Goal: Task Accomplishment & Management: Manage account settings

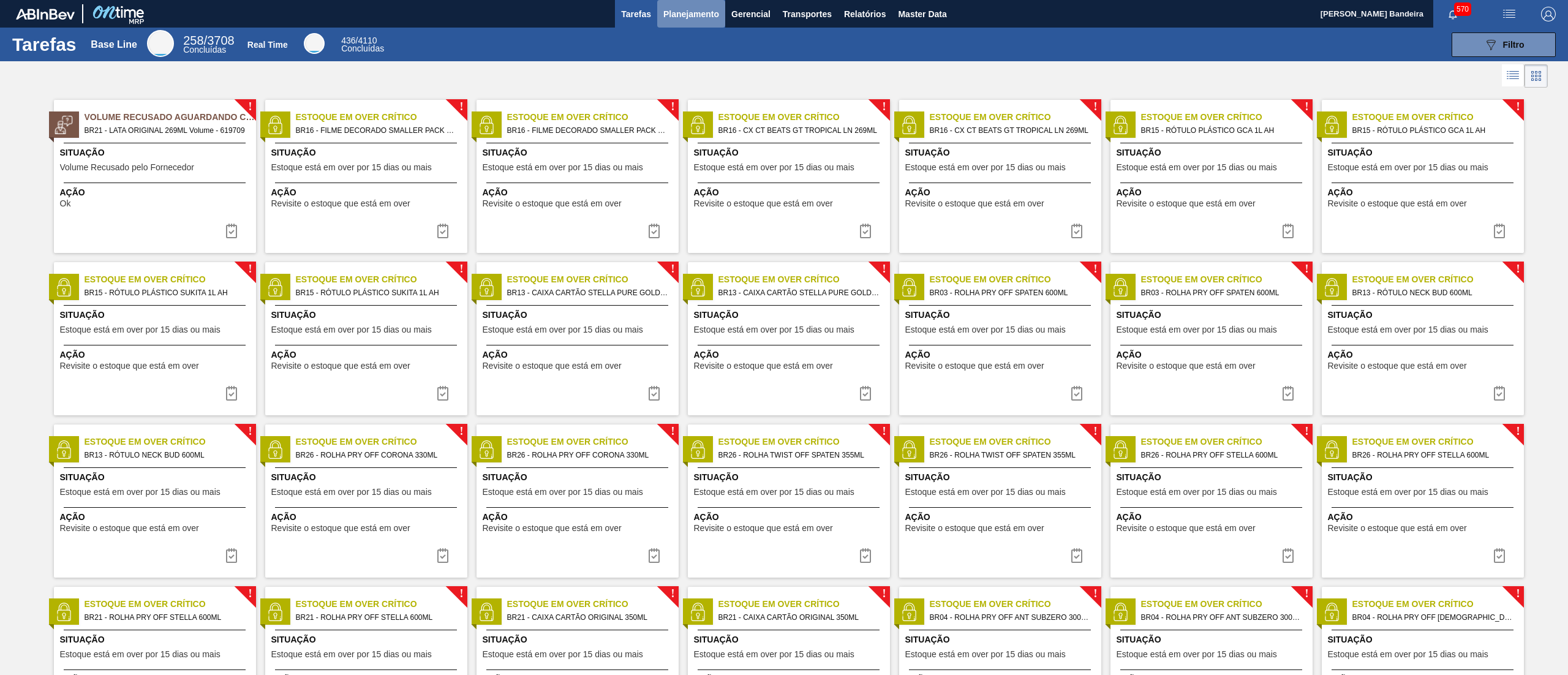
click at [696, 7] on span "Planejamento" at bounding box center [691, 14] width 56 height 15
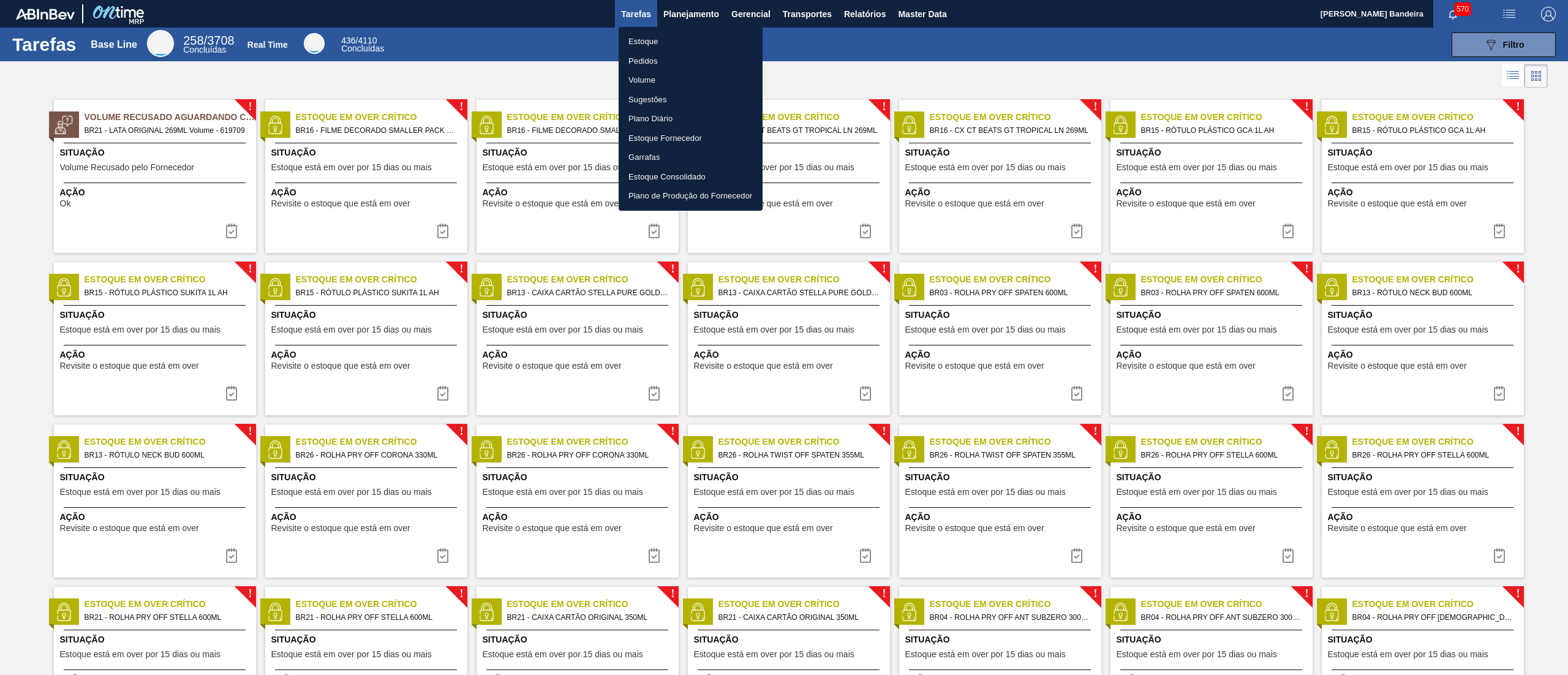
click at [665, 37] on li "Estoque" at bounding box center [690, 42] width 144 height 20
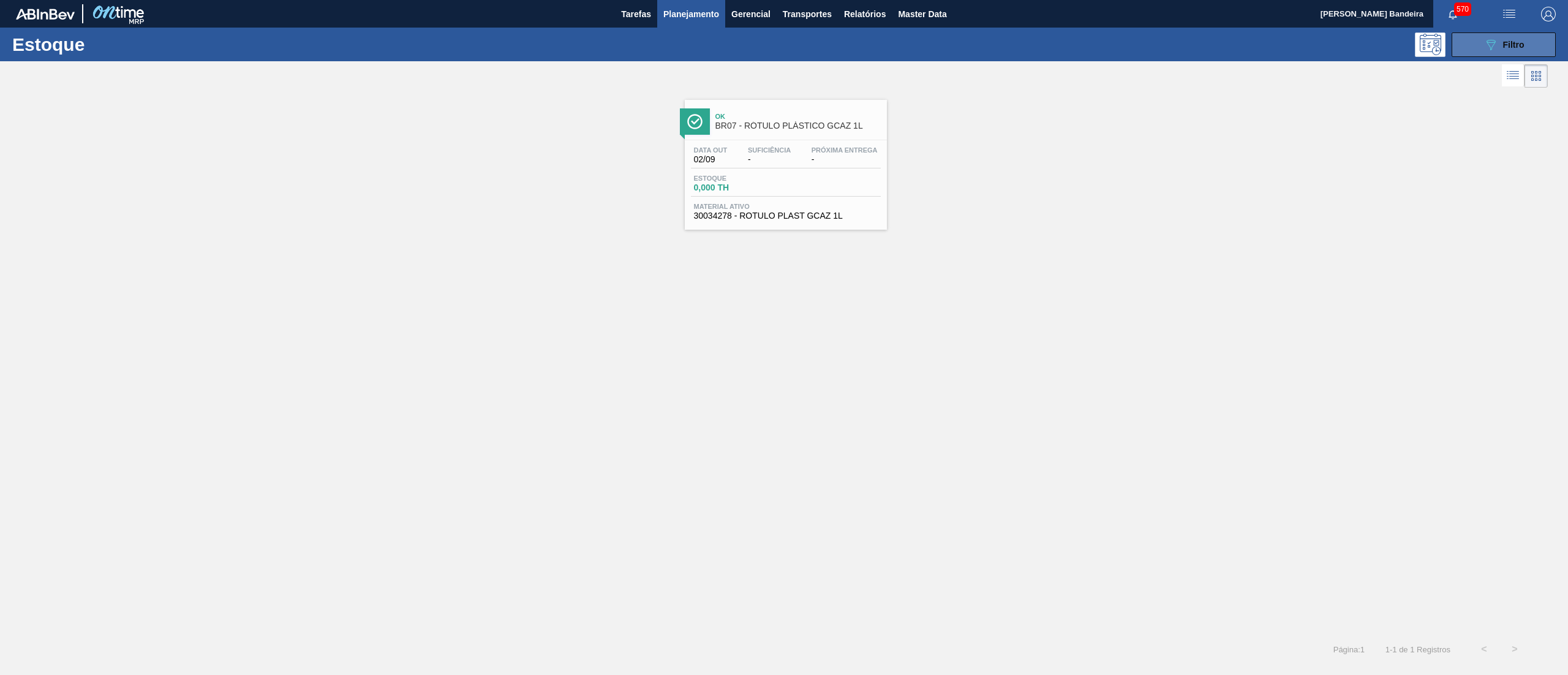
click at [1512, 41] on span "Filtro" at bounding box center [1514, 45] width 22 height 10
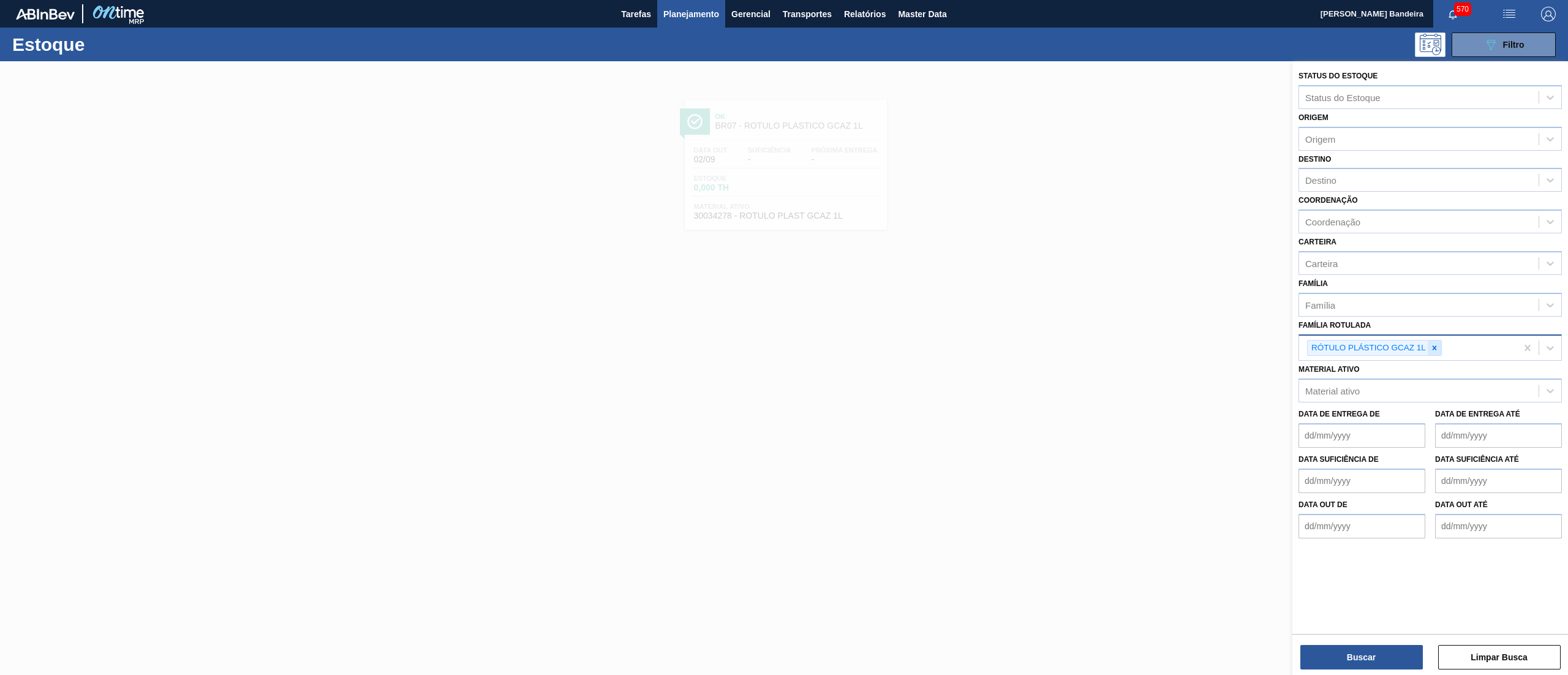
click at [1435, 344] on icon at bounding box center [1435, 348] width 8 height 8
paste Rotulada "RÓTULO PLÁSTICO GATORADE FRUTAS CÍTRICAS 500ML AH"
type Rotulada "RÓTULO PLÁSTICO GATORADE FRUTAS CÍTRICAS 500ML AH"
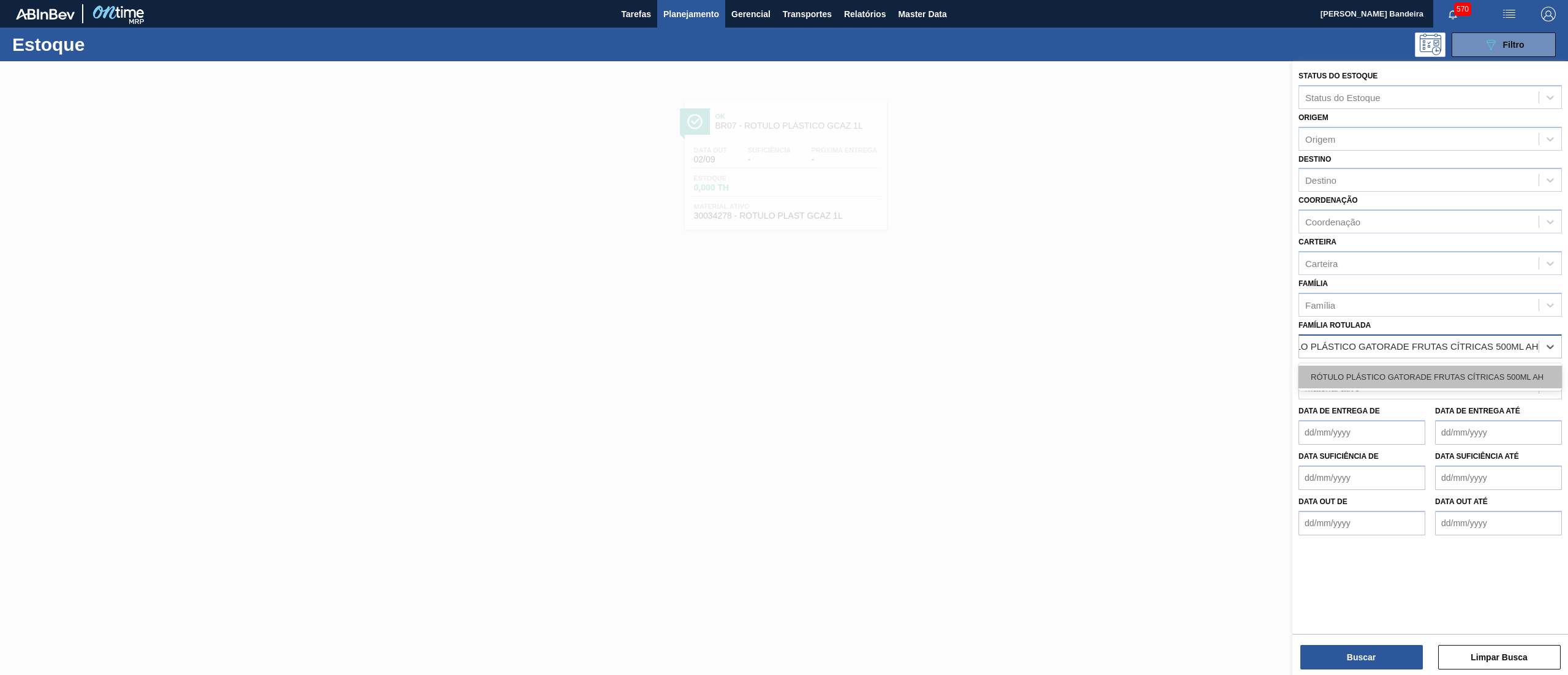
click at [1415, 374] on div "RÓTULO PLÁSTICO GATORADE FRUTAS CÍTRICAS 500ML AH" at bounding box center [1431, 376] width 263 height 22
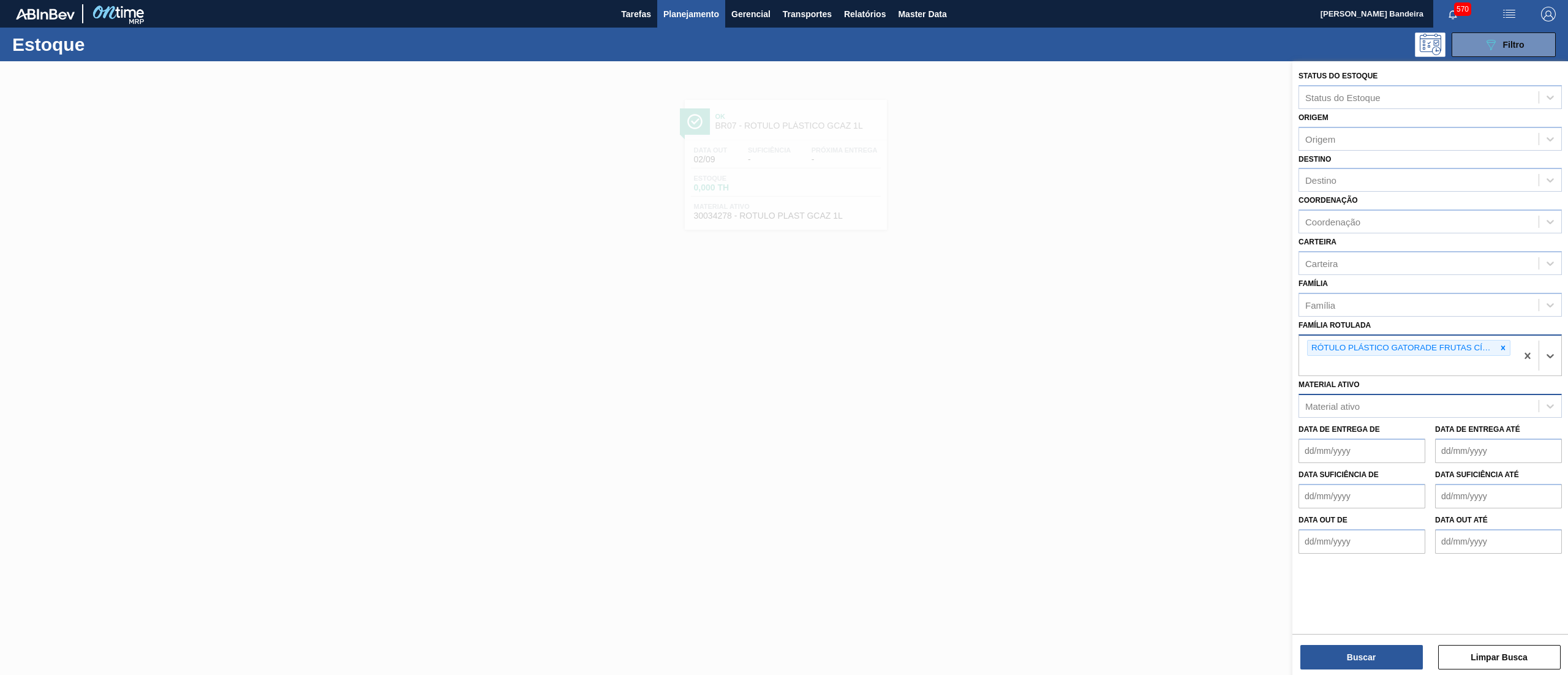
paste Rotulada "RÓTULO PLÁSTICO GATORADE FRUTAS CÍTRICAS 500ML H"
type Rotulada "RÓTULO PLÁSTICO GATORADE FRUTAS CÍTRICAS 500ML H"
click at [1350, 397] on div "RÓTULO PLÁSTICO GATORADE FRUTAS CÍTRICAS 500ML H" at bounding box center [1431, 395] width 263 height 22
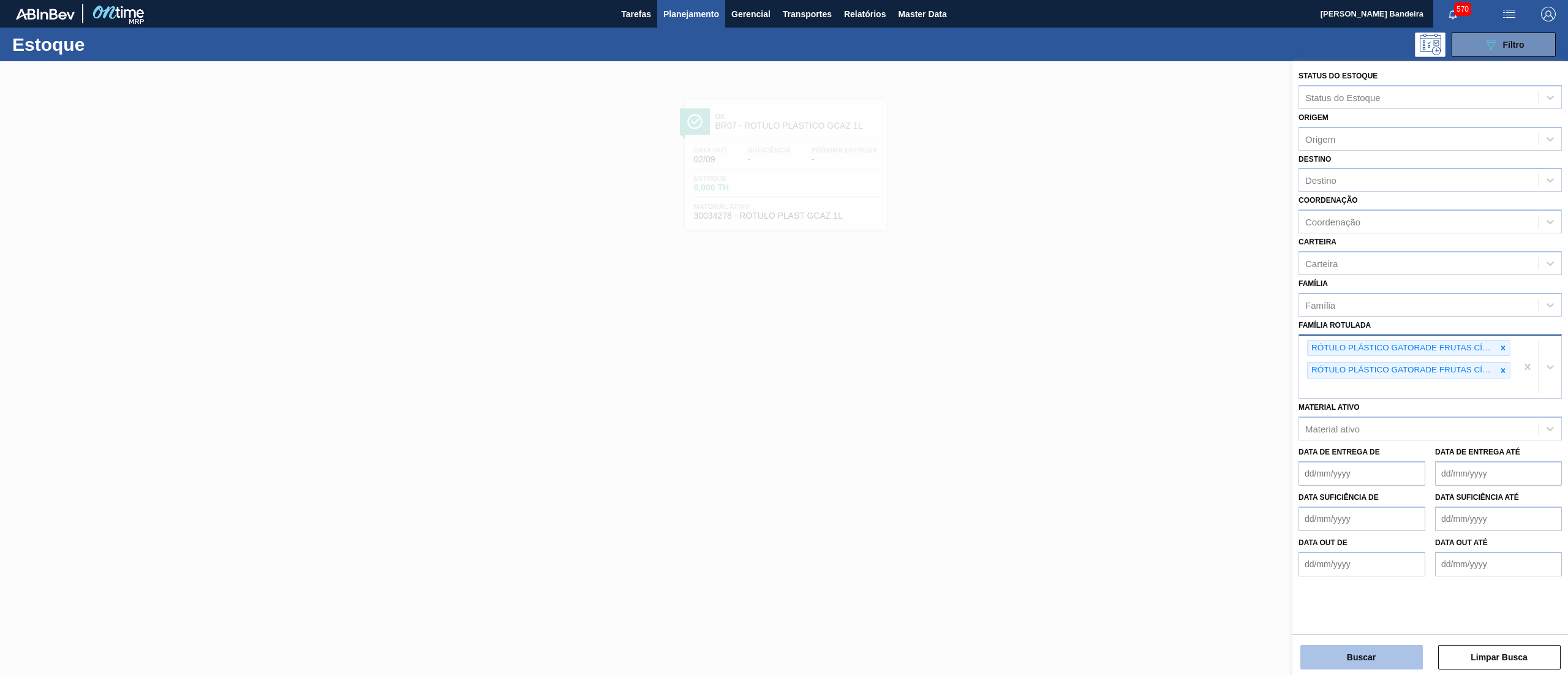
click at [1313, 646] on button "Buscar" at bounding box center [1361, 657] width 122 height 24
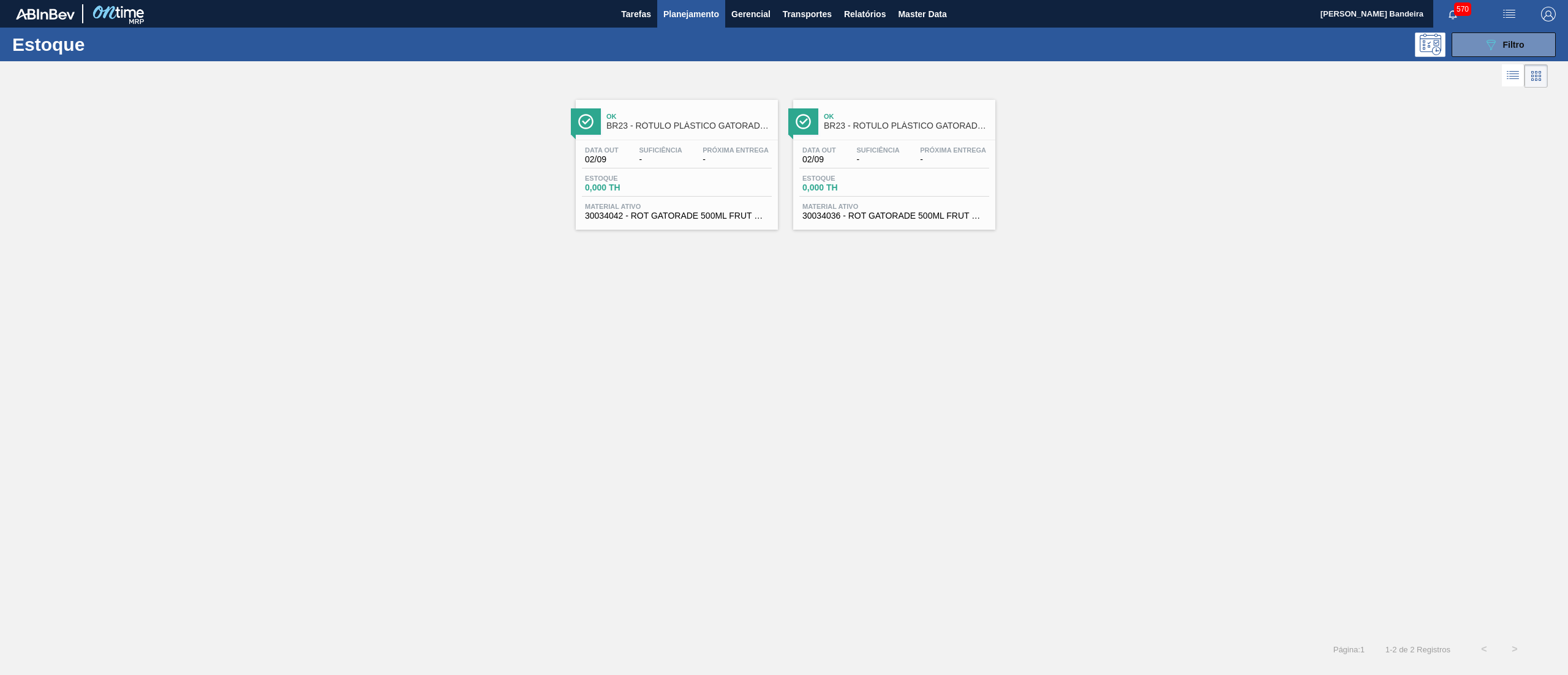
click at [739, 217] on span "30034042 - ROT GATORADE 500ML FRUT CITRICAS H NIV25" at bounding box center [677, 216] width 184 height 9
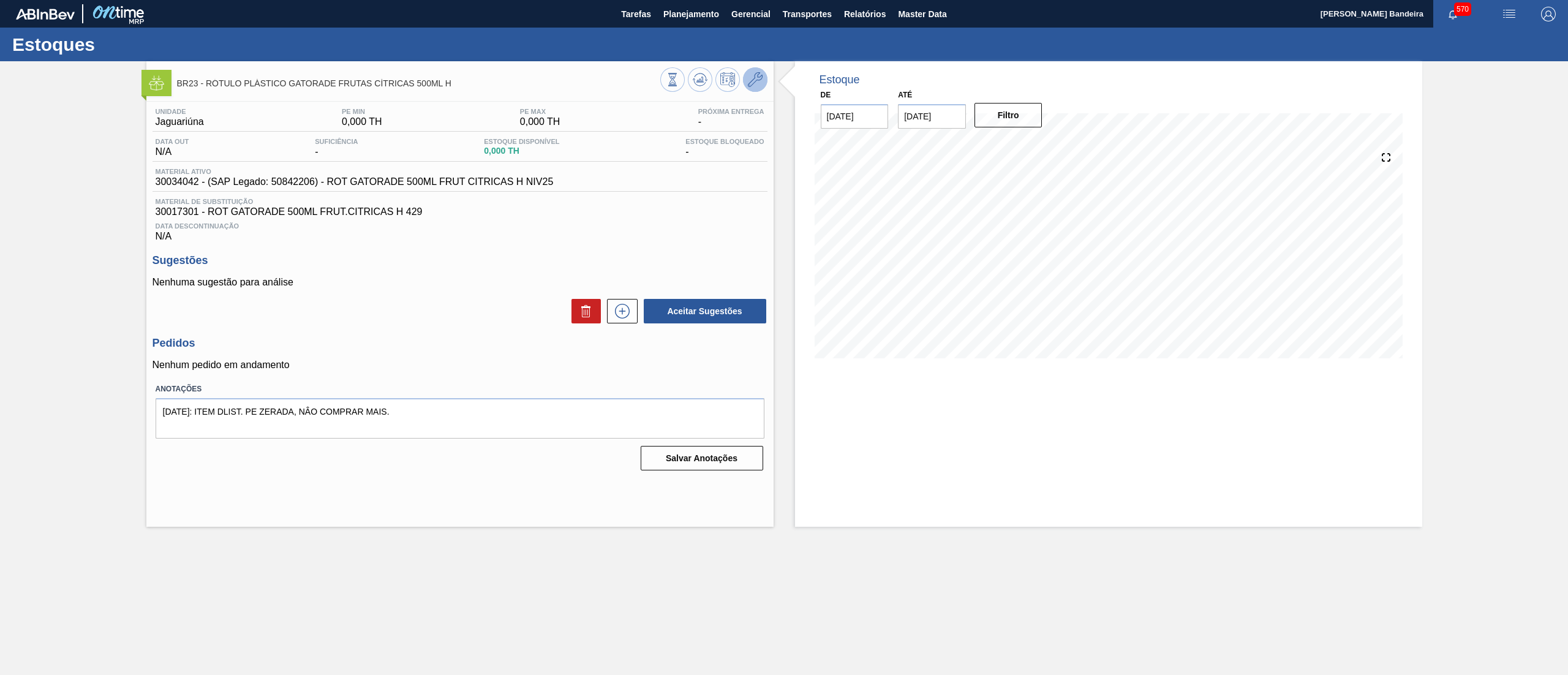
click at [762, 83] on icon at bounding box center [755, 80] width 15 height 15
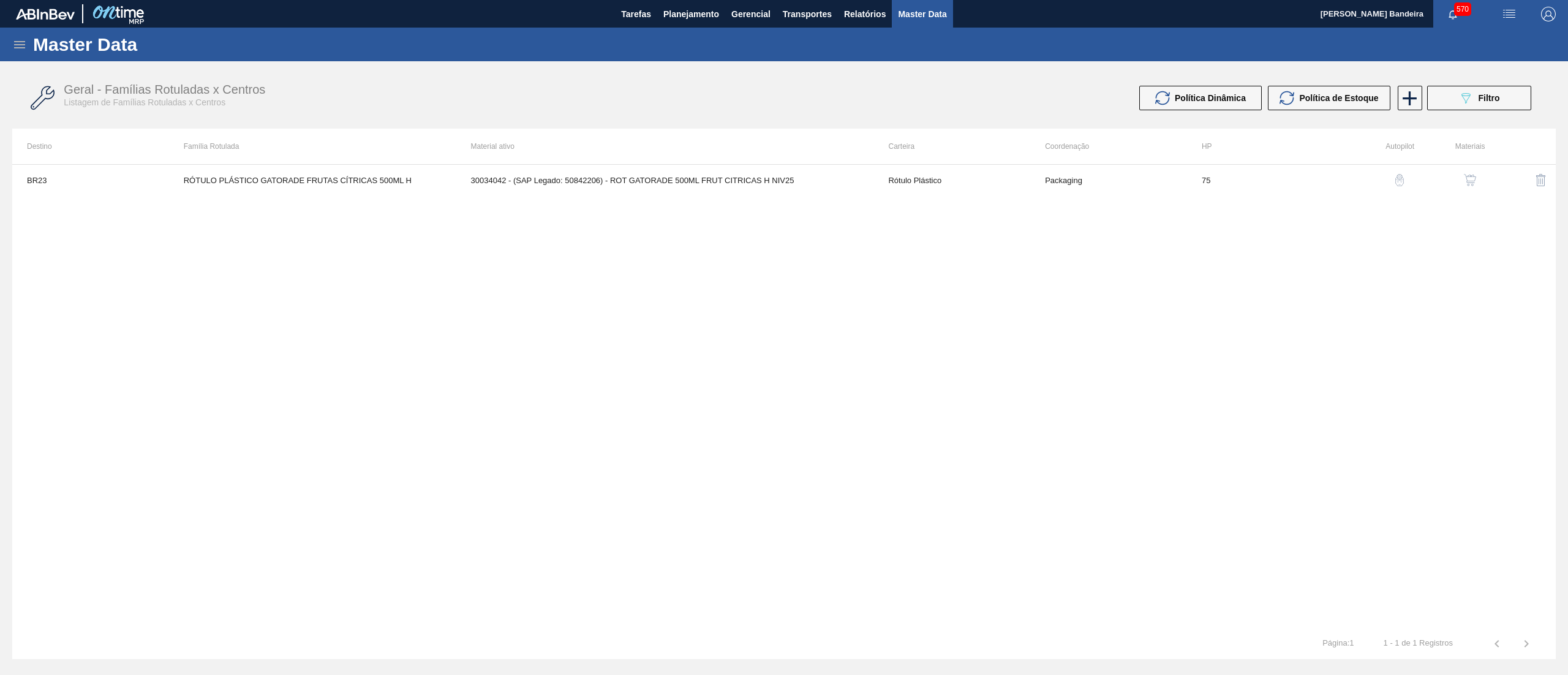
click at [1469, 172] on button "button" at bounding box center [1470, 180] width 29 height 29
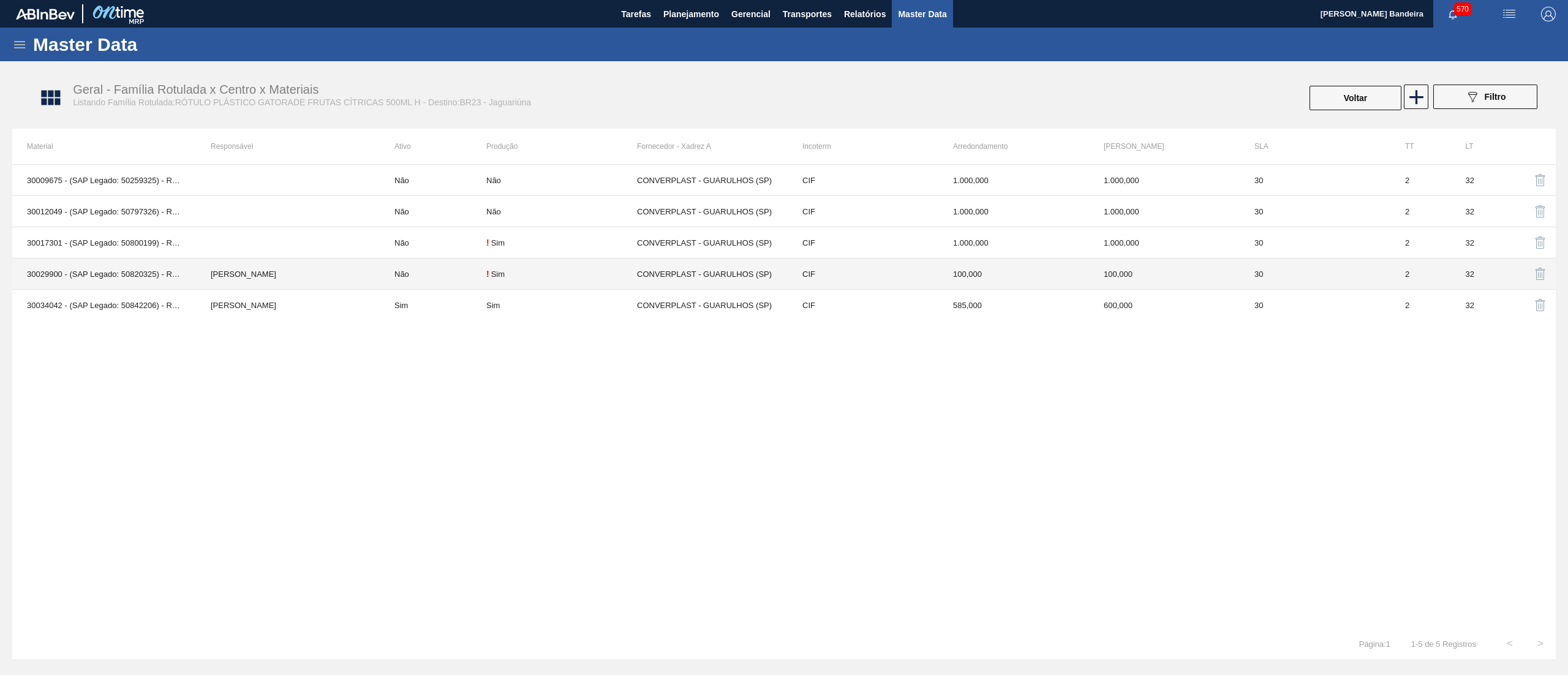
click at [564, 275] on div "! Sim" at bounding box center [561, 274] width 151 height 10
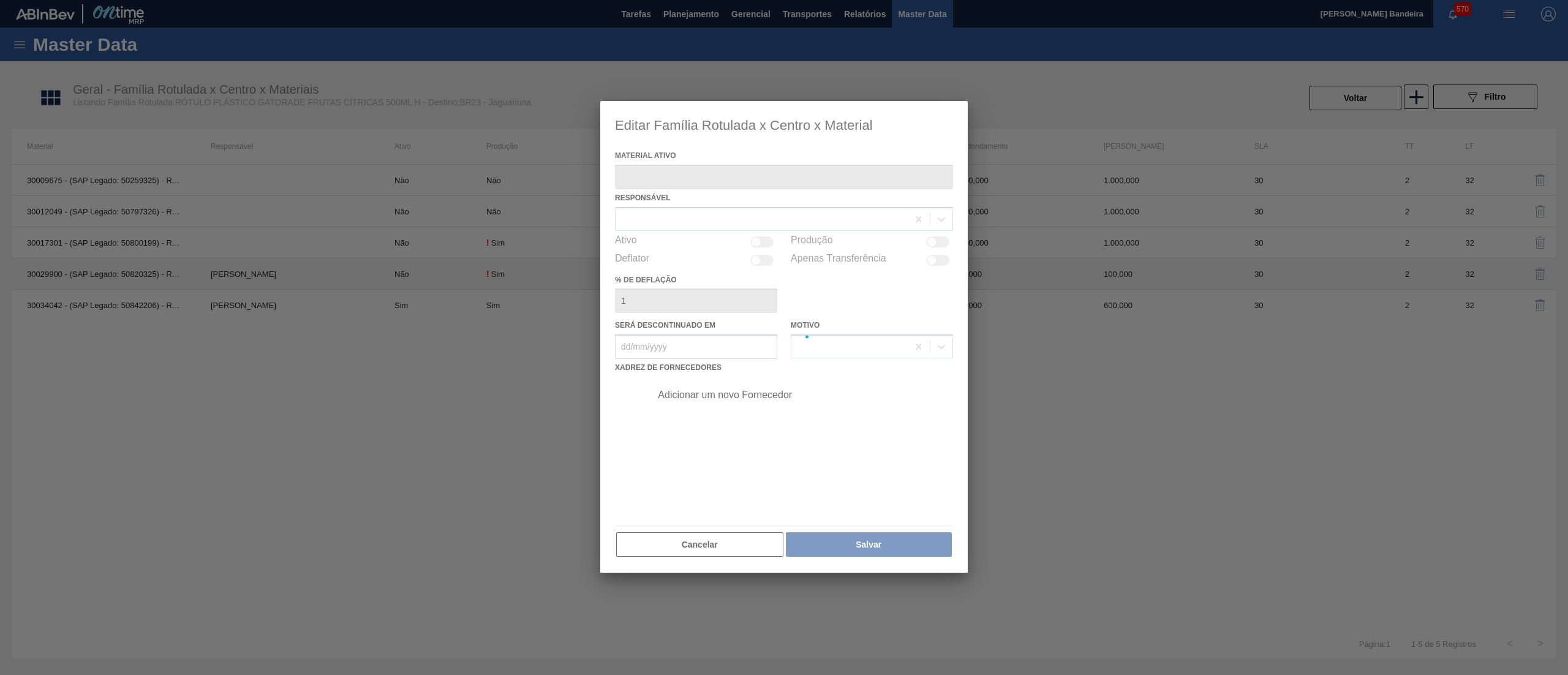
type ativo "30029900 - (SAP Legado: 50820325) - ROT GATORADE 500ML FRUT CITRICAS H NF24"
checkbox input "true"
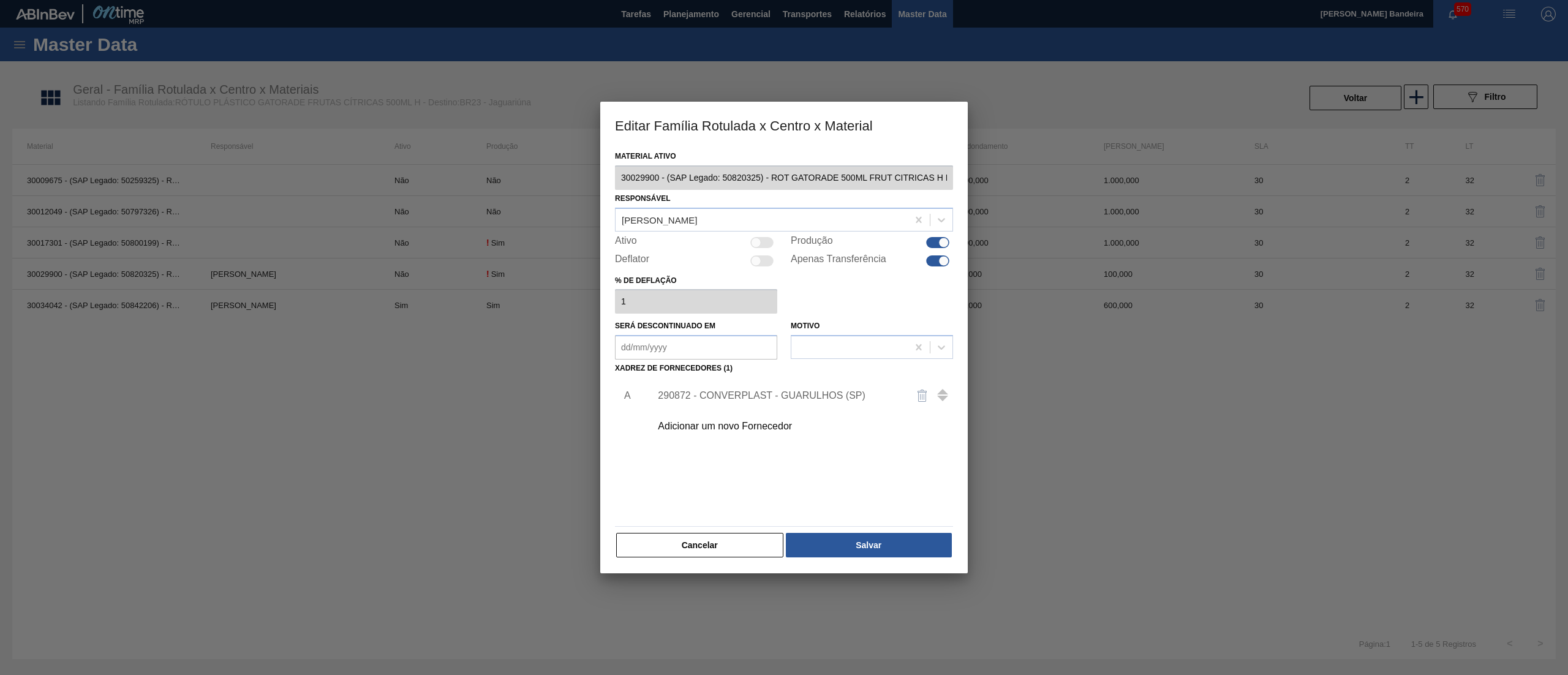
scroll to position [0, 20]
click at [1000, 179] on div "Editar Família Rotulada x Centro x Material Material ativo 30029900 - (SAP Lega…" at bounding box center [784, 337] width 1568 height 675
click at [696, 545] on button "Cancelar" at bounding box center [699, 544] width 167 height 24
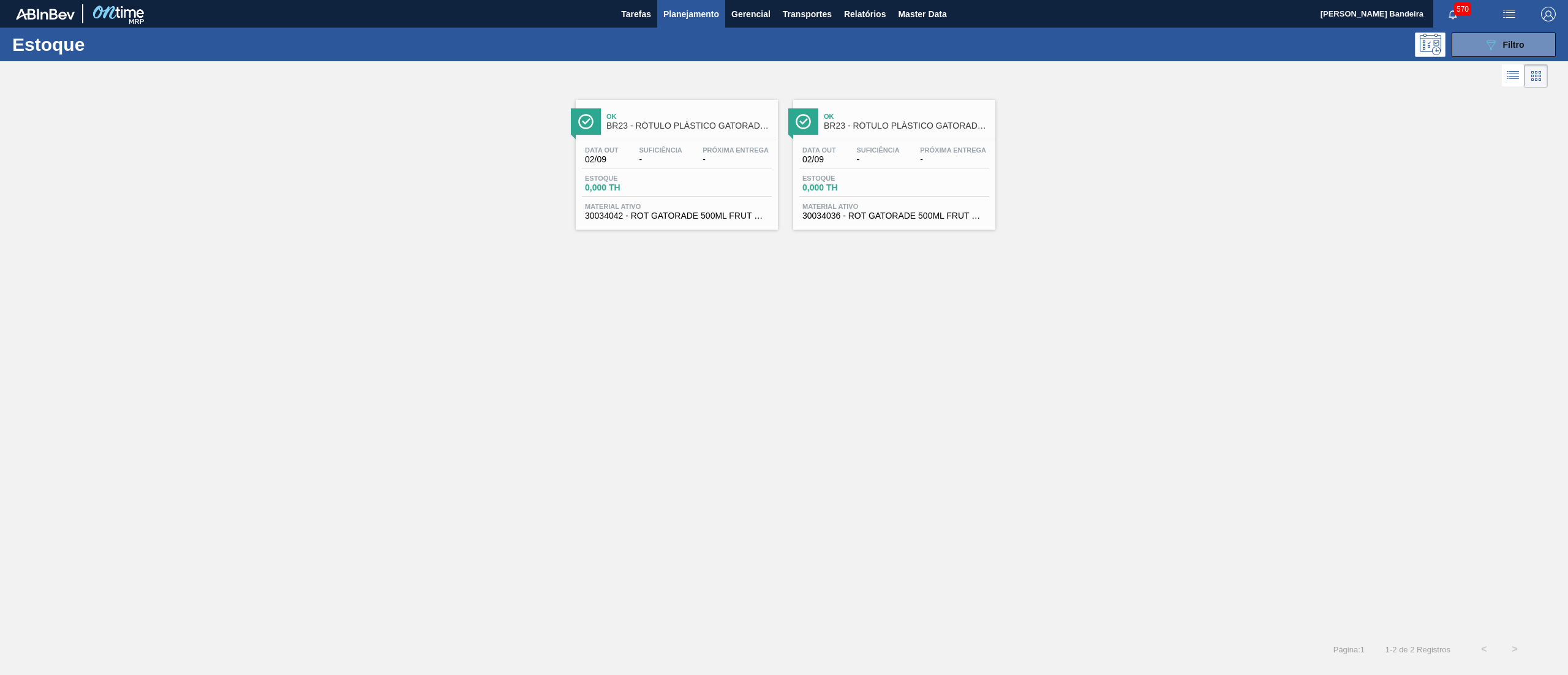
click at [894, 216] on span "30034036 - ROT GATORADE 500ML FRUT CITRICAS AH NV25" at bounding box center [894, 216] width 184 height 9
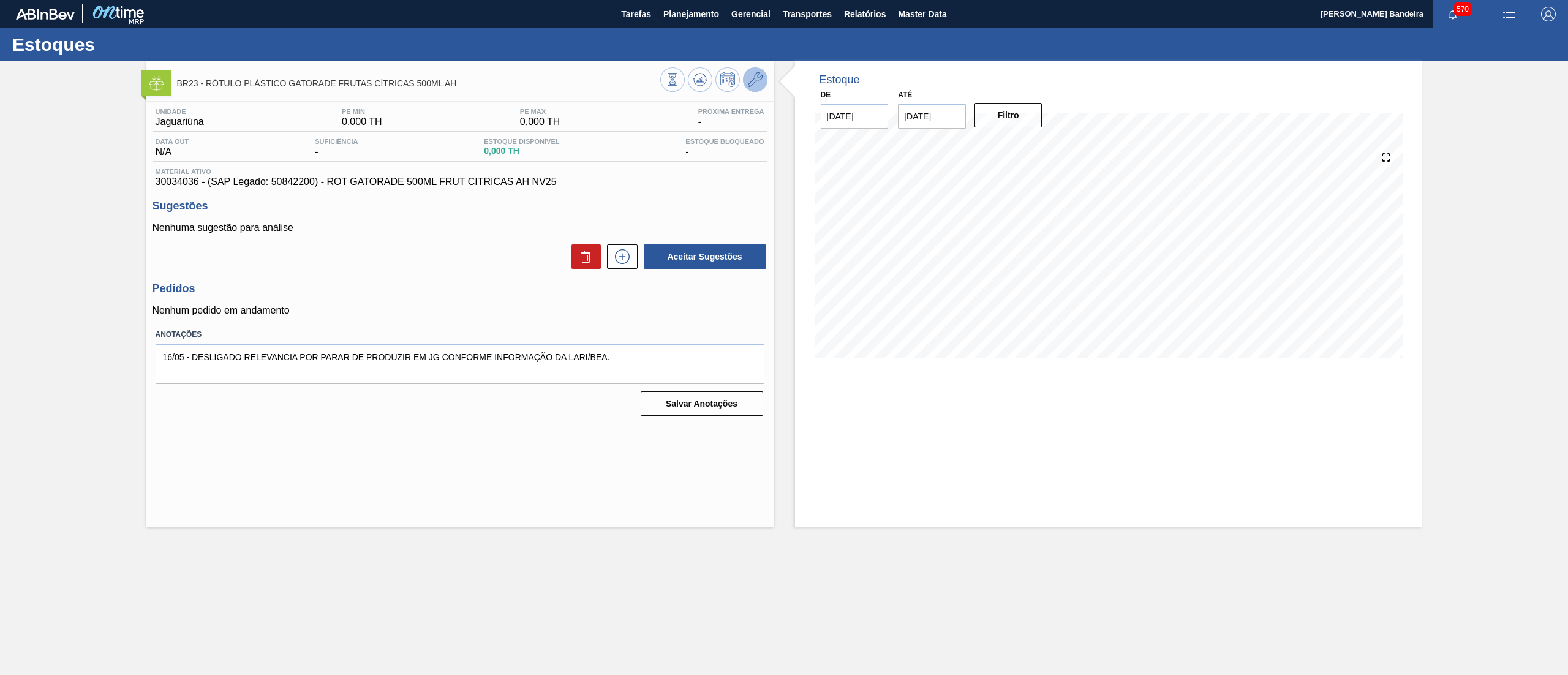
click at [754, 76] on icon at bounding box center [755, 80] width 15 height 15
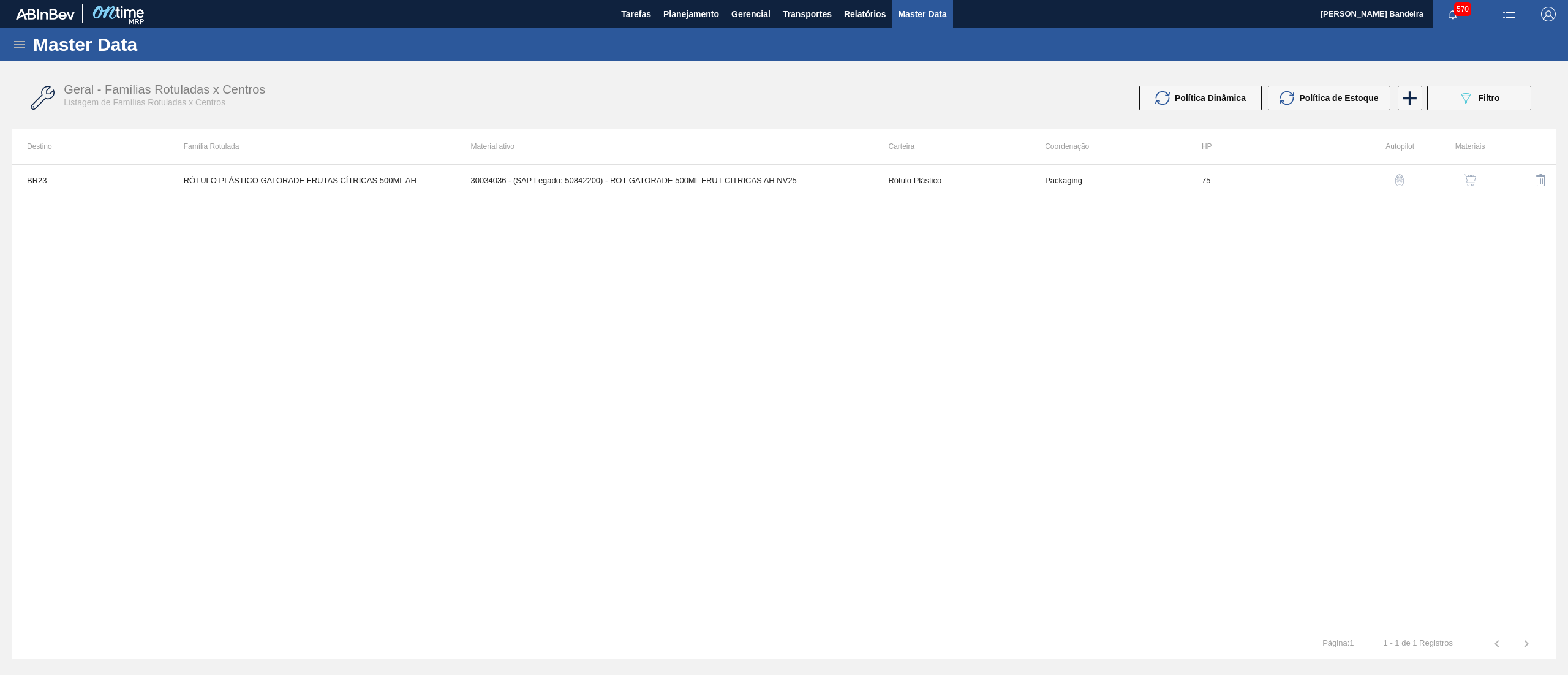
click at [1473, 180] on img "button" at bounding box center [1470, 180] width 12 height 12
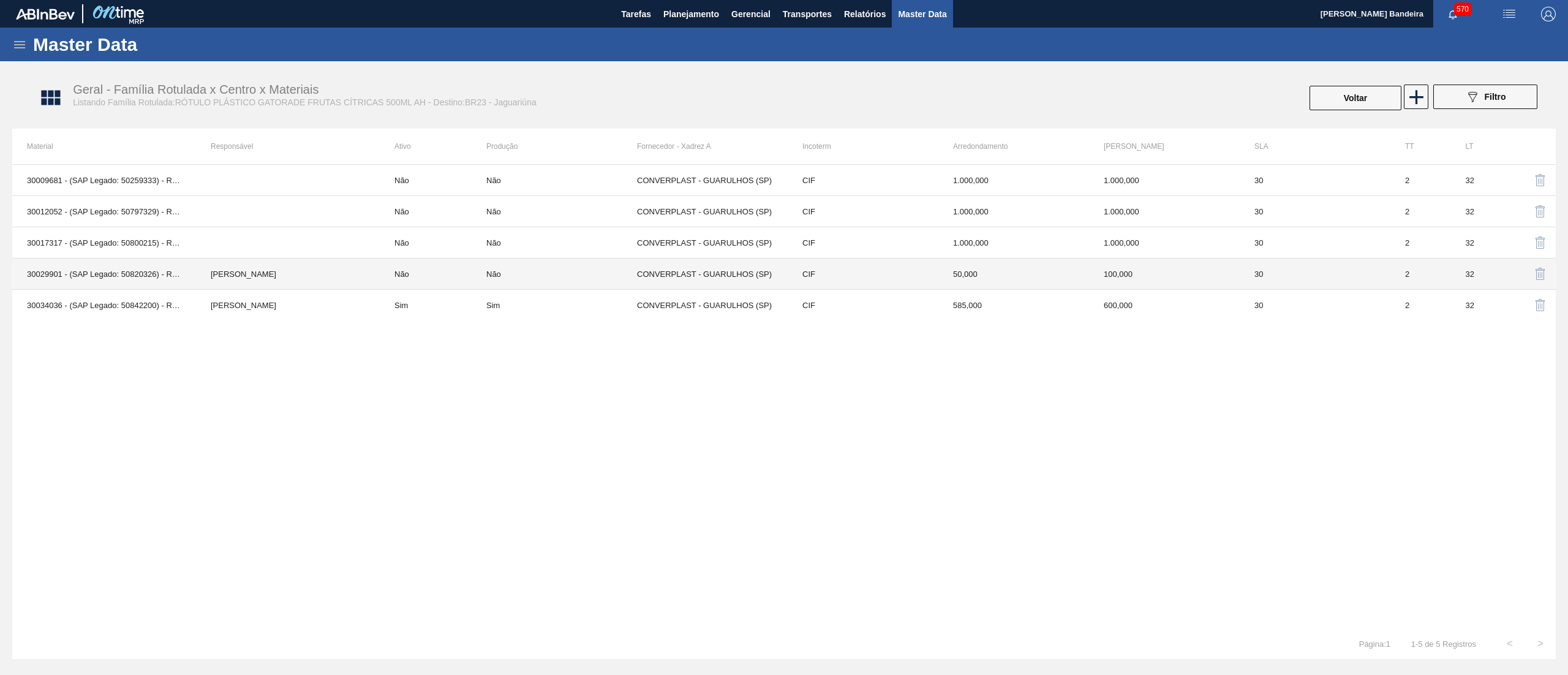
click at [351, 277] on td "[PERSON_NAME]" at bounding box center [287, 274] width 184 height 32
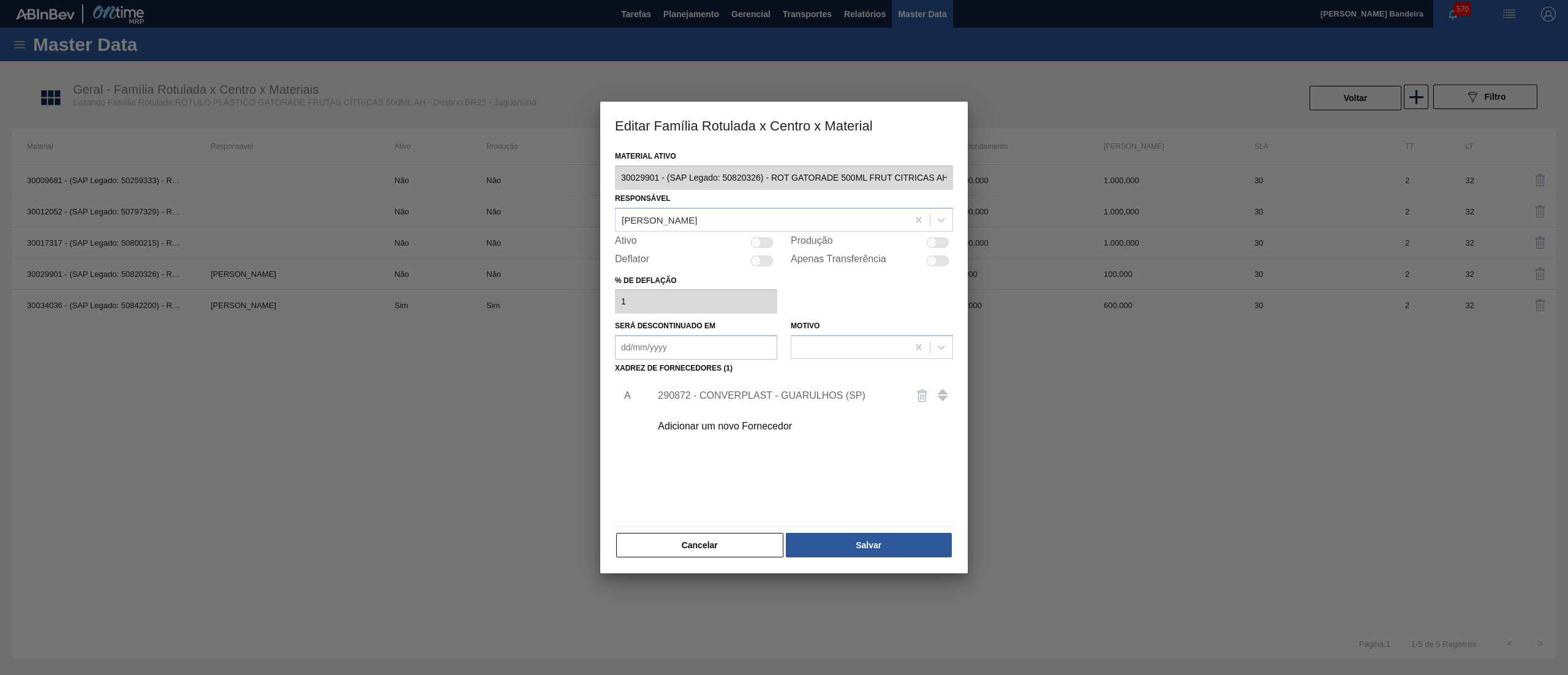
scroll to position [0, 24]
click at [1032, 168] on div "Editar Família Rotulada x Centro x Material Material ativo 30029901 - (SAP Lega…" at bounding box center [784, 337] width 1568 height 675
click at [662, 540] on button "Cancelar" at bounding box center [699, 544] width 167 height 24
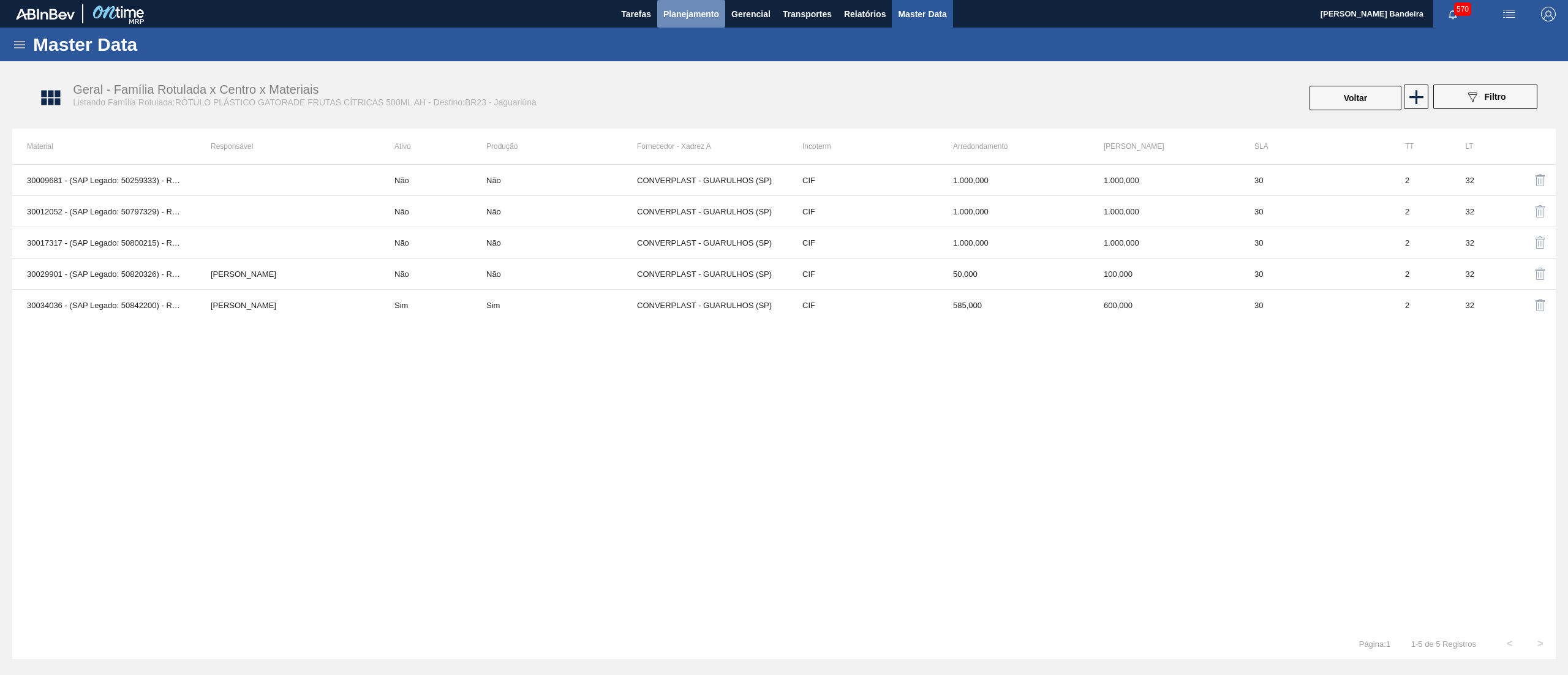
click at [679, 17] on span "Planejamento" at bounding box center [691, 14] width 56 height 15
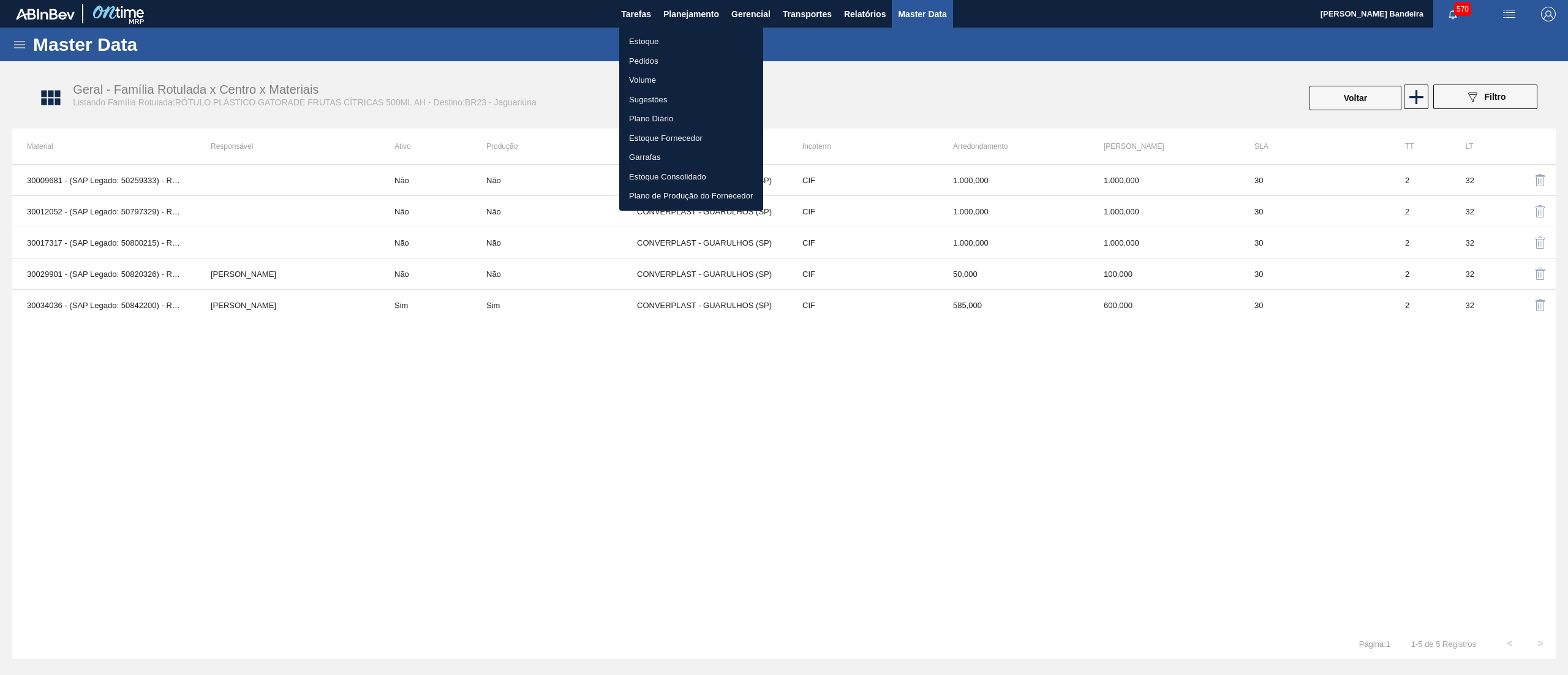
click at [670, 43] on li "Estoque" at bounding box center [691, 42] width 144 height 20
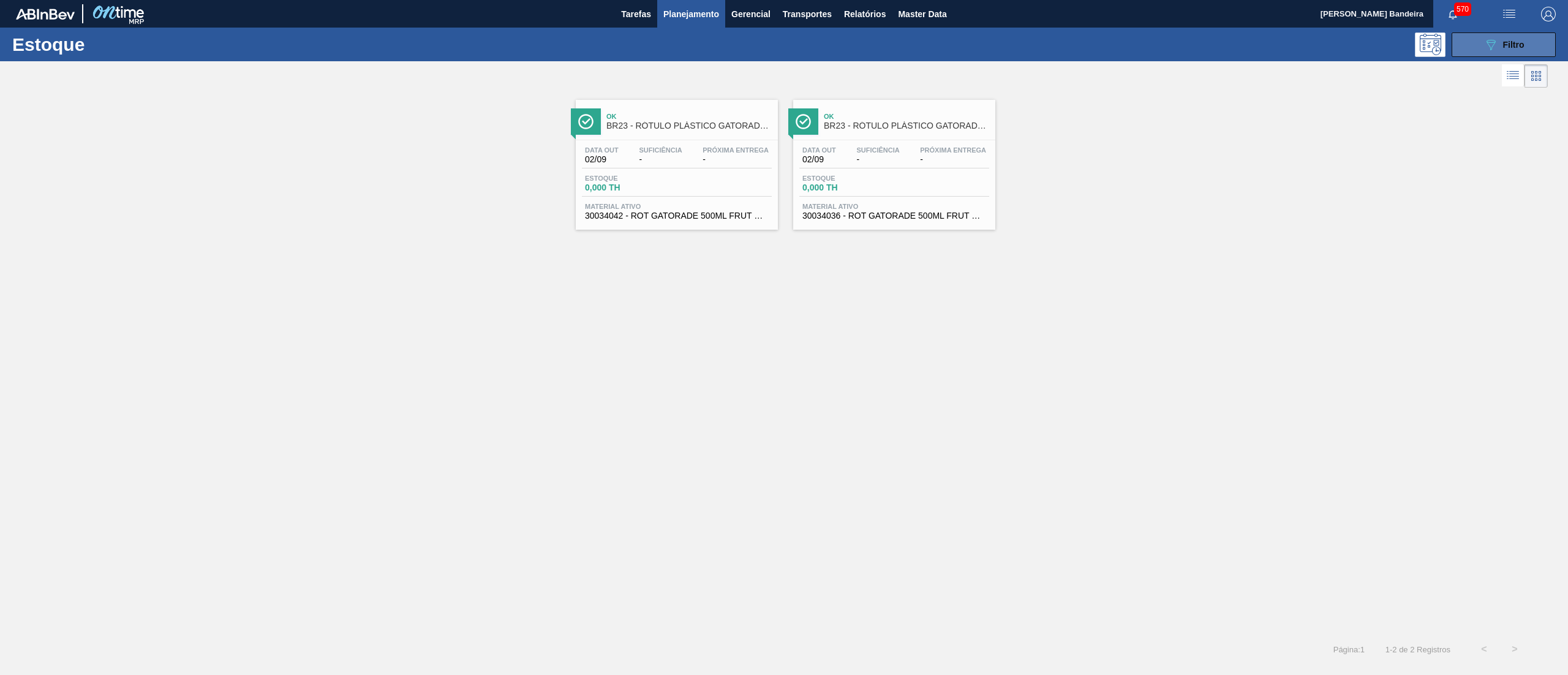
click at [1477, 38] on button "089F7B8B-B2A5-4AFE-B5C0-19BA573D28AC Filtro" at bounding box center [1503, 44] width 104 height 24
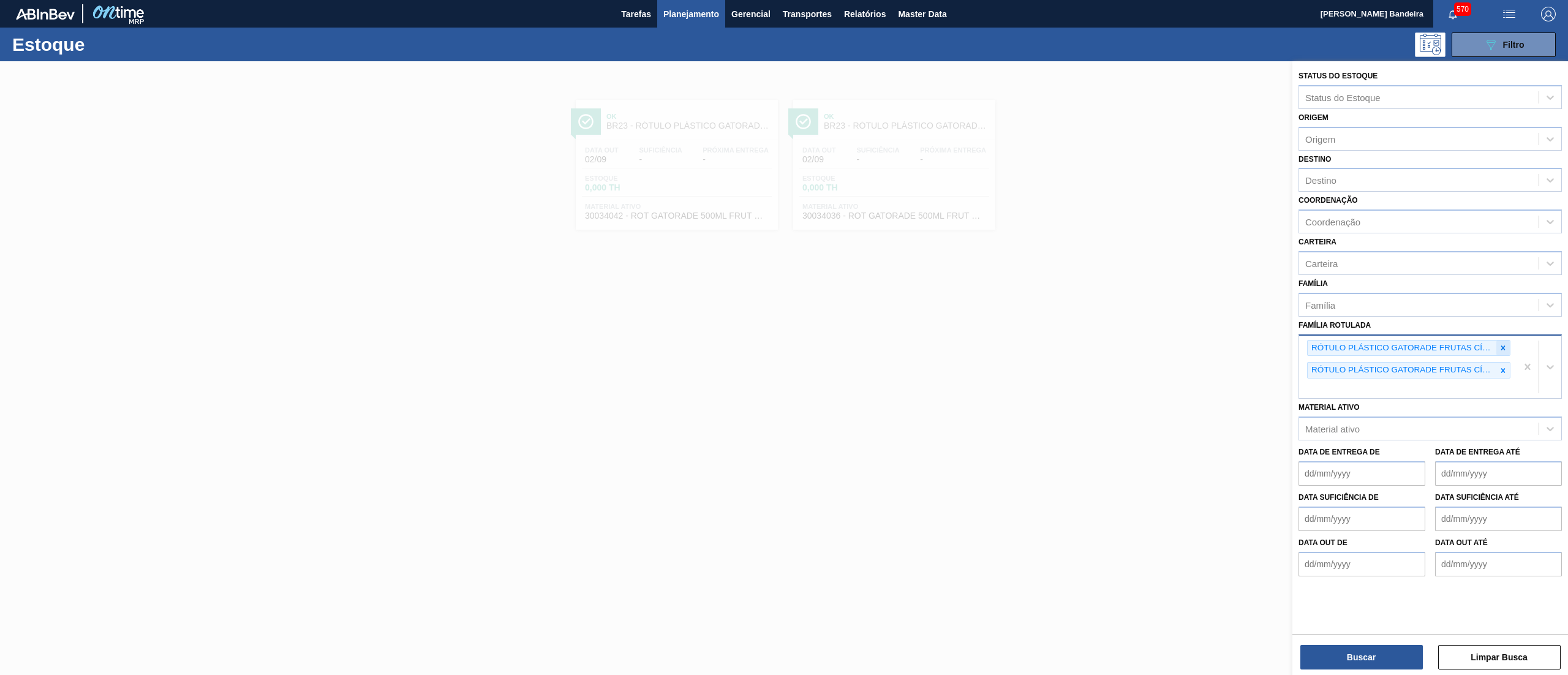
click at [1499, 348] on icon at bounding box center [1503, 348] width 8 height 8
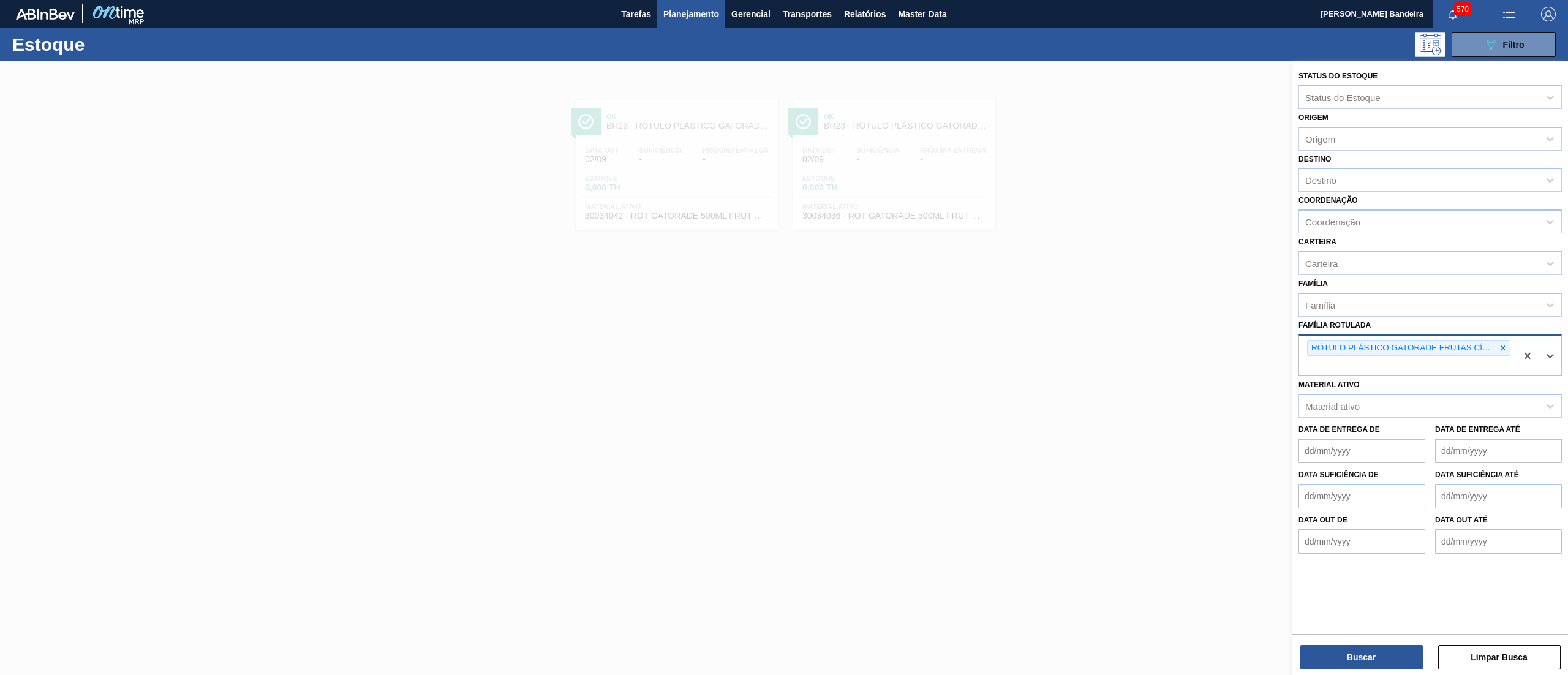
click at [1499, 348] on icon at bounding box center [1503, 348] width 8 height 8
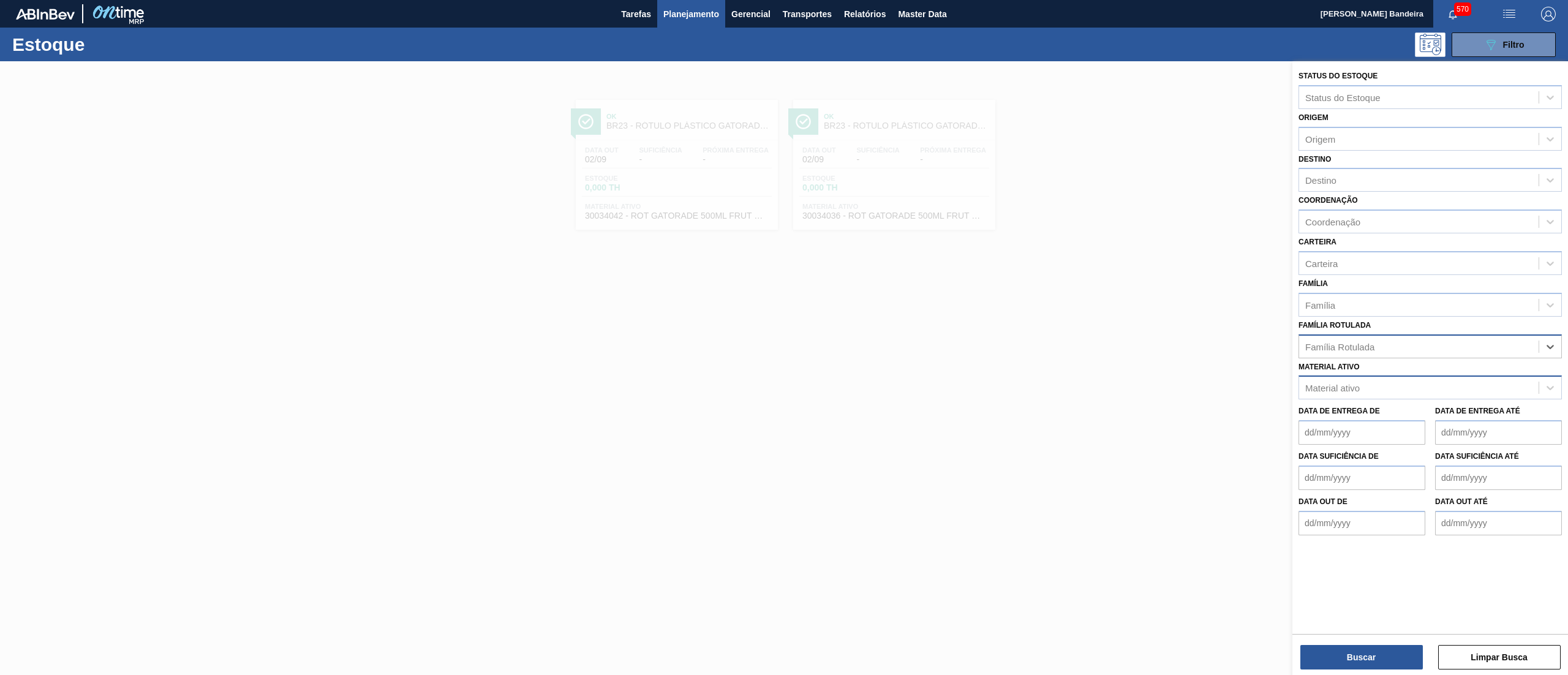
click at [1425, 379] on div "Material ativo" at bounding box center [1419, 387] width 240 height 17
type ativo "30034772"
click at [1388, 406] on div "30034772 - FILME CONTR 620X80 GREENMIX 269ML HO" at bounding box center [1431, 417] width 263 height 22
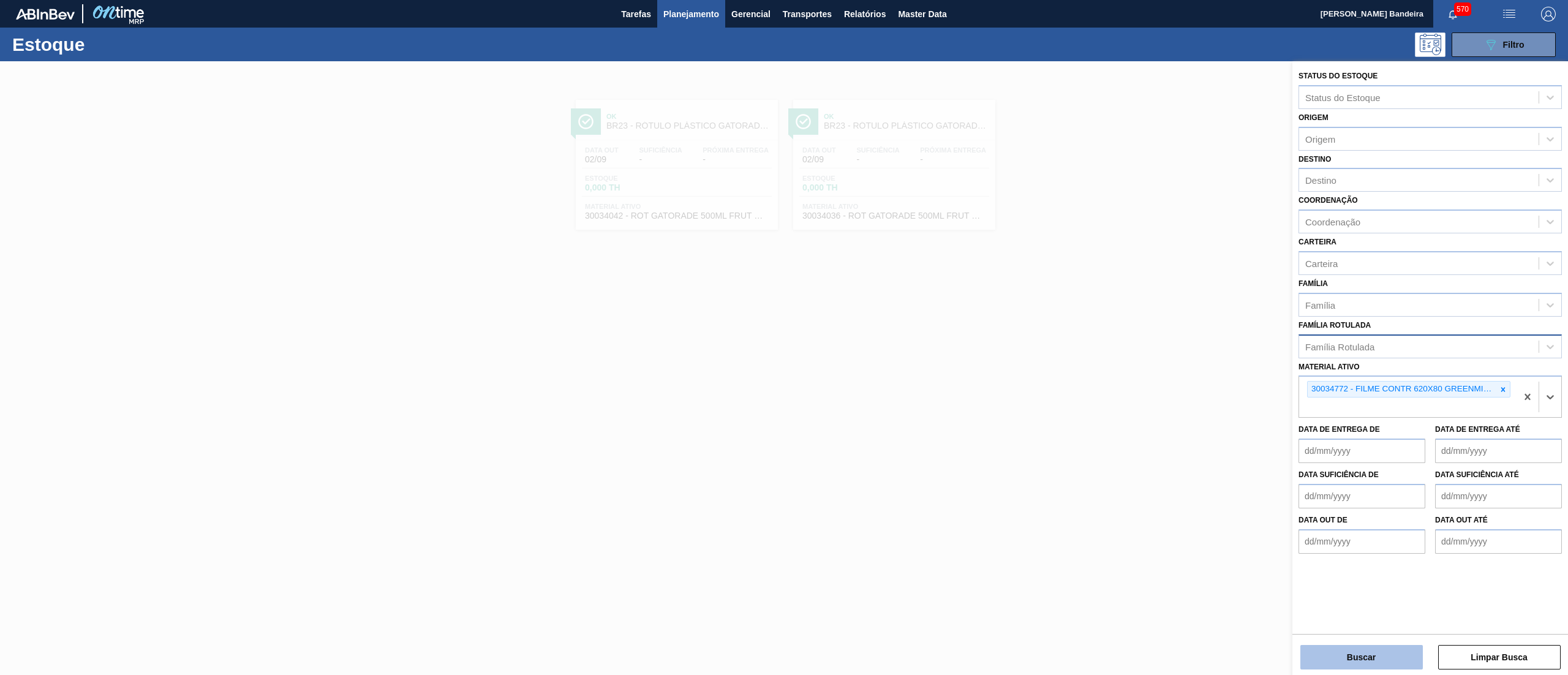
click at [1352, 654] on button "Buscar" at bounding box center [1361, 657] width 122 height 24
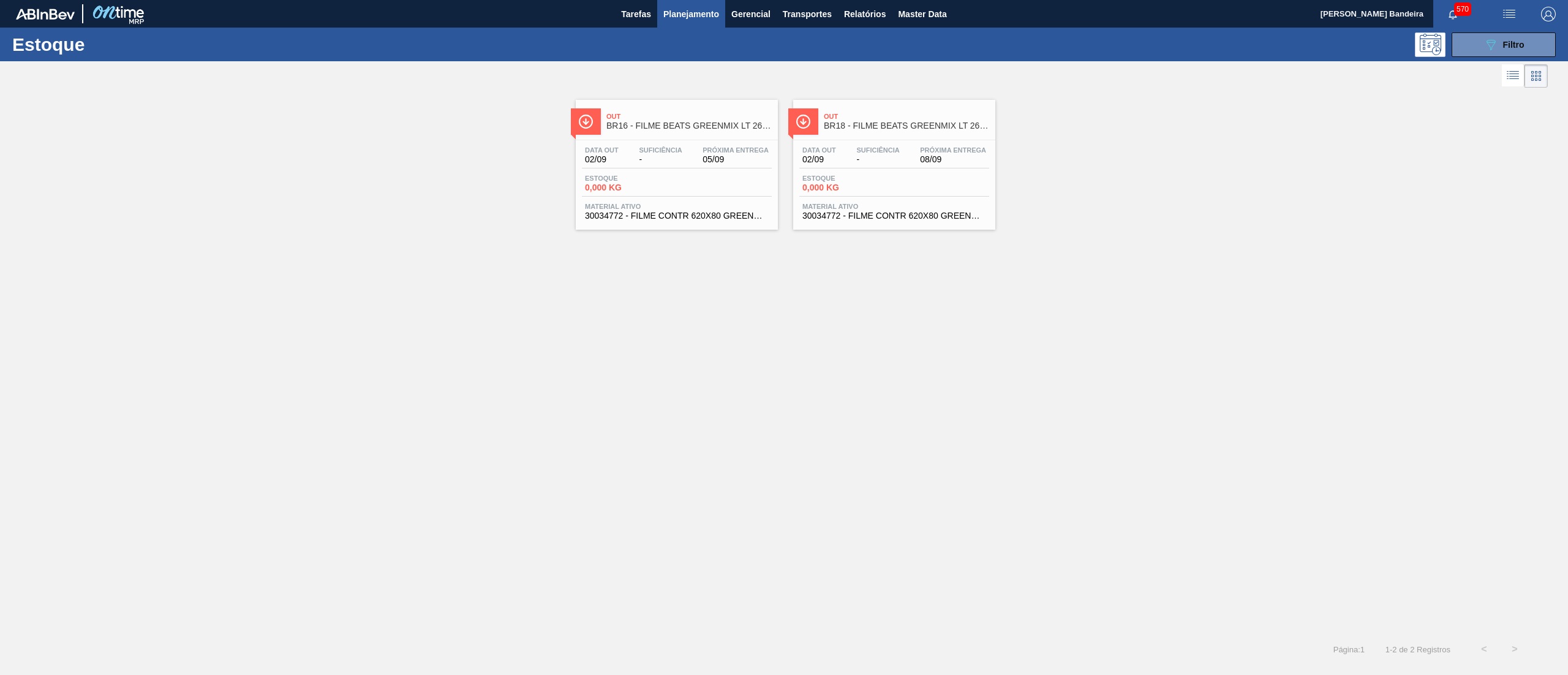
click at [726, 212] on span "30034772 - FILME CONTR 620X80 GREENMIX 269ML HO" at bounding box center [677, 216] width 184 height 9
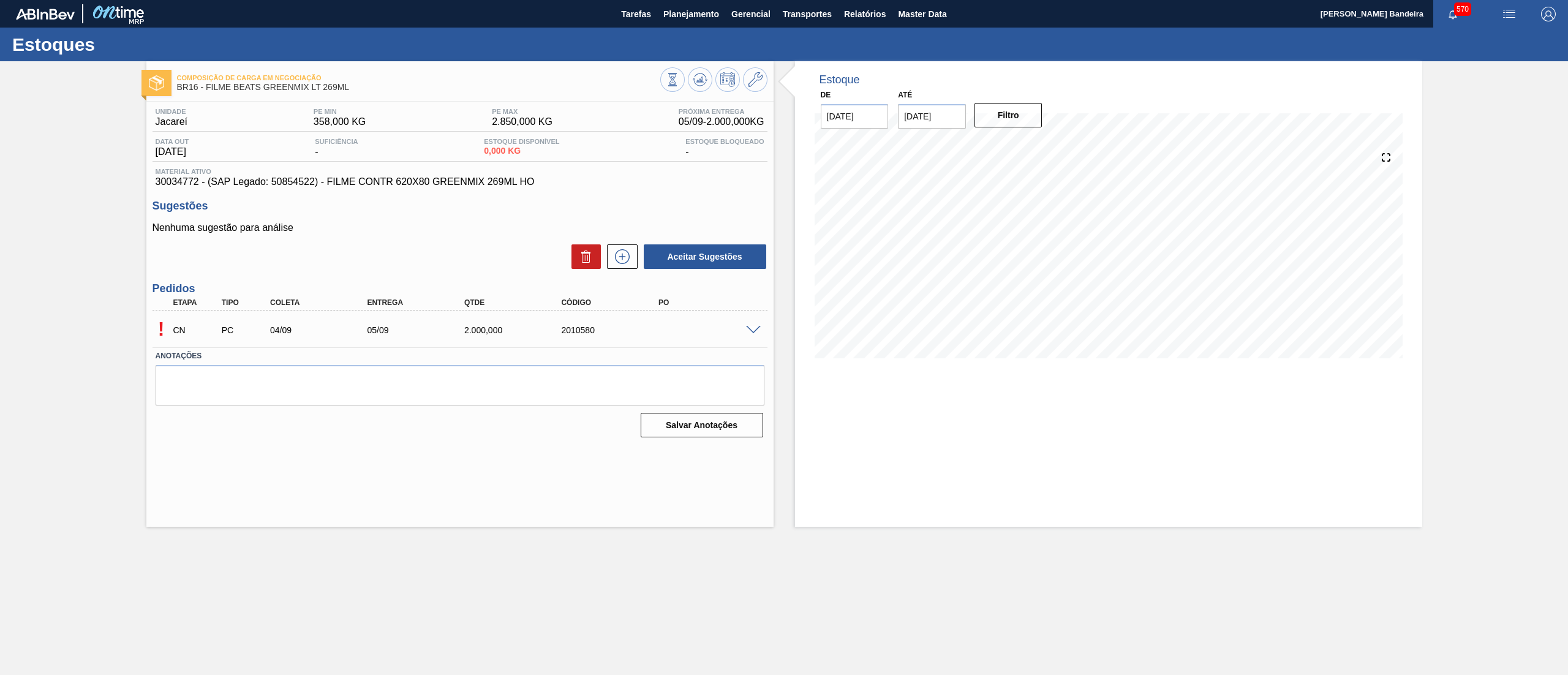
click at [756, 328] on span at bounding box center [754, 330] width 15 height 9
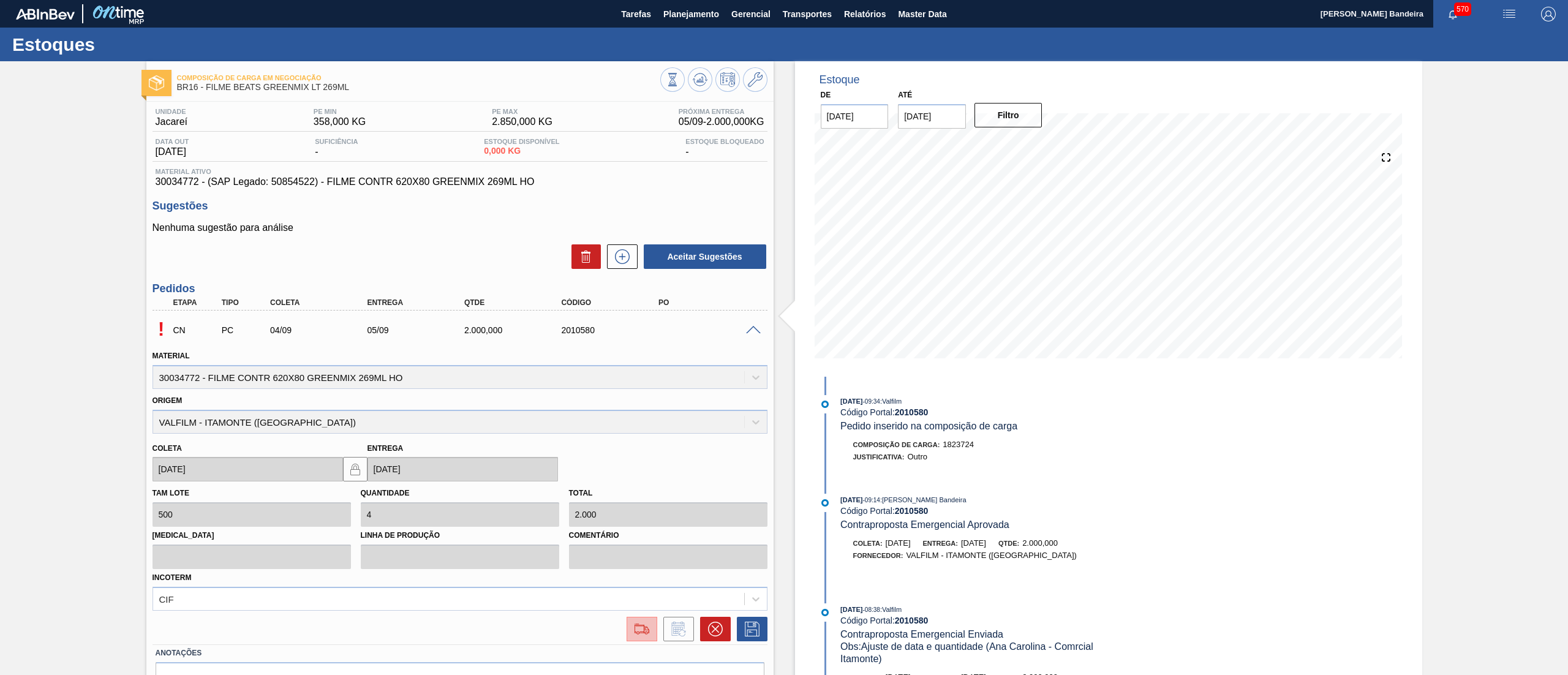
click at [643, 627] on img at bounding box center [642, 629] width 20 height 15
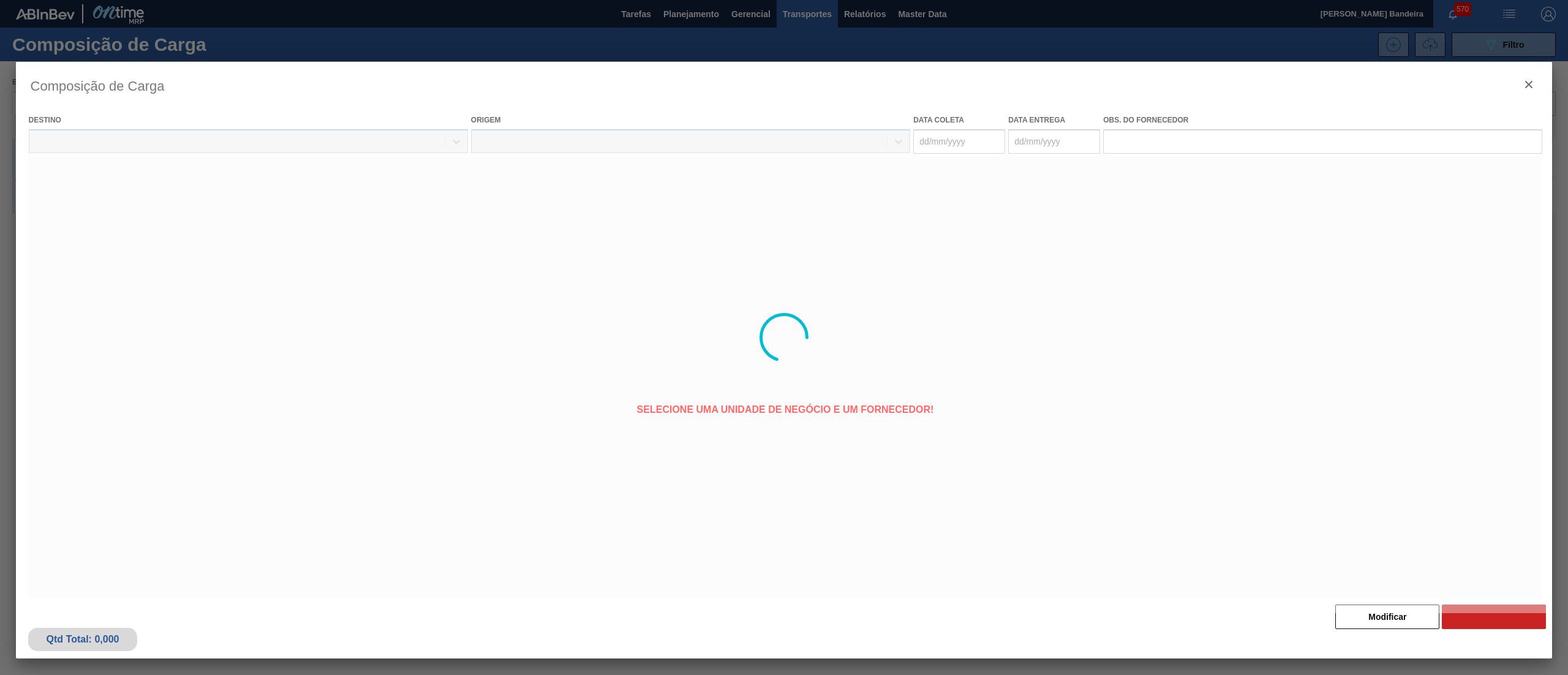
type coleta "[DATE]"
type entrega "05/09/2025"
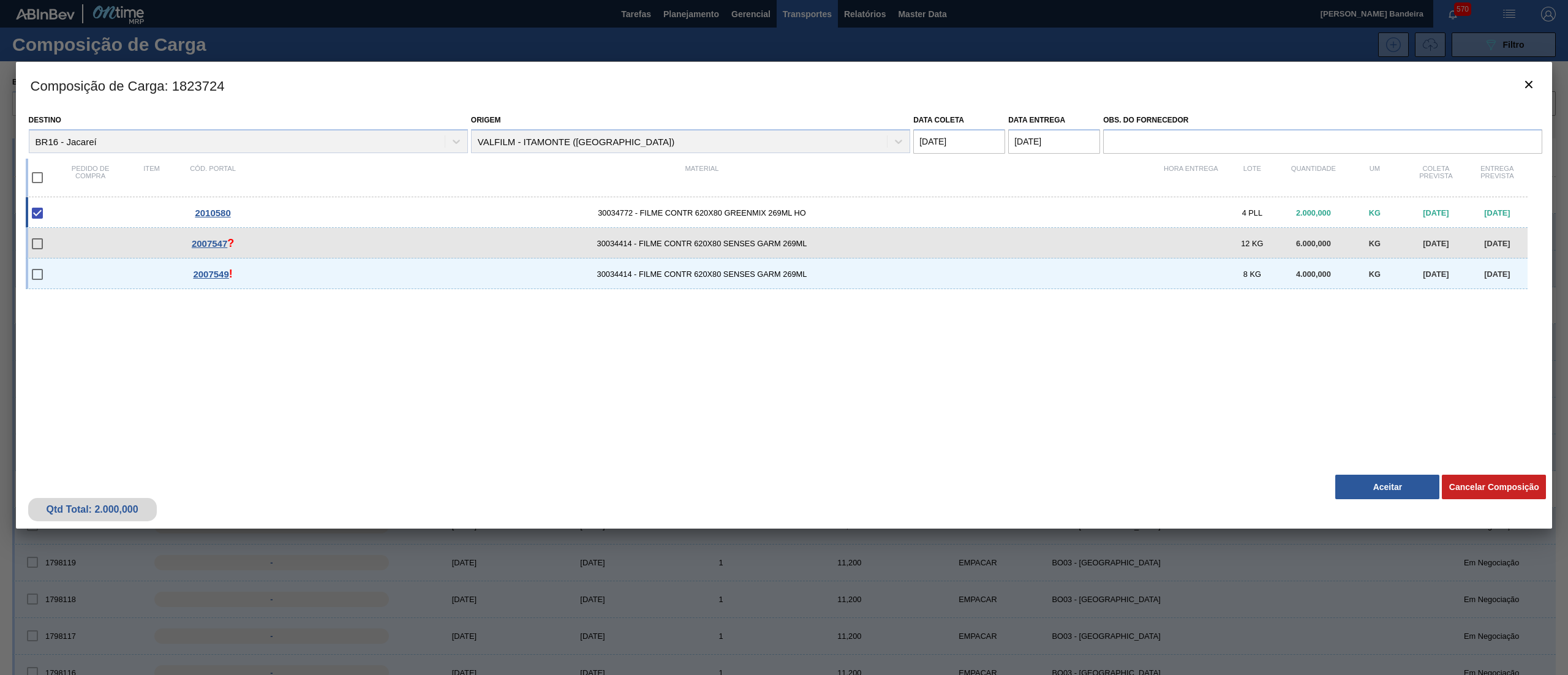
click at [1365, 487] on button "Aceitar" at bounding box center [1387, 486] width 104 height 24
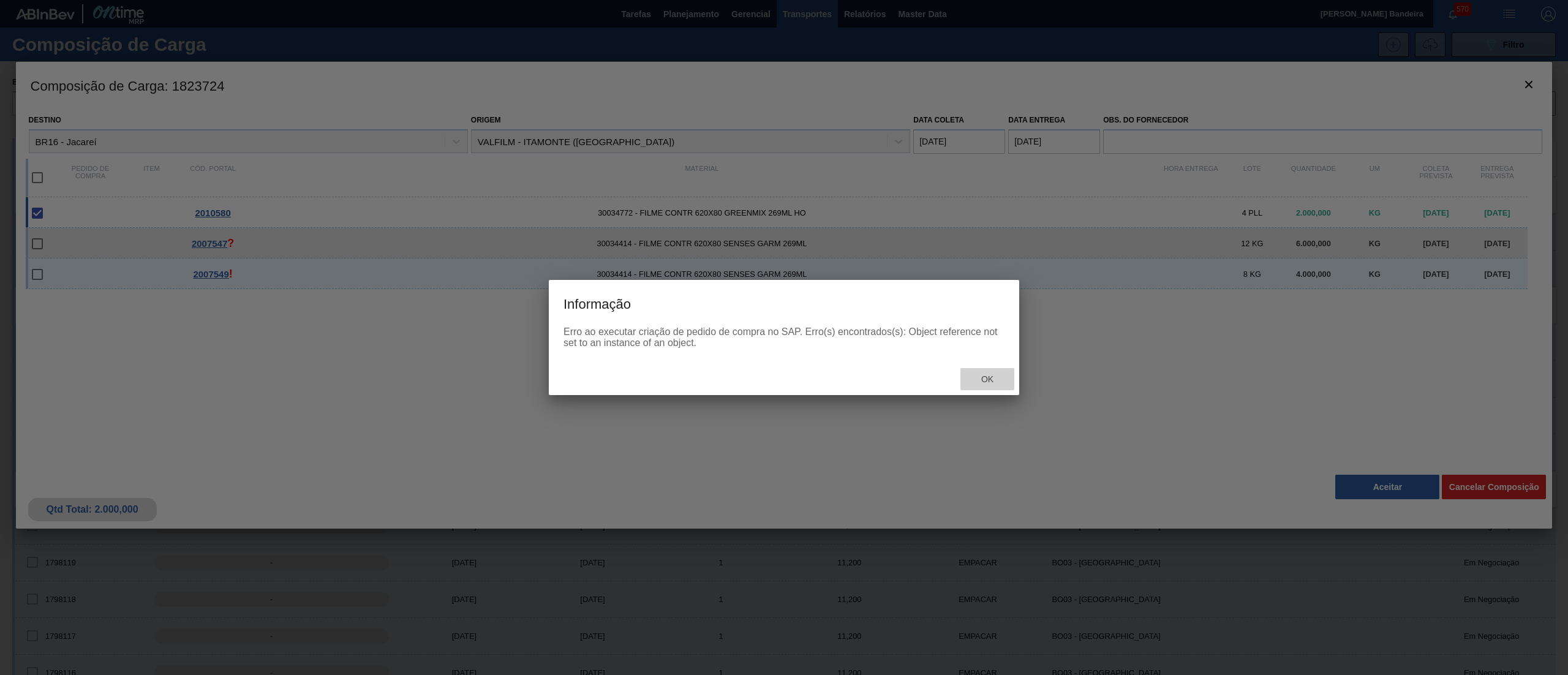
click at [995, 377] on span "Ok" at bounding box center [988, 379] width 32 height 10
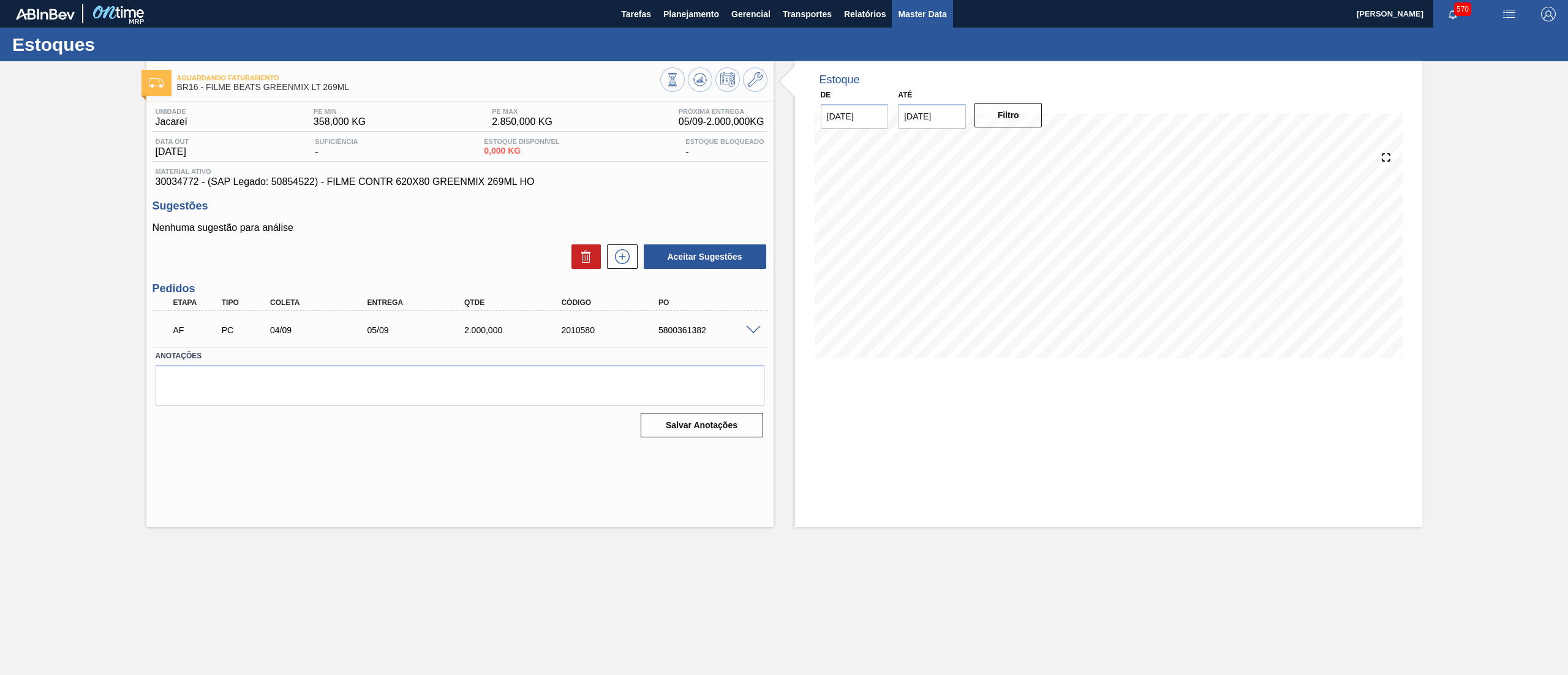
click at [900, 17] on span "Master Data" at bounding box center [922, 14] width 48 height 15
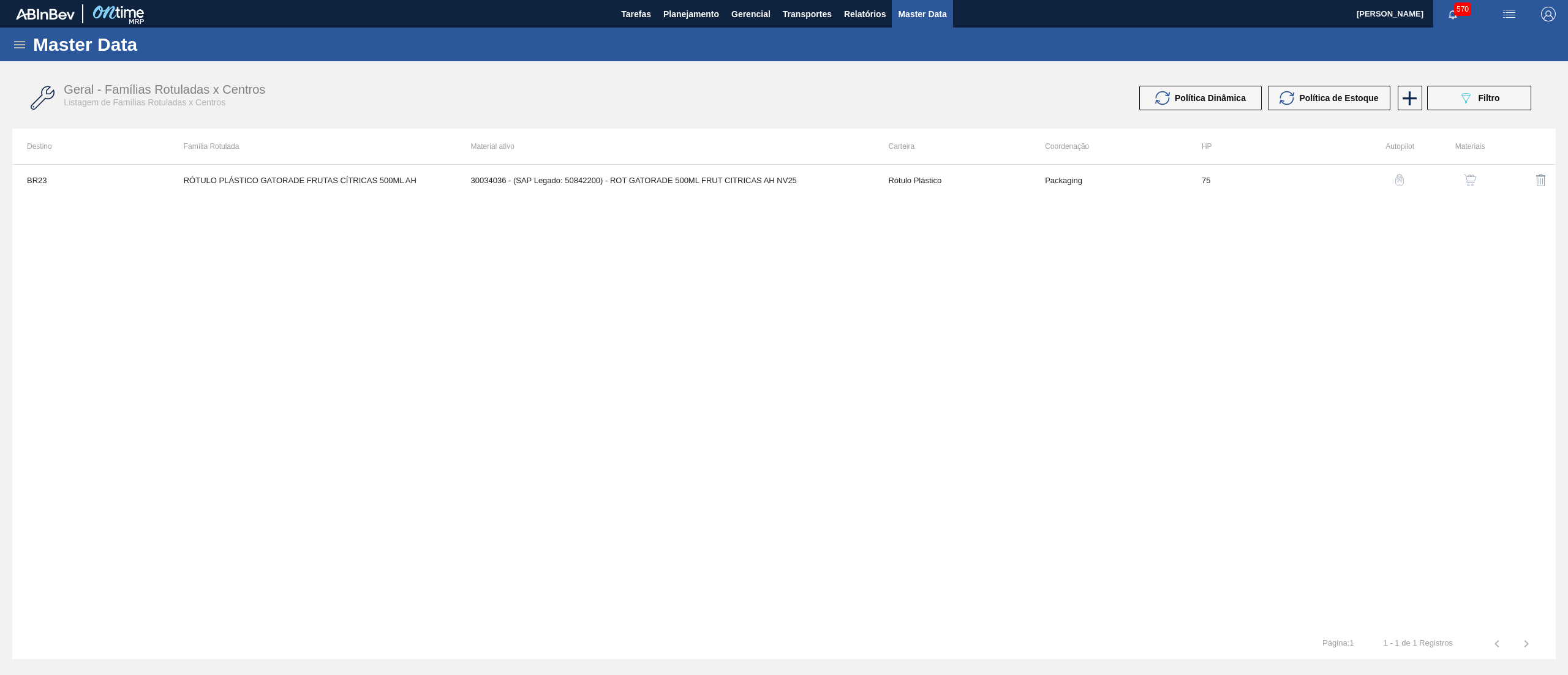
click at [21, 44] on icon at bounding box center [19, 44] width 11 height 7
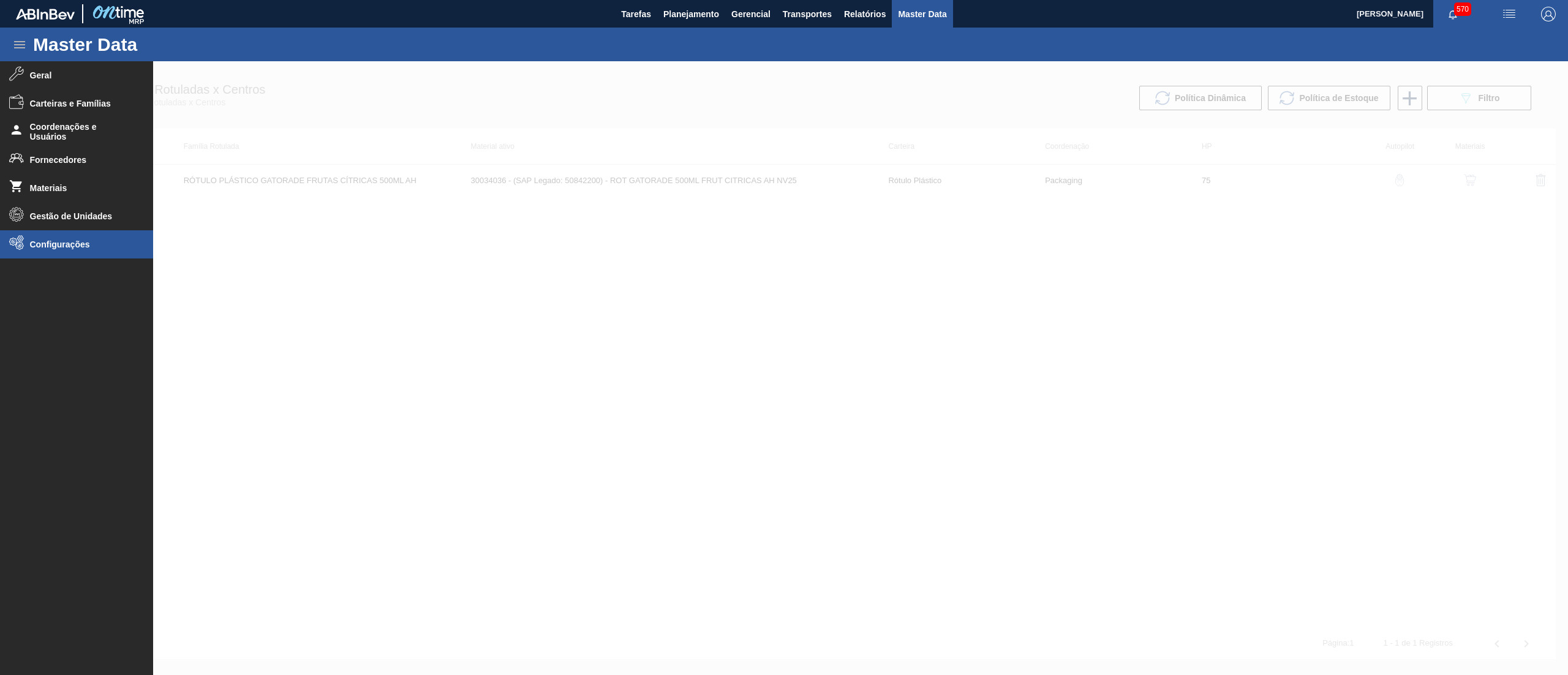
click at [52, 249] on span "Configurações" at bounding box center [80, 245] width 101 height 10
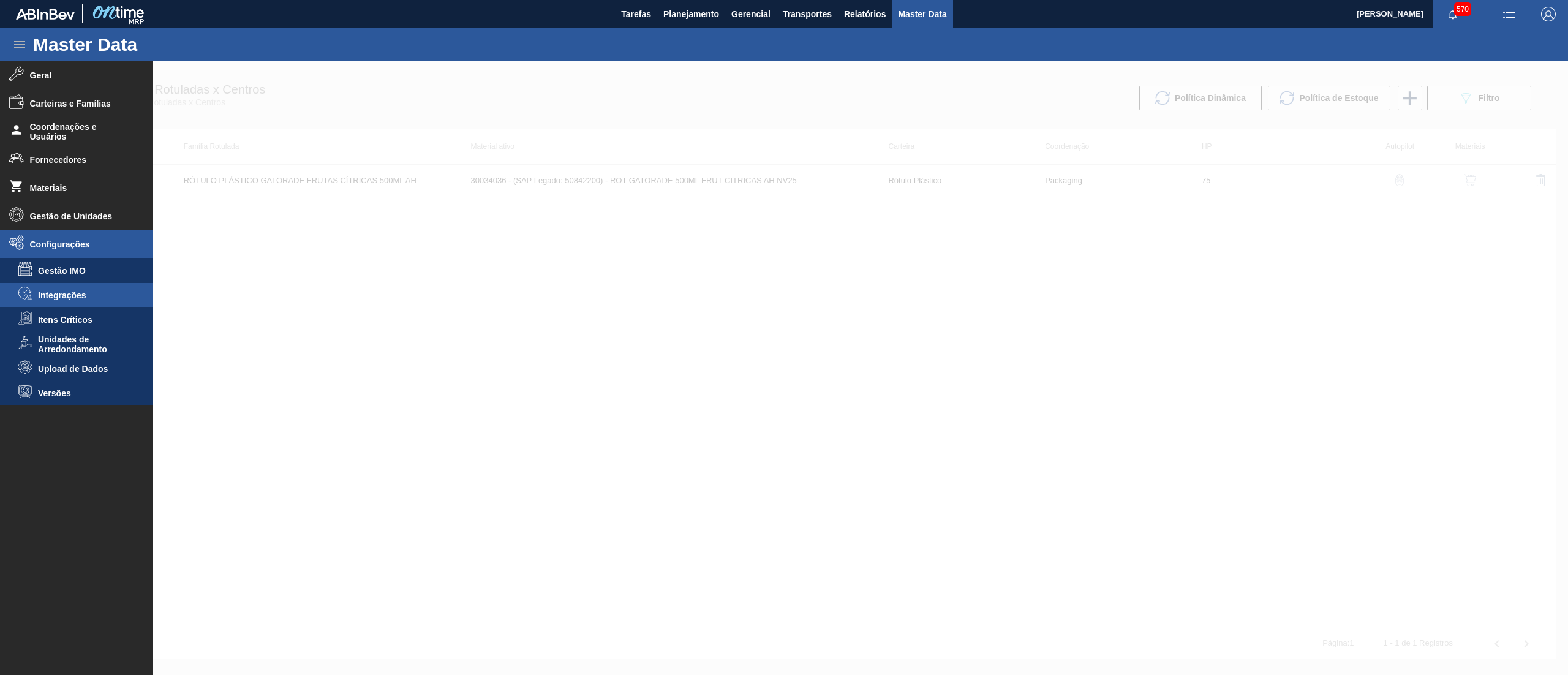
click at [64, 290] on span "Integrações" at bounding box center [85, 295] width 94 height 10
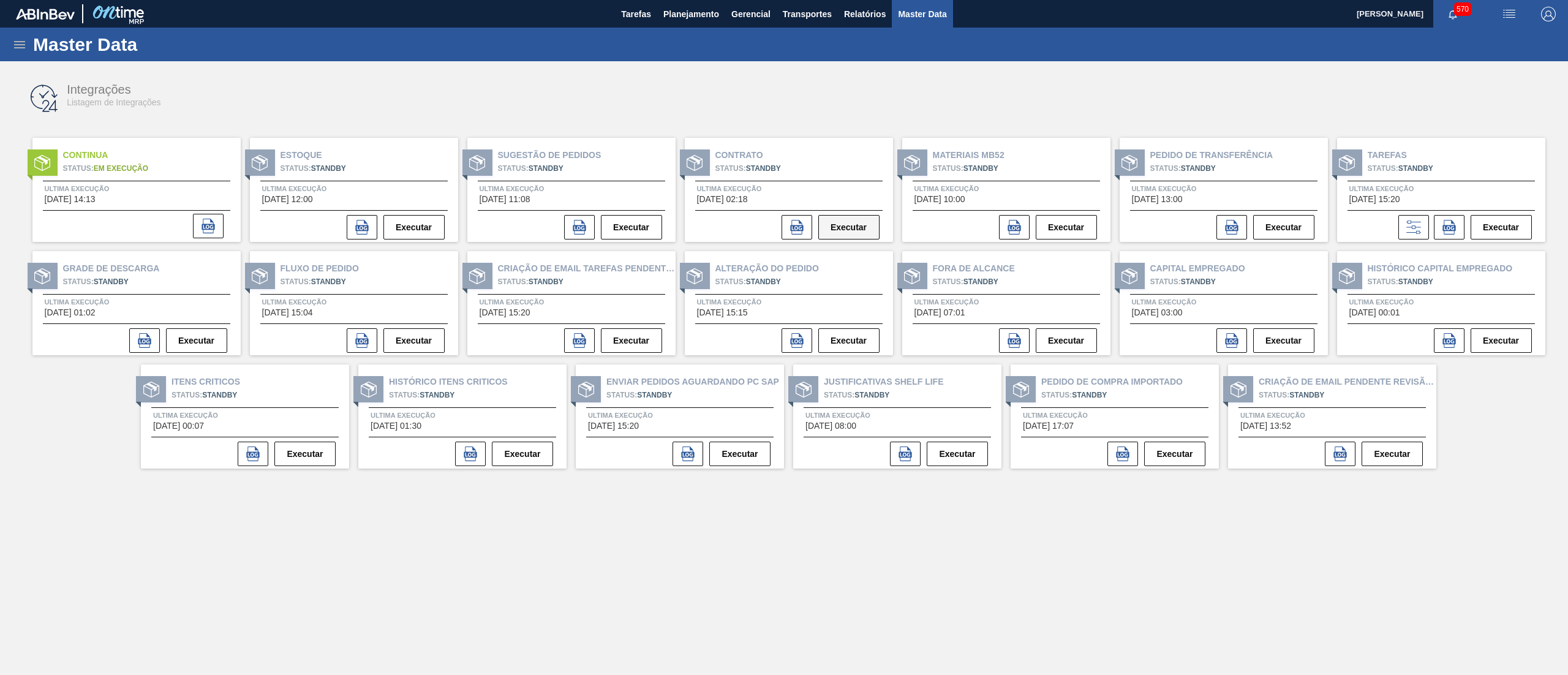
click at [839, 230] on button "Executar" at bounding box center [849, 226] width 62 height 24
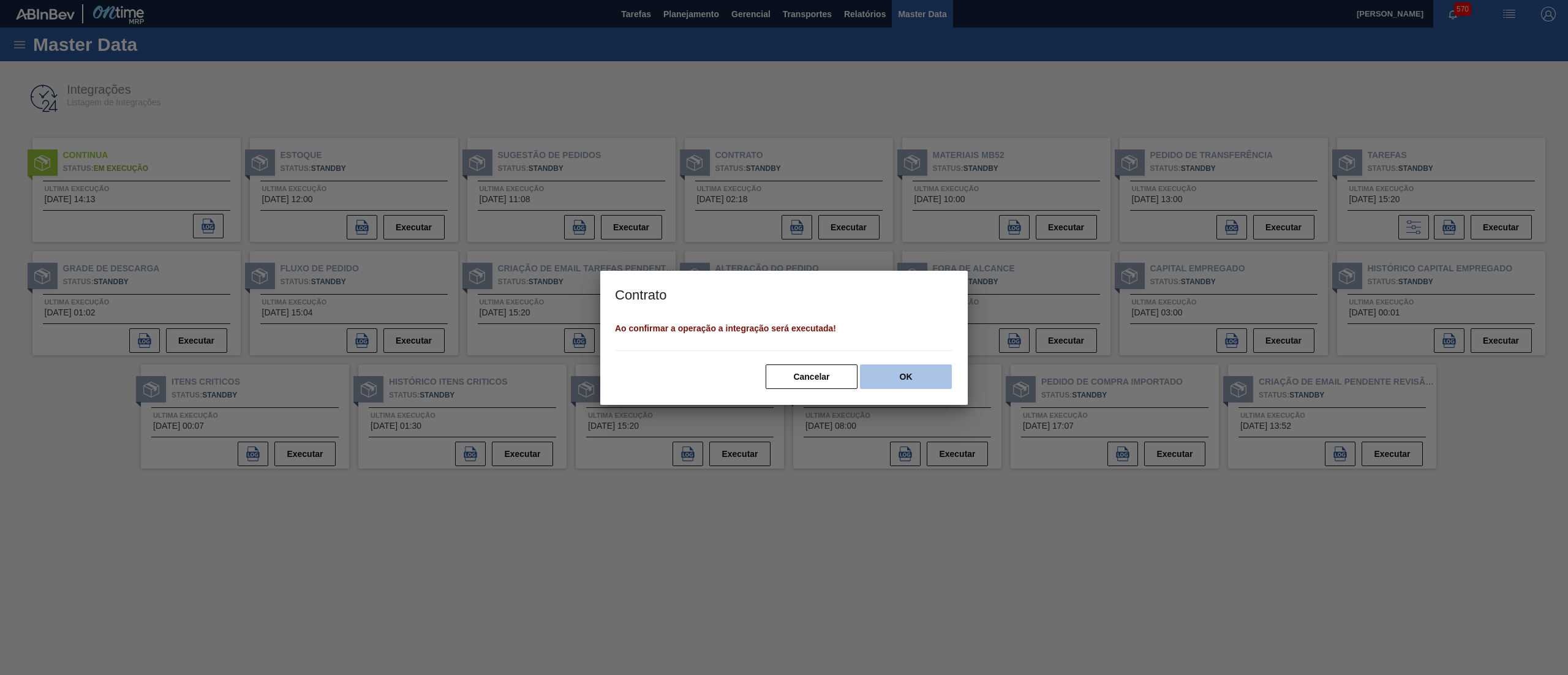
click at [890, 366] on button "OK" at bounding box center [906, 376] width 92 height 24
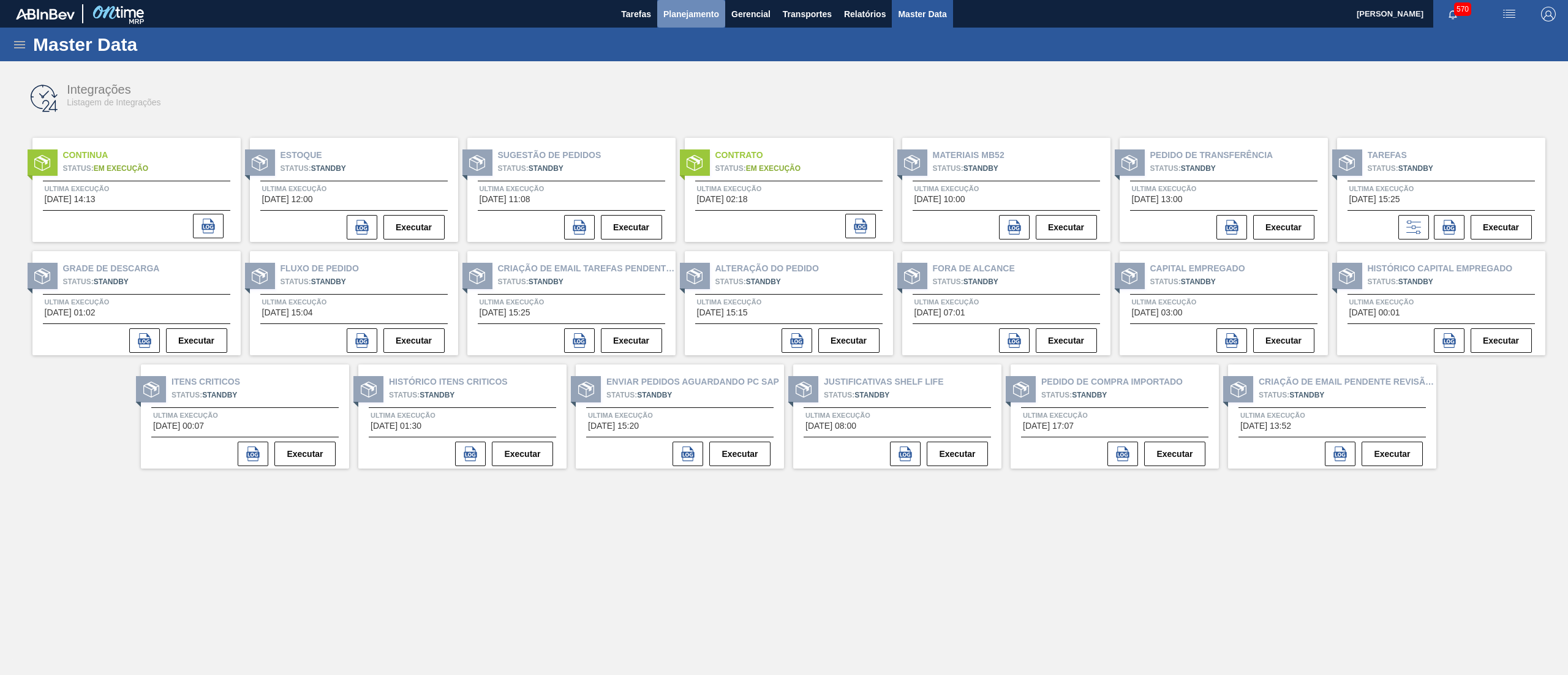
click at [702, 17] on span "Planejamento" at bounding box center [691, 14] width 56 height 15
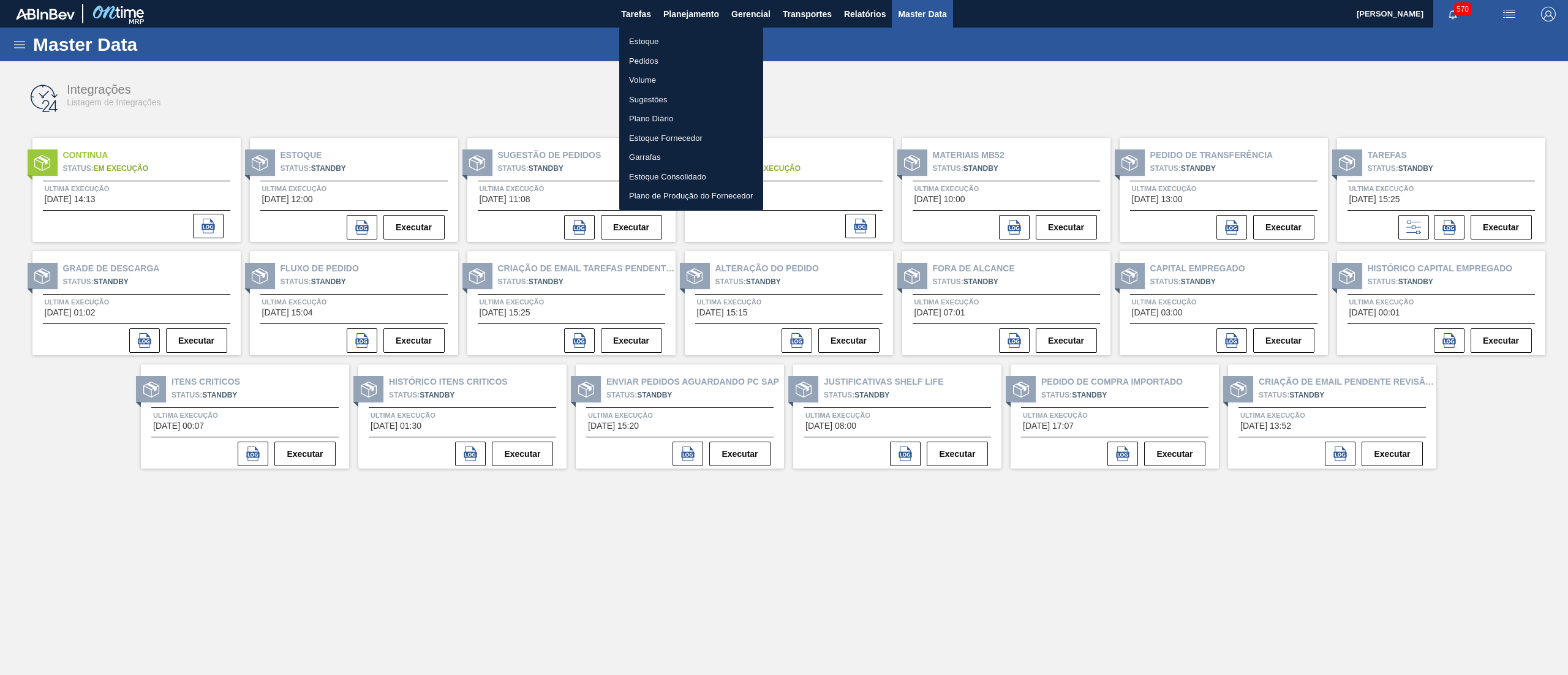
click at [684, 45] on li "Estoque" at bounding box center [691, 42] width 144 height 20
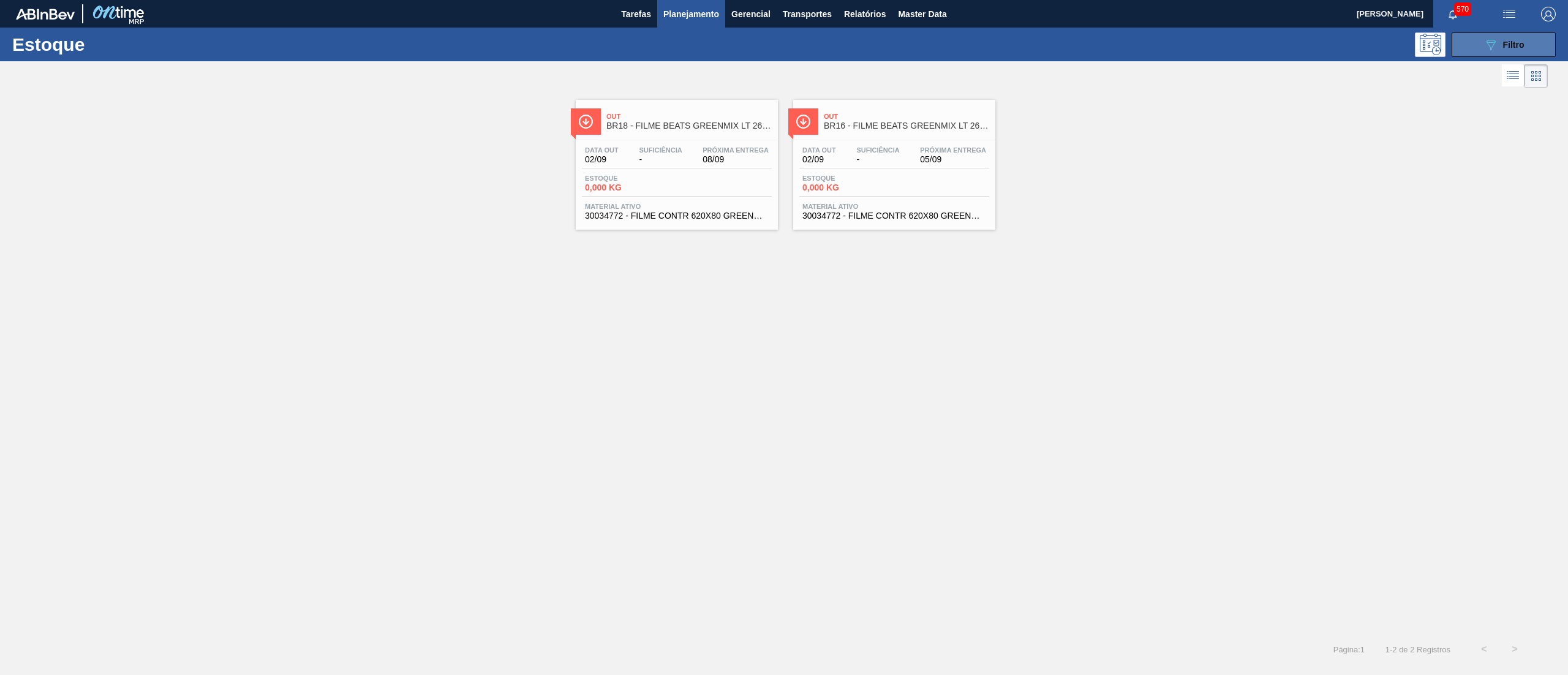
click at [1529, 44] on button "089F7B8B-B2A5-4AFE-B5C0-19BA573D28AC Filtro" at bounding box center [1503, 44] width 104 height 24
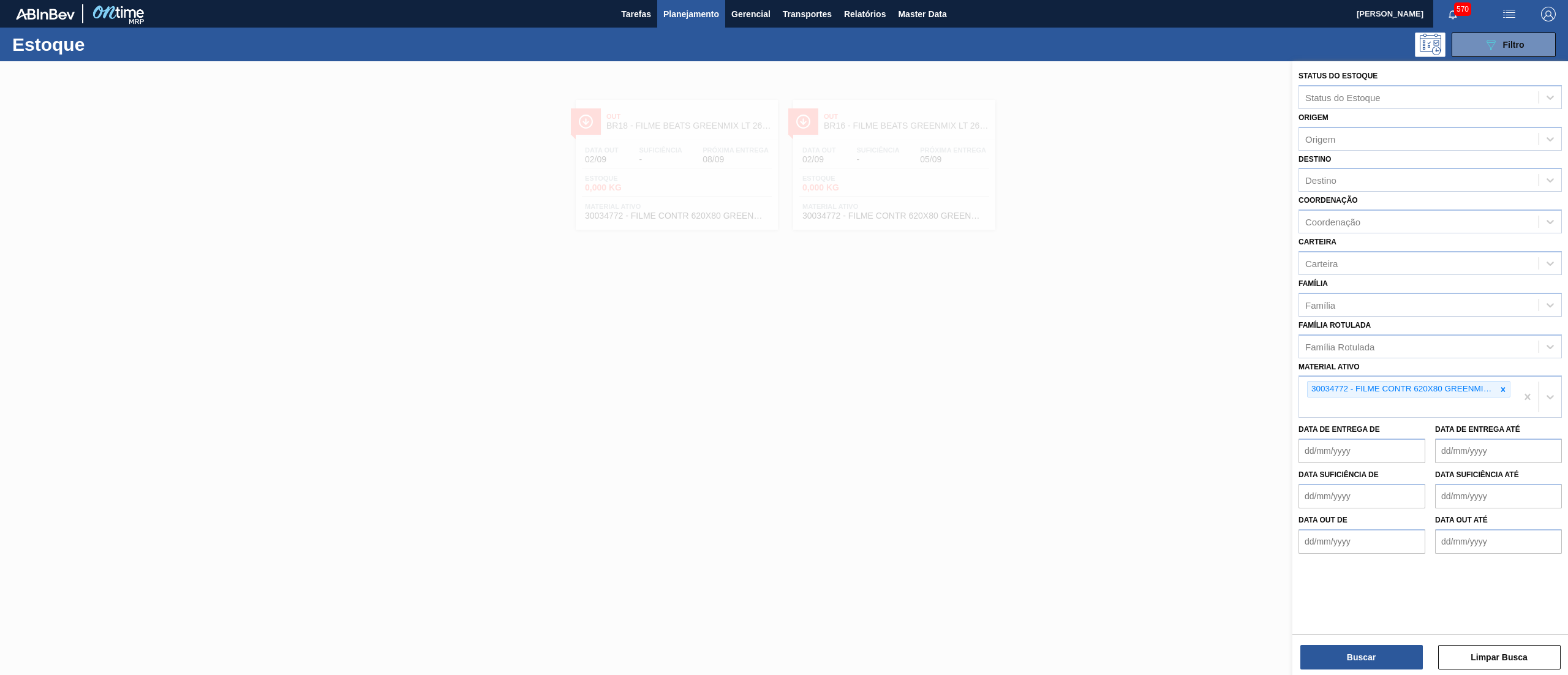
click at [918, 473] on div at bounding box center [784, 399] width 1568 height 675
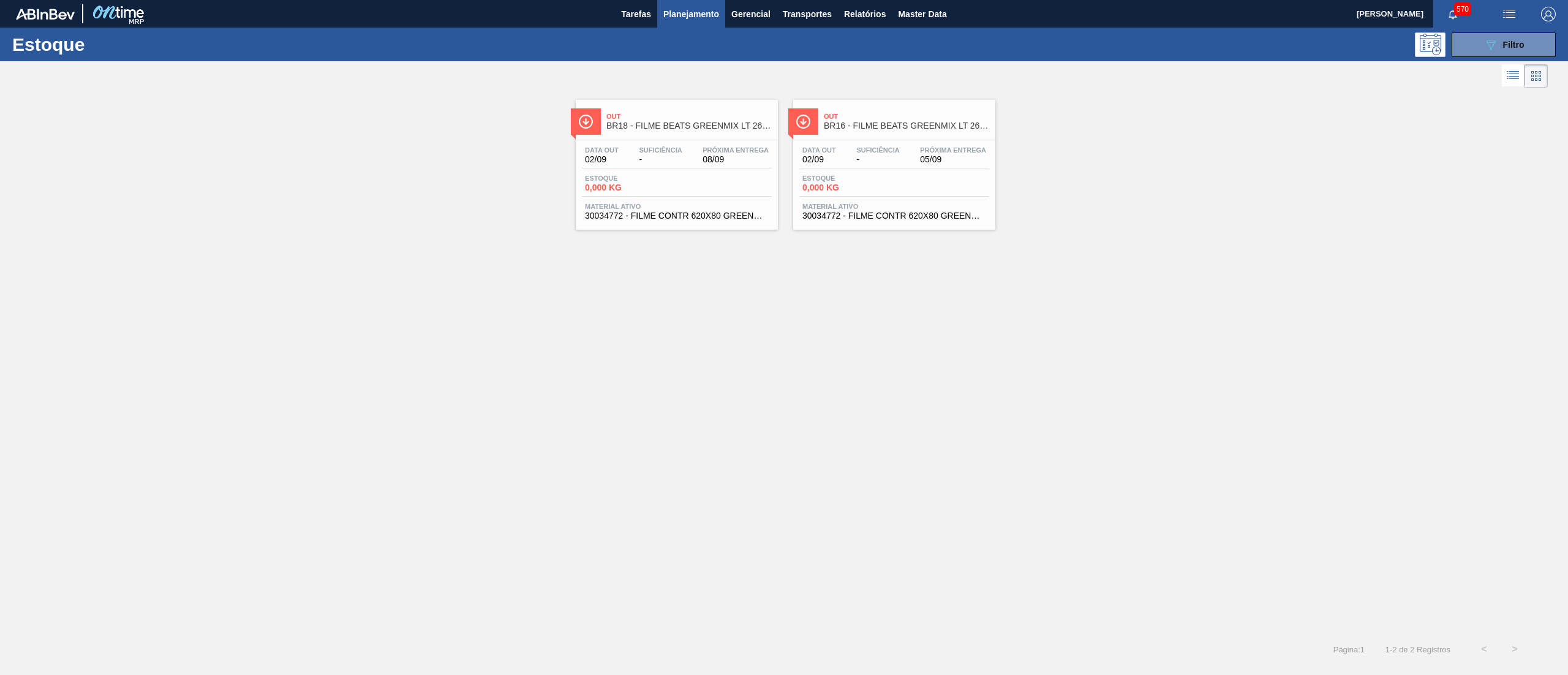
click at [841, 216] on span "30034772 - FILME CONTR 620X80 GREENMIX 269ML HO" at bounding box center [894, 216] width 184 height 9
click at [895, 226] on div "Out BR18 - FILME BEATS GREENMIX LT 269ML Data out 02/09 Suficiência - Próxima E…" at bounding box center [894, 165] width 202 height 130
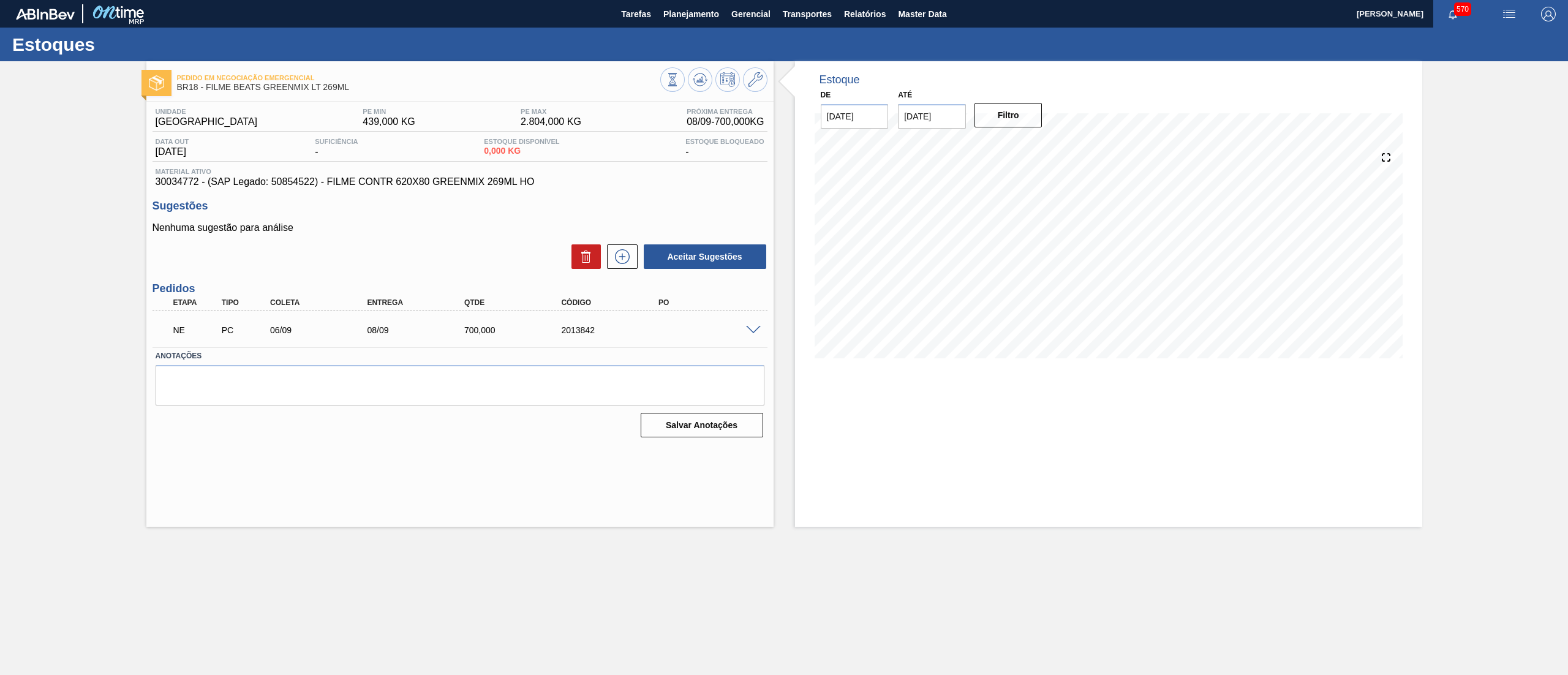
click at [746, 330] on span at bounding box center [754, 330] width 15 height 9
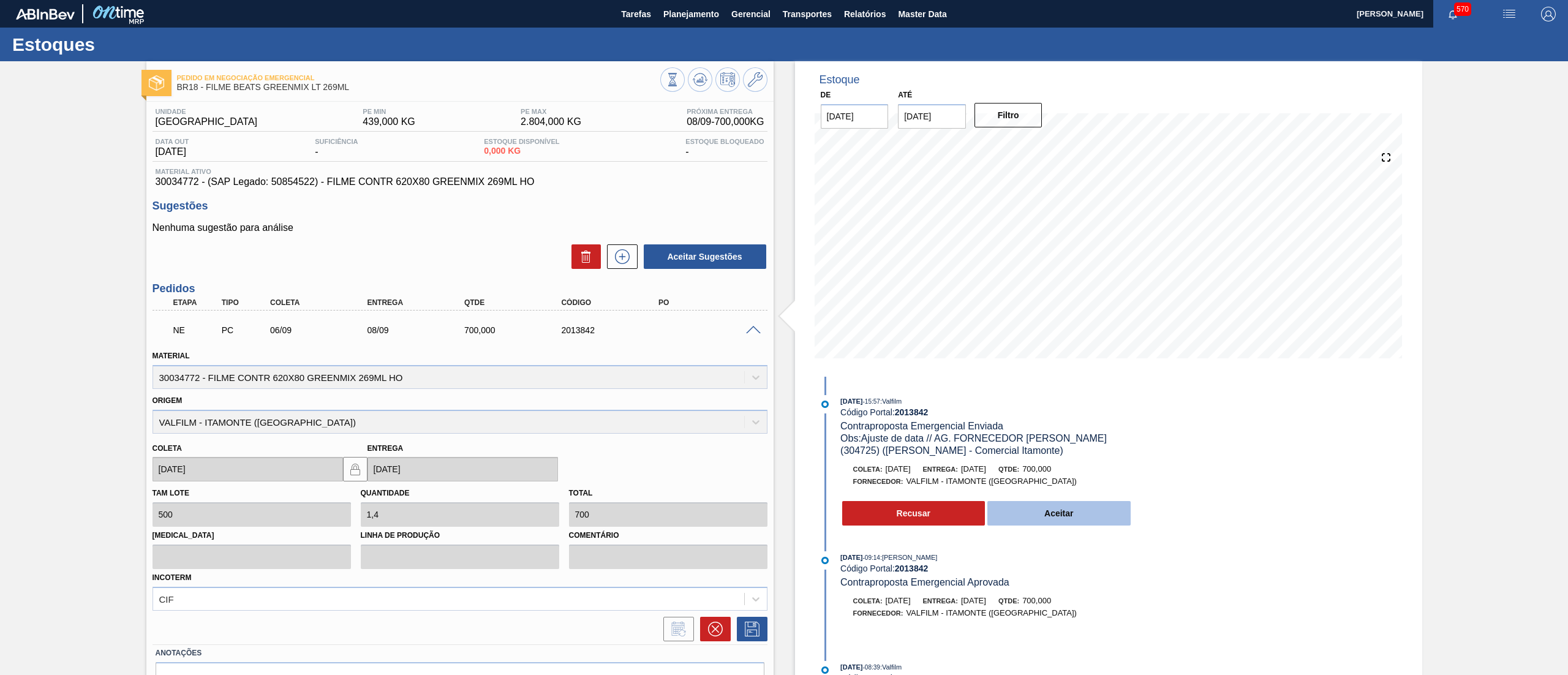
click at [1065, 521] on button "Aceitar" at bounding box center [1059, 513] width 143 height 24
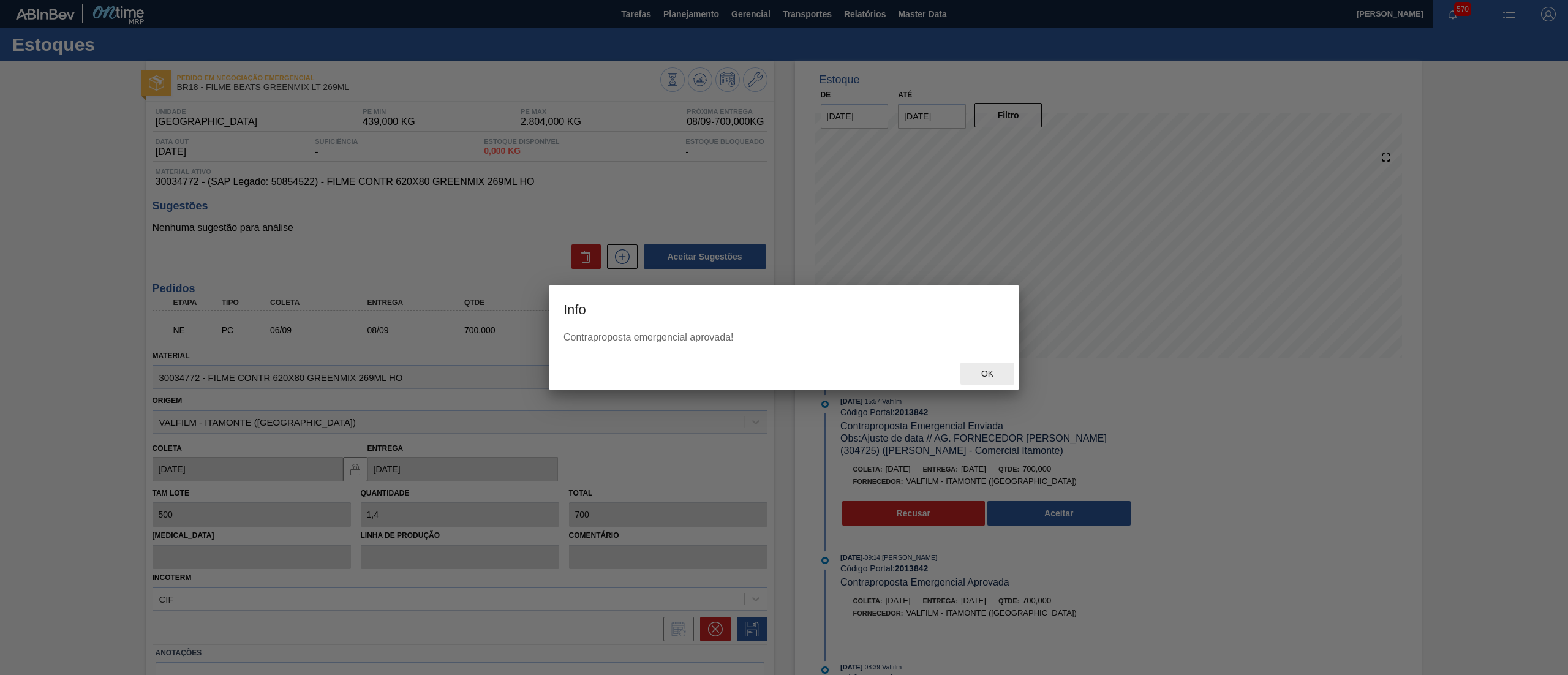
click at [995, 372] on span "Ok" at bounding box center [988, 374] width 32 height 10
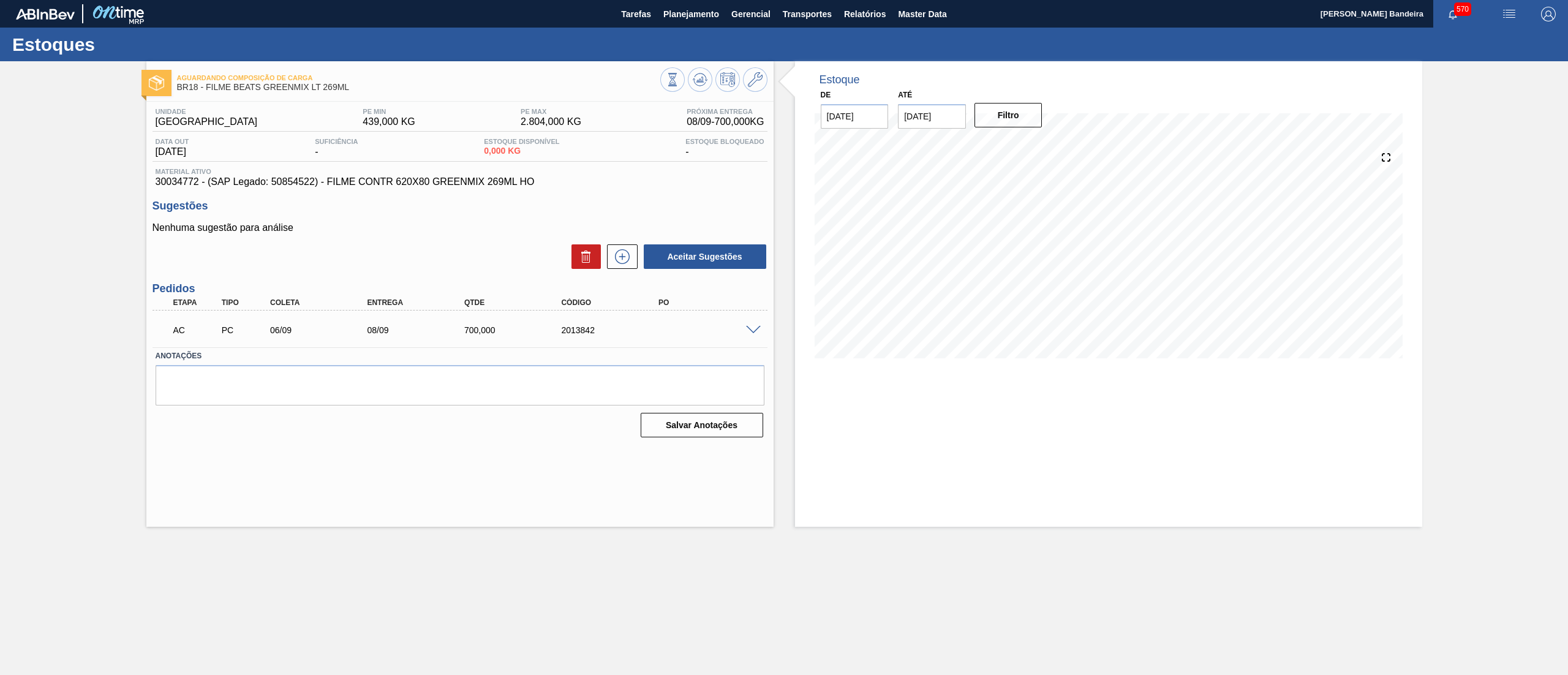
click at [752, 325] on div at bounding box center [754, 329] width 24 height 9
click at [752, 335] on div "AC PC 06/09 08/09 700,000 2013842" at bounding box center [460, 329] width 615 height 31
click at [754, 328] on span at bounding box center [754, 330] width 15 height 9
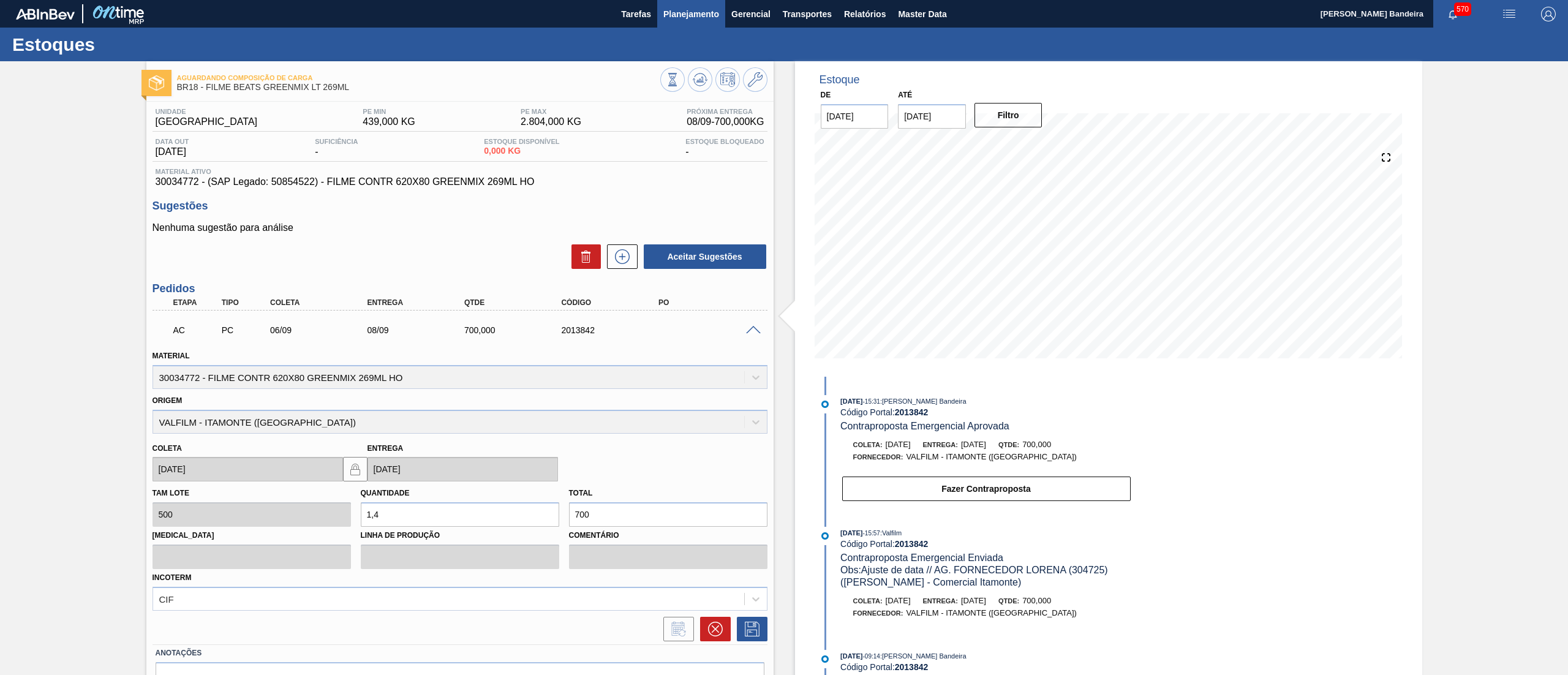
click at [694, 5] on button "Planejamento" at bounding box center [691, 13] width 68 height 27
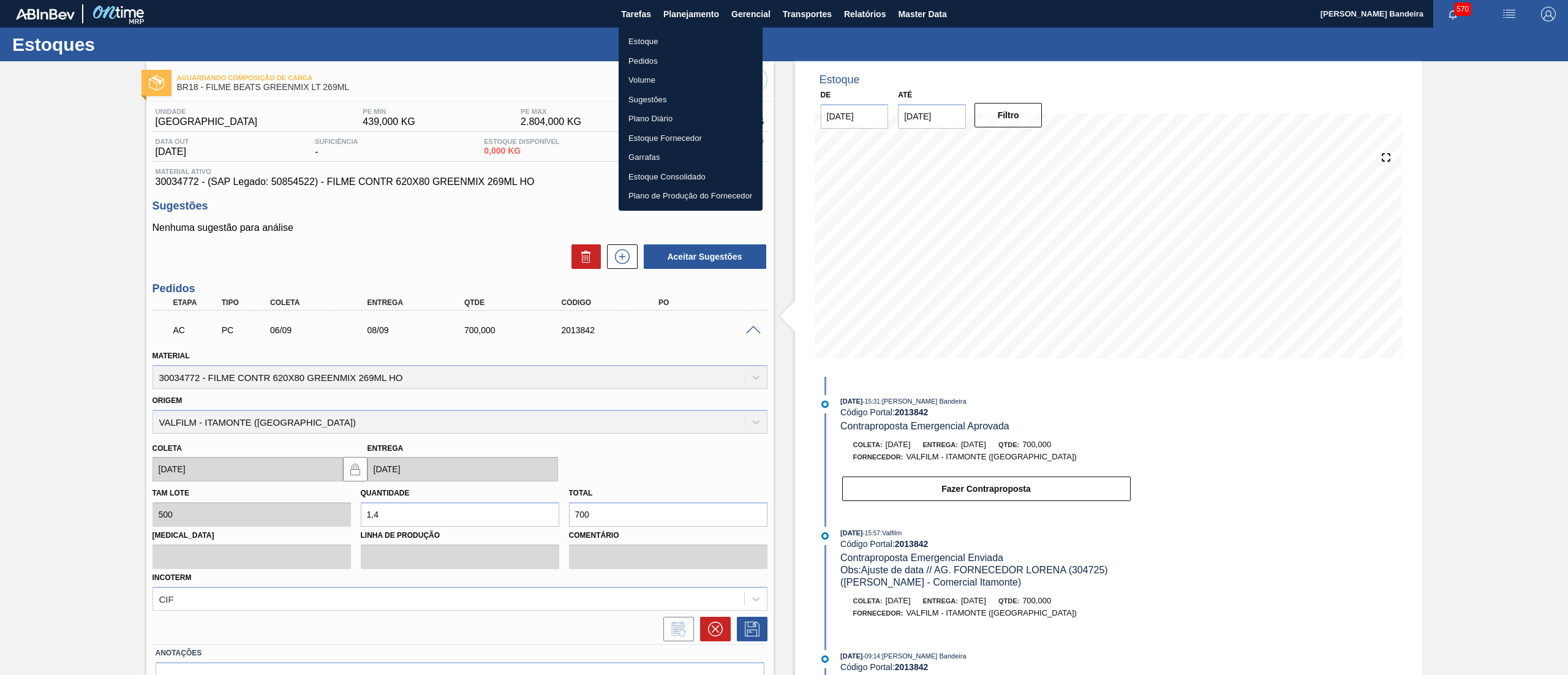
click at [672, 38] on li "Estoque" at bounding box center [690, 42] width 144 height 20
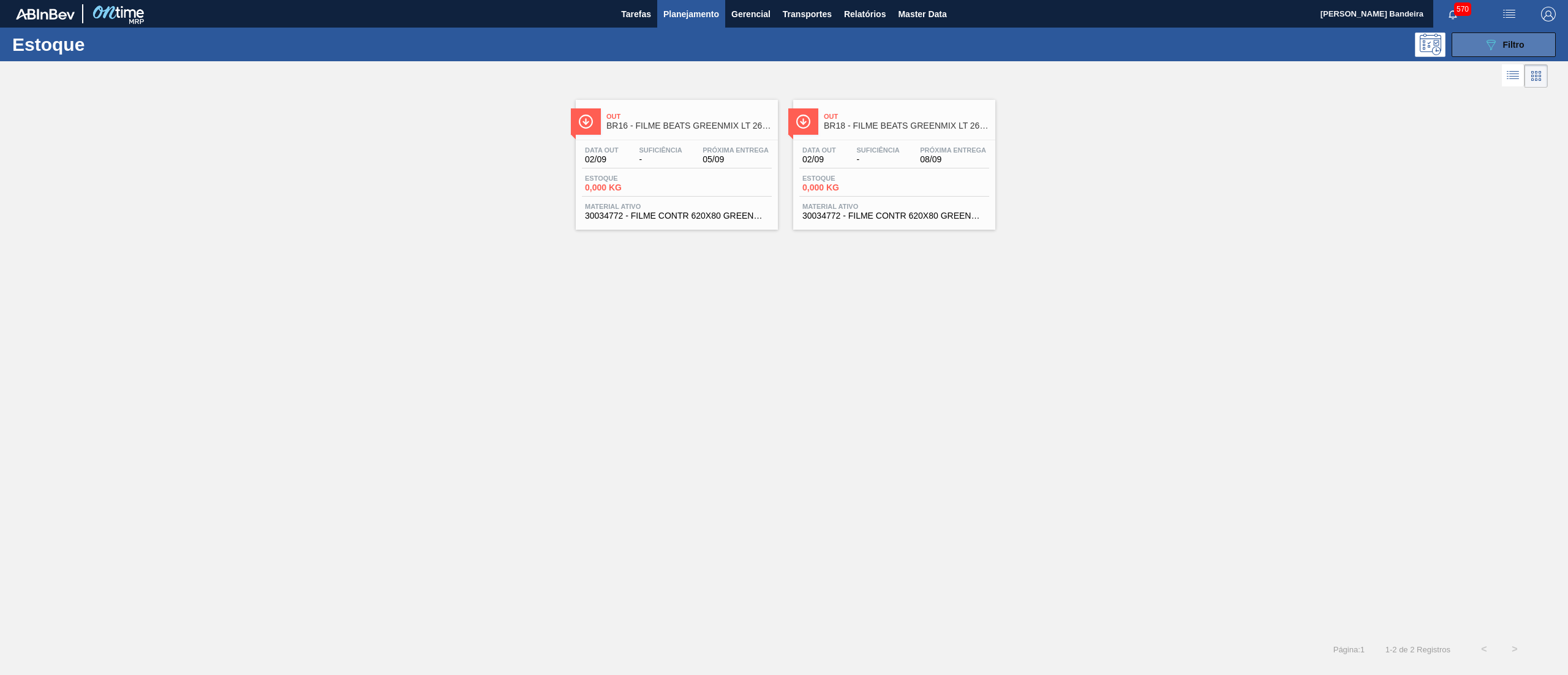
click at [1482, 42] on button "089F7B8B-B2A5-4AFE-B5C0-19BA573D28AC Filtro" at bounding box center [1503, 44] width 104 height 24
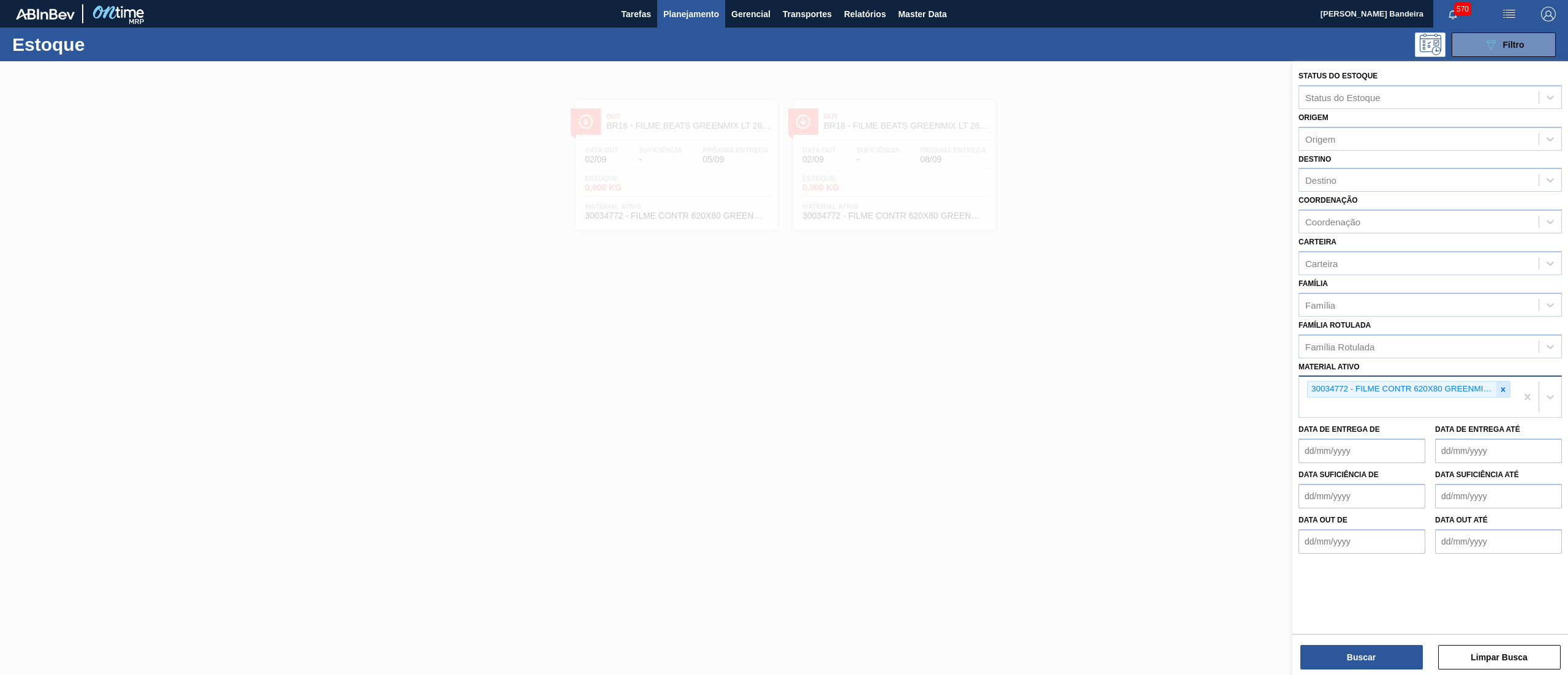
click at [1502, 385] on icon at bounding box center [1503, 390] width 8 height 8
paste ativo "ROT PLAST 200ML H GCA S CLAIM NIV25"
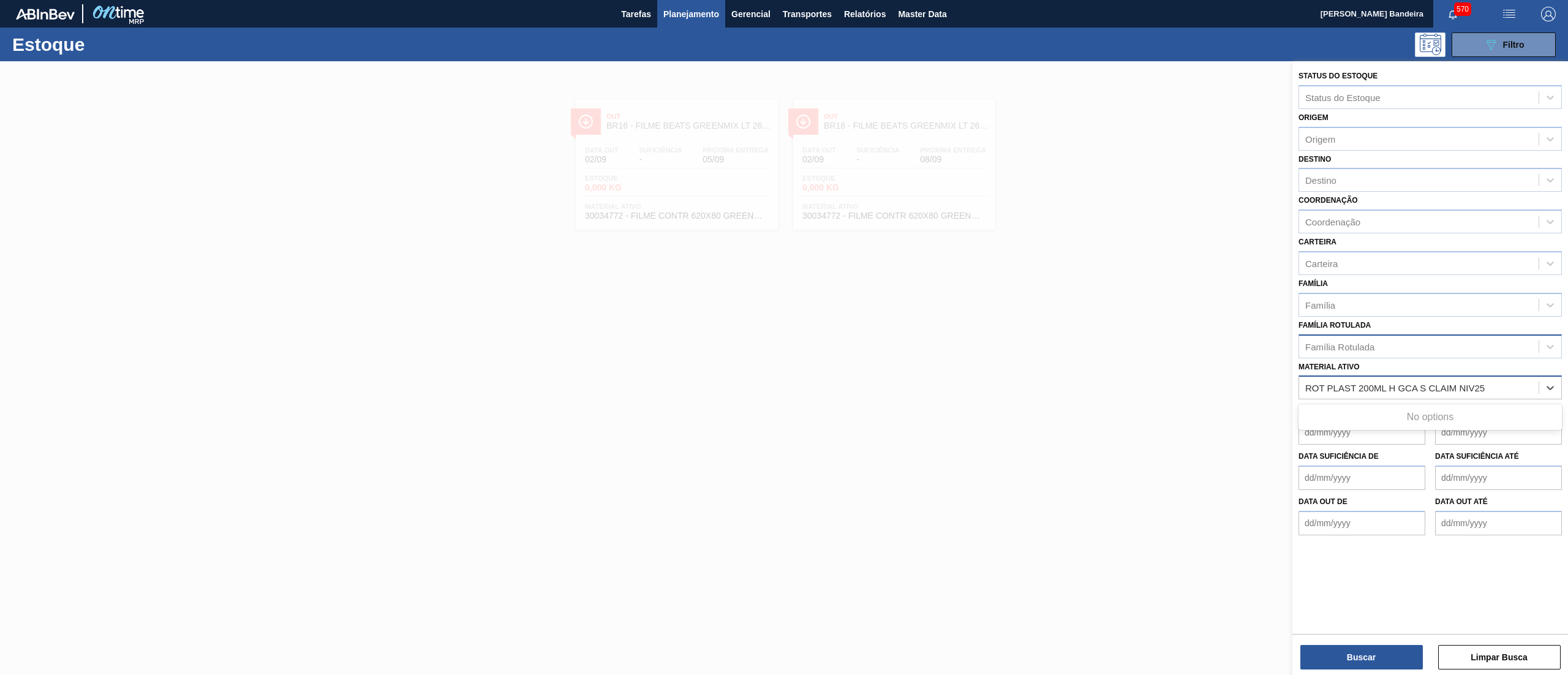
type ativo "ROT PLAST 200ML H GCA S CLAIM NIV25"
click at [1396, 354] on div "Família Rotulada" at bounding box center [1431, 346] width 263 height 24
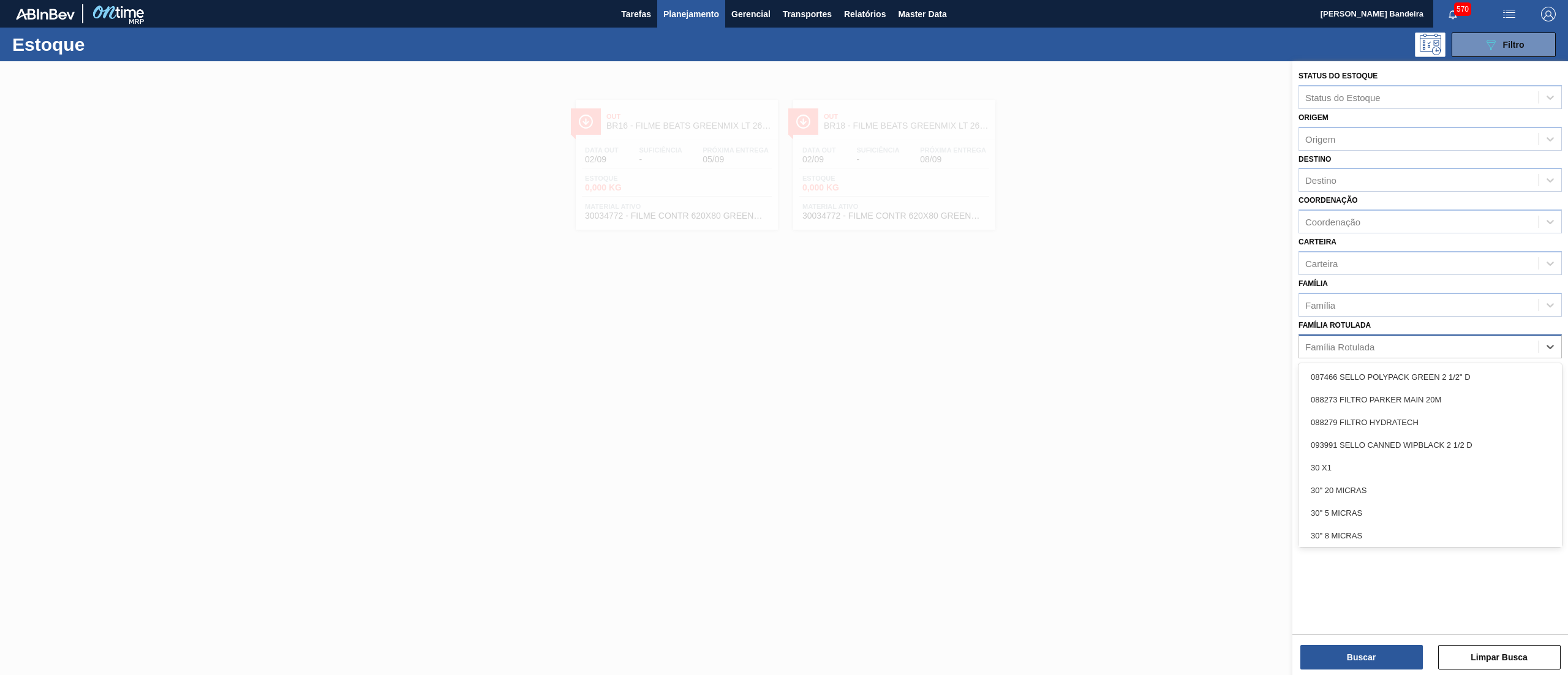
paste Rotulada "ROT PLAST 200ML H GCA S CLAIM NIV25"
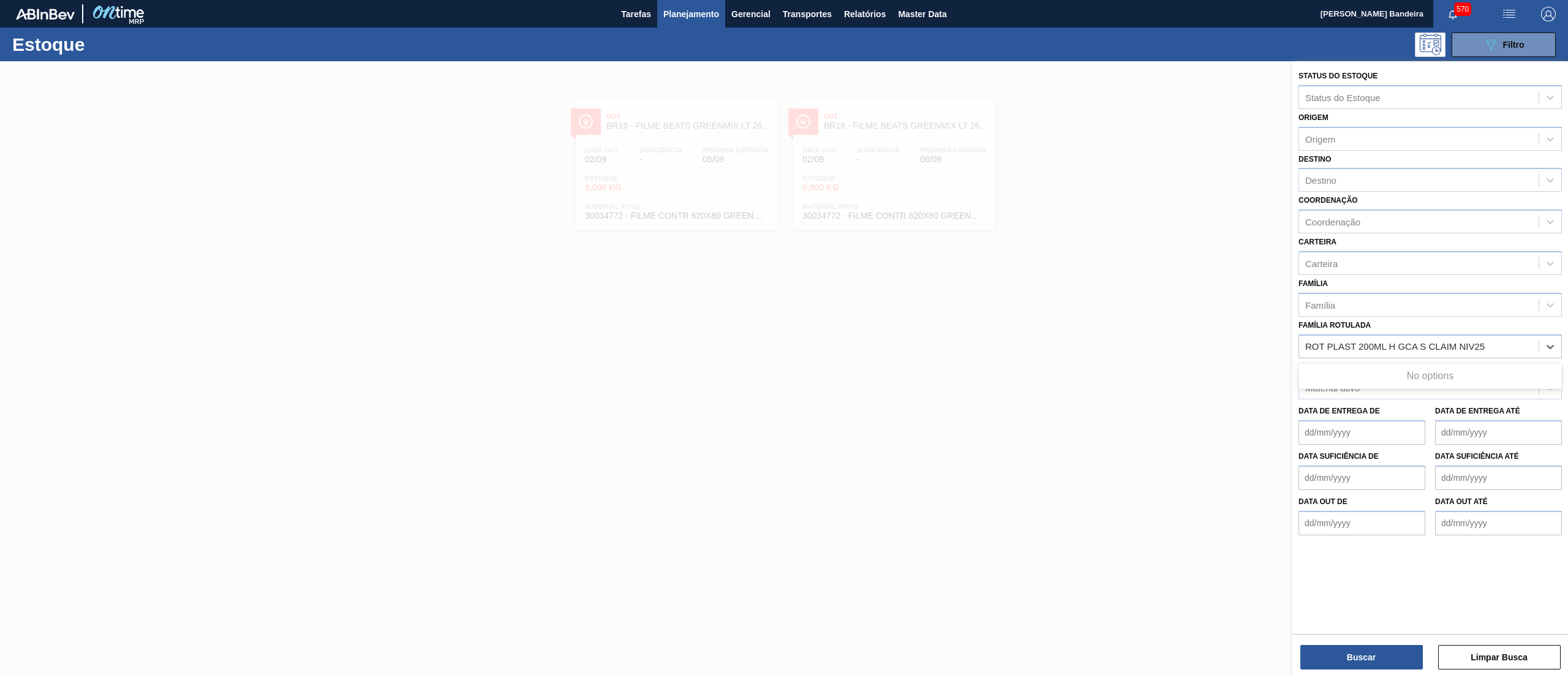
type Rotulada "ROT PLAST 200ML H GCA S CLAIM NIV25"
click at [1162, 351] on div at bounding box center [784, 399] width 1568 height 675
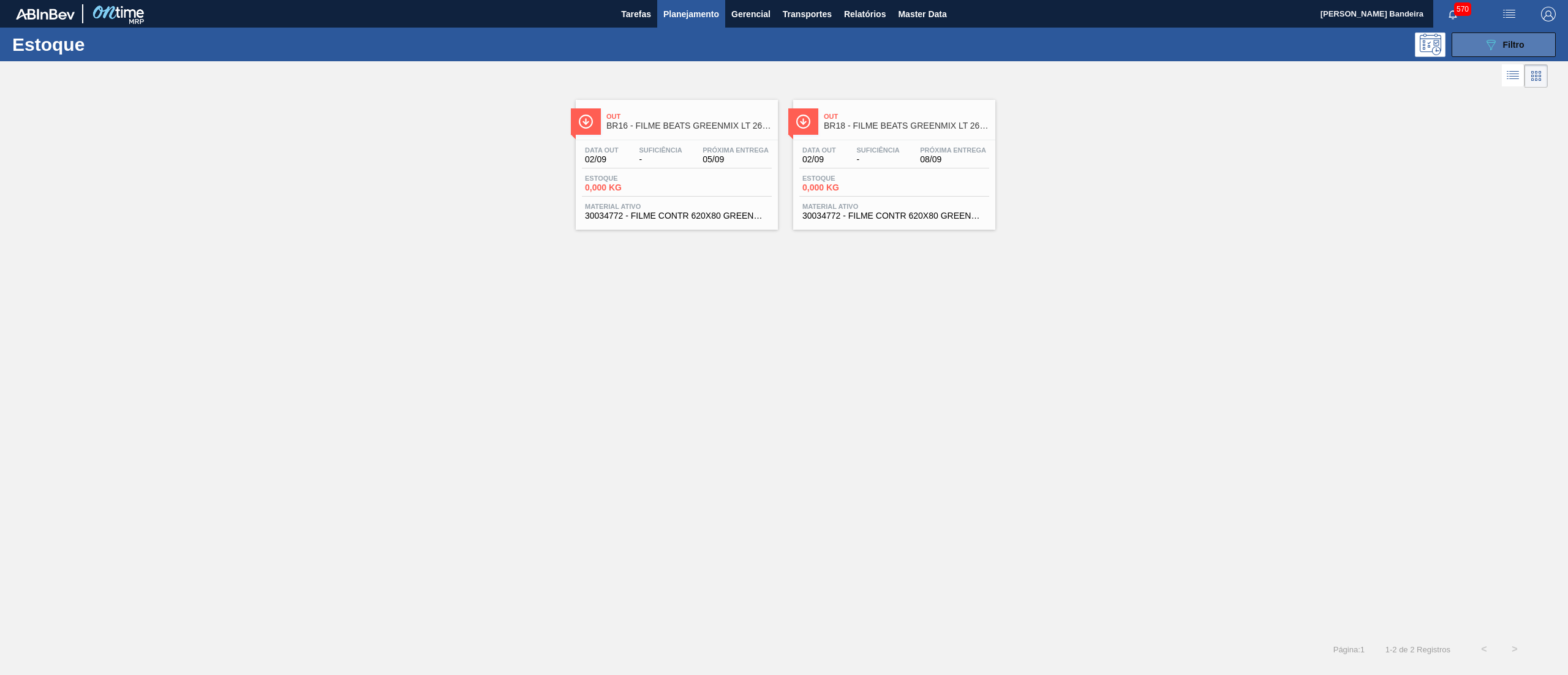
click at [1513, 41] on span "Filtro" at bounding box center [1514, 45] width 22 height 10
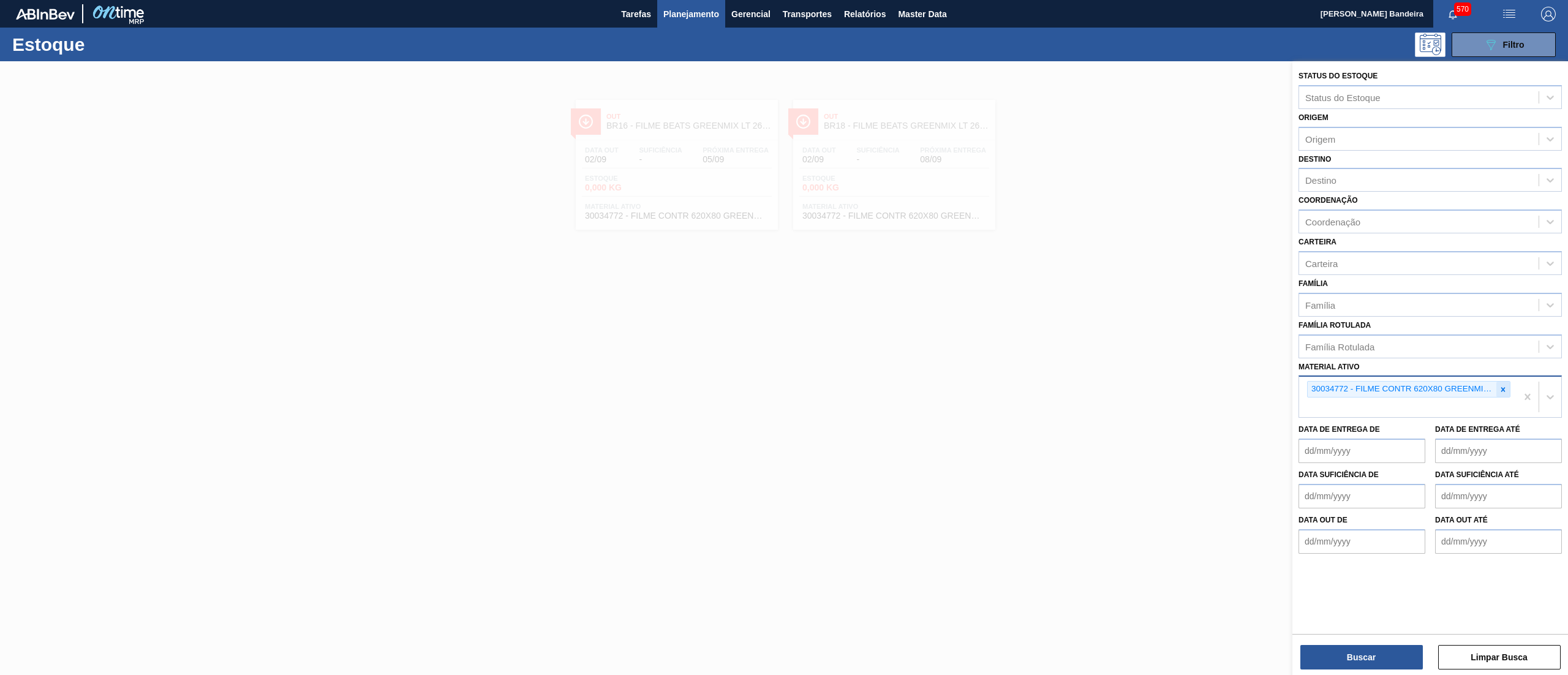
click at [1507, 389] on div at bounding box center [1503, 389] width 13 height 15
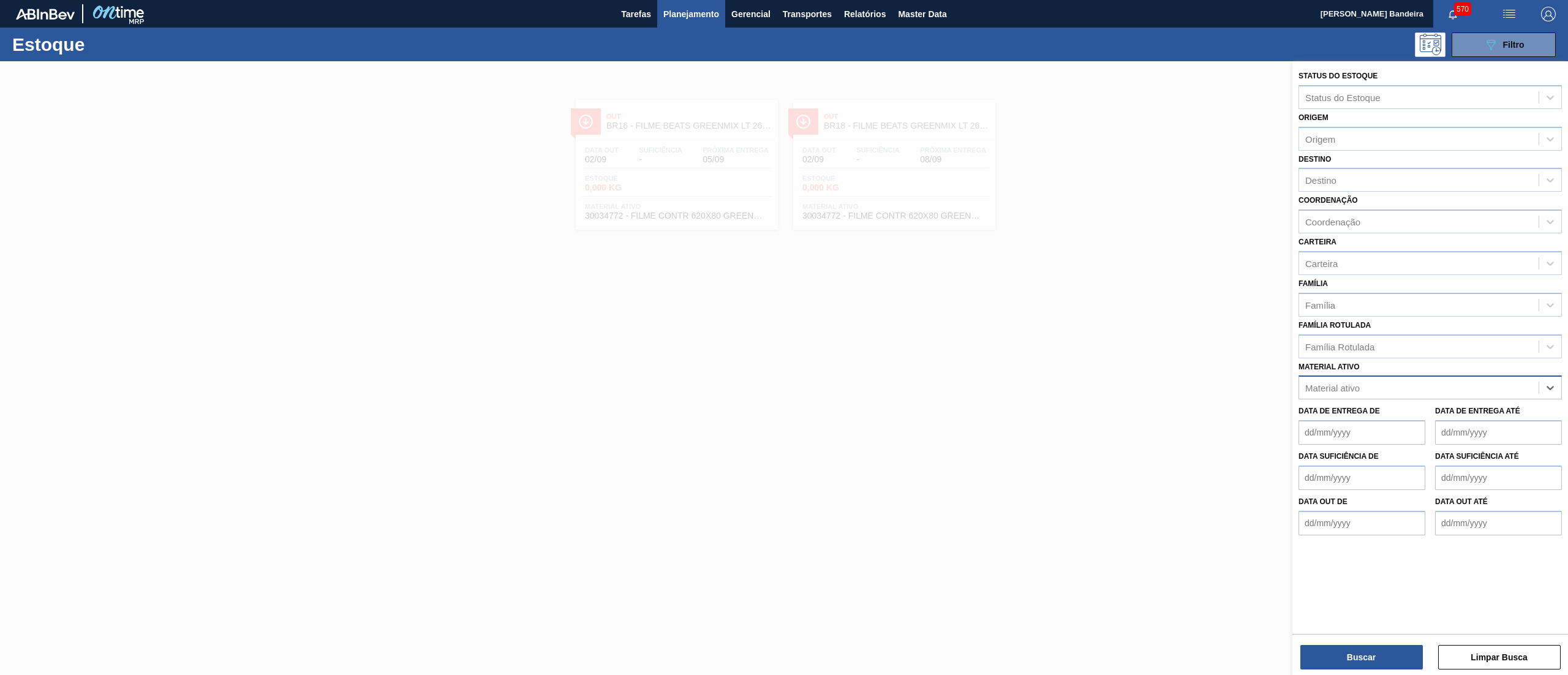
paste ativo "ROT PLAST 200ML H GCA S CLAIM NIV25"
type ativo "ROT PLAST 200ML H GCA S CLAIM NIV25"
click at [1492, 379] on div "ROT PLAST 200ML H GCA S CLAIM NIV25" at bounding box center [1419, 387] width 240 height 17
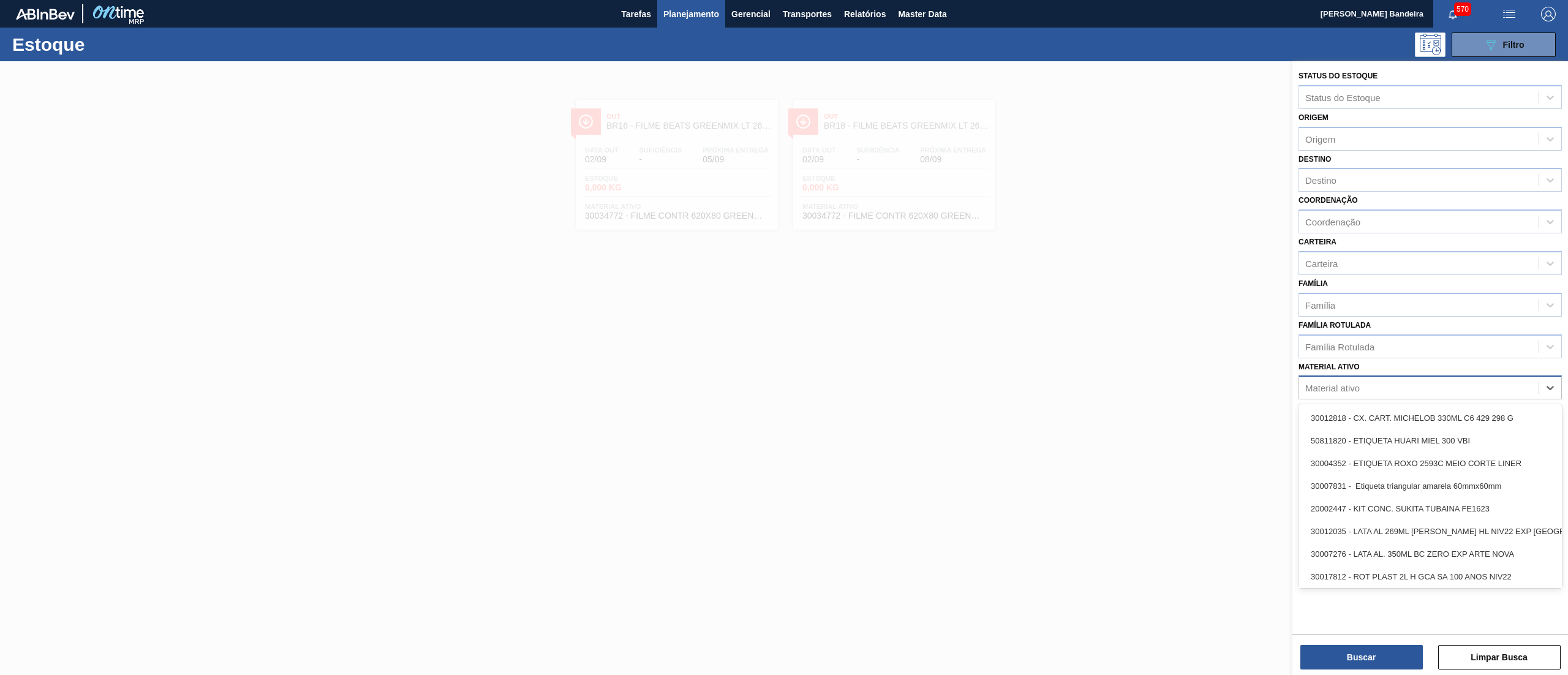
click at [1492, 379] on div "Material ativo" at bounding box center [1419, 387] width 240 height 17
paste ativo "ROT PLAST 200ML H GCA S CLAIM NIV25"
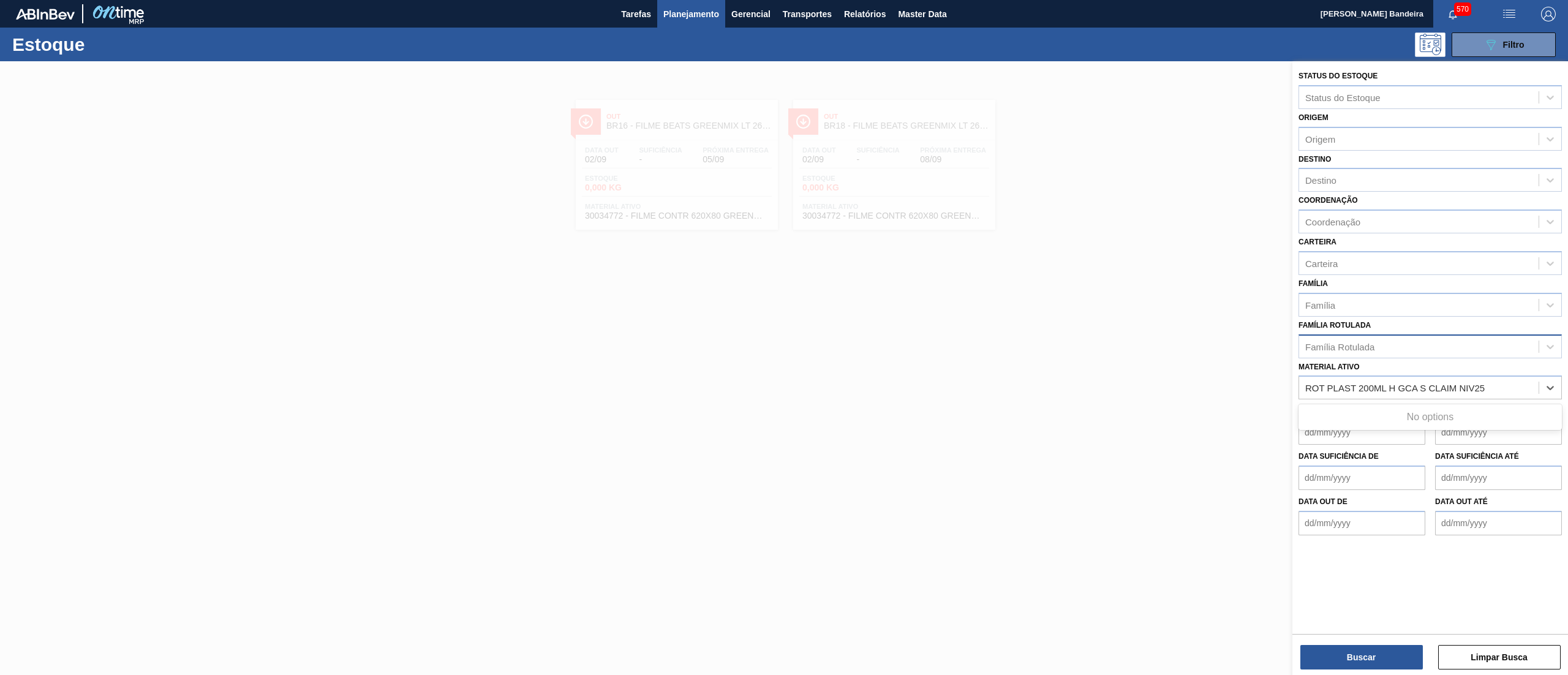
type ativo "ROT PLAST 200ML H GCA S CLAIM NIV25"
click at [1456, 350] on div "Família Rotulada" at bounding box center [1419, 345] width 240 height 17
type Rotulada "gca 200"
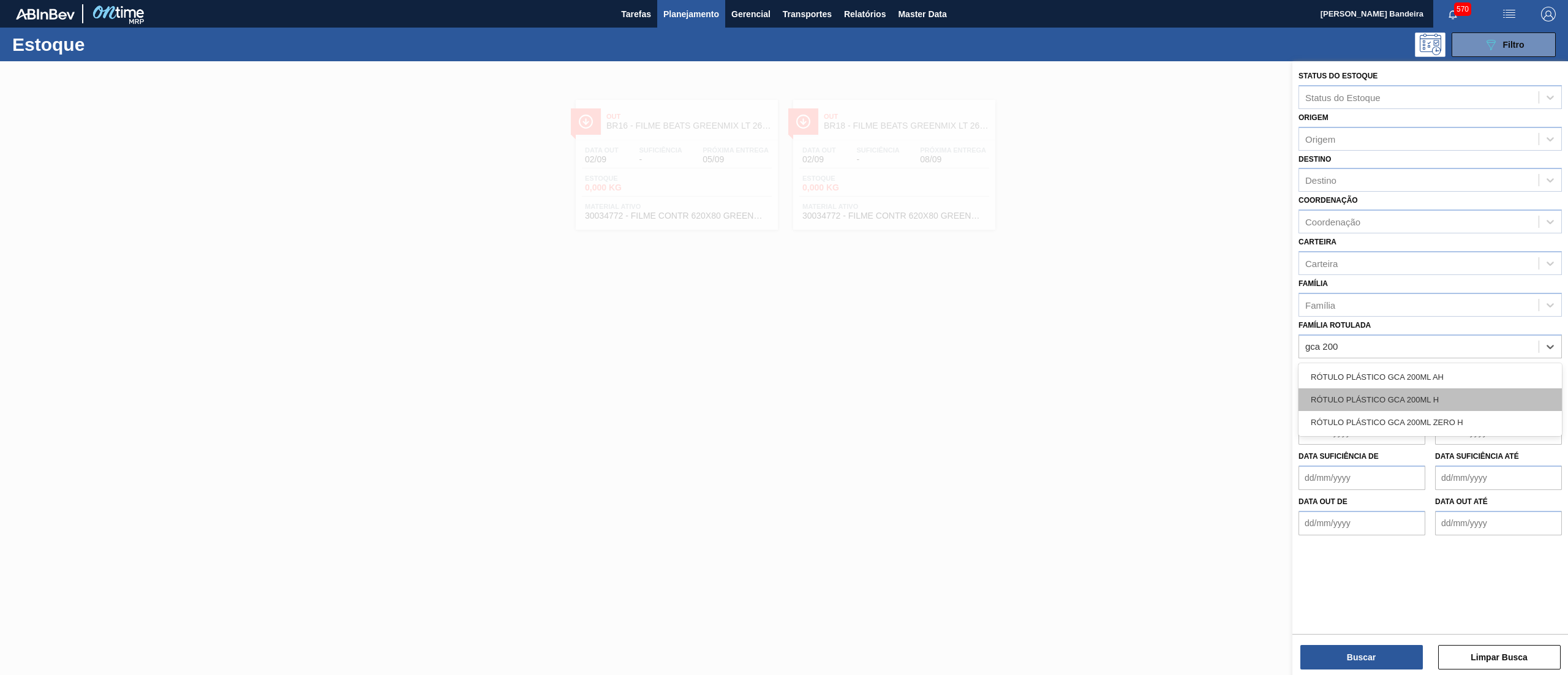
click at [1456, 388] on div "RÓTULO PLÁSTICO GCA 200ML H" at bounding box center [1431, 399] width 263 height 22
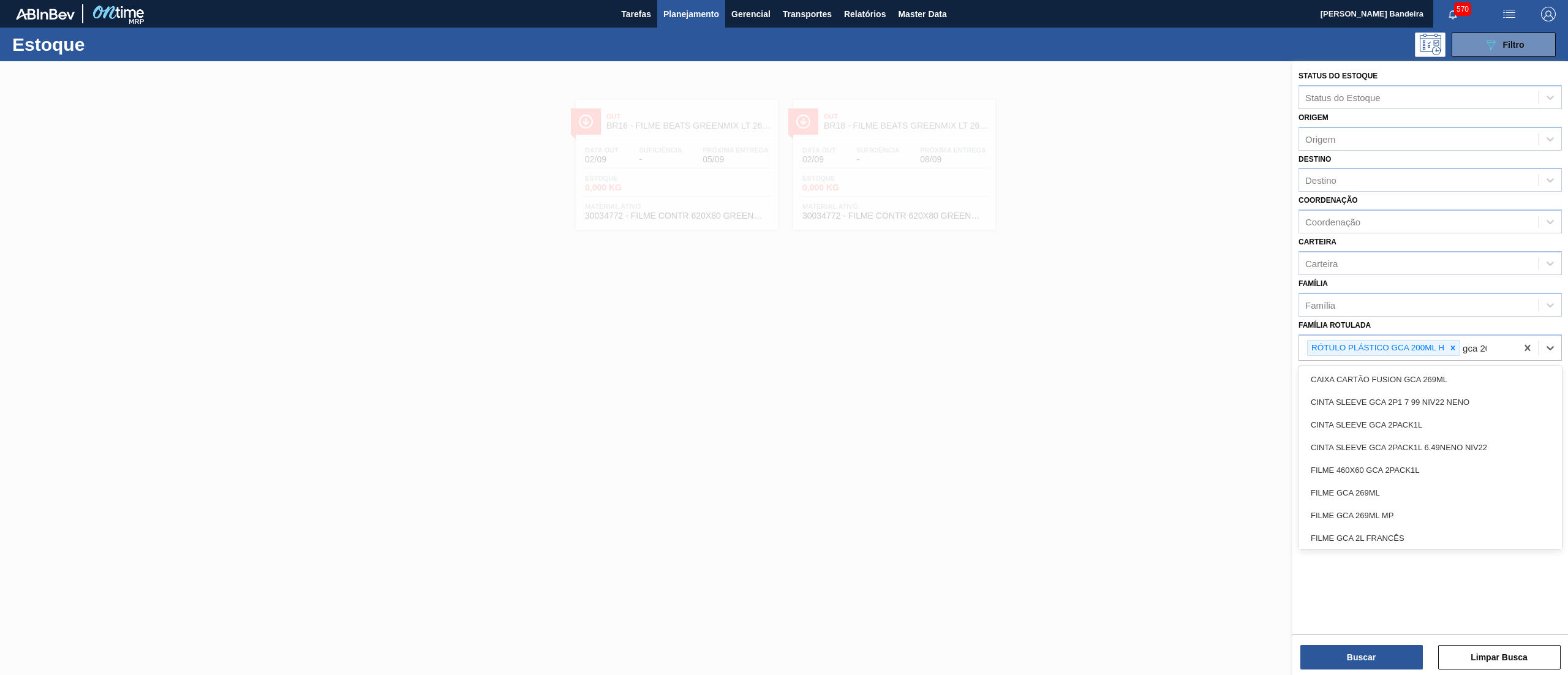
type Rotulada "gca 200"
click at [1456, 386] on div "RÓTULO PLÁSTICO GCA 200ML AH" at bounding box center [1431, 379] width 263 height 22
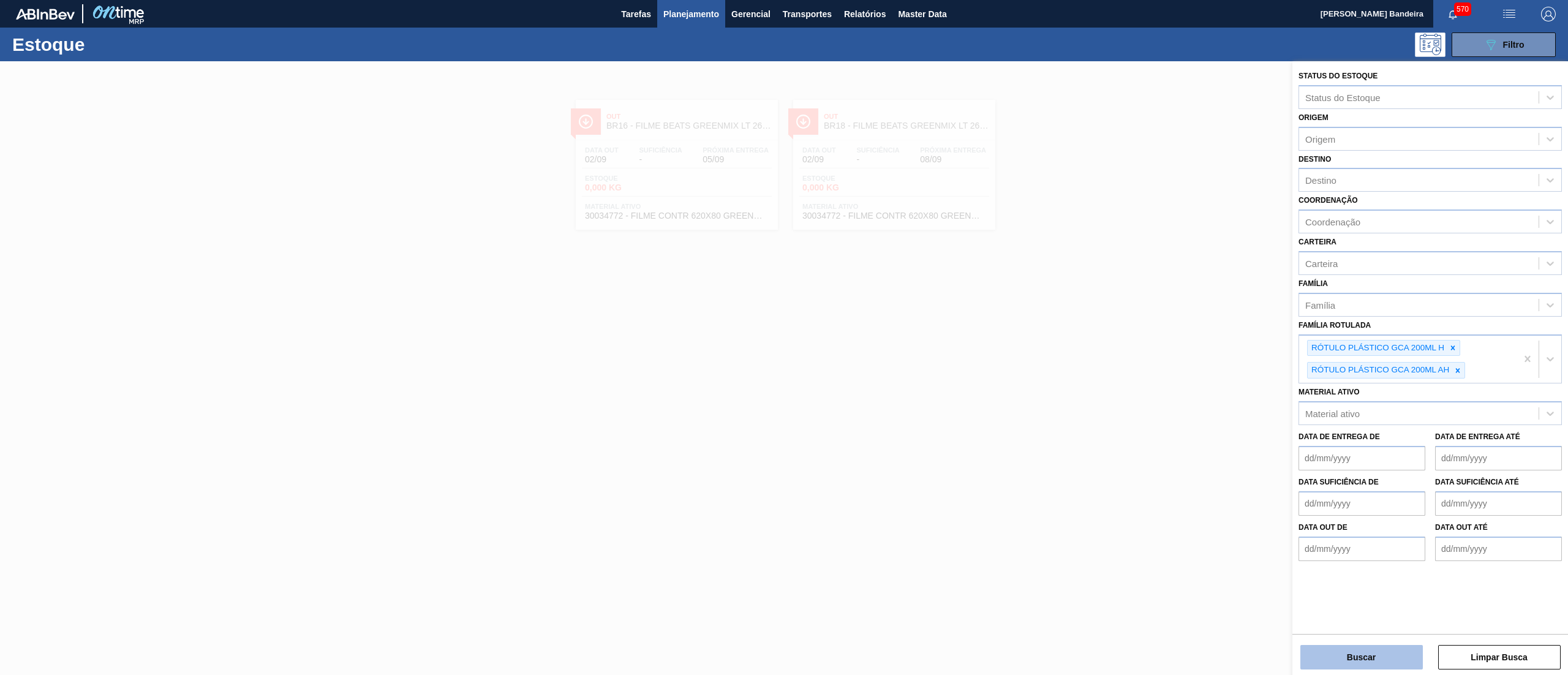
click at [1337, 663] on button "Buscar" at bounding box center [1361, 657] width 122 height 24
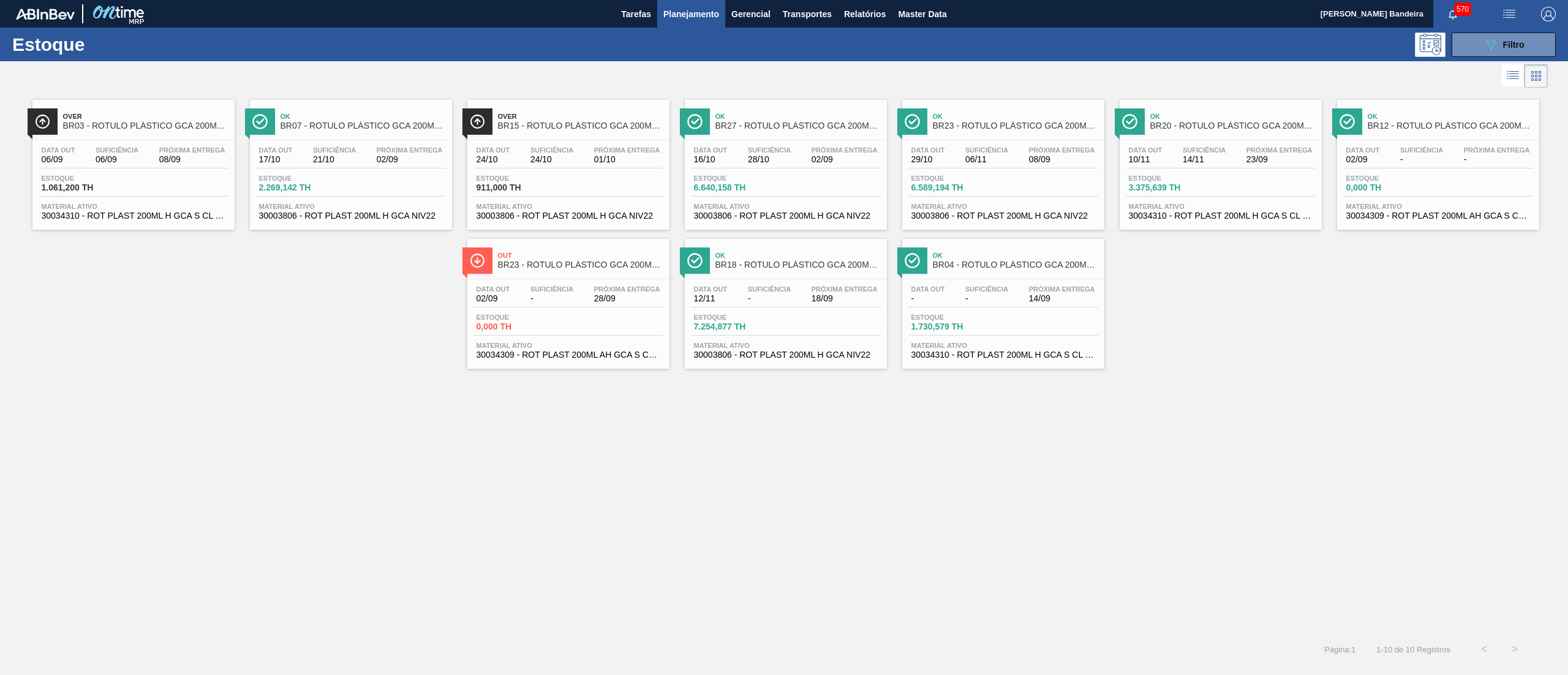
click at [407, 212] on span "30003806 - ROT PLAST 200ML H GCA NIV22" at bounding box center [351, 216] width 184 height 9
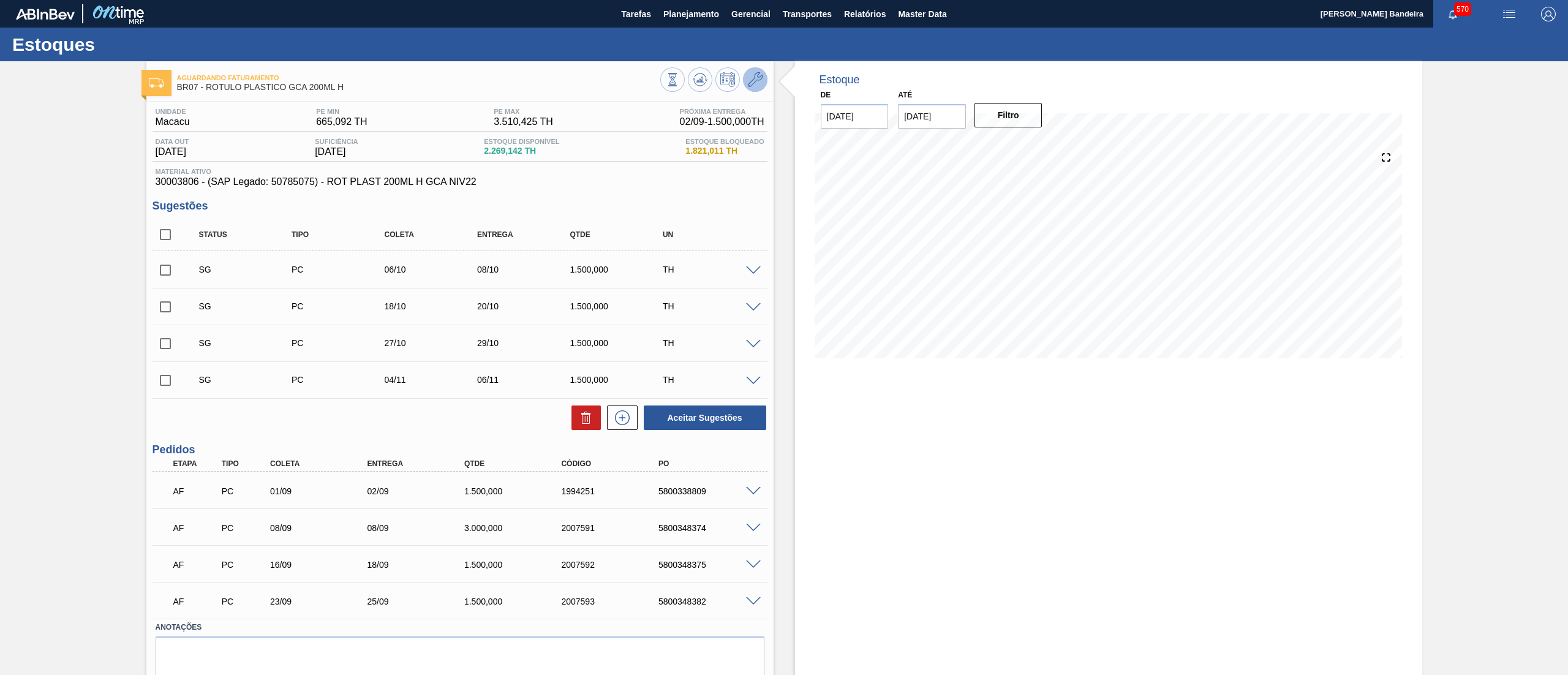
click at [764, 81] on button at bounding box center [754, 79] width 24 height 24
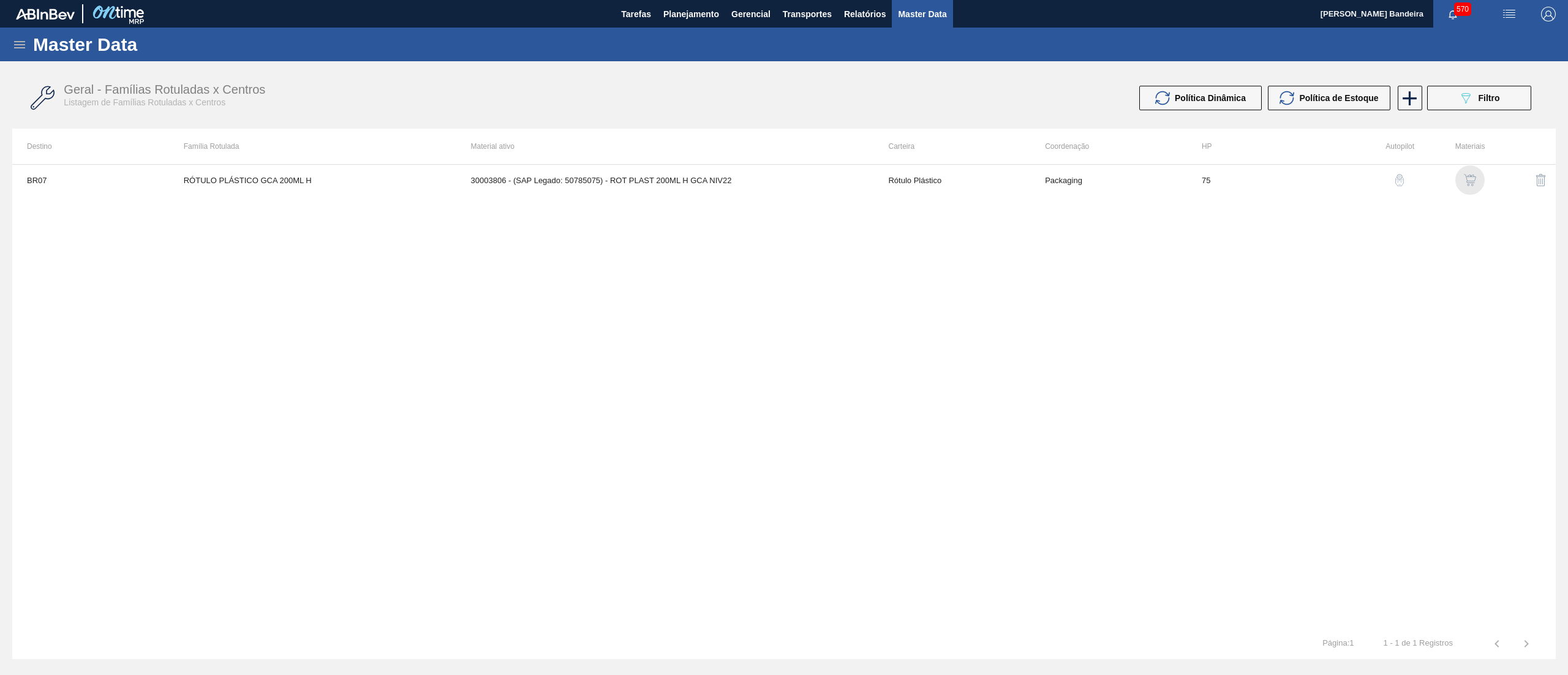
click at [1466, 184] on img "button" at bounding box center [1470, 180] width 12 height 12
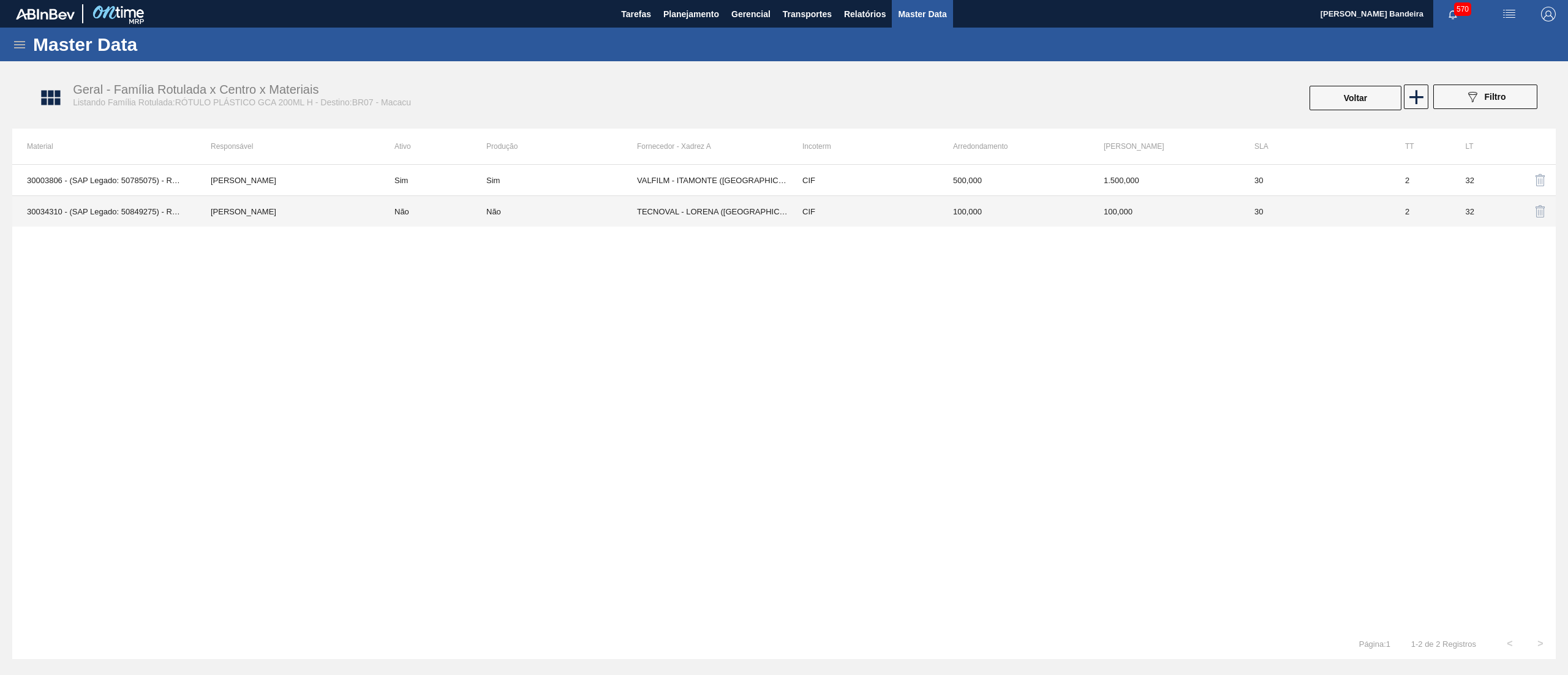
click at [574, 219] on td "Não" at bounding box center [561, 211] width 151 height 32
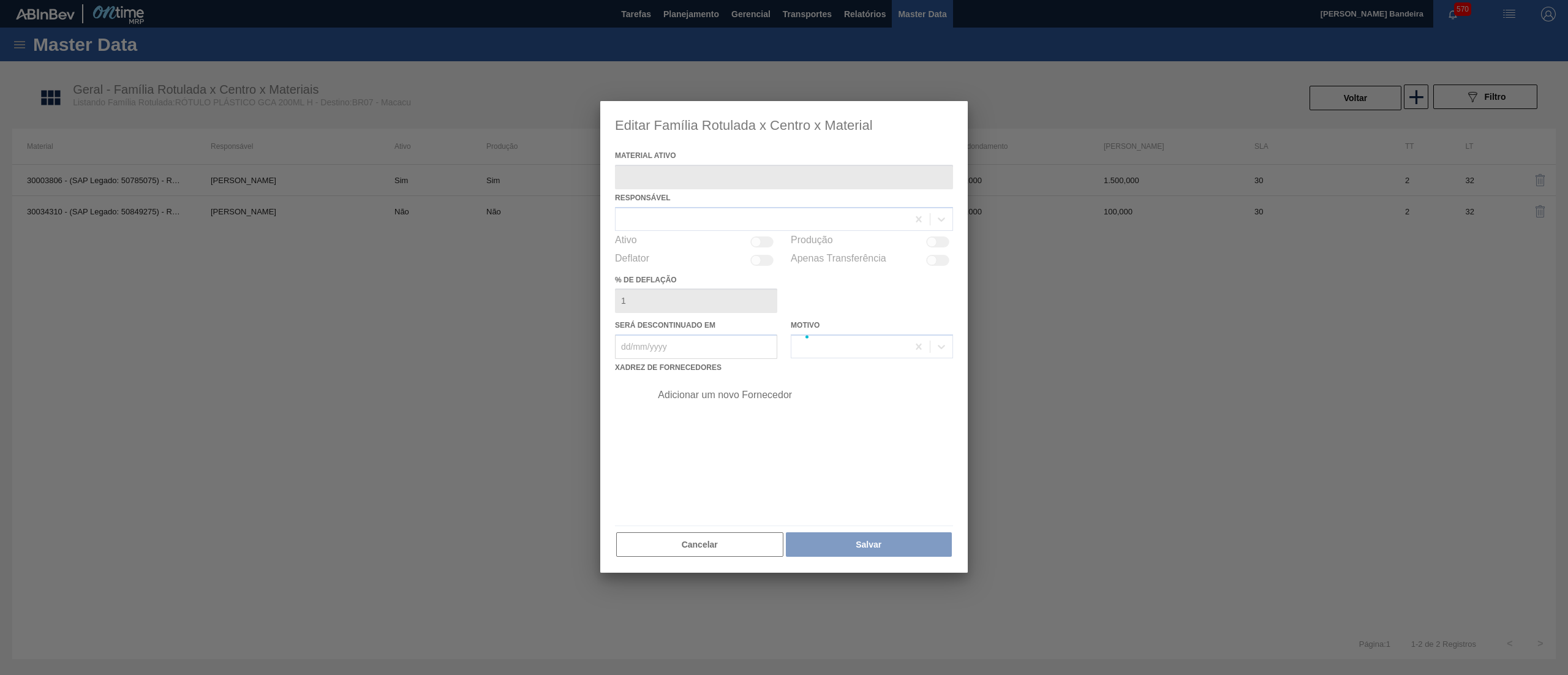
type ativo "30034310 - (SAP Legado: 50849275) - ROT PLAST 200ML H GCA S CL NIV25"
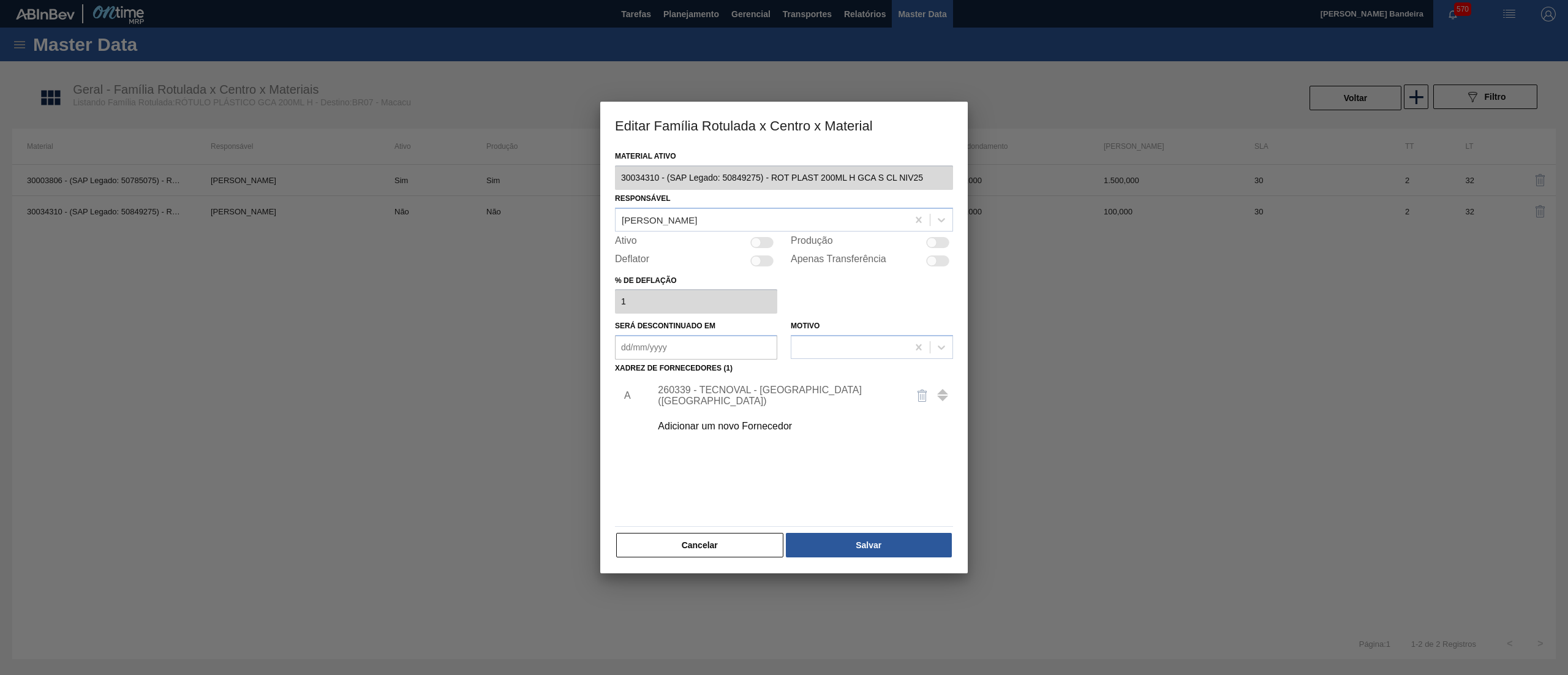
click at [762, 423] on div "Adicionar um novo Fornecedor" at bounding box center [778, 425] width 240 height 11
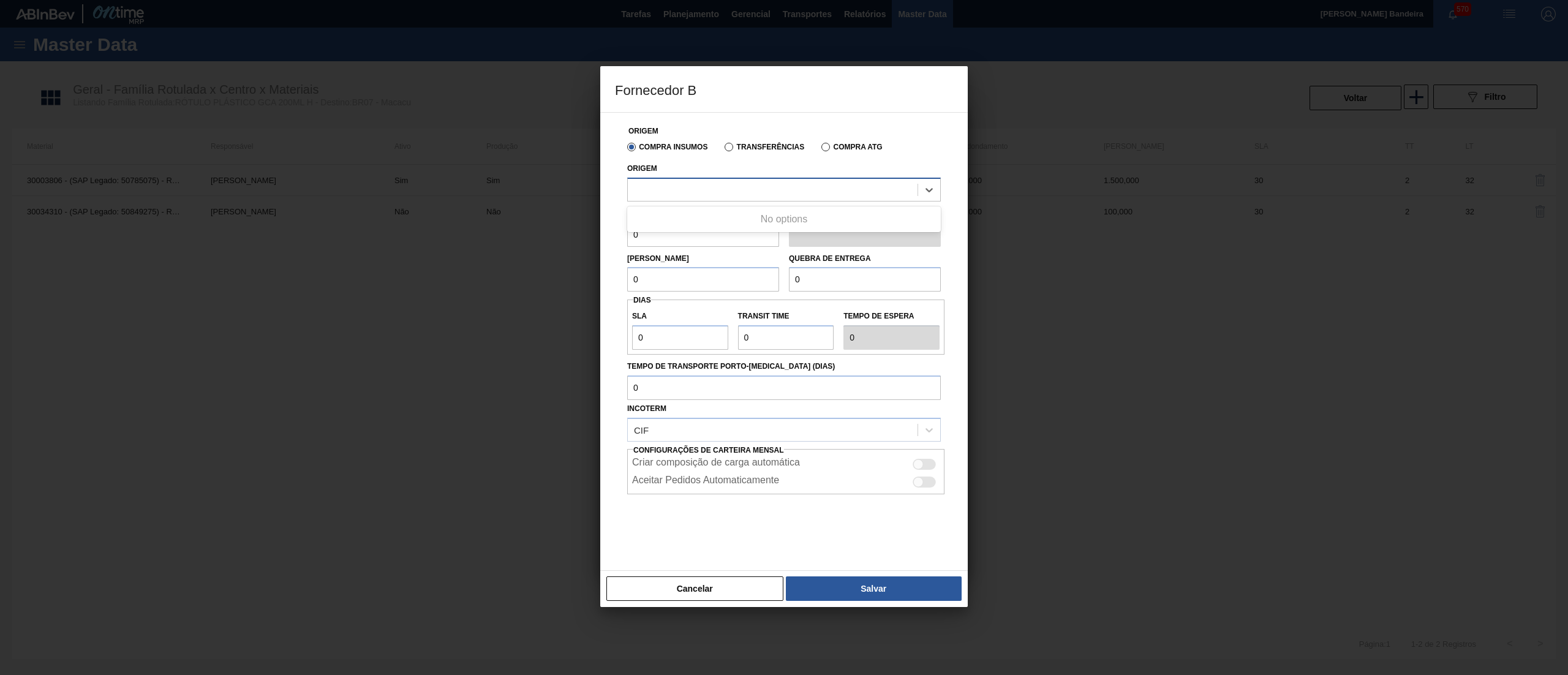
click at [788, 193] on div at bounding box center [773, 189] width 290 height 17
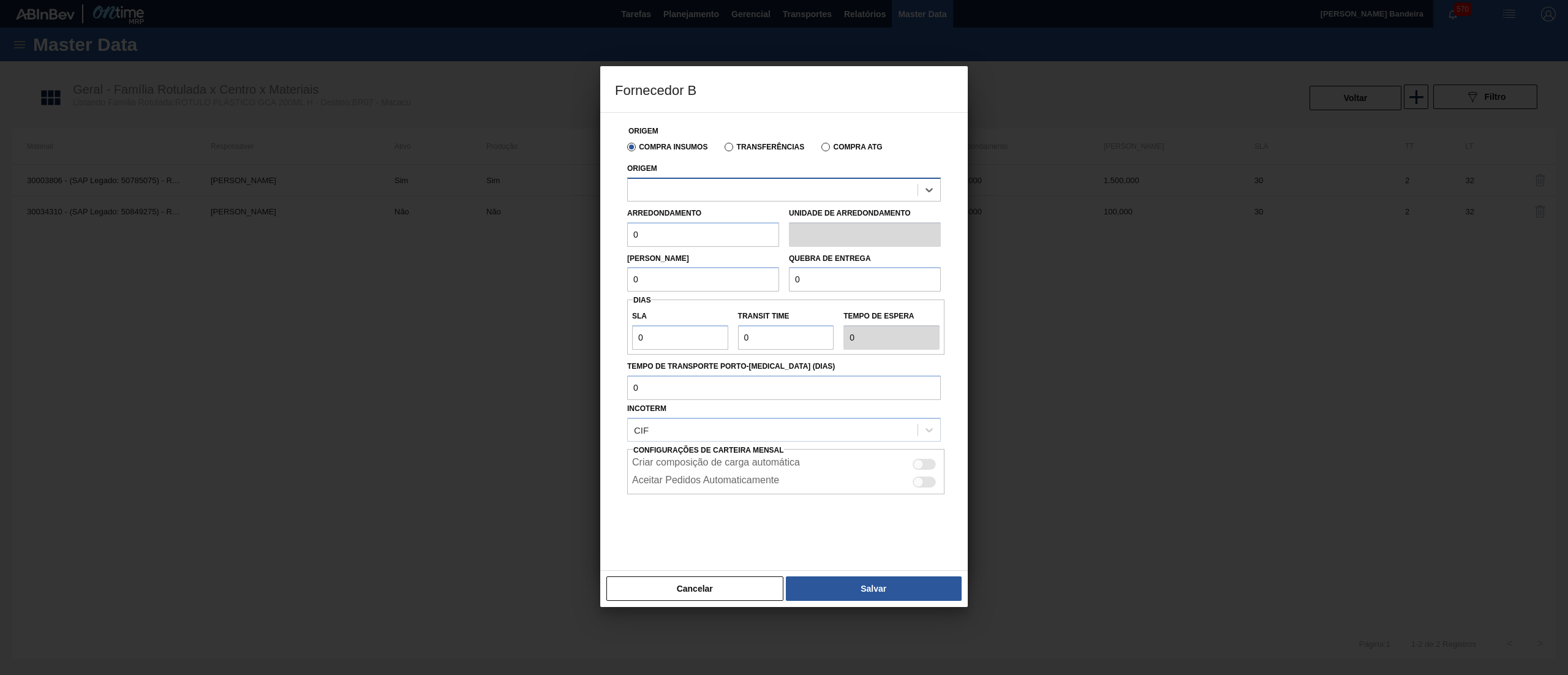
click at [788, 193] on div at bounding box center [773, 189] width 290 height 17
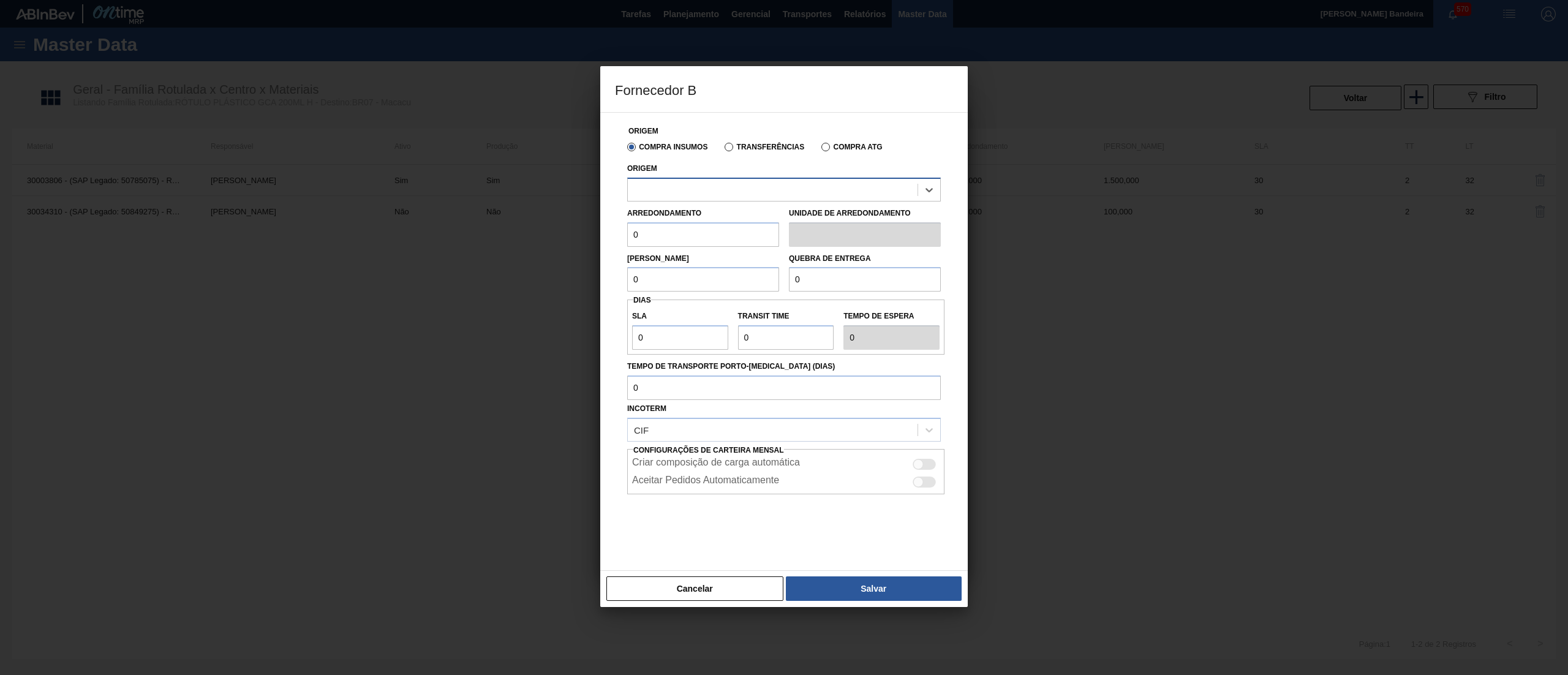
click at [788, 193] on div at bounding box center [773, 189] width 290 height 17
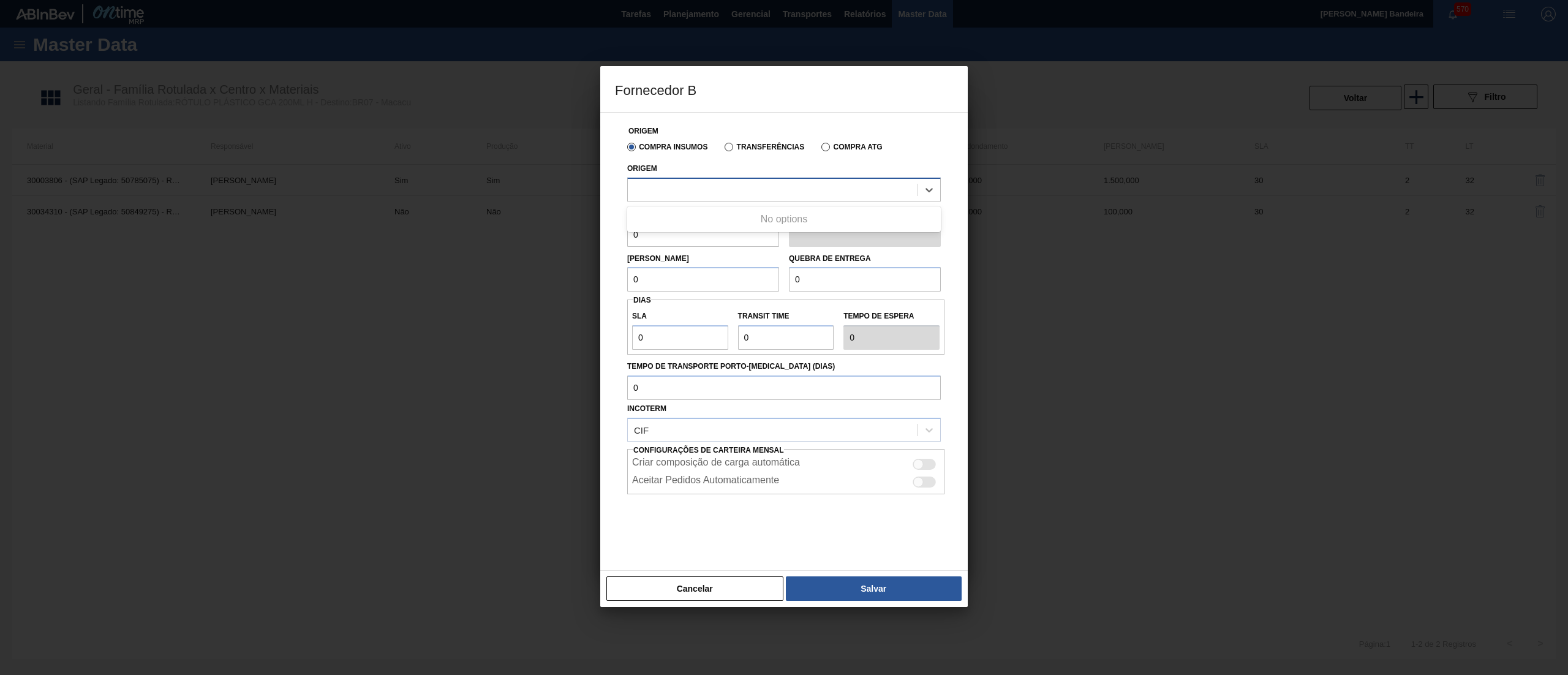
click at [788, 193] on div at bounding box center [773, 189] width 290 height 17
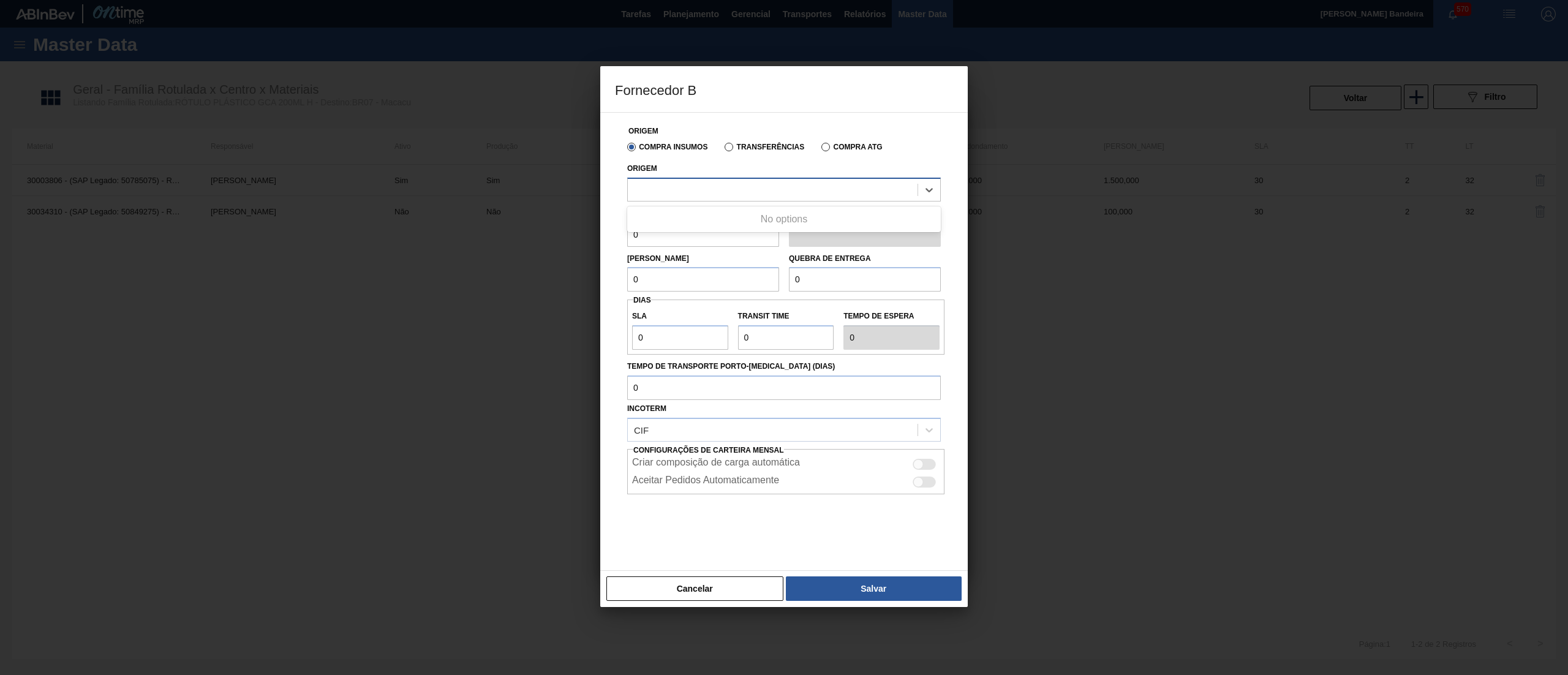
click at [788, 193] on div at bounding box center [773, 189] width 290 height 17
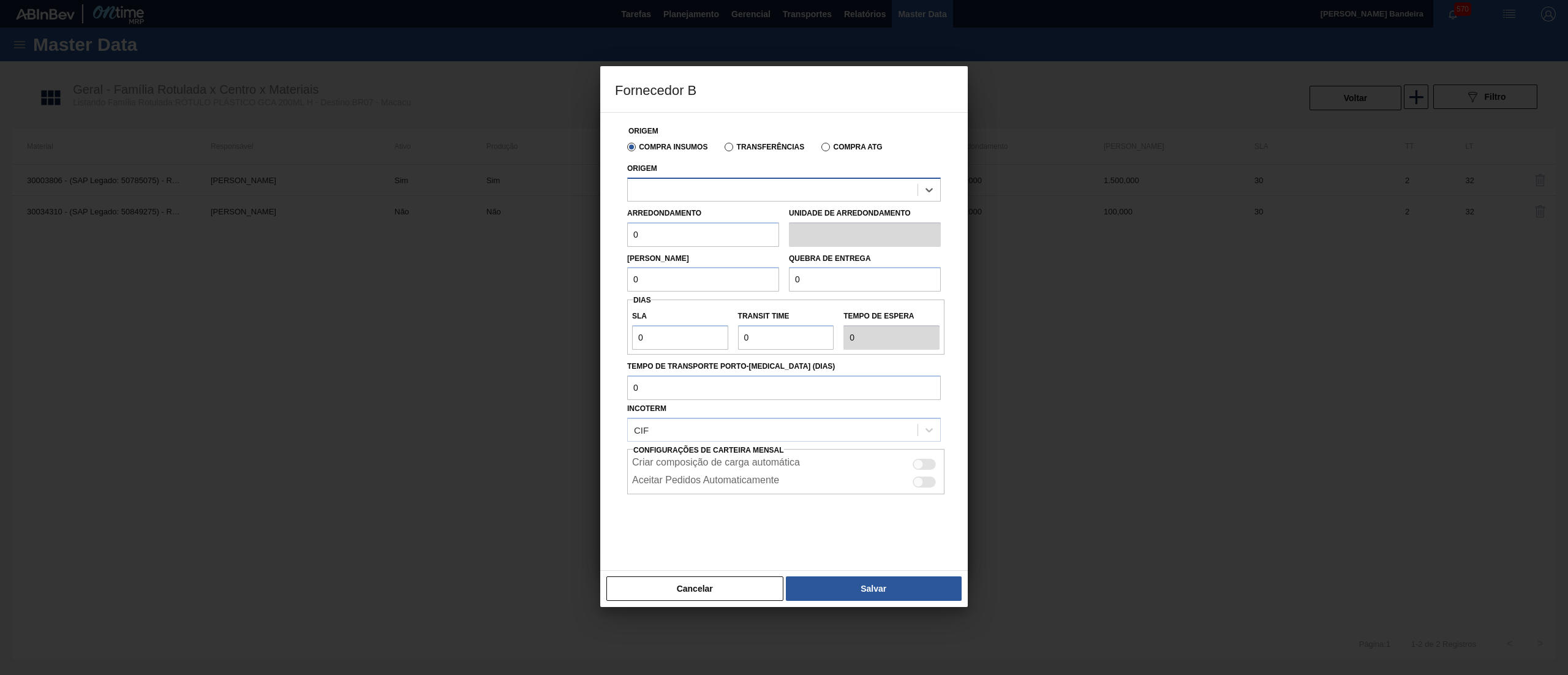
click at [788, 193] on div at bounding box center [773, 189] width 290 height 17
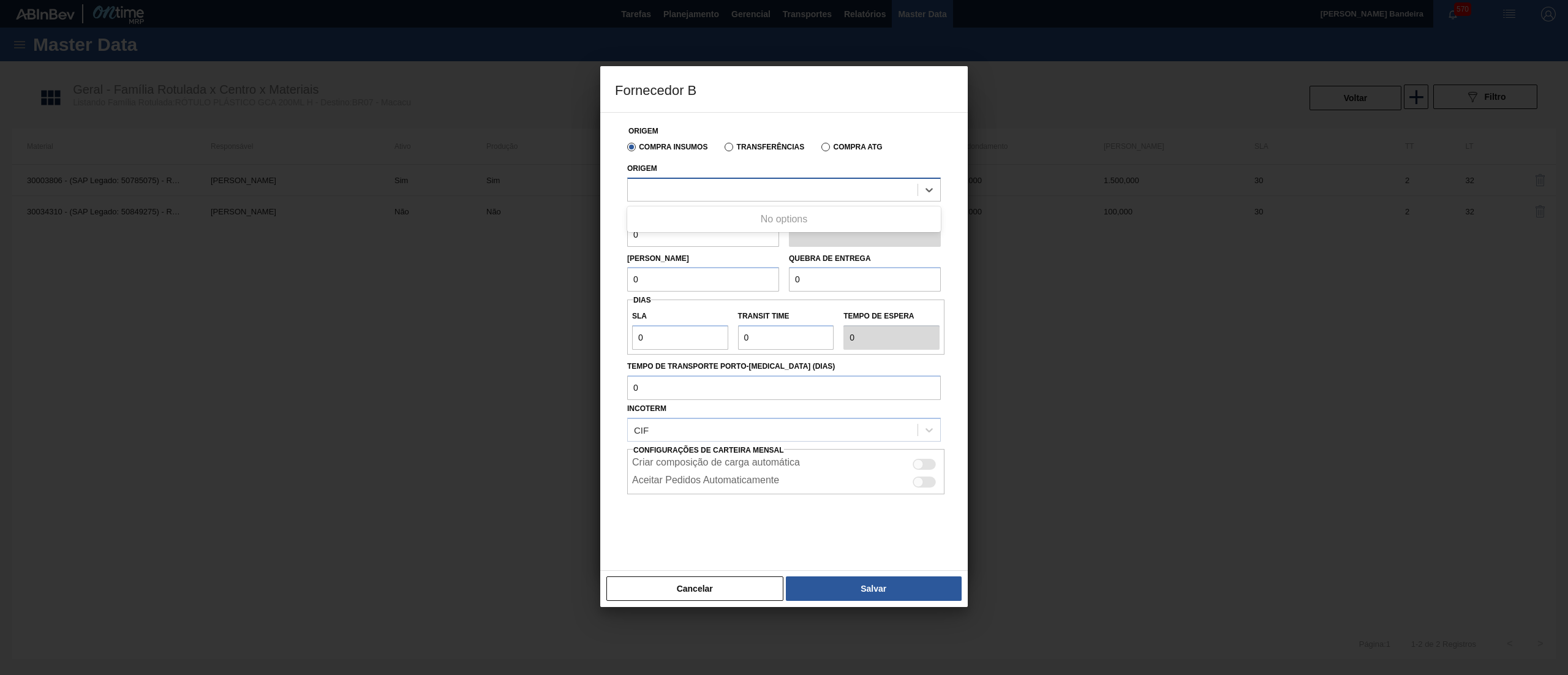
click at [788, 193] on div at bounding box center [773, 189] width 290 height 17
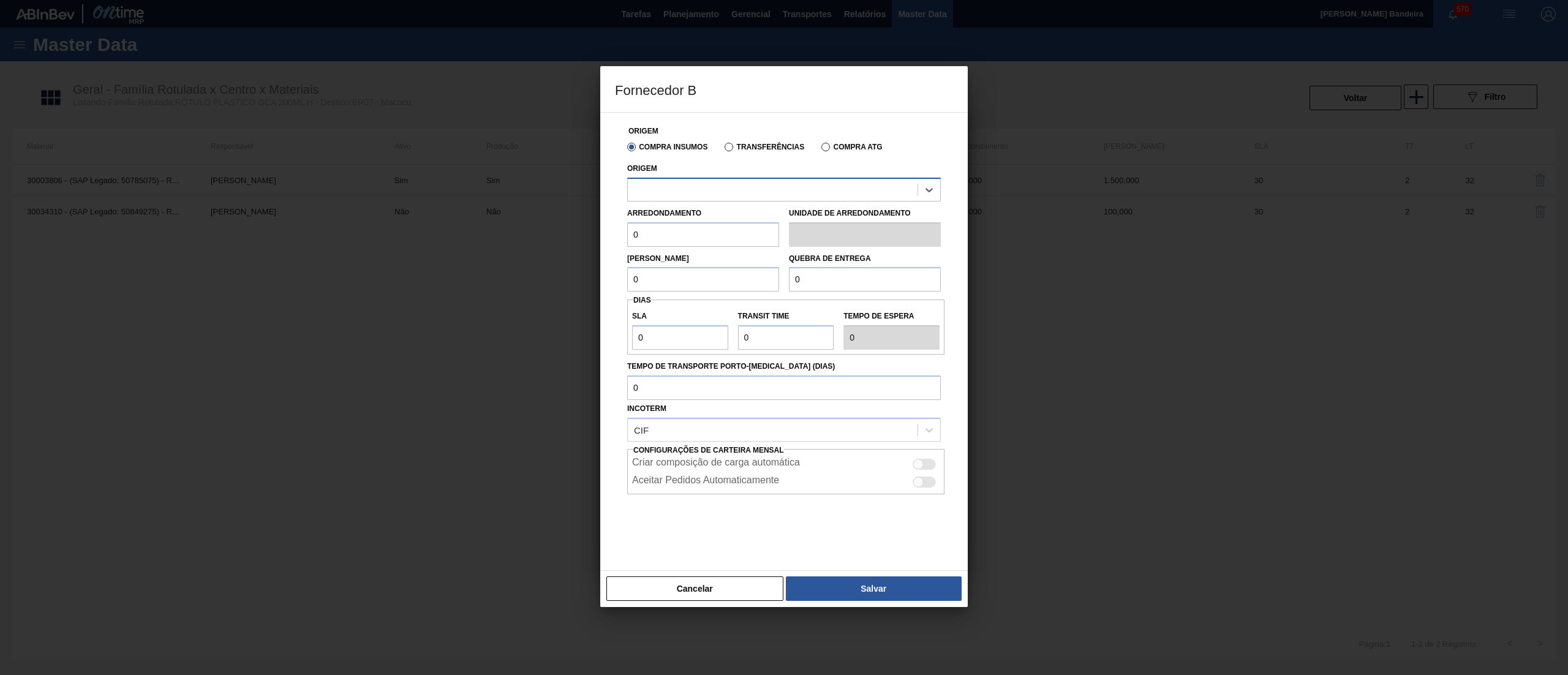
click at [788, 193] on div at bounding box center [773, 189] width 290 height 17
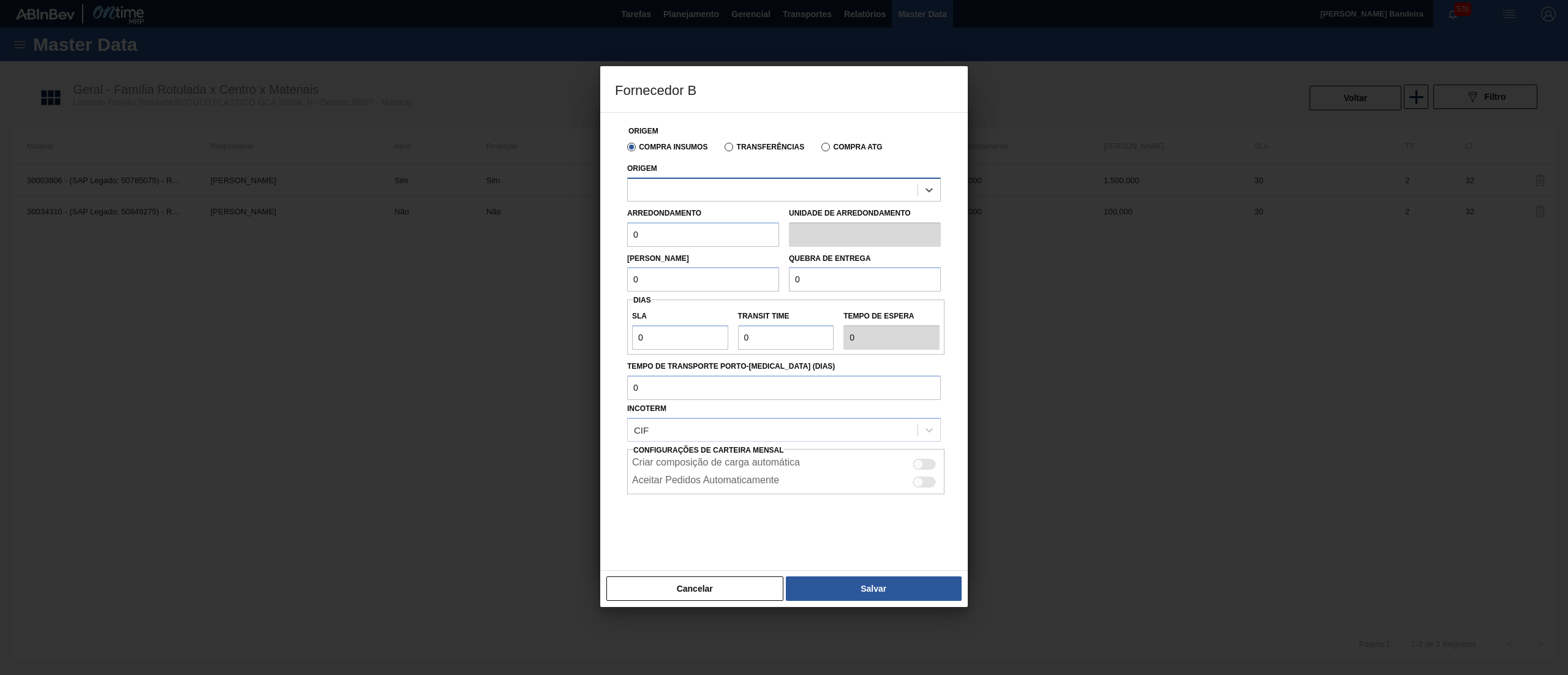
click at [788, 193] on div at bounding box center [773, 189] width 290 height 17
click at [670, 598] on button "Cancelar" at bounding box center [694, 588] width 177 height 24
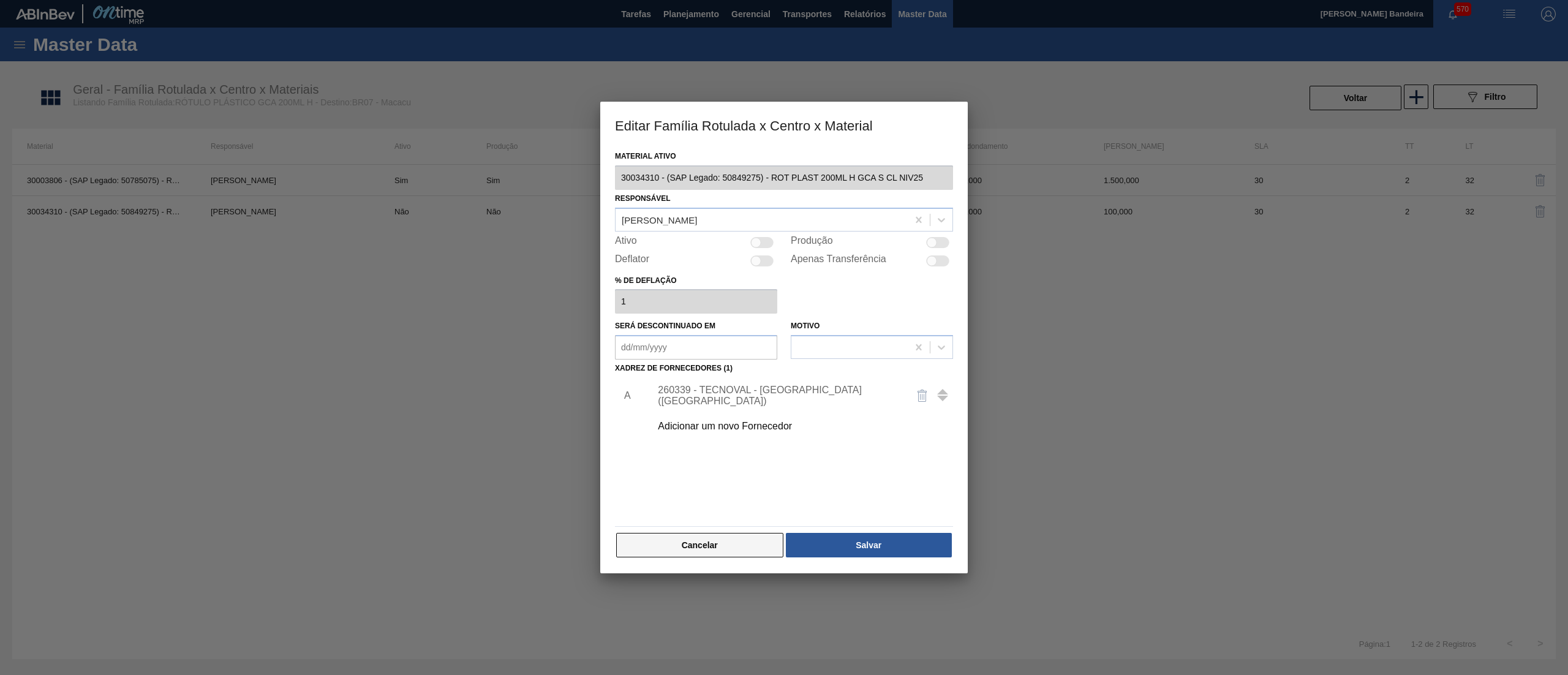
click at [745, 545] on button "Cancelar" at bounding box center [699, 544] width 167 height 24
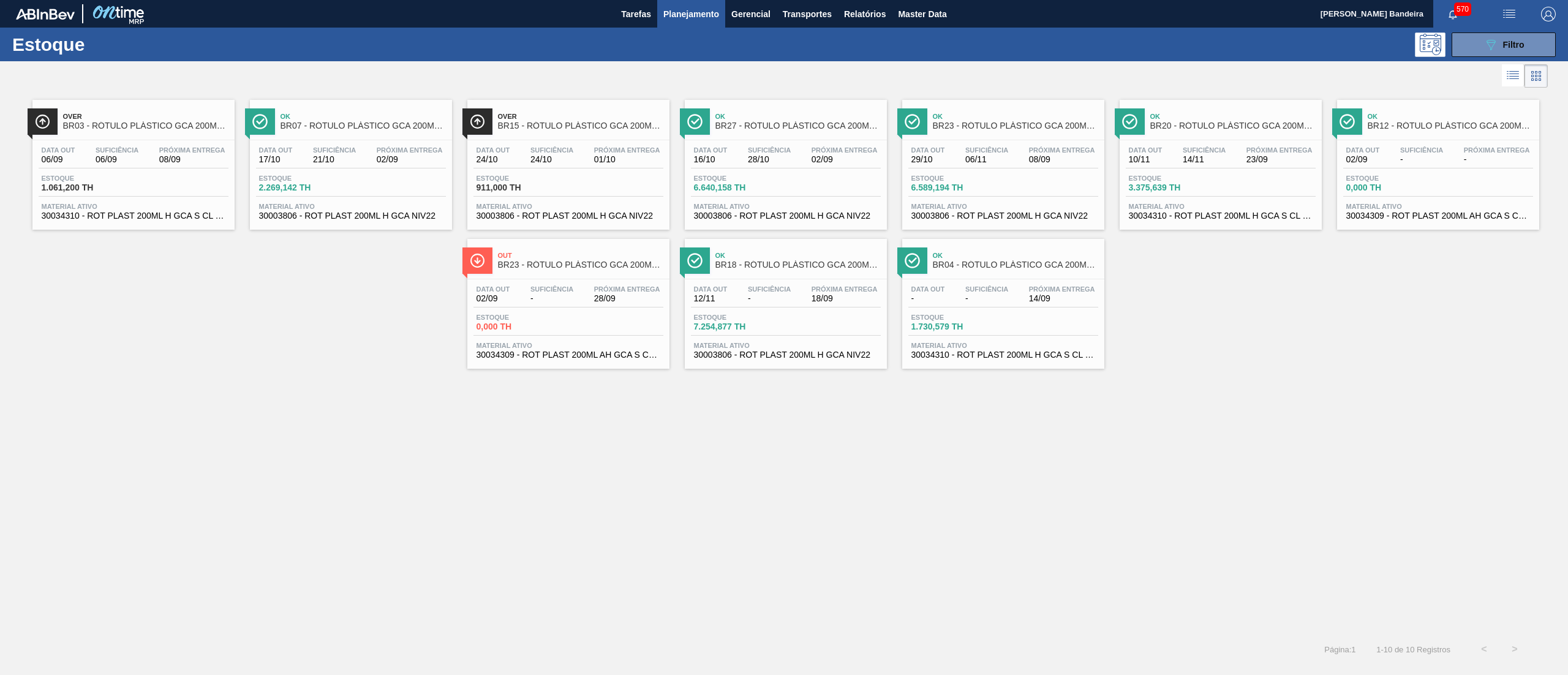
click at [724, 358] on span "30003806 - ROT PLAST 200ML H GCA NIV22" at bounding box center [785, 355] width 184 height 9
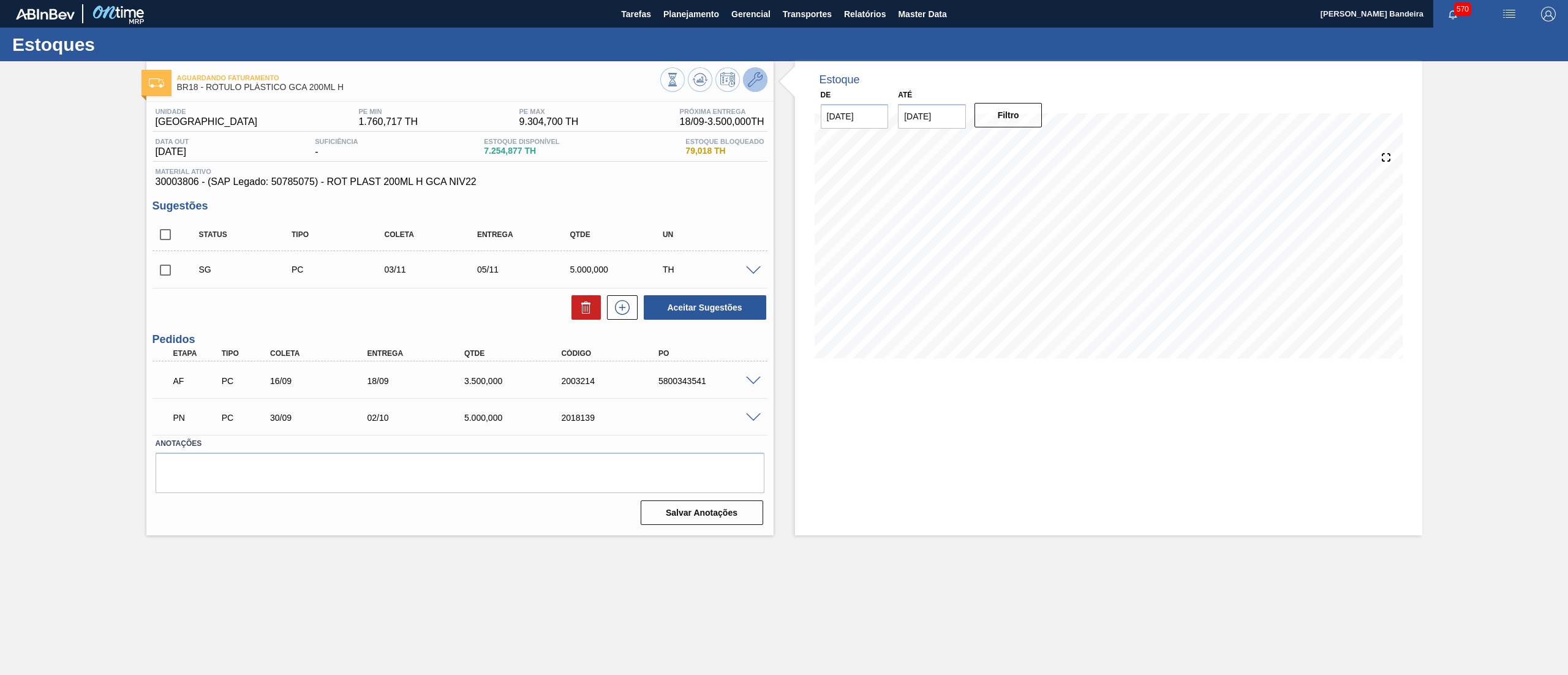
click at [754, 83] on icon at bounding box center [755, 80] width 15 height 15
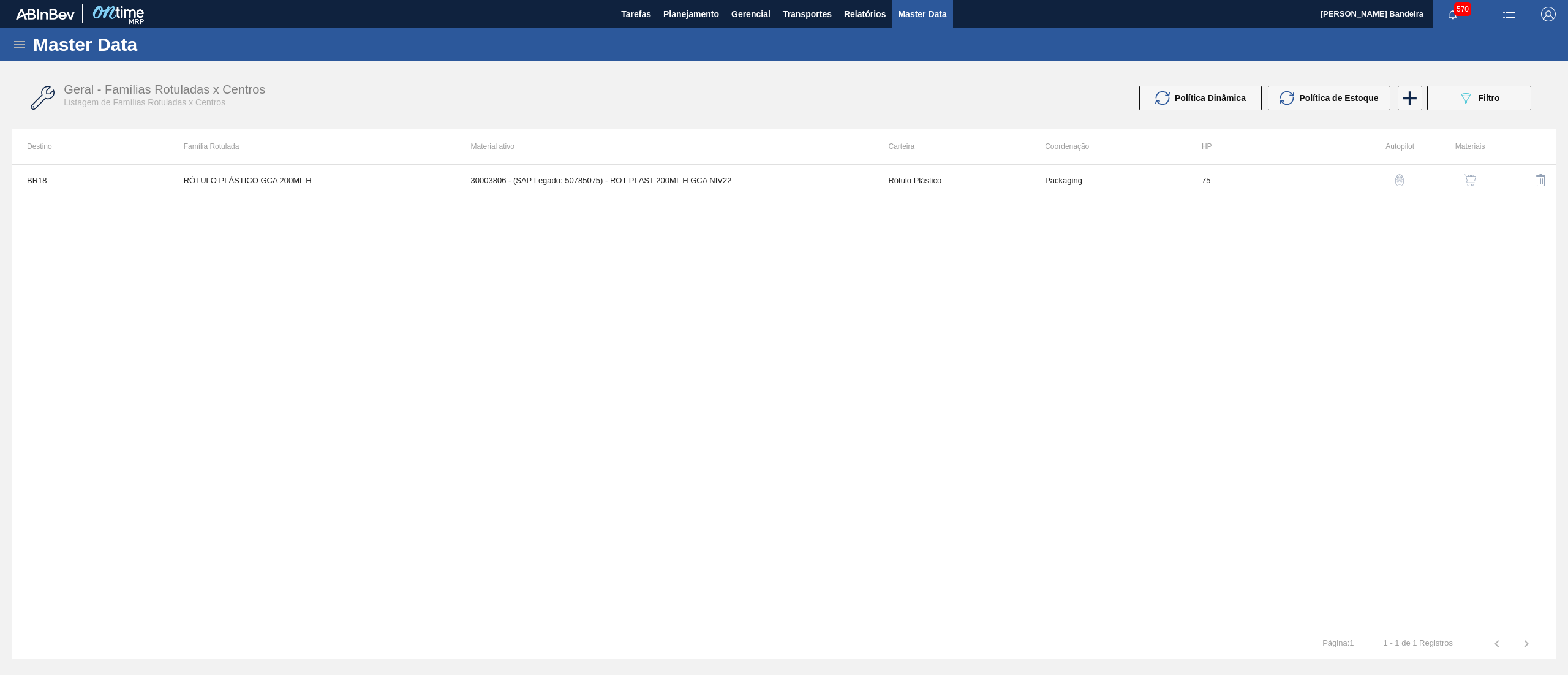
click at [1468, 186] on button "button" at bounding box center [1470, 180] width 29 height 29
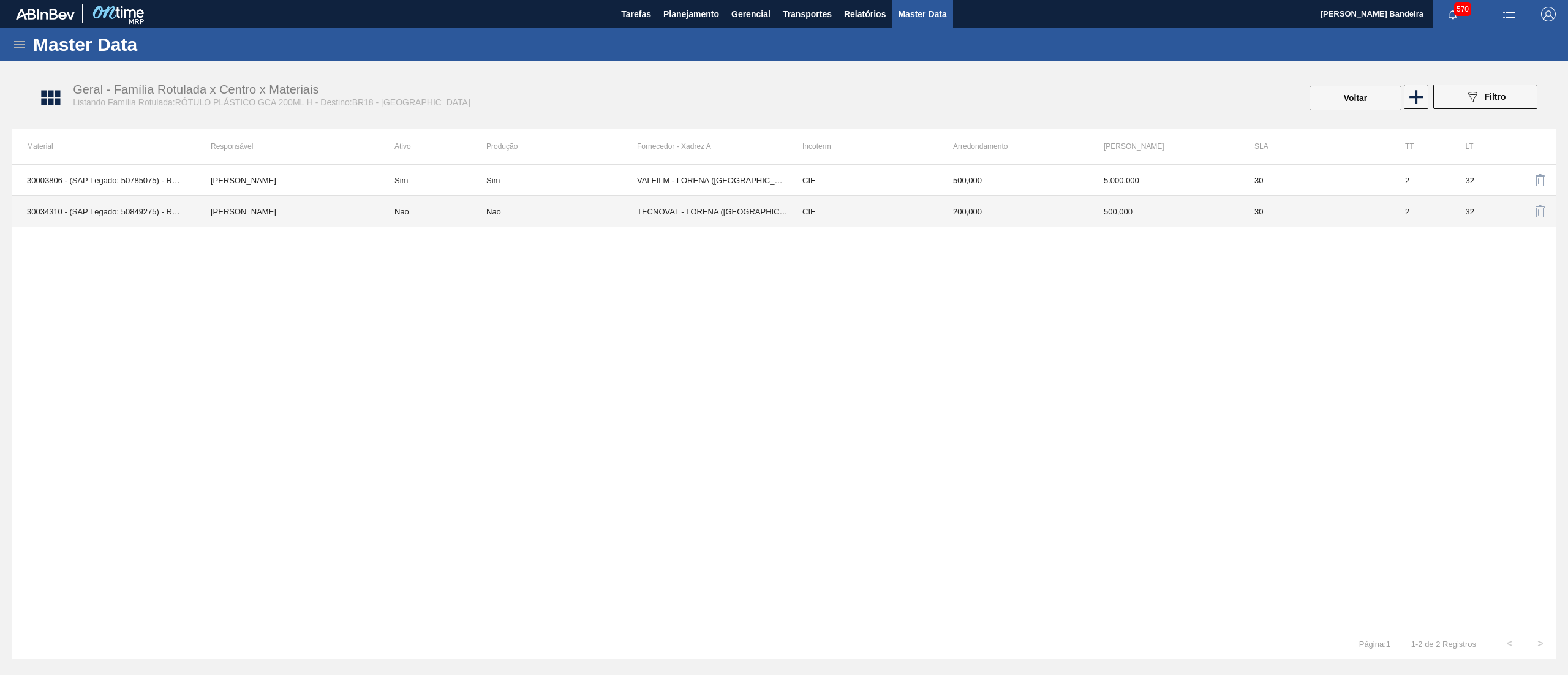
click at [597, 216] on div "Não" at bounding box center [561, 211] width 151 height 9
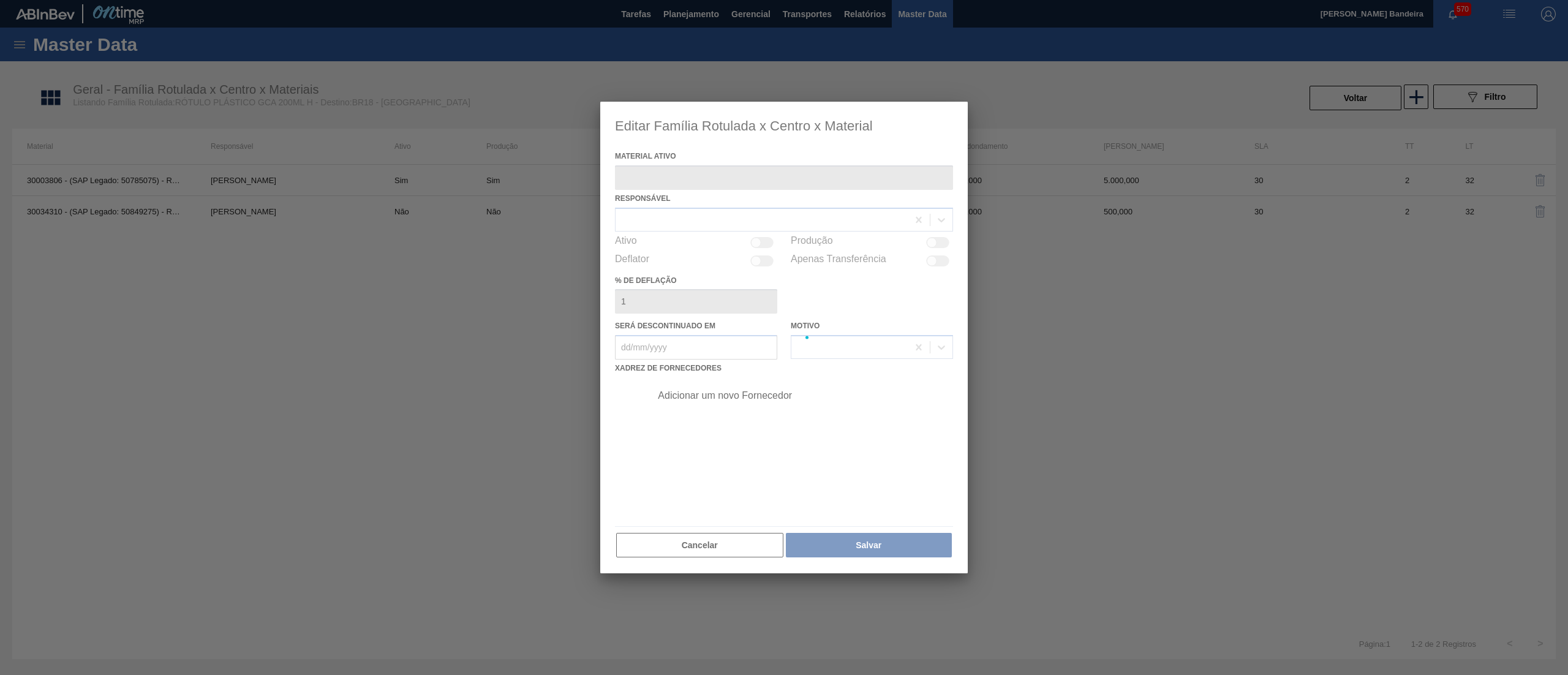
type ativo "30034310 - (SAP Legado: 50849275) - ROT PLAST 200ML H GCA S CL NIV25"
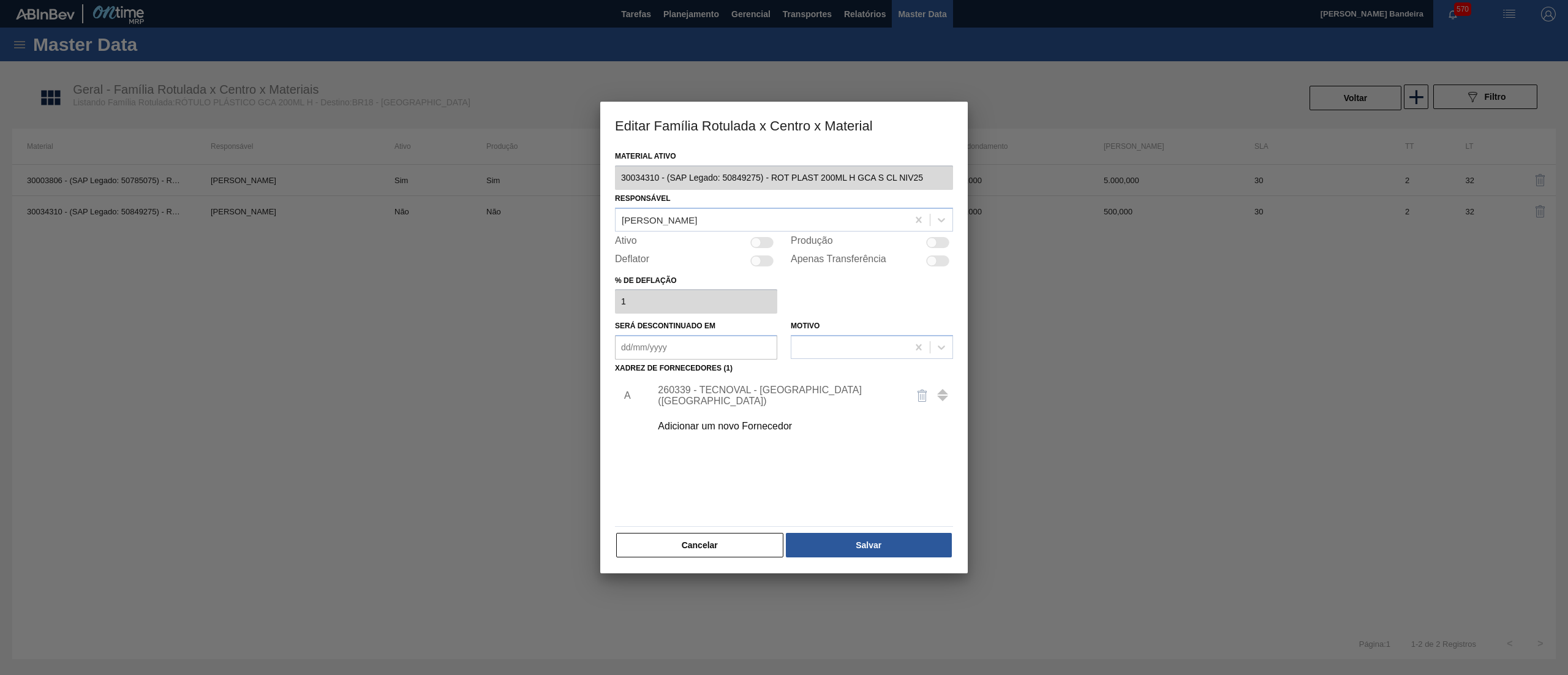
click at [741, 424] on div "Adicionar um novo Fornecedor" at bounding box center [778, 425] width 240 height 11
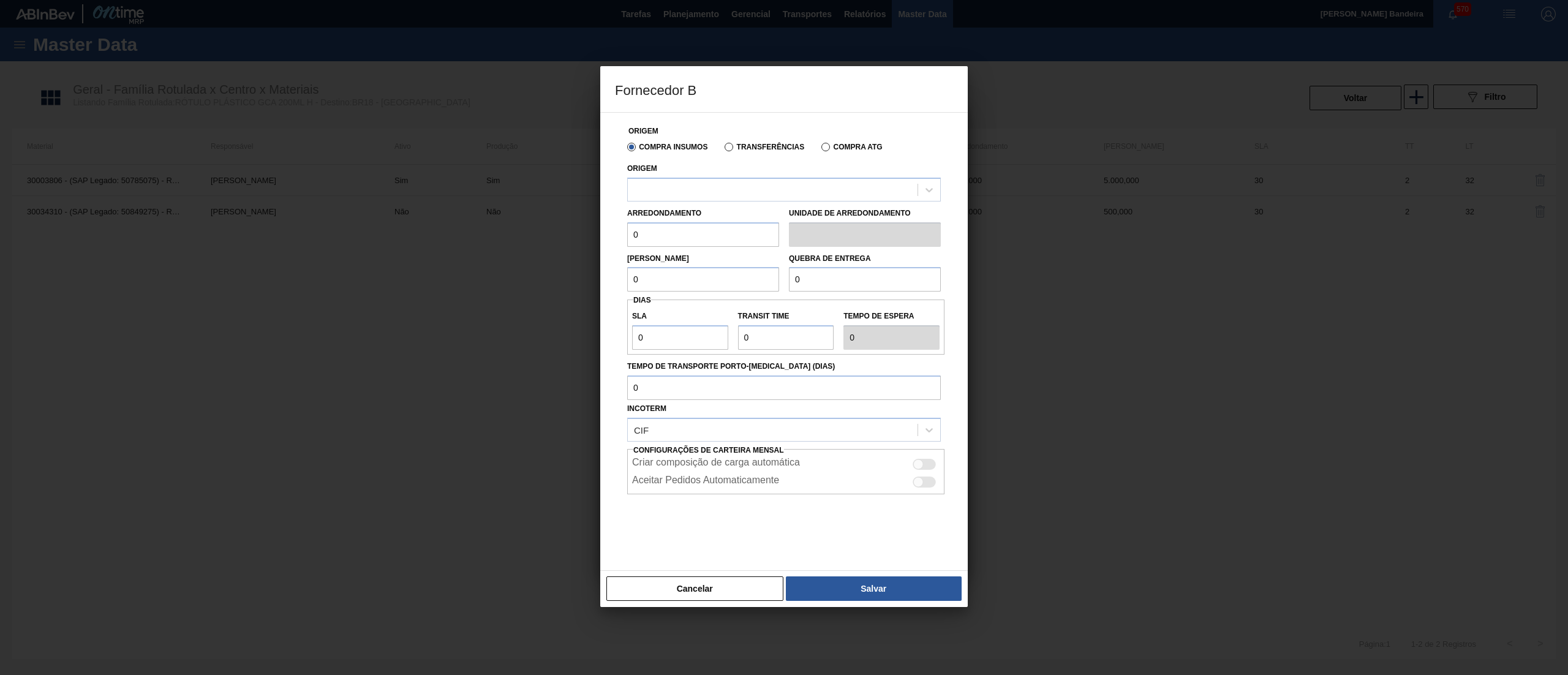
click at [734, 205] on div "Arredondamento 0" at bounding box center [703, 226] width 152 height 42
click at [726, 186] on div at bounding box center [773, 189] width 290 height 17
click at [733, 220] on div "281180 - VALFILM - [GEOGRAPHIC_DATA] ([GEOGRAPHIC_DATA])" at bounding box center [784, 220] width 314 height 22
drag, startPoint x: 689, startPoint y: 245, endPoint x: 499, endPoint y: 242, distance: 190.0
click at [499, 242] on div "Fornecedor B Origem Compra Insumos Transferências Compra ATG Origem 281180 - VA…" at bounding box center [784, 337] width 1568 height 675
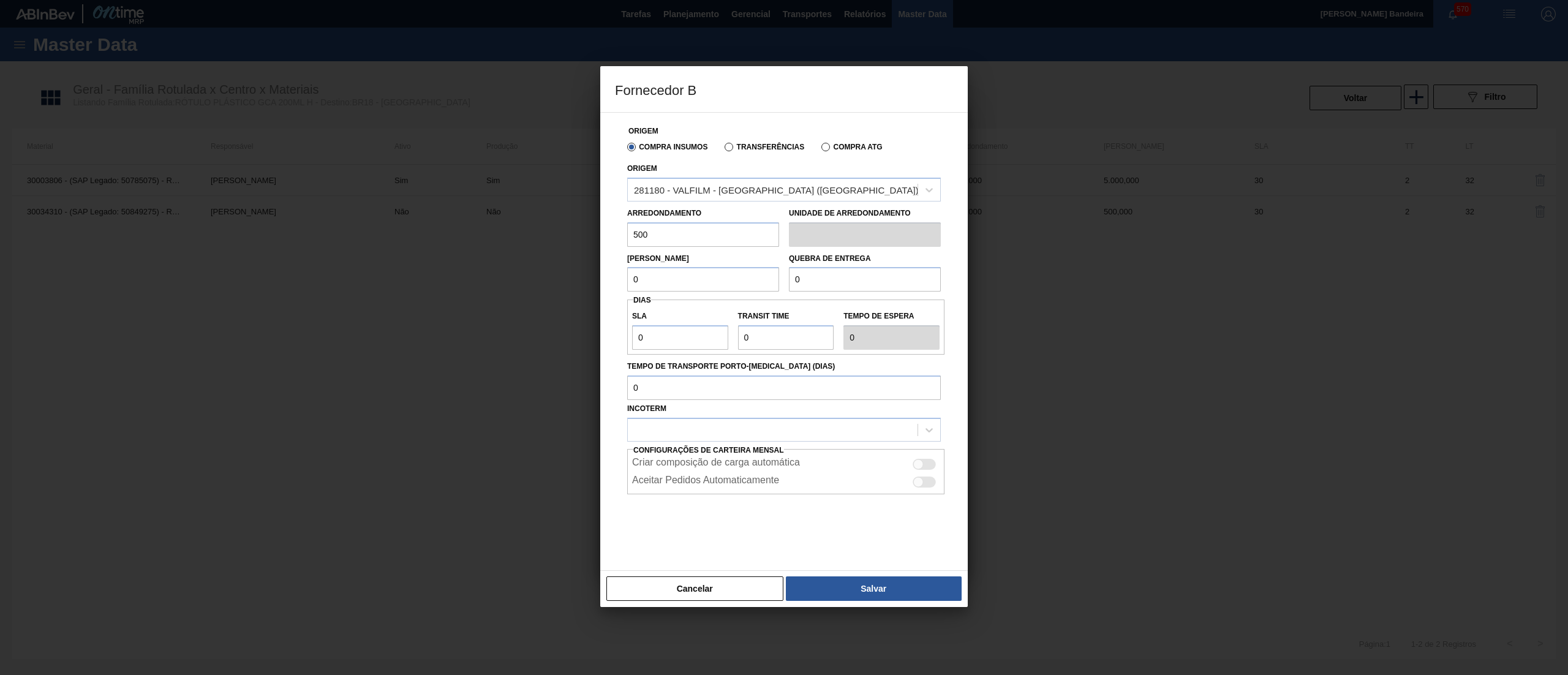
drag, startPoint x: 672, startPoint y: 242, endPoint x: 580, endPoint y: 255, distance: 92.9
click at [580, 255] on div "Fornecedor B Origem Compra Insumos Transferências Compra ATG Origem 281180 - VA…" at bounding box center [784, 337] width 1568 height 675
type input "500"
drag, startPoint x: 637, startPoint y: 281, endPoint x: 595, endPoint y: 286, distance: 42.3
click at [595, 286] on div "Fornecedor B Origem Compra Insumos Transferências Compra ATG Origem 281180 - VA…" at bounding box center [784, 337] width 1568 height 675
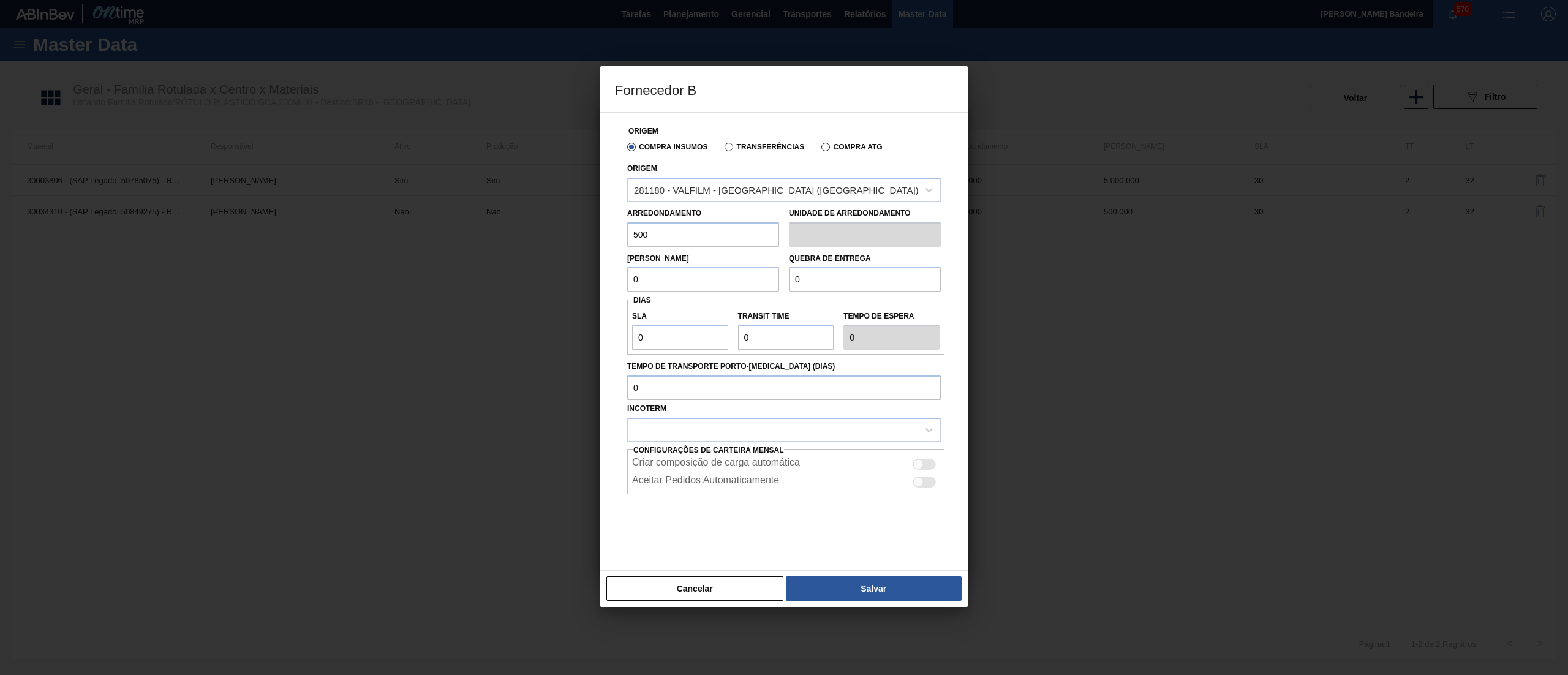
paste input "50"
type input "500"
drag, startPoint x: 814, startPoint y: 283, endPoint x: 674, endPoint y: 290, distance: 140.2
click at [674, 290] on div "Lote Mínimo 500 Quebra de entrega 0" at bounding box center [784, 269] width 323 height 45
paste input "50"
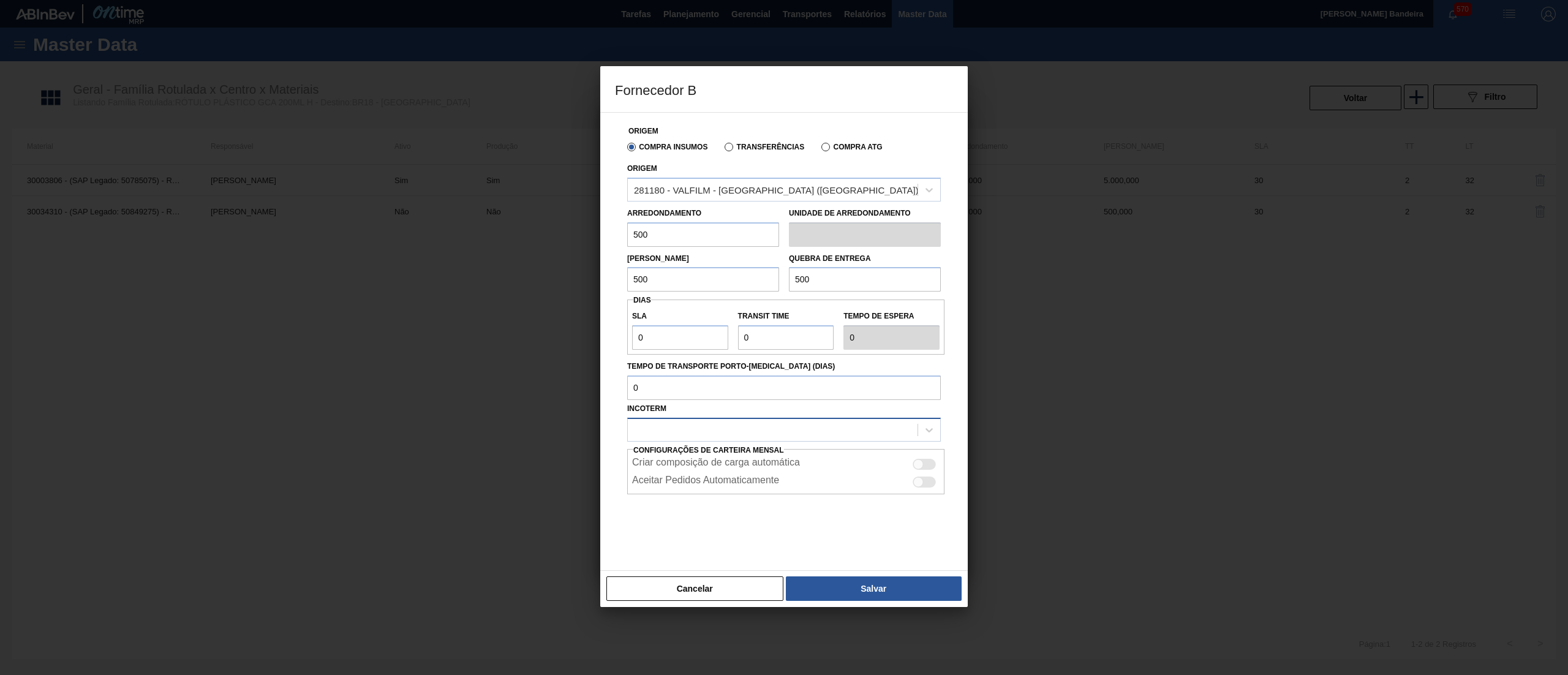
type input "500"
click at [702, 428] on div at bounding box center [773, 429] width 290 height 17
click at [683, 458] on div "CIF" at bounding box center [784, 459] width 314 height 22
drag, startPoint x: 684, startPoint y: 333, endPoint x: 570, endPoint y: 340, distance: 114.2
click at [570, 340] on div "Fornecedor B Origem Compra Insumos Transferências Compra ATG Origem 281180 - VA…" at bounding box center [784, 337] width 1568 height 675
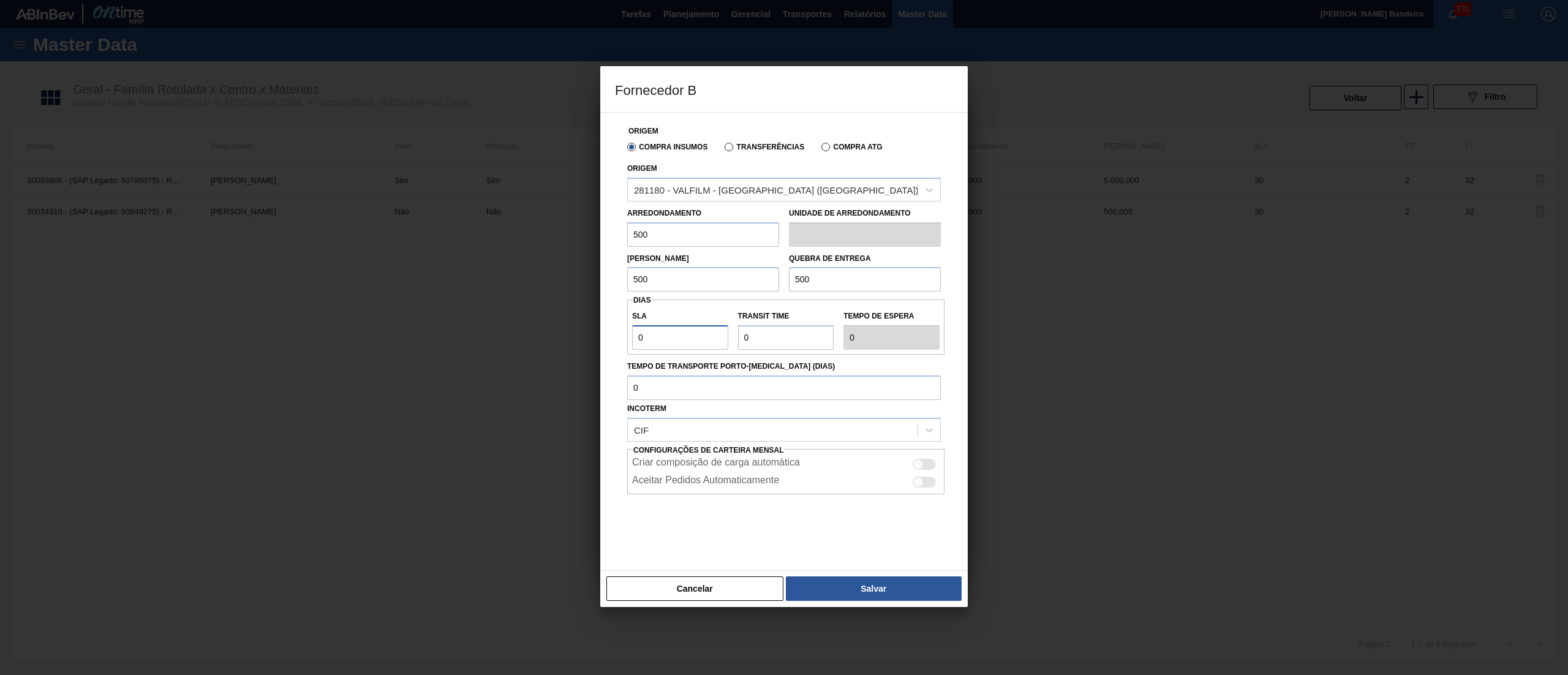
type input "3"
type input "30"
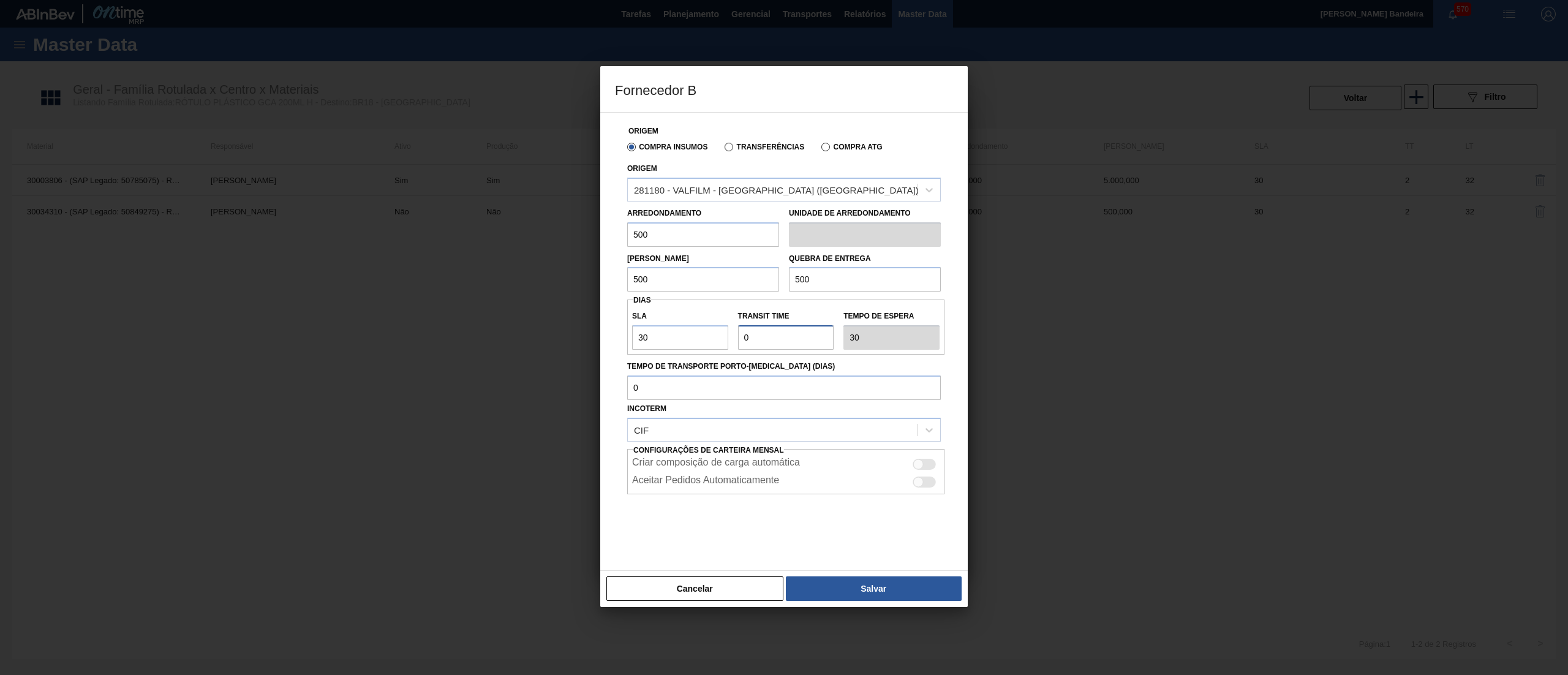
drag, startPoint x: 767, startPoint y: 345, endPoint x: 680, endPoint y: 357, distance: 87.8
click at [680, 357] on div "Origem Compra Insumos Transferências Compra ATG Origem 281180 - VALFILM - [GEOG…" at bounding box center [784, 334] width 338 height 443
type input "2"
type input "32"
type input "2"
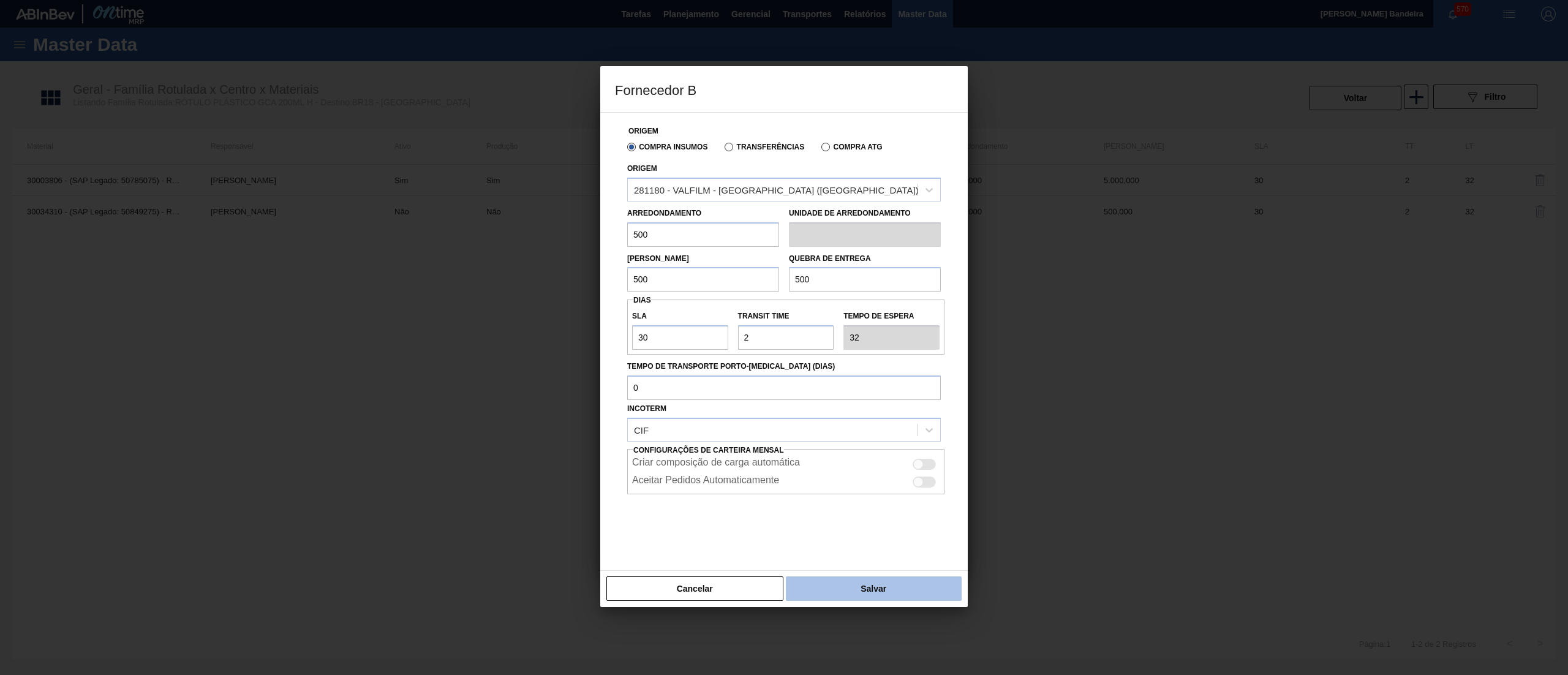
click at [875, 592] on button "Salvar" at bounding box center [874, 588] width 176 height 24
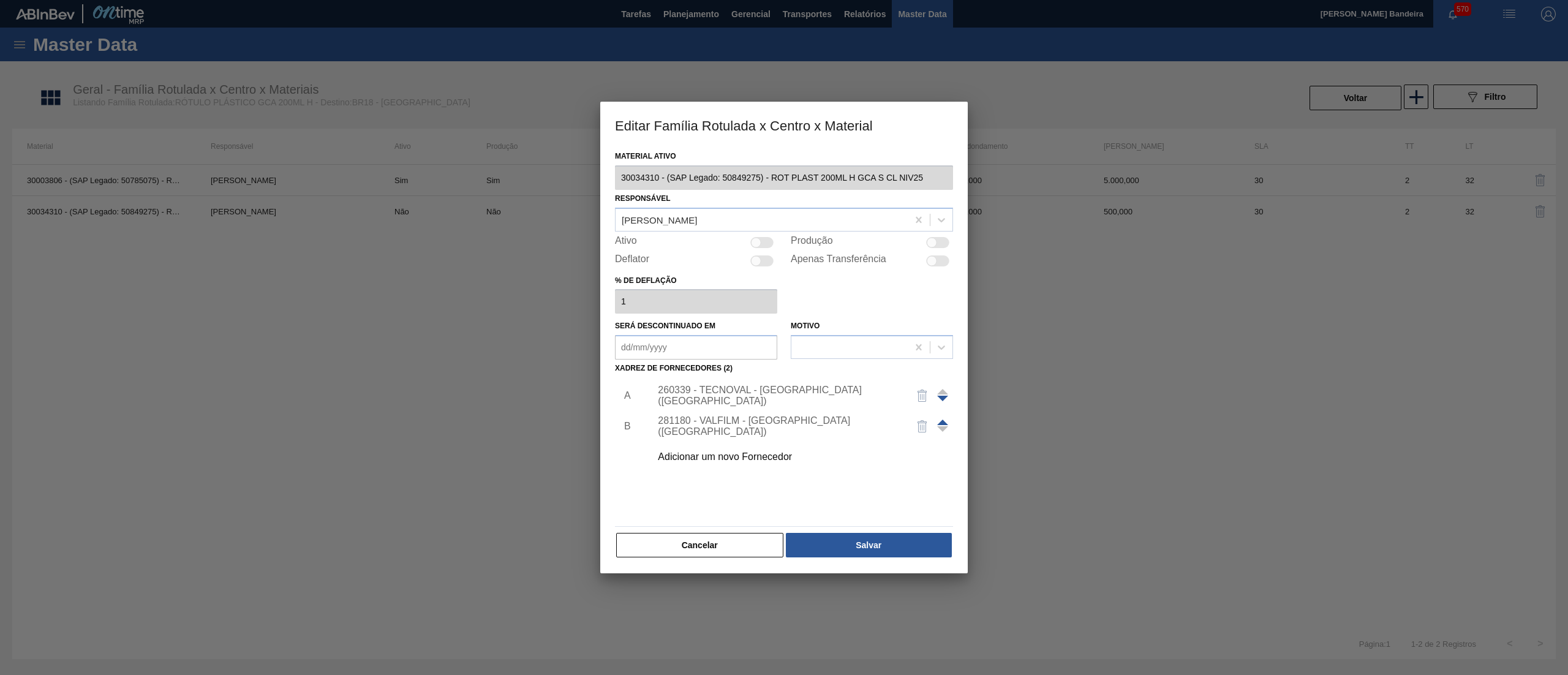
click at [944, 424] on div at bounding box center [943, 425] width 11 height 29
click at [941, 423] on span at bounding box center [943, 422] width 11 height 6
click at [918, 431] on img "button" at bounding box center [923, 426] width 15 height 15
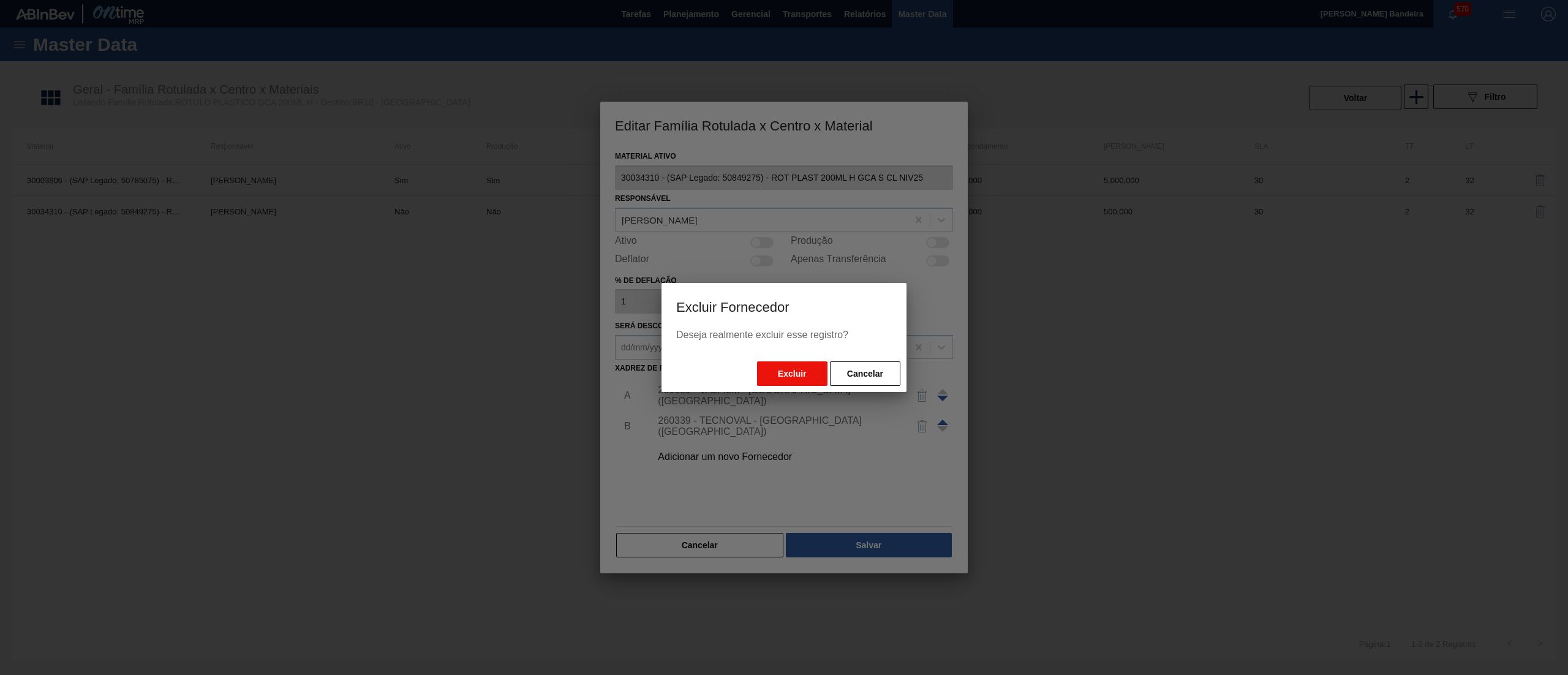
click at [784, 379] on button "Excluir" at bounding box center [792, 373] width 71 height 24
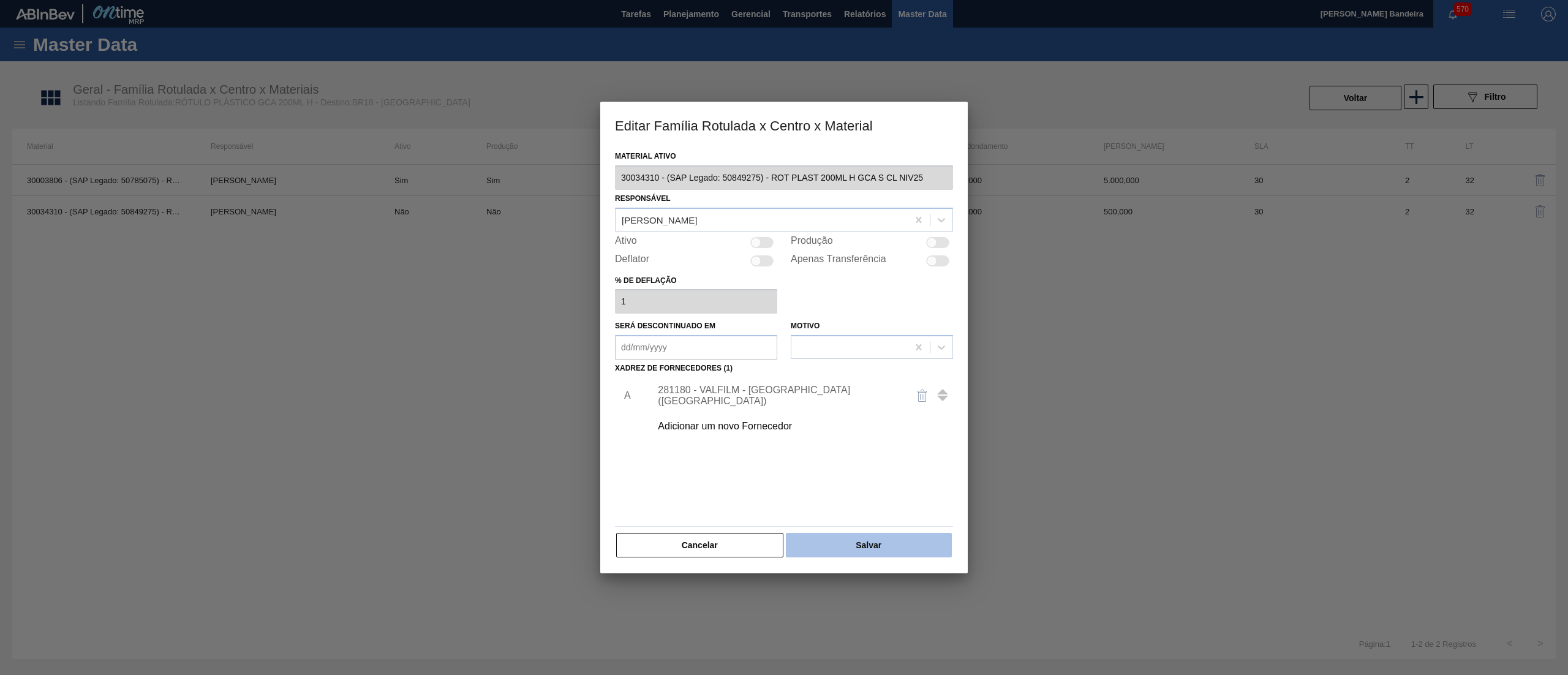
click at [852, 536] on button "Salvar" at bounding box center [869, 544] width 166 height 24
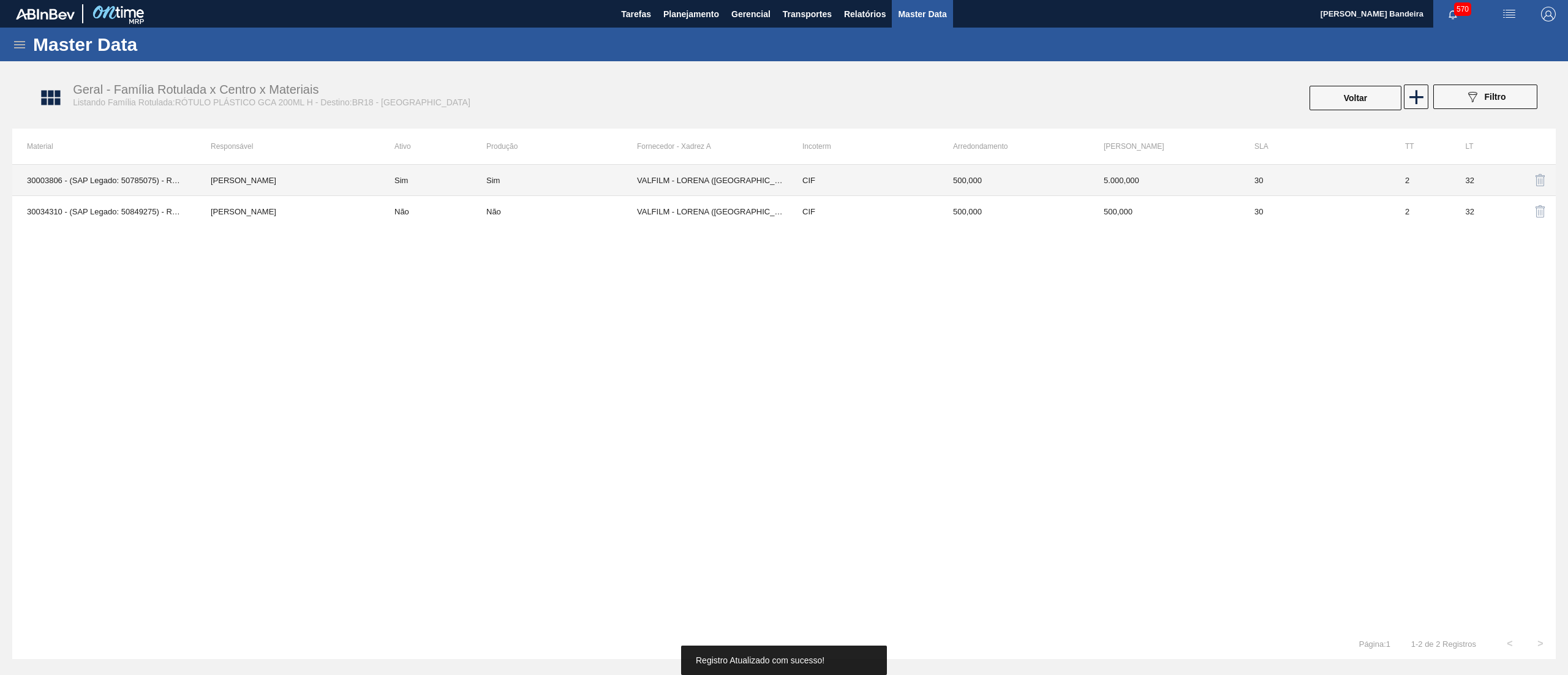
click at [441, 177] on td "Sim" at bounding box center [433, 181] width 107 height 32
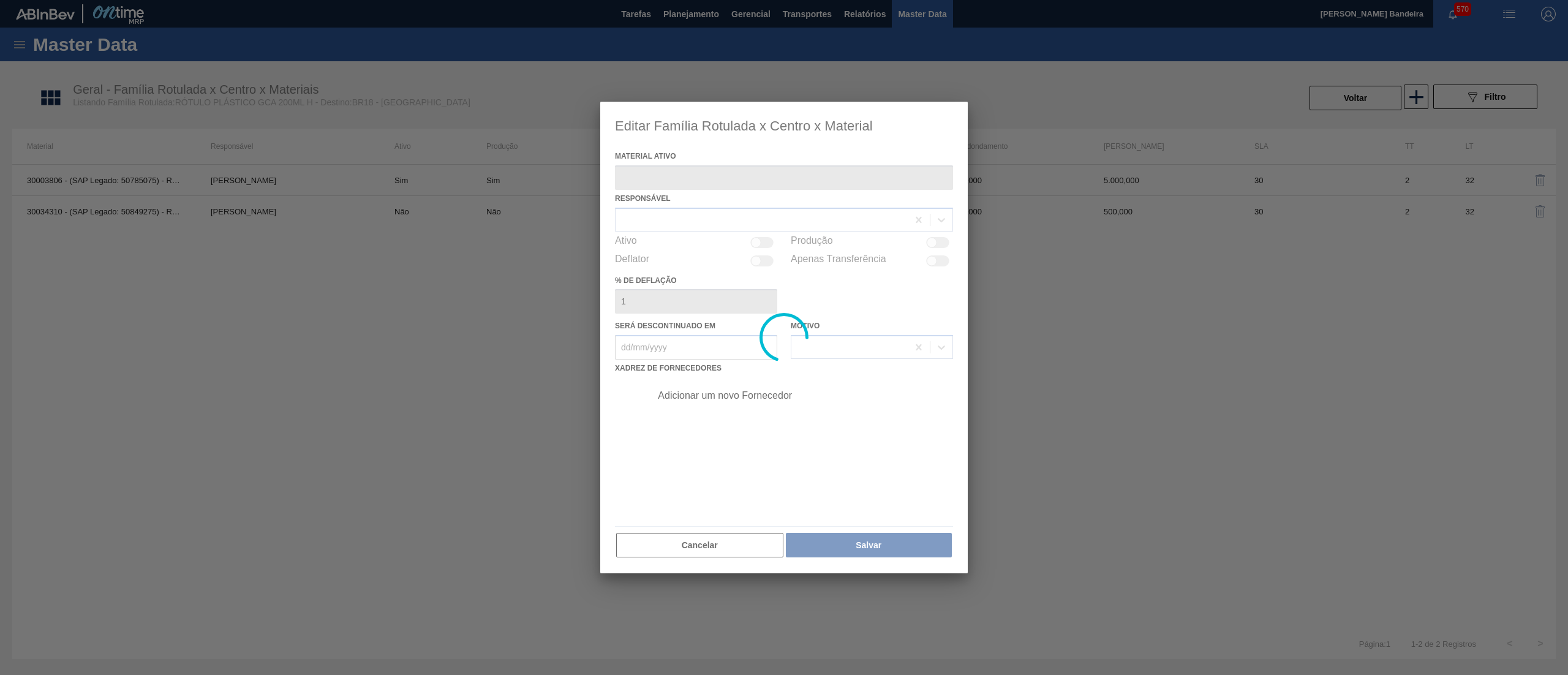
type ativo "30003806 - (SAP Legado: 50785075) - ROT PLAST 200ML H GCA NIV22"
checkbox input "true"
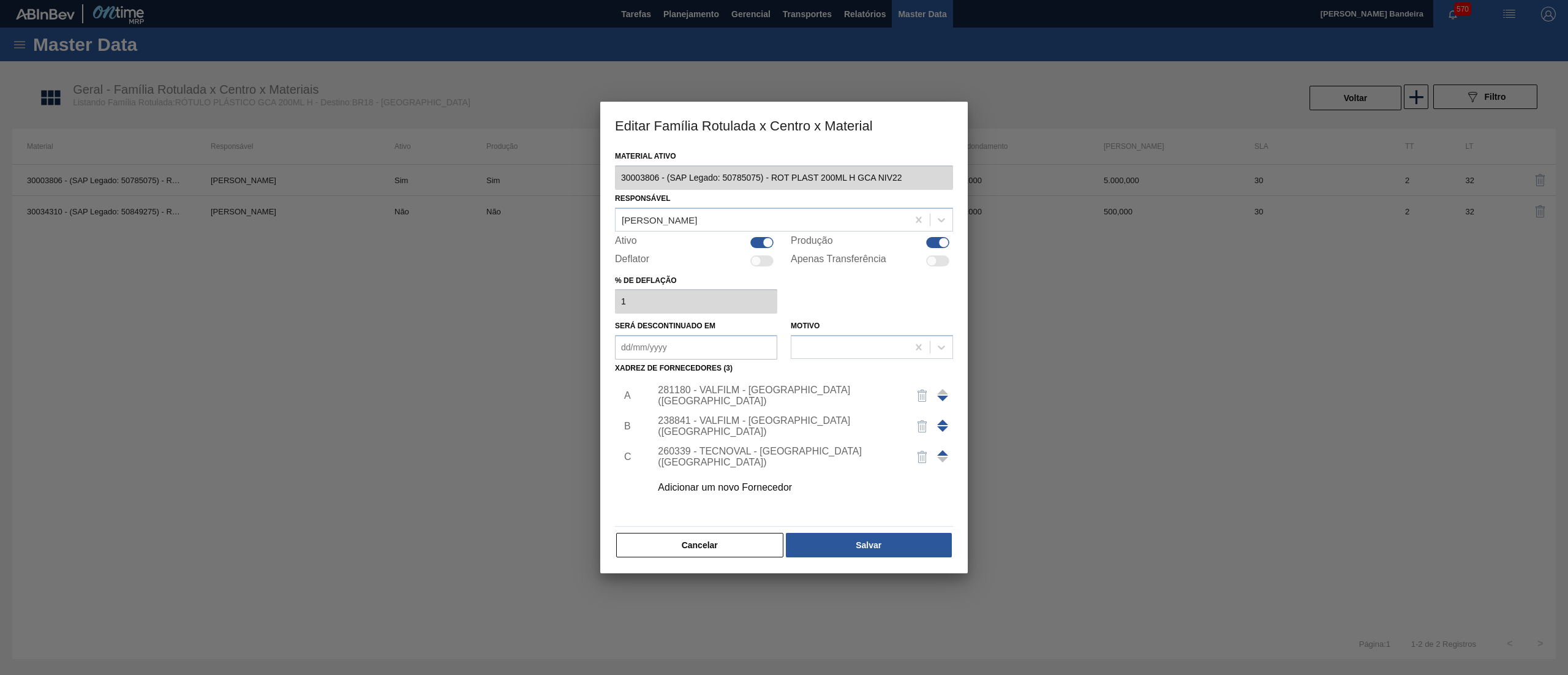
click at [750, 239] on div at bounding box center [762, 242] width 23 height 11
checkbox input "false"
click at [881, 538] on button "Salvar" at bounding box center [869, 544] width 166 height 24
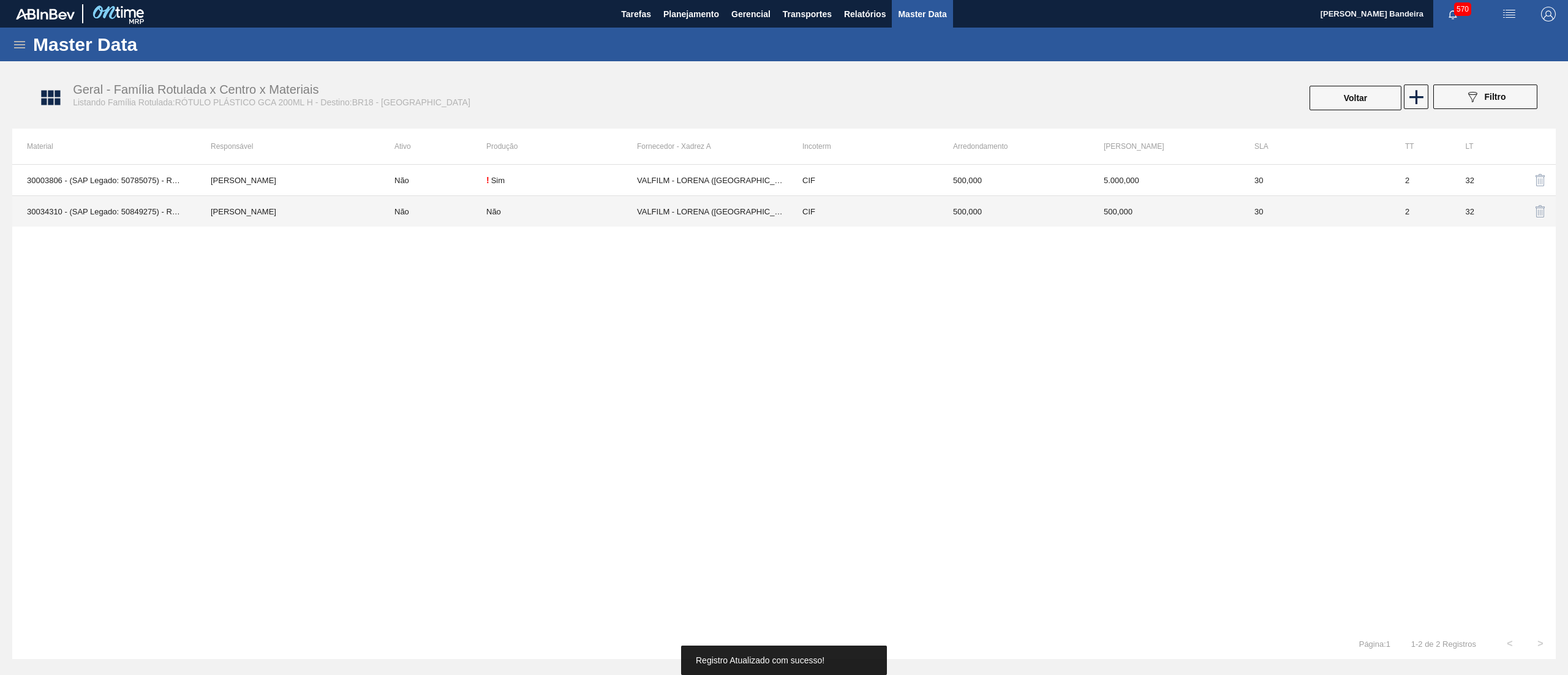
click at [557, 212] on div "Não" at bounding box center [561, 211] width 151 height 9
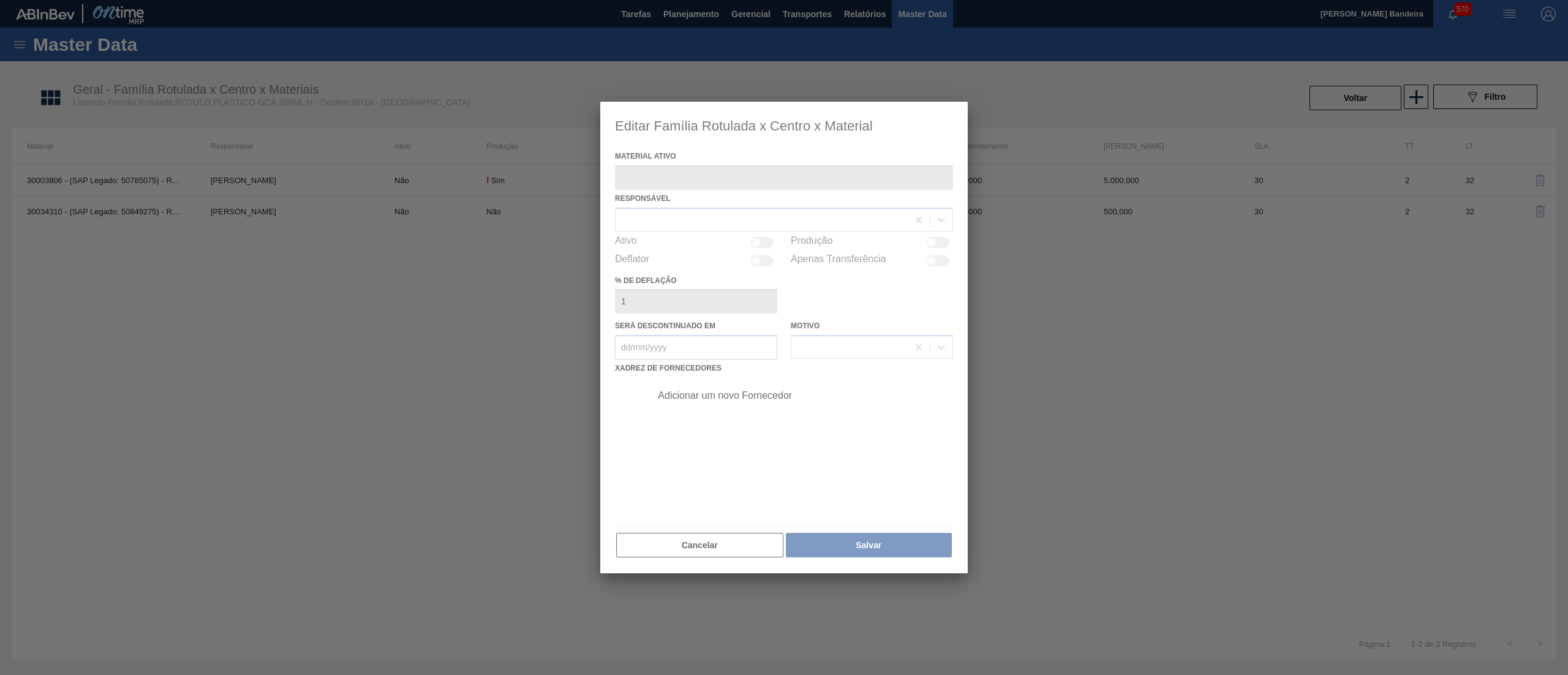
type ativo "30034310 - (SAP Legado: 50849275) - ROT PLAST 200ML H GCA S CL NIV25"
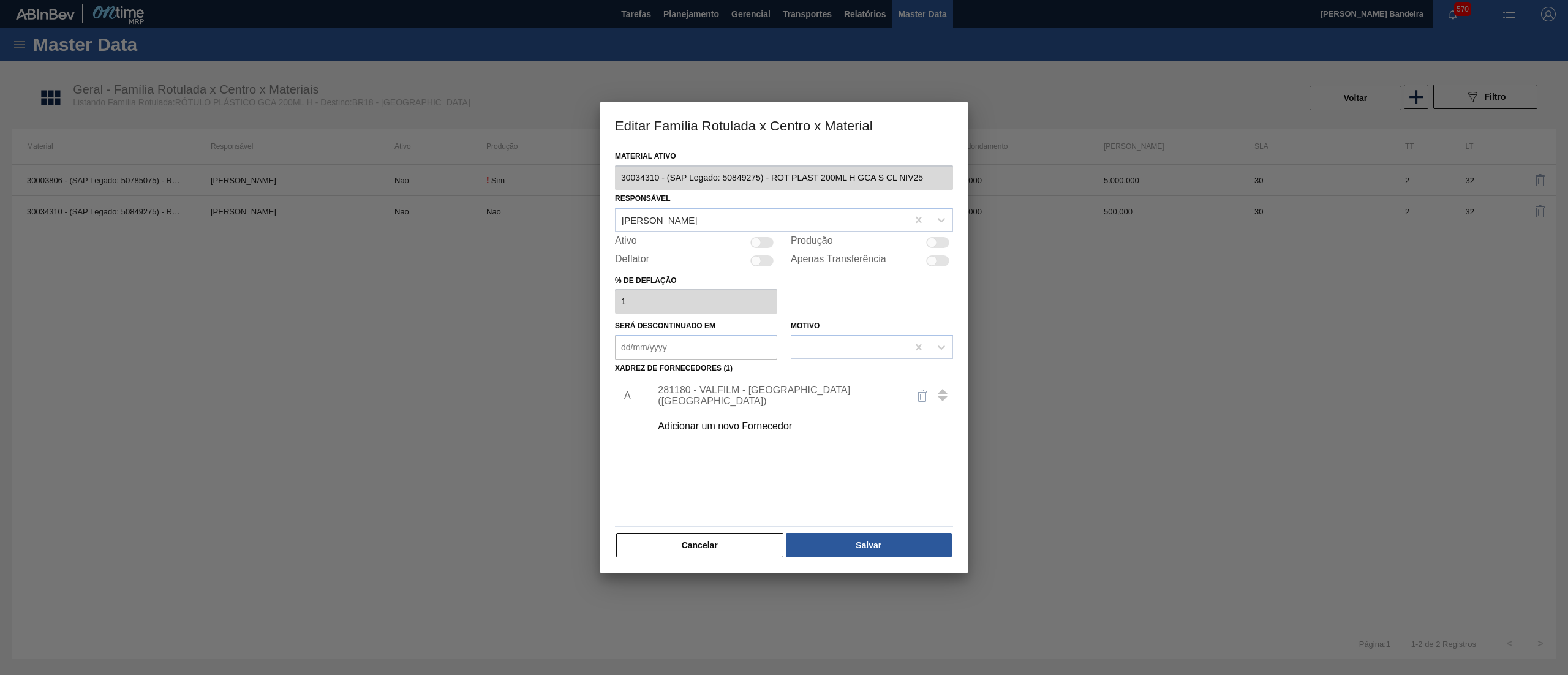
click at [769, 244] on div at bounding box center [762, 242] width 23 height 11
checkbox input "true"
click at [839, 541] on button "Salvar" at bounding box center [869, 544] width 166 height 24
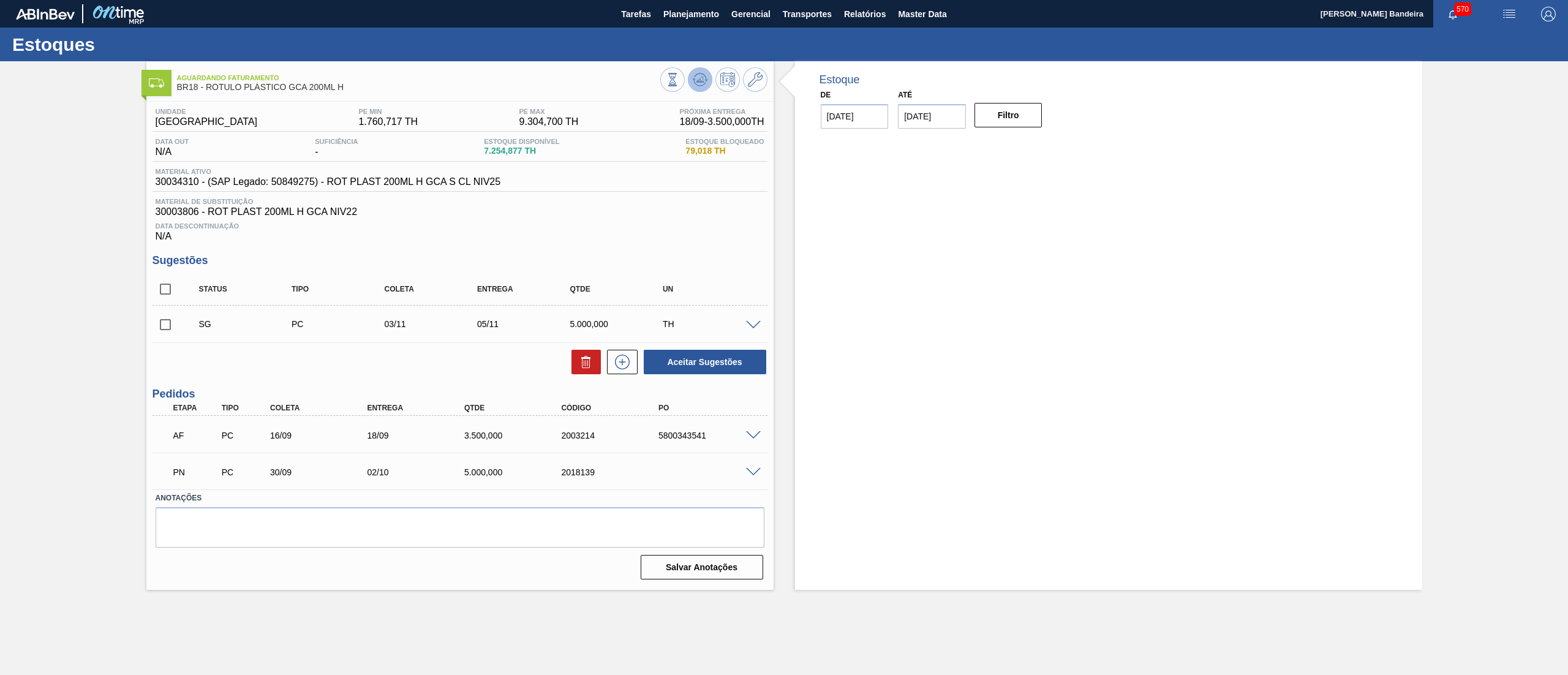
click at [697, 78] on icon at bounding box center [700, 80] width 15 height 15
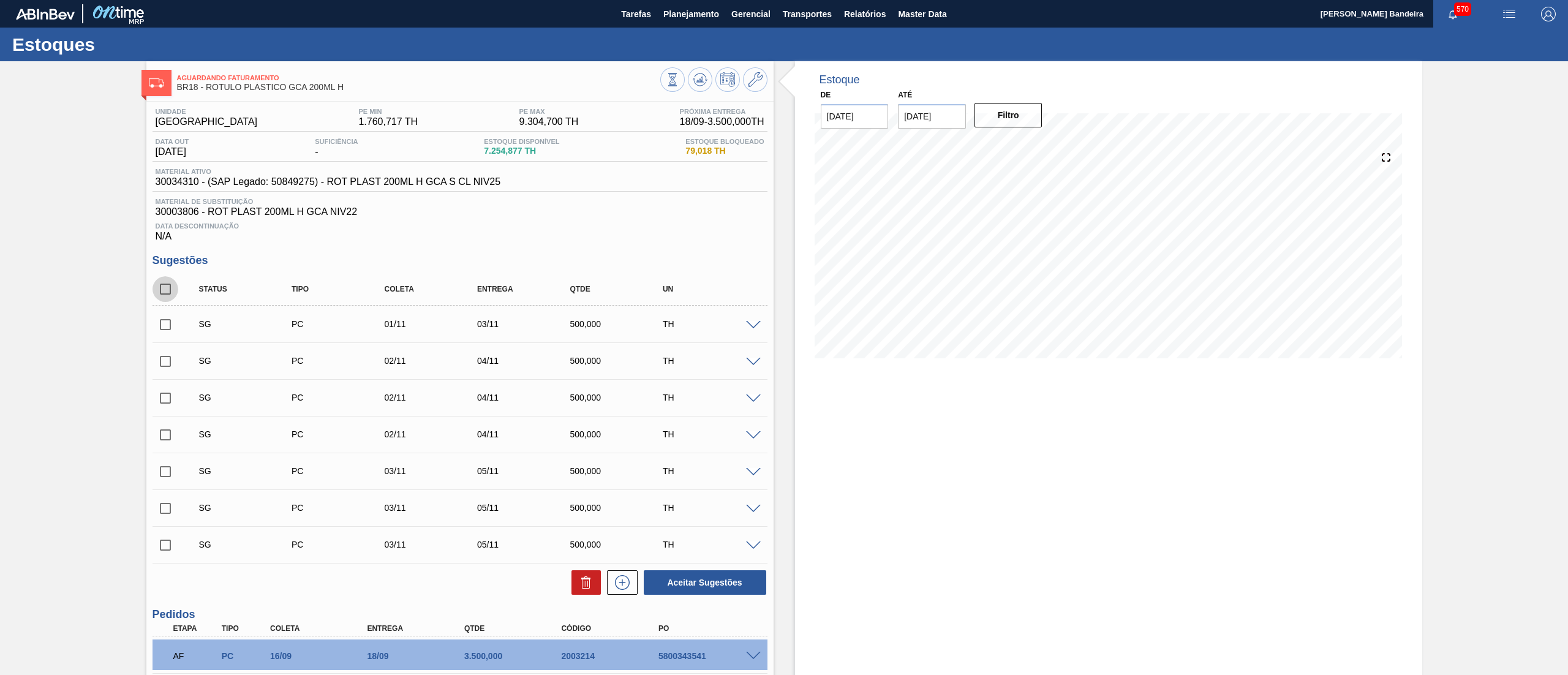
click at [163, 289] on input "checkbox" at bounding box center [165, 289] width 26 height 26
checkbox input "true"
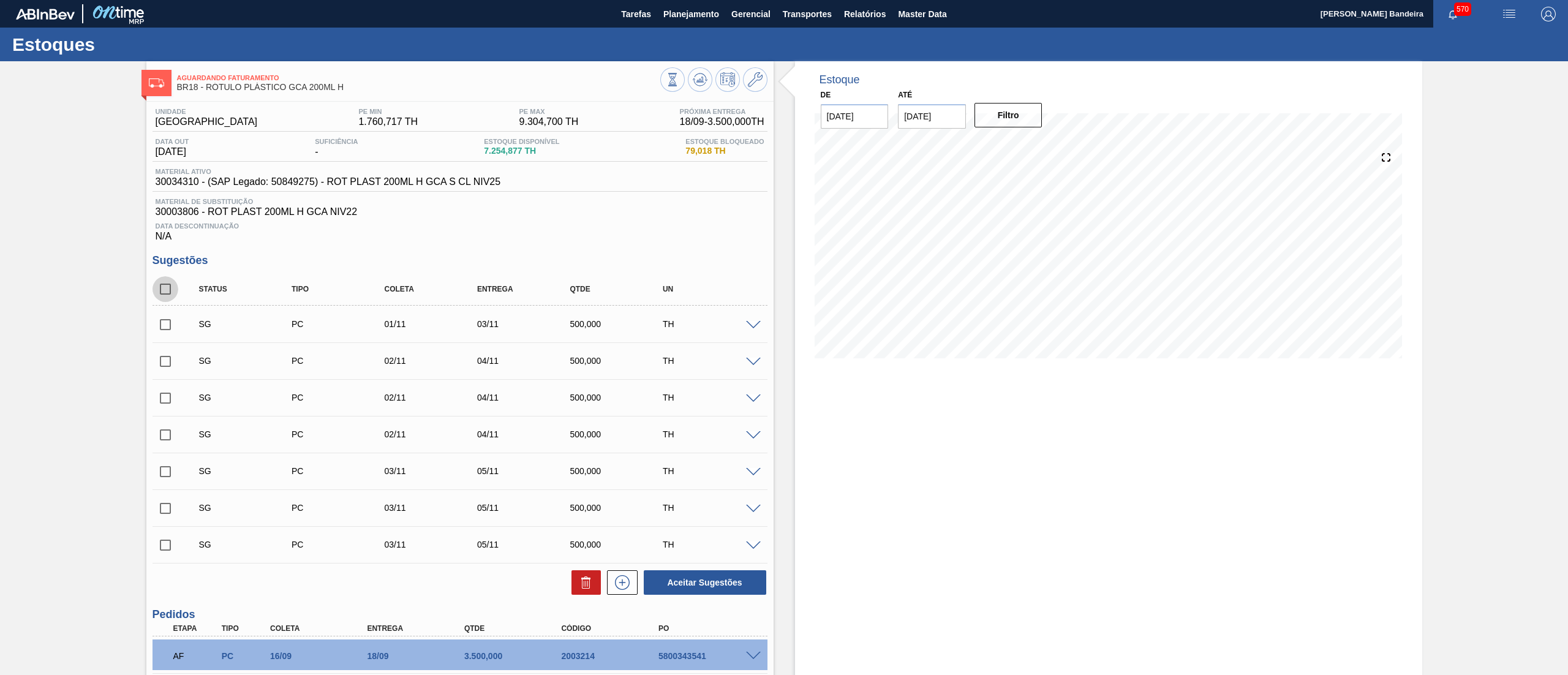
checkbox input "true"
click at [574, 578] on button at bounding box center [585, 582] width 29 height 24
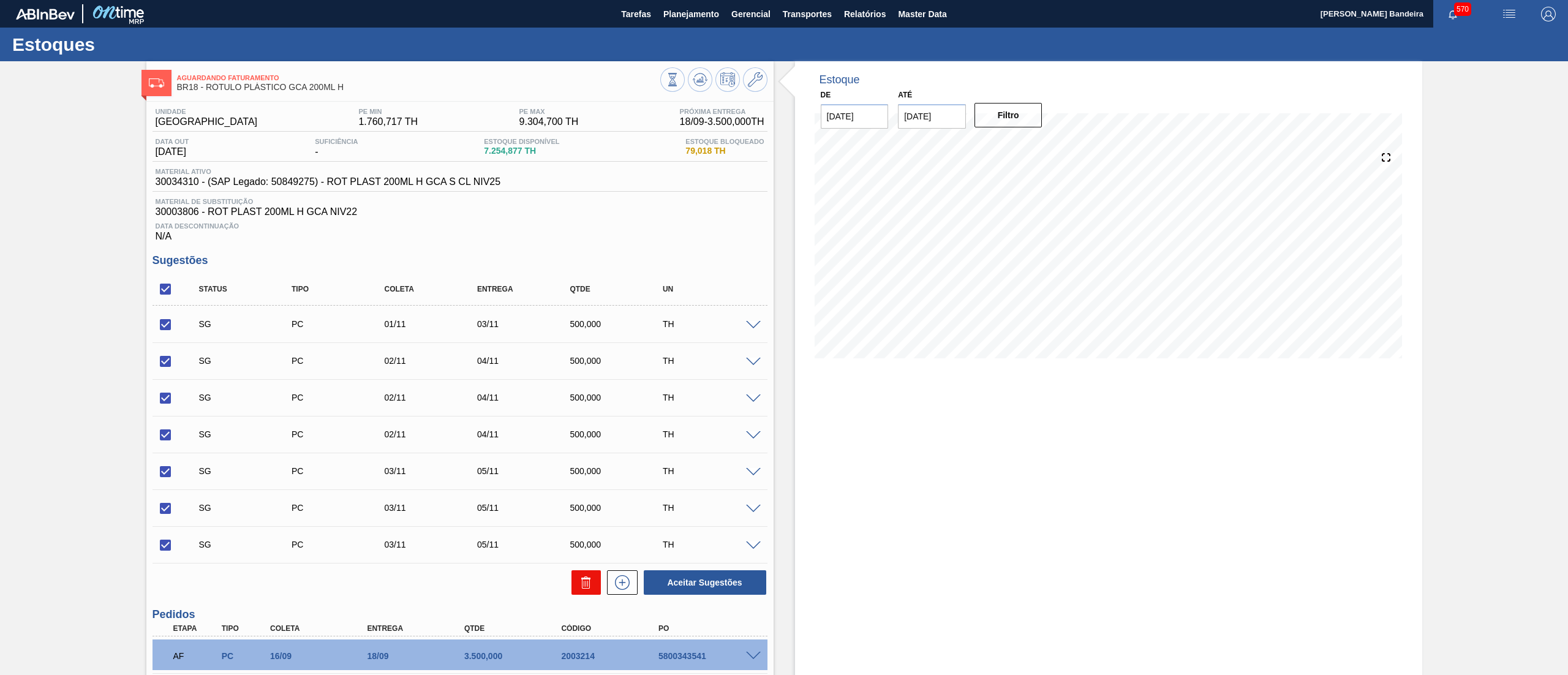
checkbox input "false"
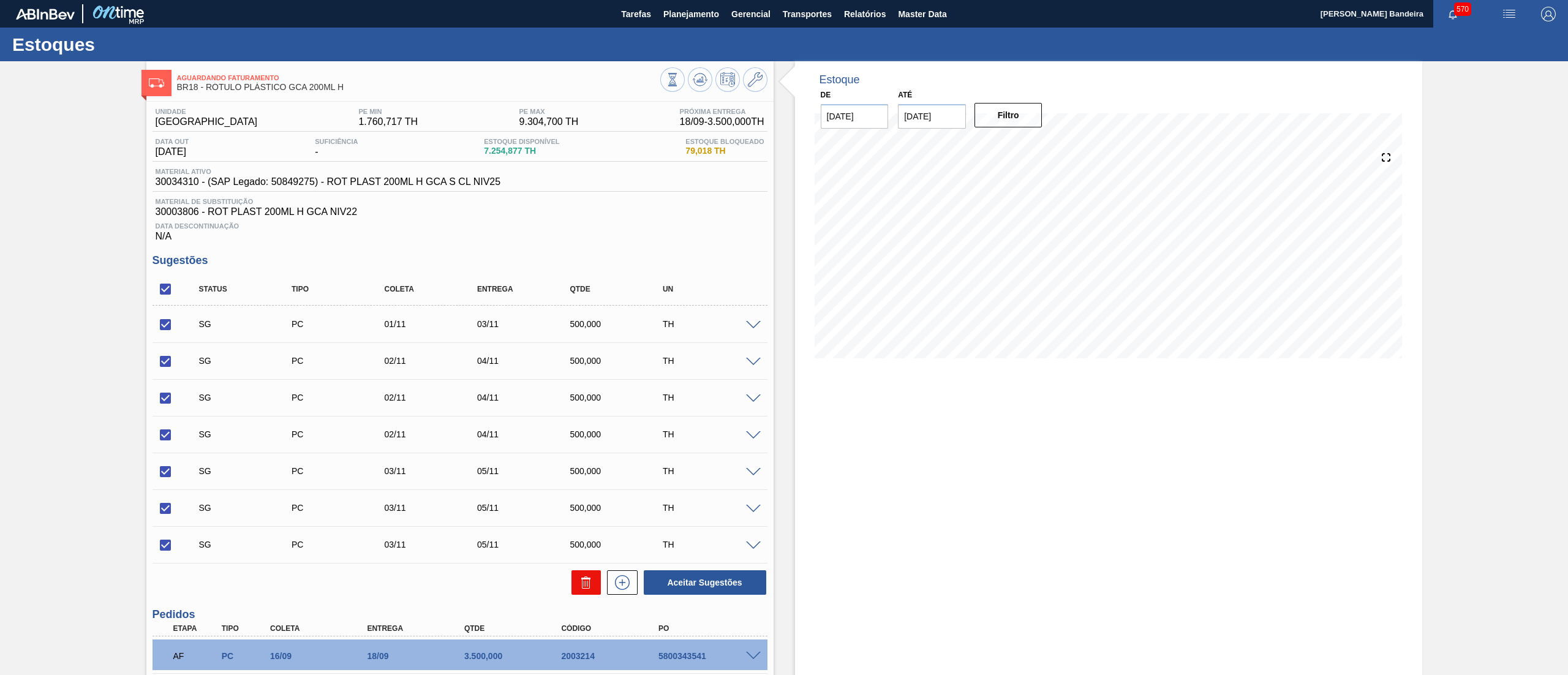
checkbox input "false"
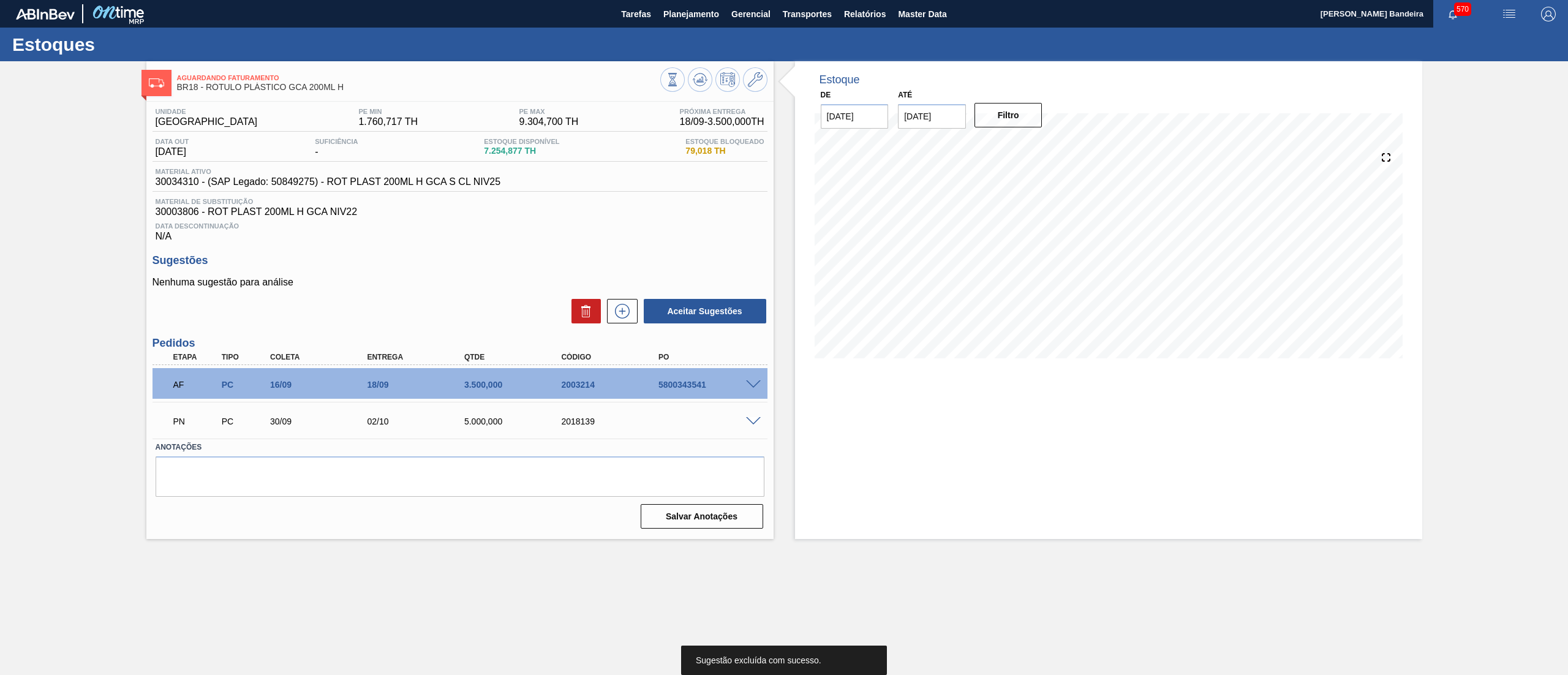
click at [753, 419] on span at bounding box center [754, 421] width 15 height 9
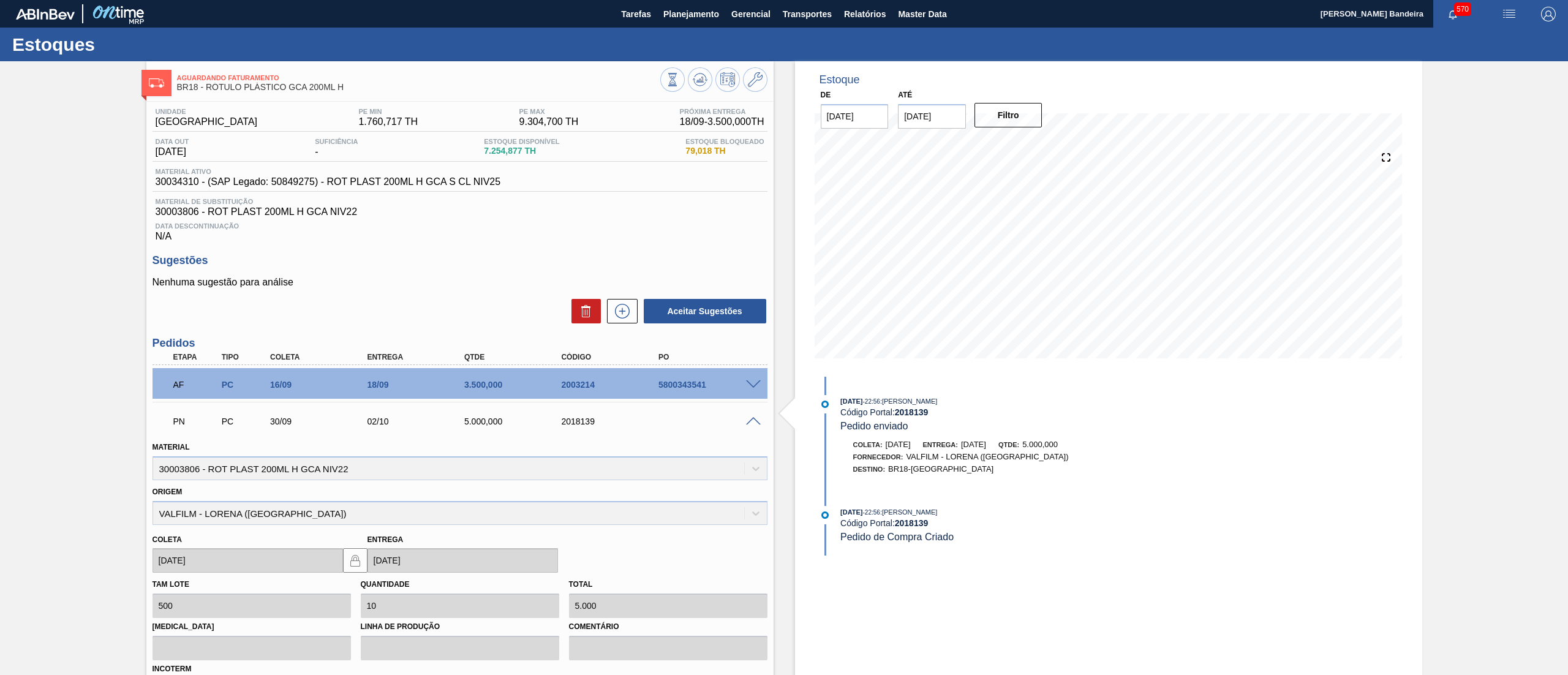
scroll to position [161, 0]
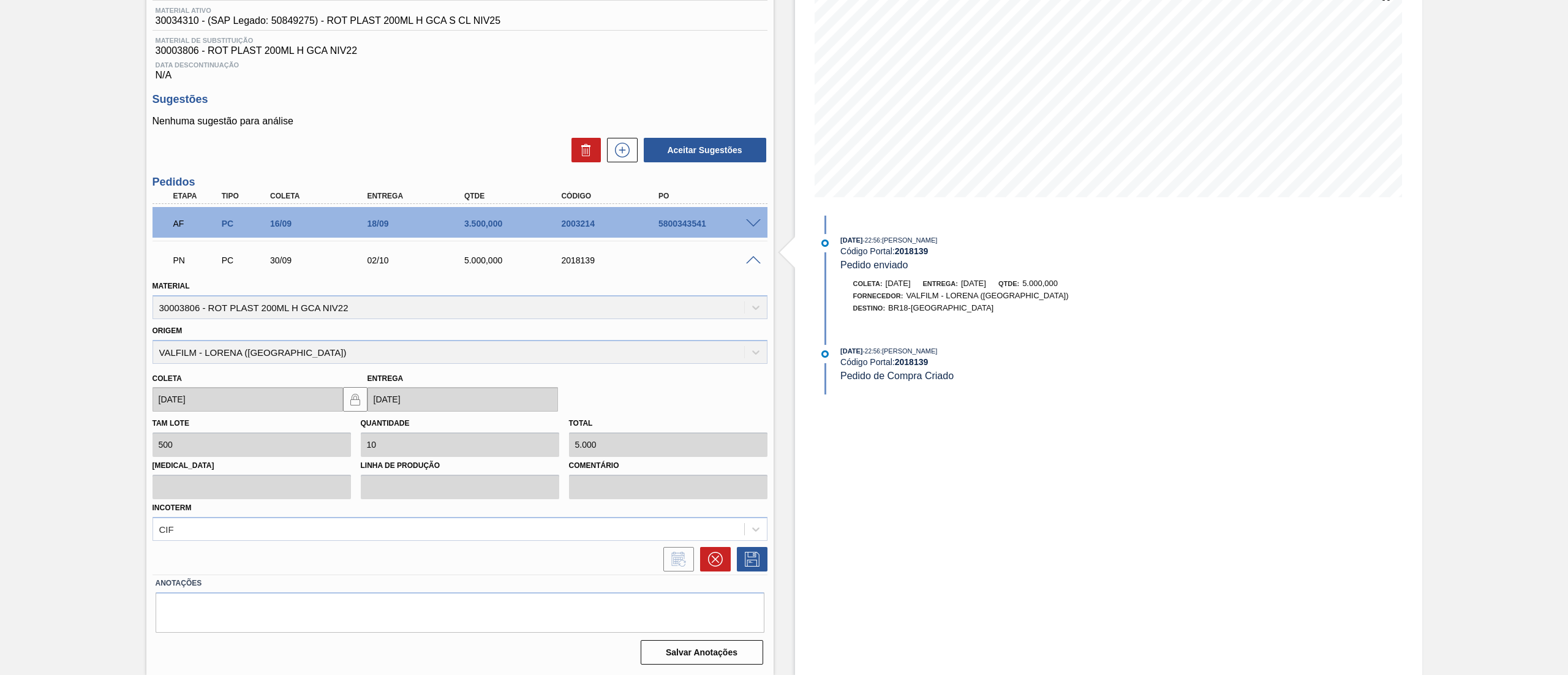
click at [754, 261] on span at bounding box center [754, 261] width 15 height 9
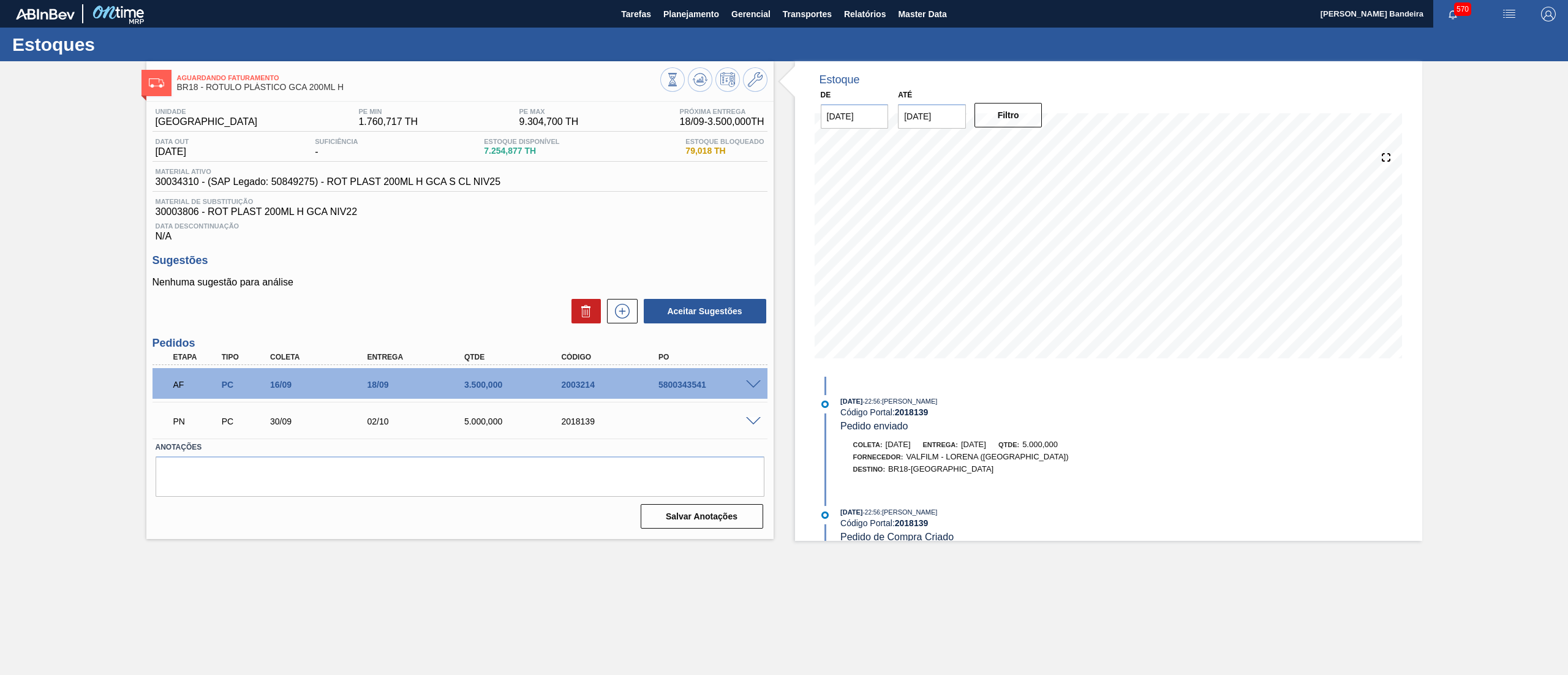
scroll to position [0, 0]
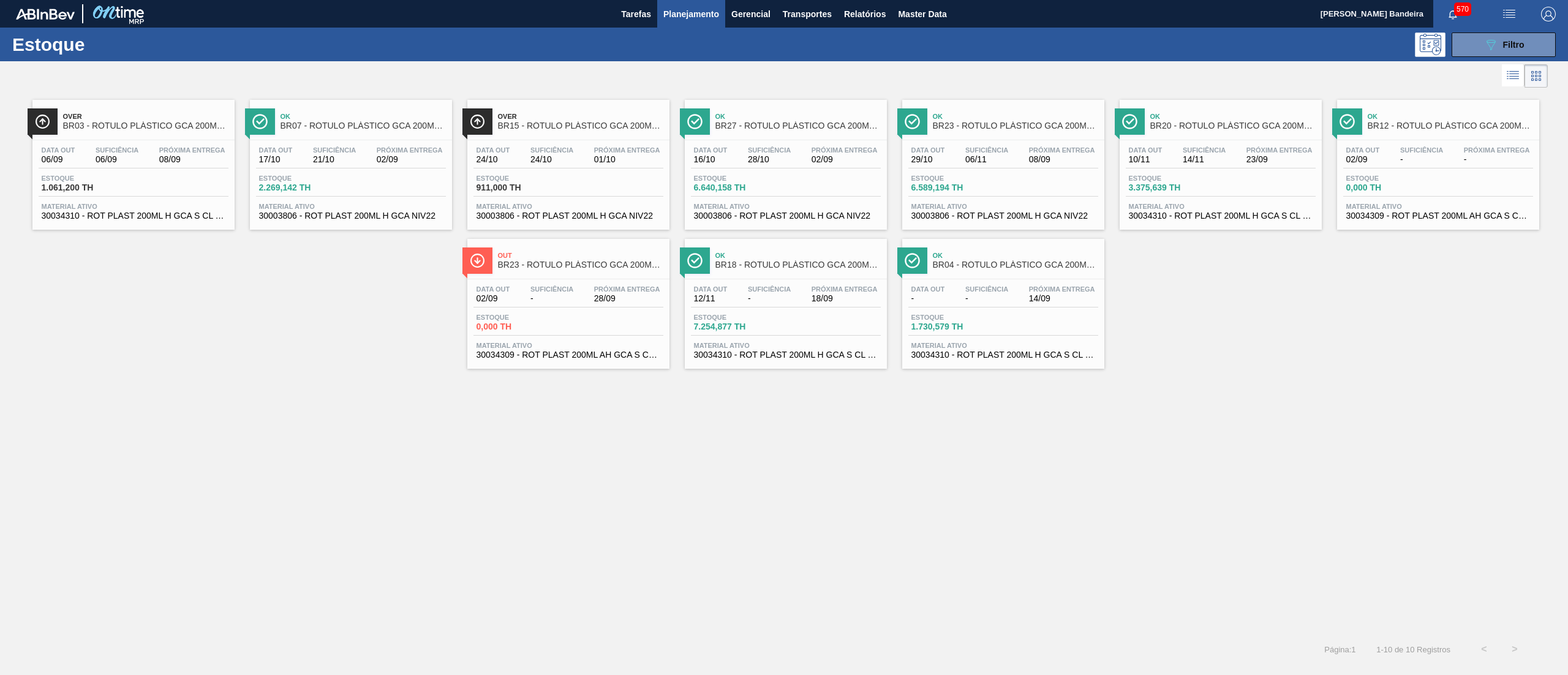
click at [159, 217] on span "30034310 - ROT PLAST 200ML H GCA S CL NIV25" at bounding box center [133, 216] width 184 height 9
click at [988, 357] on span "30034310 - ROT PLAST 200ML H GCA S CL NIV25" at bounding box center [1003, 355] width 184 height 9
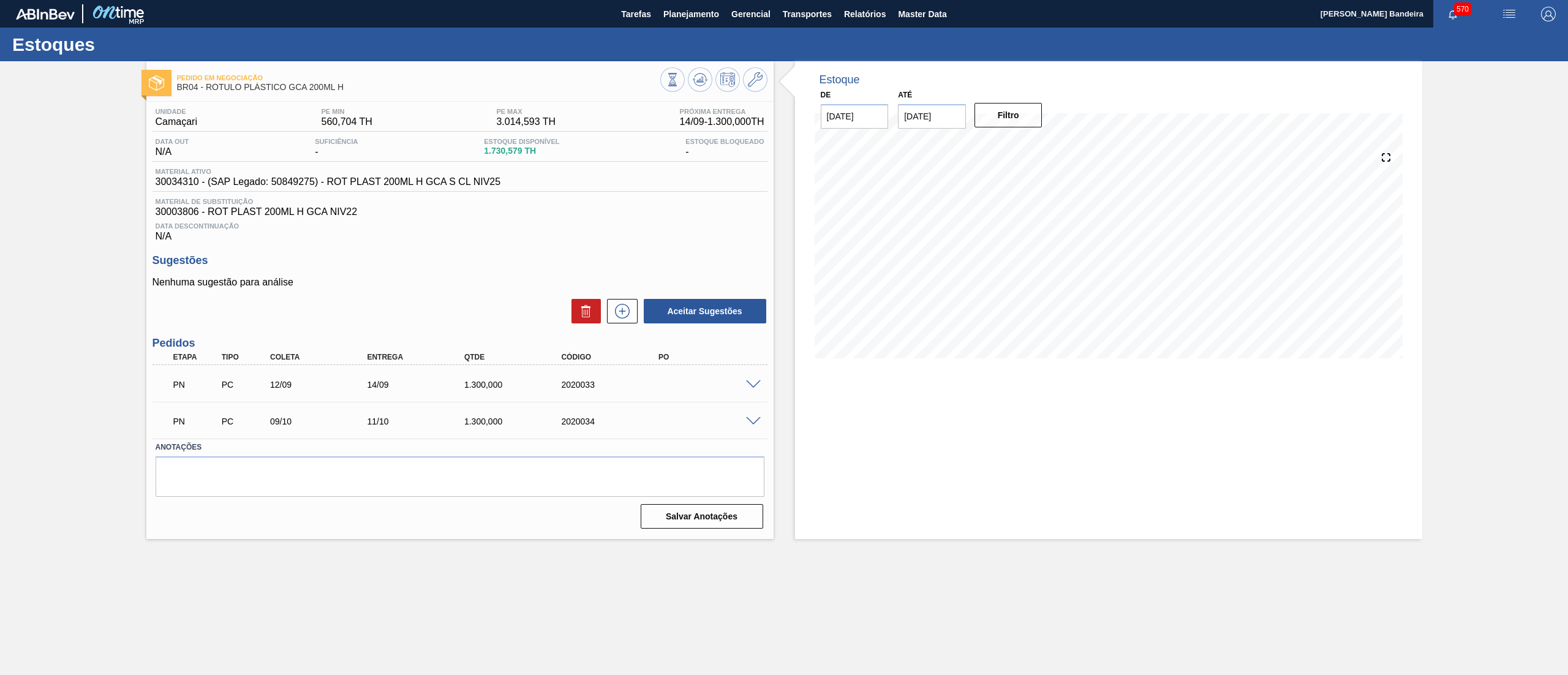
click at [749, 381] on span at bounding box center [754, 385] width 15 height 9
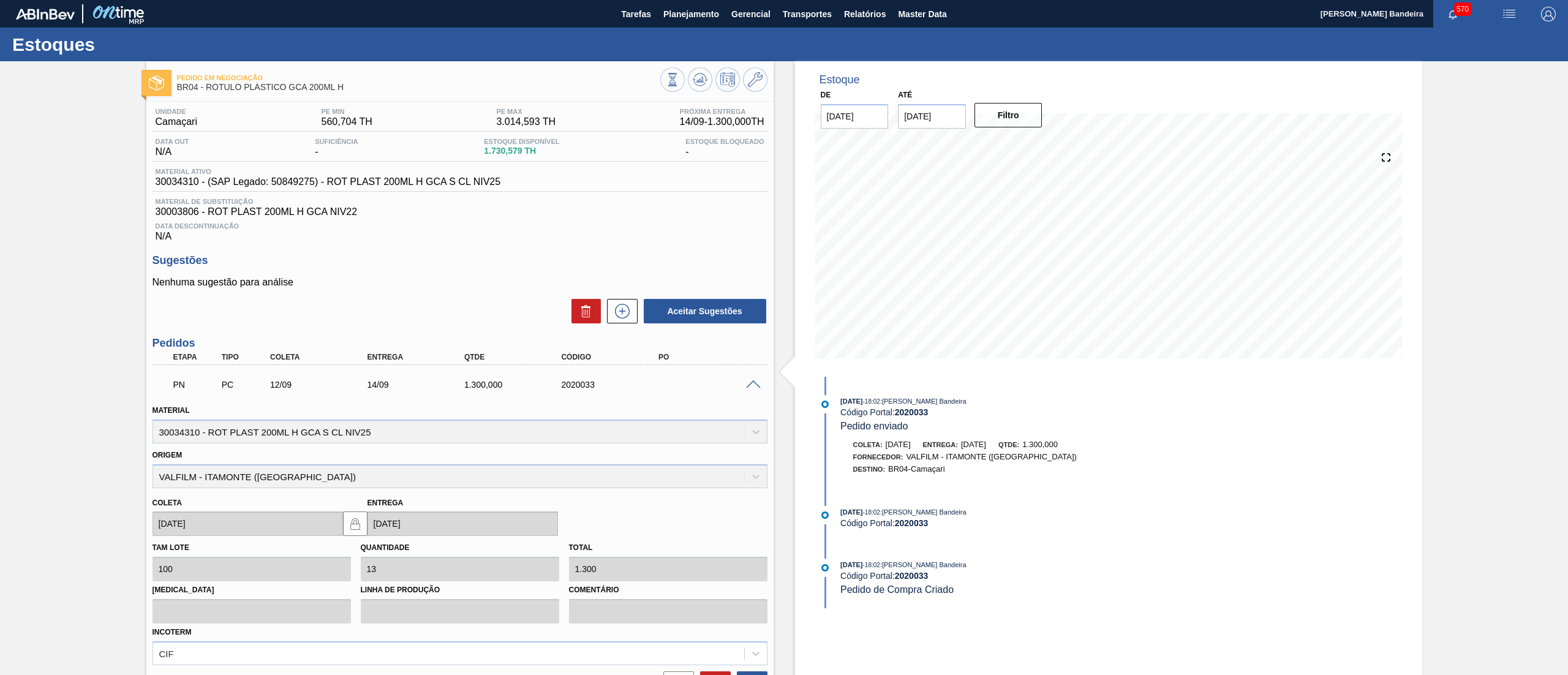
click at [749, 381] on span at bounding box center [754, 385] width 15 height 9
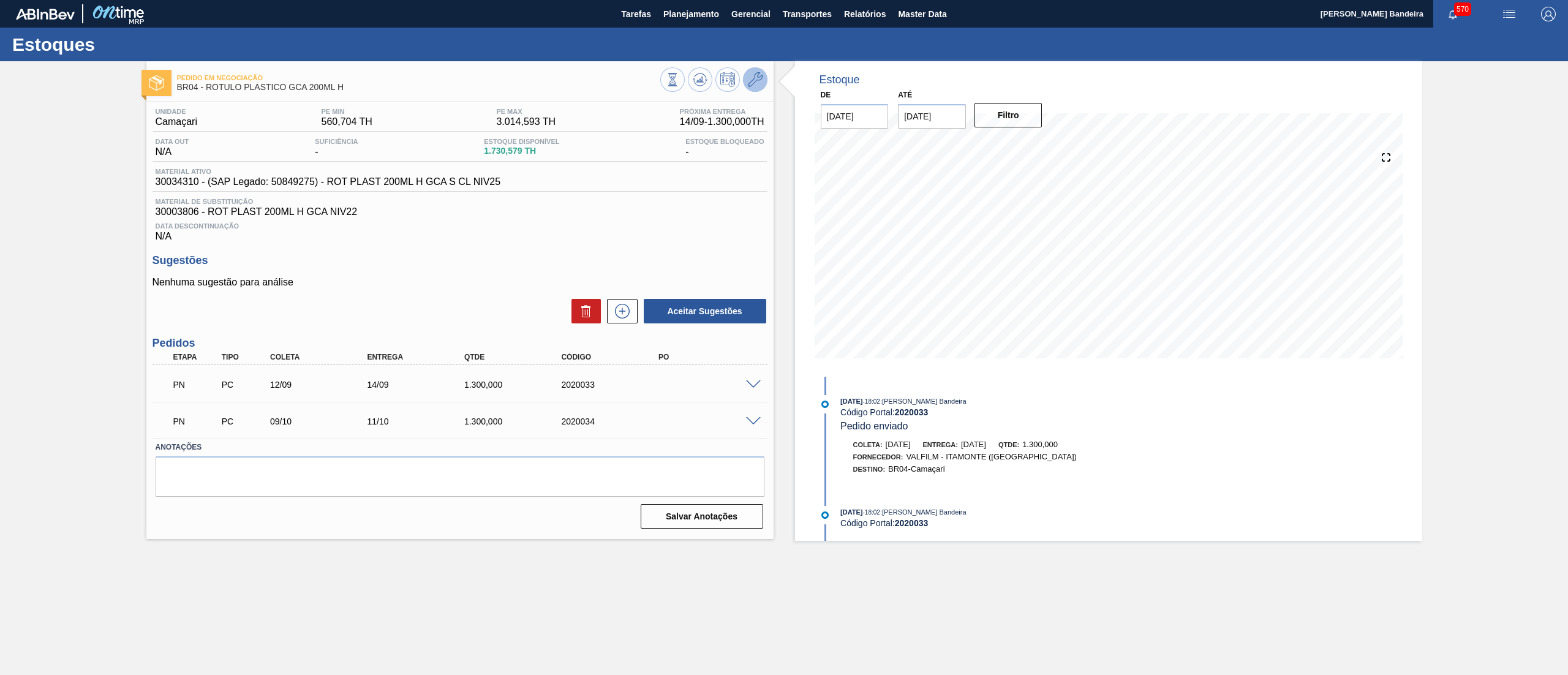
click at [760, 85] on icon at bounding box center [755, 80] width 15 height 15
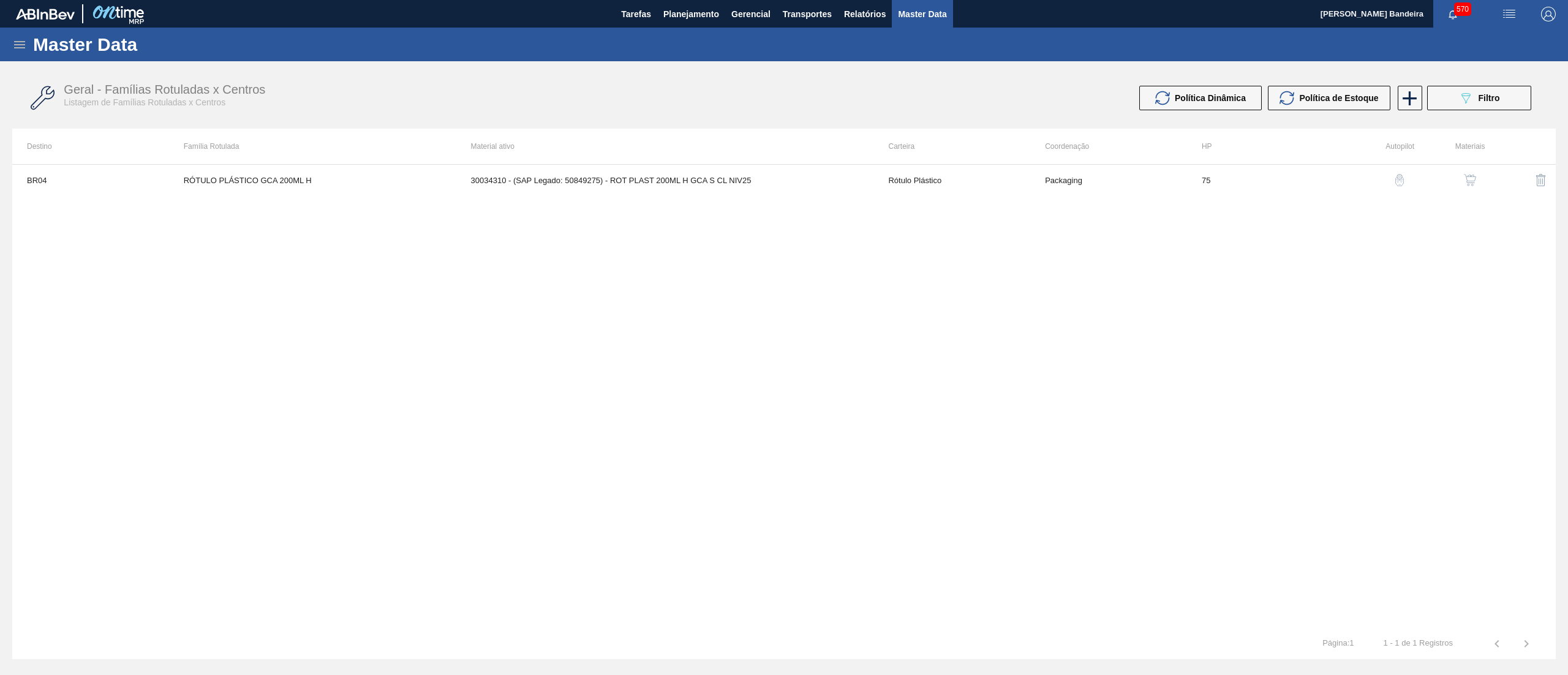
click at [1471, 169] on button "button" at bounding box center [1470, 180] width 29 height 29
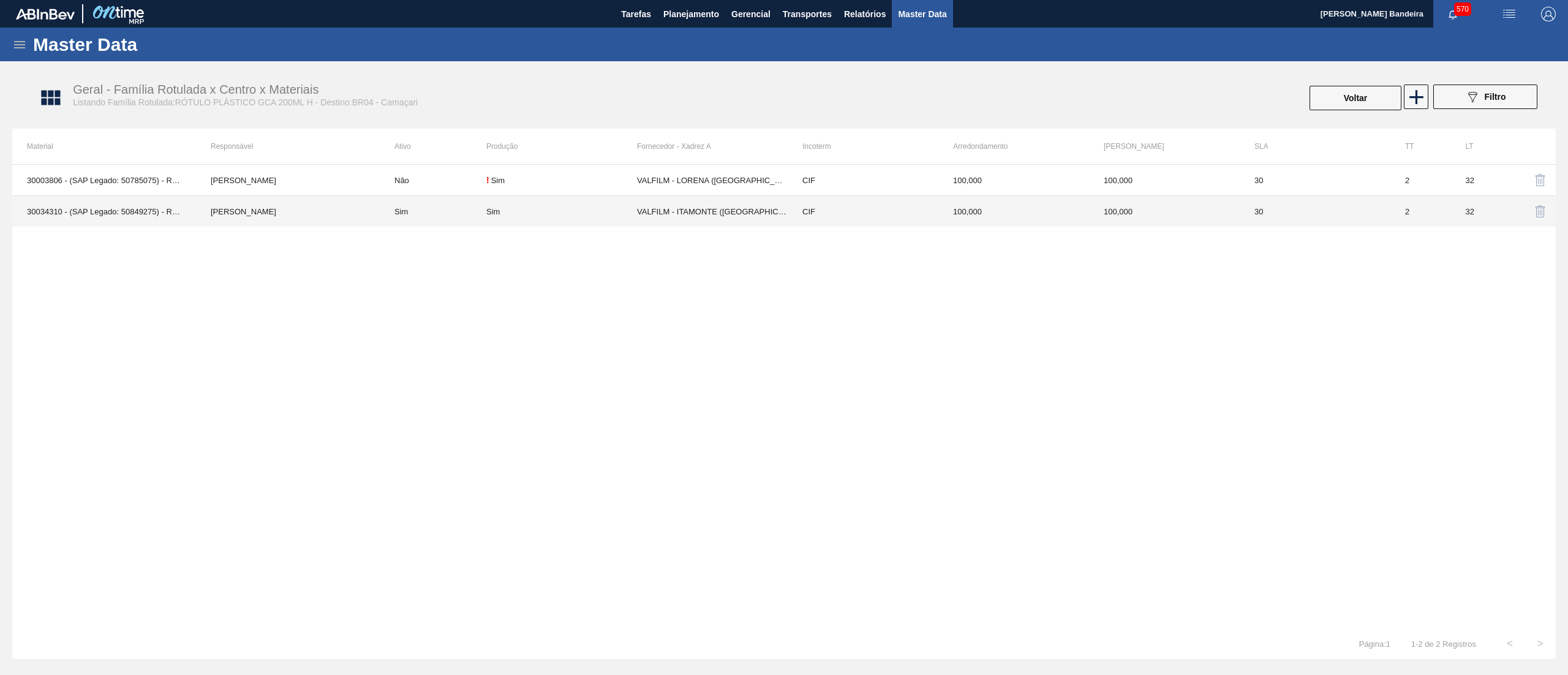
click at [840, 220] on td "CIF" at bounding box center [863, 211] width 151 height 32
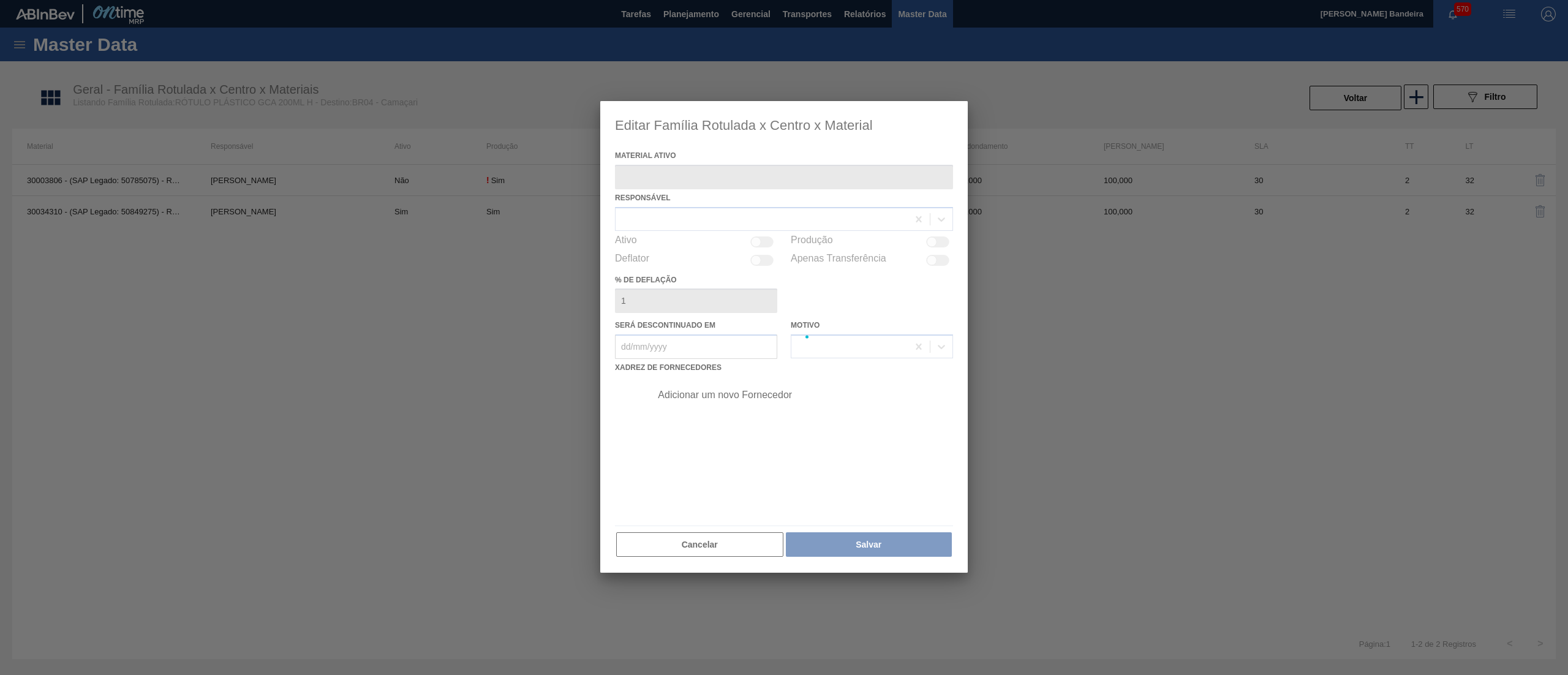
type ativo "30034310 - (SAP Legado: 50849275) - ROT PLAST 200ML H GCA S CL NIV25"
checkbox input "true"
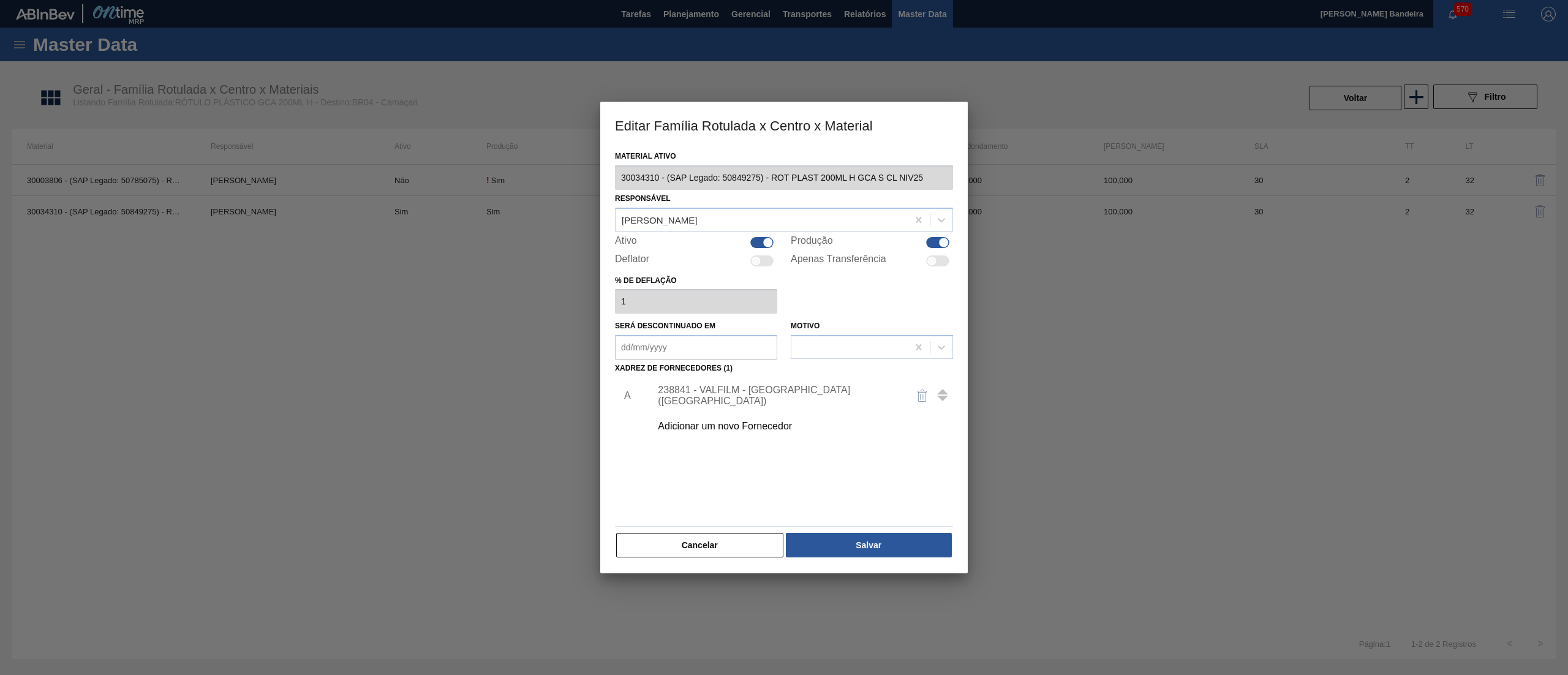
click at [740, 424] on div "Adicionar um novo Fornecedor" at bounding box center [778, 425] width 240 height 11
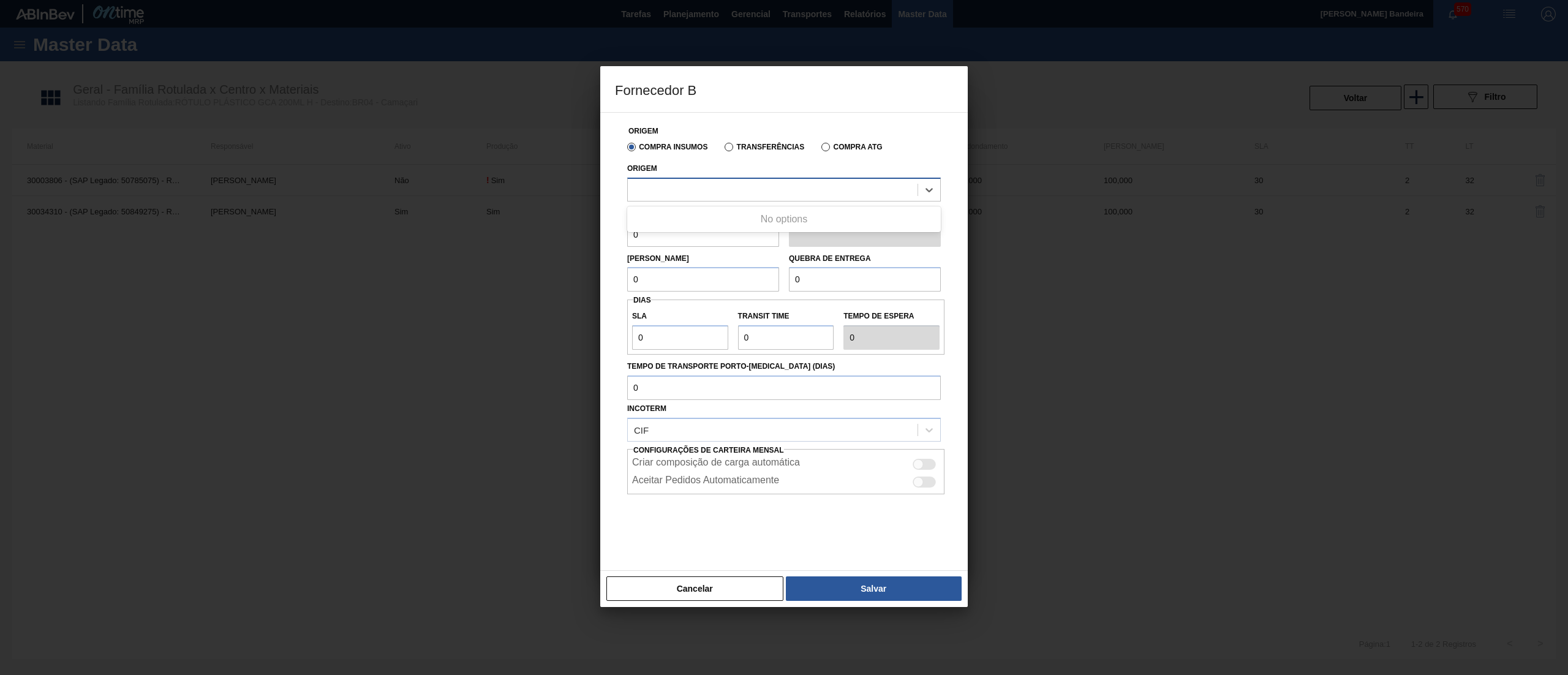
click at [736, 195] on div at bounding box center [773, 189] width 290 height 17
click at [749, 213] on div "281180 - VALFILM - [GEOGRAPHIC_DATA] ([GEOGRAPHIC_DATA])" at bounding box center [784, 220] width 314 height 22
click at [351, 198] on div "Fornecedor B Origem Compra Insumos Transferências Compra ATG Origem option 2811…" at bounding box center [784, 337] width 1568 height 675
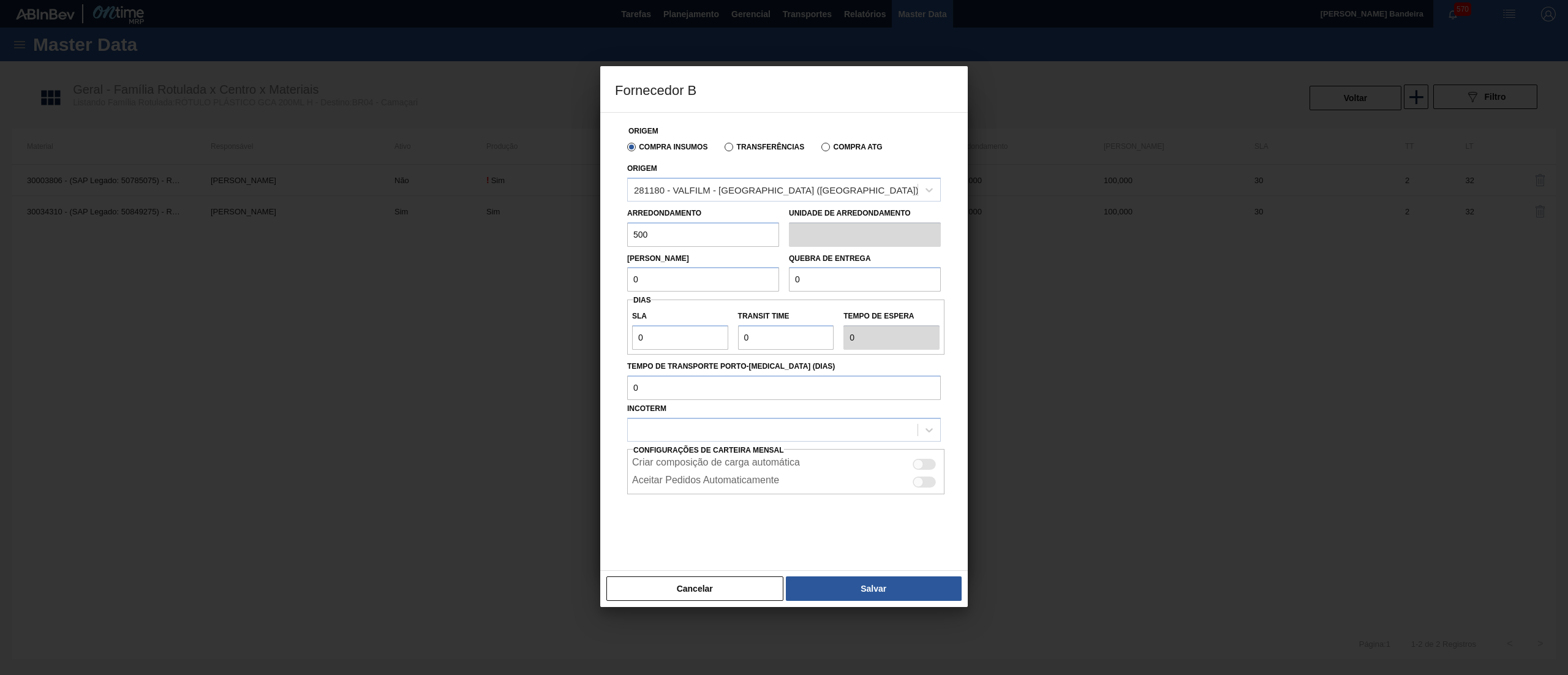
drag, startPoint x: 665, startPoint y: 231, endPoint x: 488, endPoint y: 232, distance: 177.0
click at [488, 232] on div "Fornecedor B Origem Compra Insumos Transferências Compra ATG Origem 281180 - VA…" at bounding box center [784, 337] width 1568 height 675
type input "500"
drag, startPoint x: 637, startPoint y: 281, endPoint x: 488, endPoint y: 281, distance: 149.0
click at [488, 281] on div "Fornecedor B Origem Compra Insumos Transferências Compra ATG Origem 281180 - VA…" at bounding box center [784, 337] width 1568 height 675
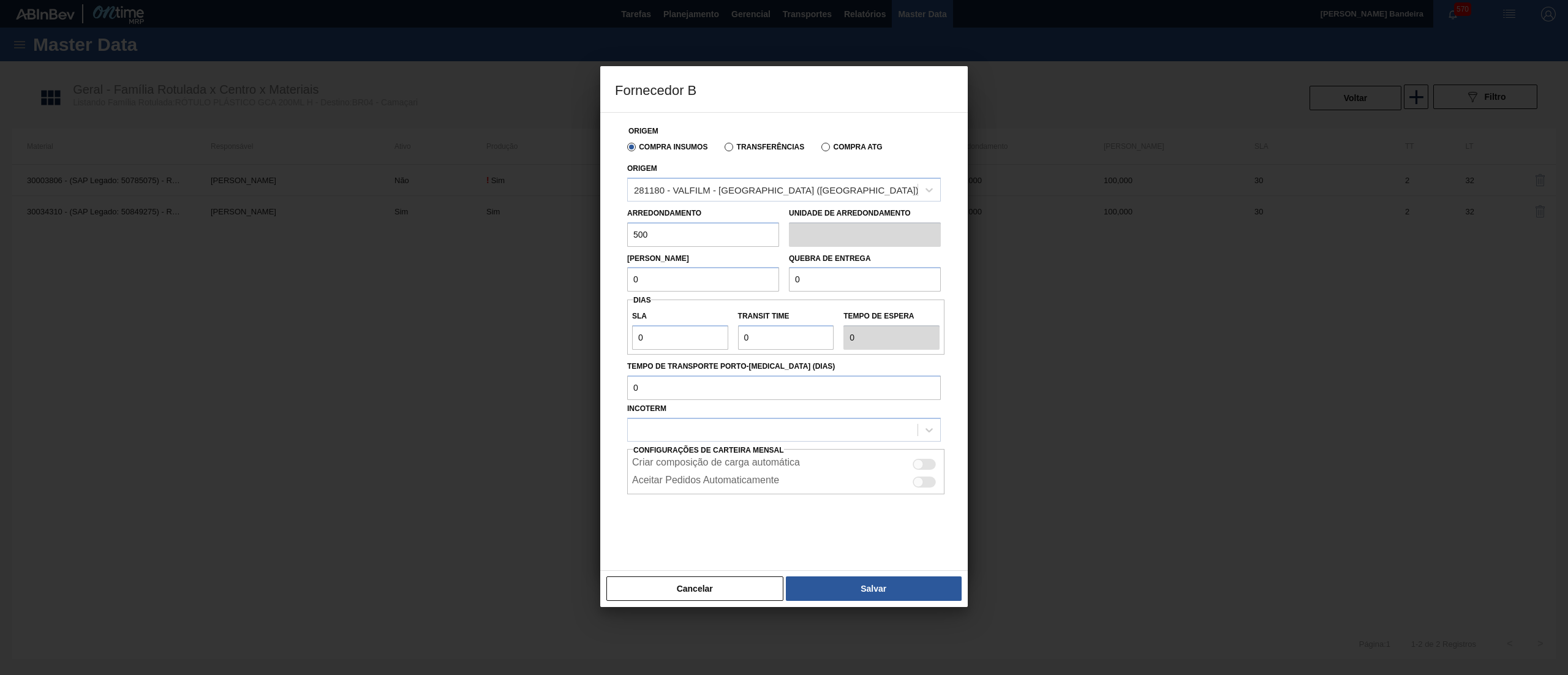
paste input "50"
type input "500"
drag, startPoint x: 819, startPoint y: 285, endPoint x: 691, endPoint y: 272, distance: 128.7
click at [691, 272] on div "Lote Mínimo 500 Quebra de entrega 0" at bounding box center [784, 269] width 323 height 45
paste input "50"
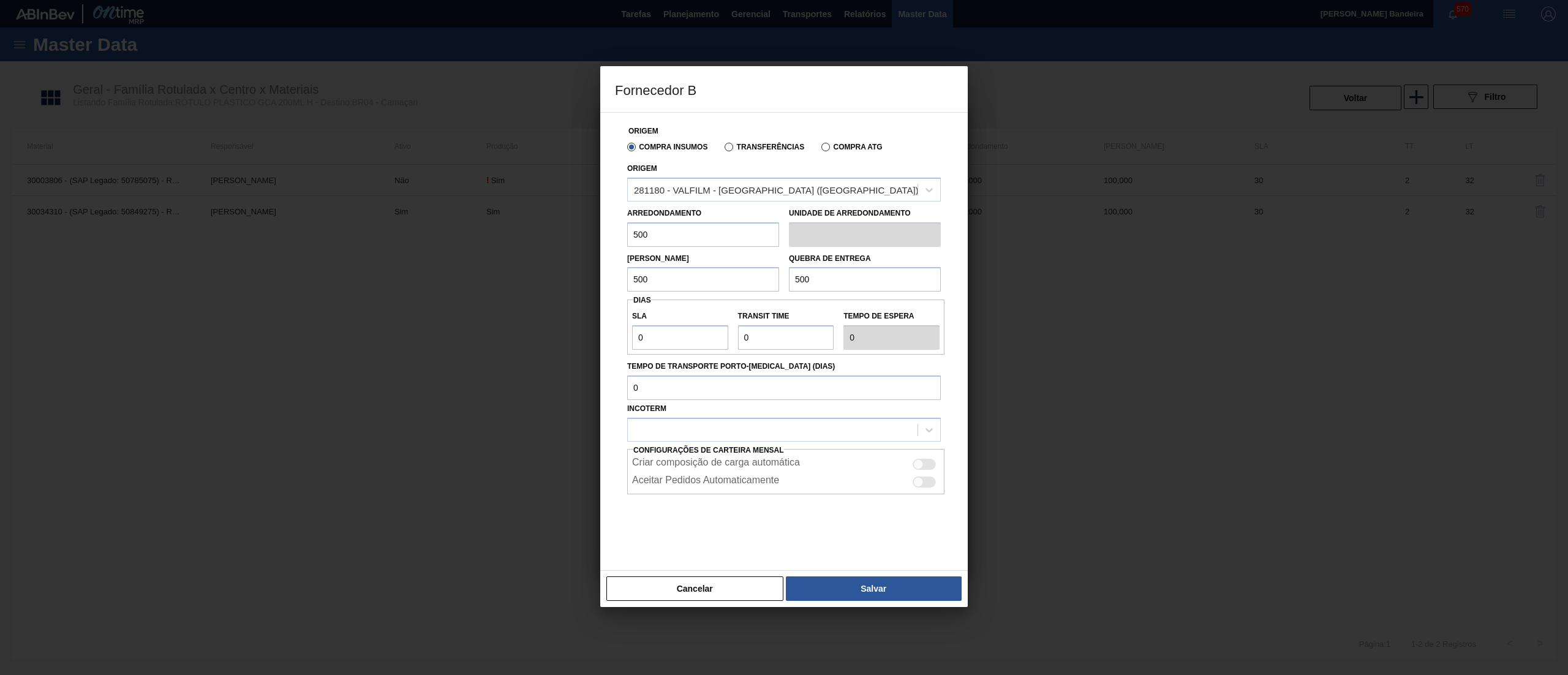
type input "500"
drag, startPoint x: 666, startPoint y: 340, endPoint x: 452, endPoint y: 335, distance: 214.1
click at [452, 335] on div "Fornecedor B Origem Compra Insumos Transferências Compra ATG Origem 281180 - VA…" at bounding box center [784, 337] width 1568 height 675
type input "3"
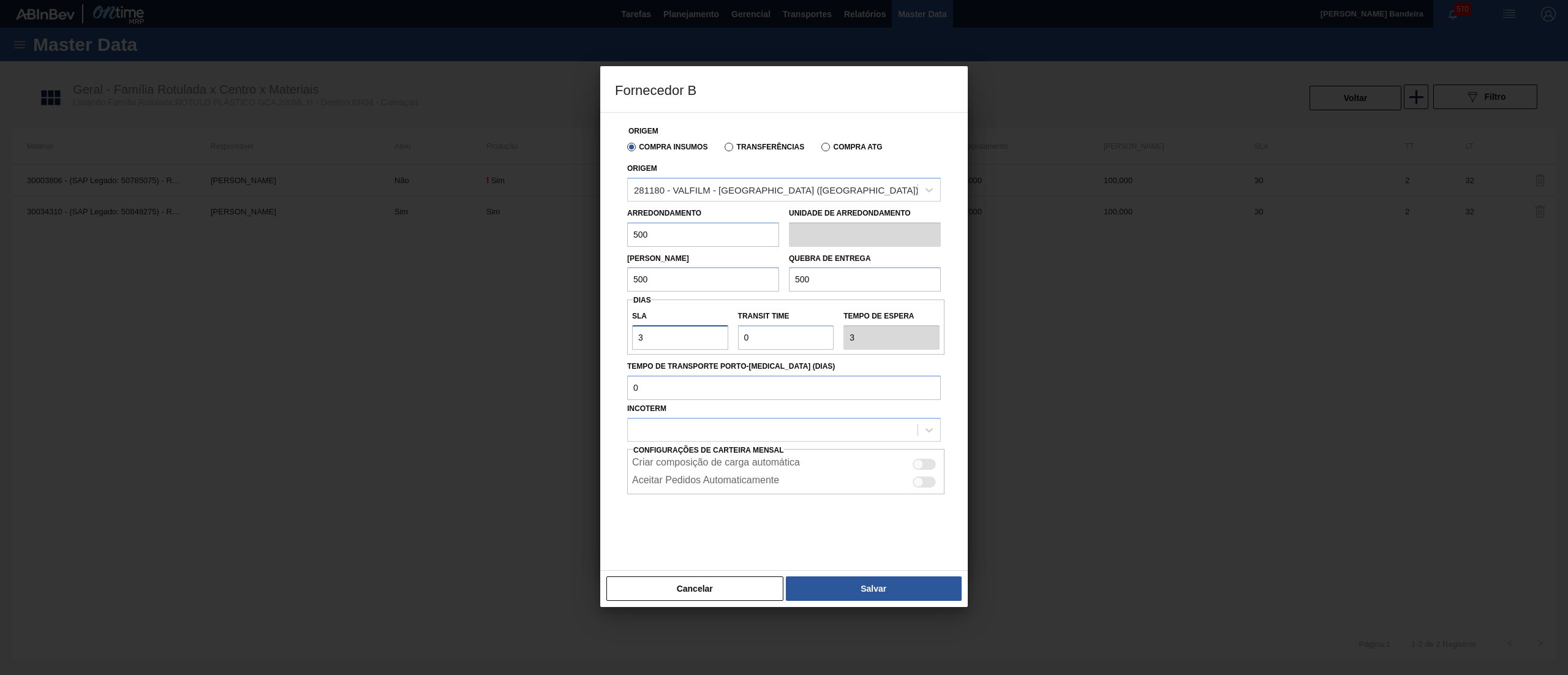
type input "30"
drag, startPoint x: 747, startPoint y: 337, endPoint x: 707, endPoint y: 337, distance: 40.0
click at [707, 337] on div "SLA 30 Transit Time Tempo de espera 30" at bounding box center [785, 327] width 317 height 45
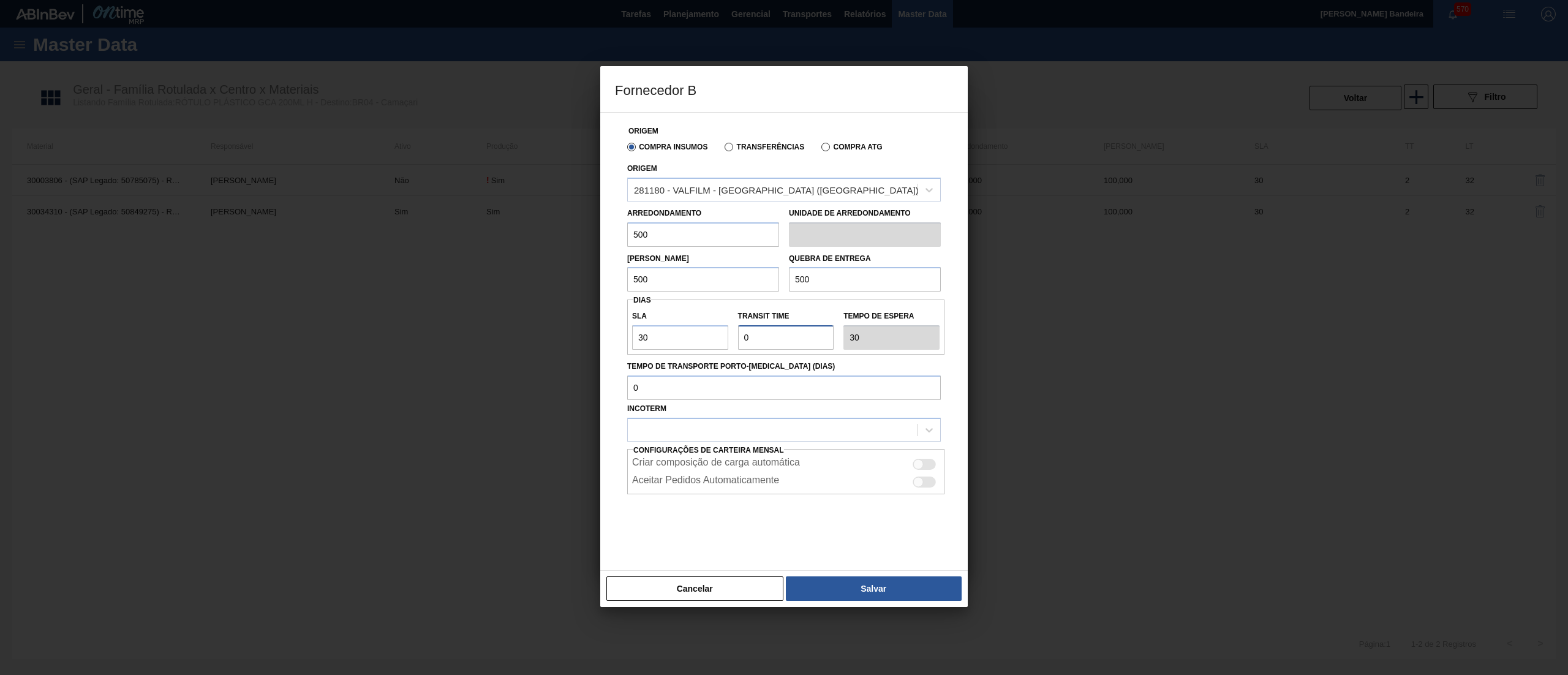
type input "2"
type input "32"
type input "2"
click at [689, 423] on div at bounding box center [773, 429] width 290 height 17
click at [686, 462] on div "CIF" at bounding box center [784, 459] width 314 height 22
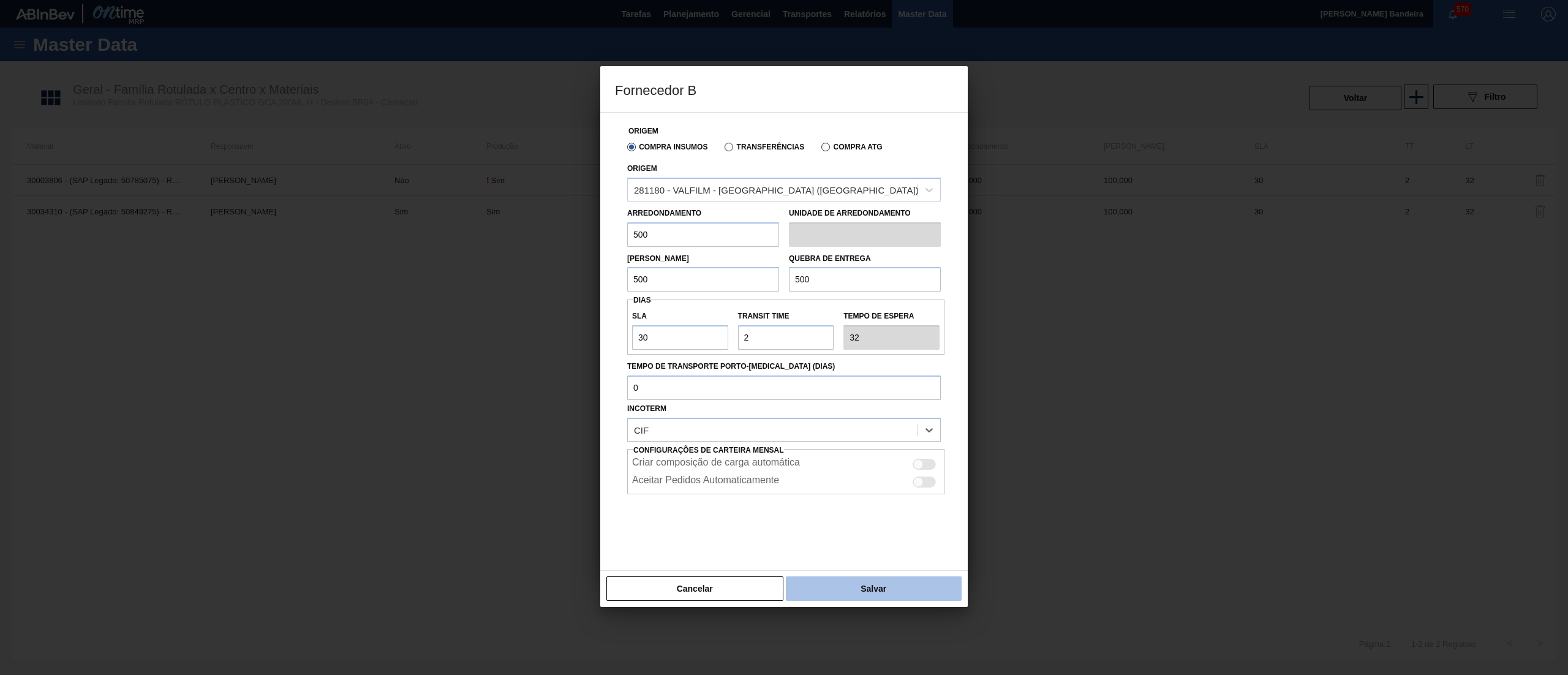
click at [859, 589] on button "Salvar" at bounding box center [874, 588] width 176 height 24
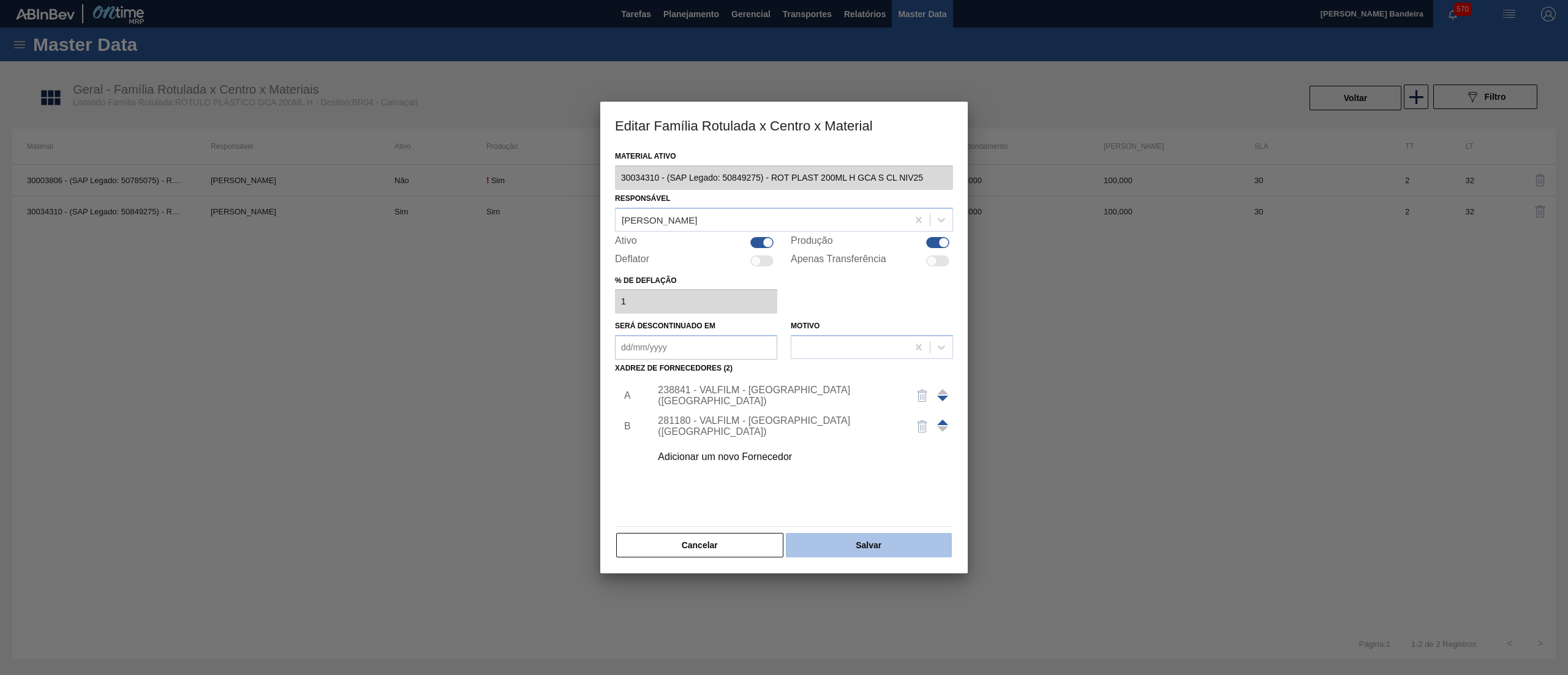
click at [878, 553] on button "Salvar" at bounding box center [869, 544] width 166 height 24
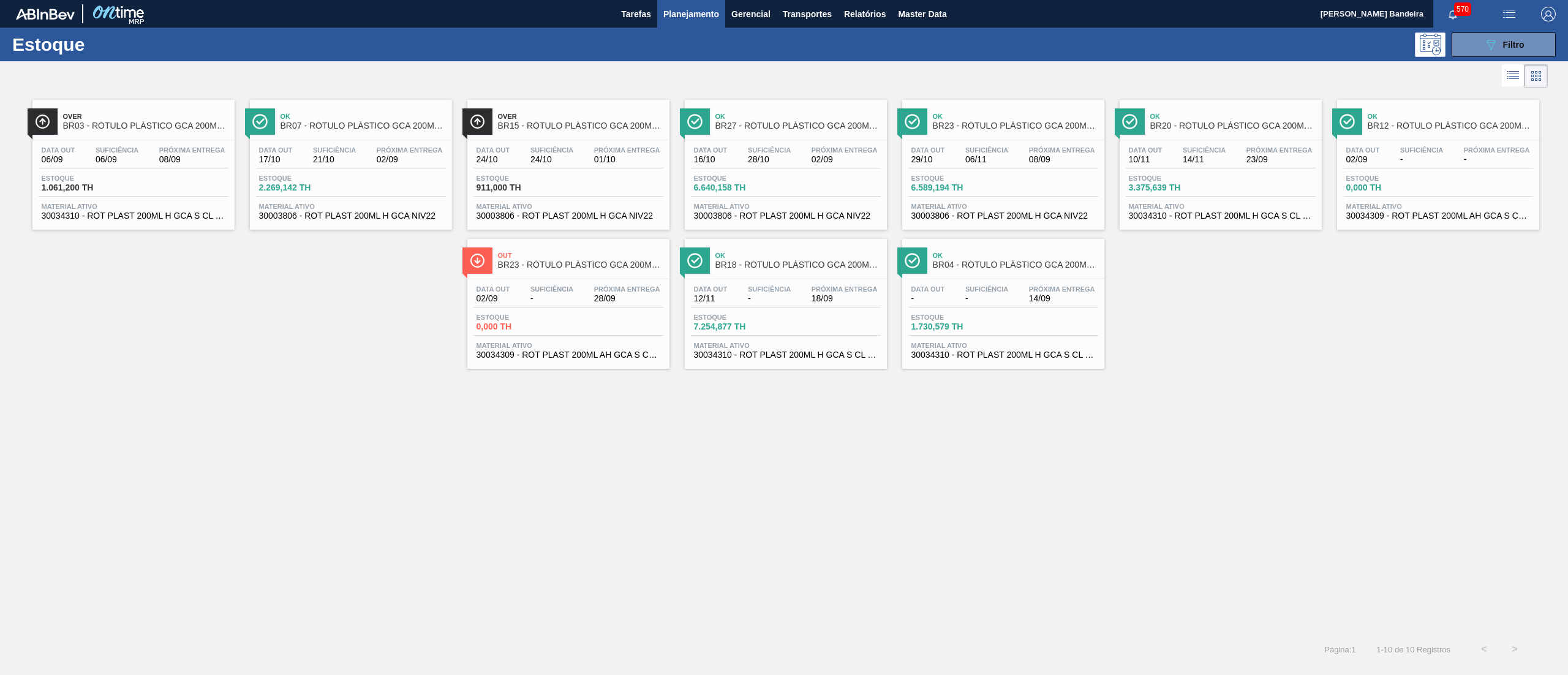
click at [991, 213] on span "30003806 - ROT PLAST 200ML H GCA NIV22" at bounding box center [1003, 216] width 184 height 9
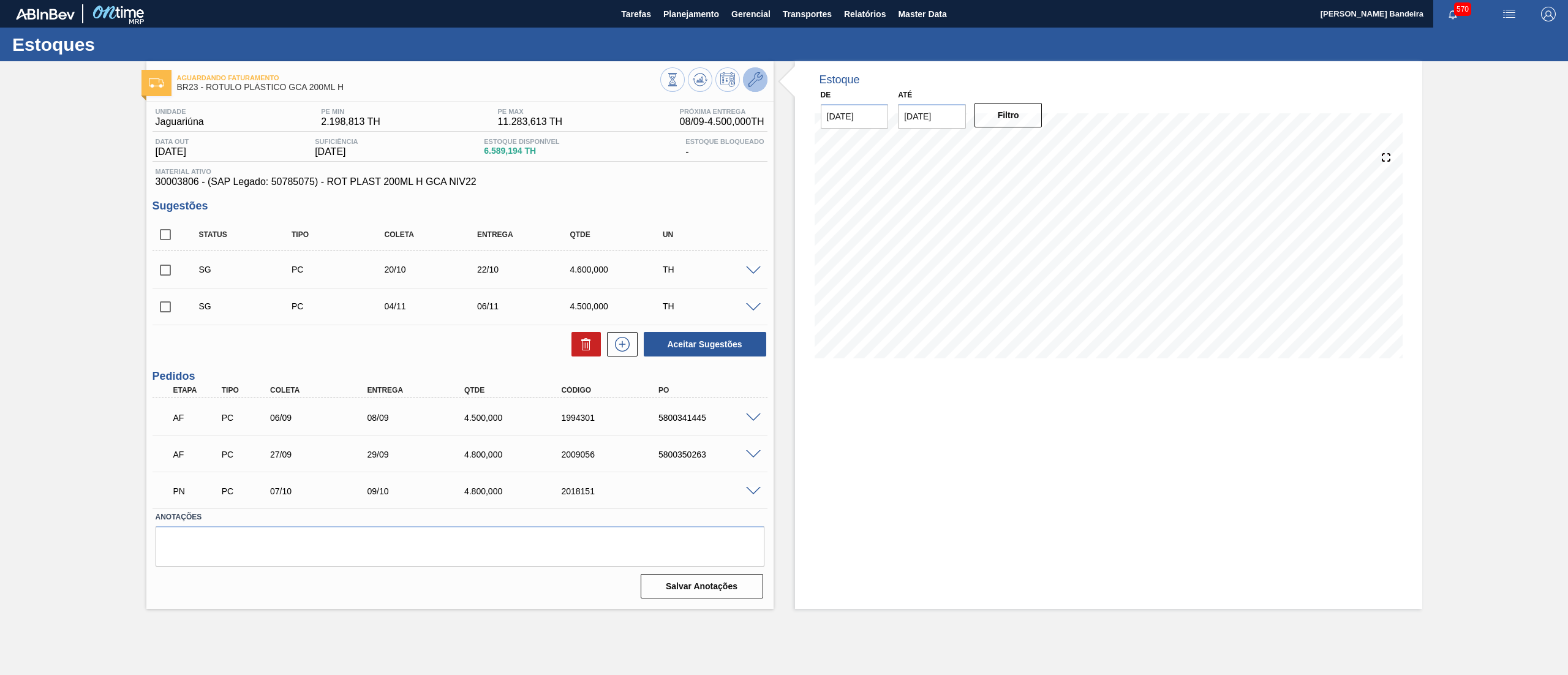
click at [754, 80] on icon at bounding box center [755, 80] width 15 height 15
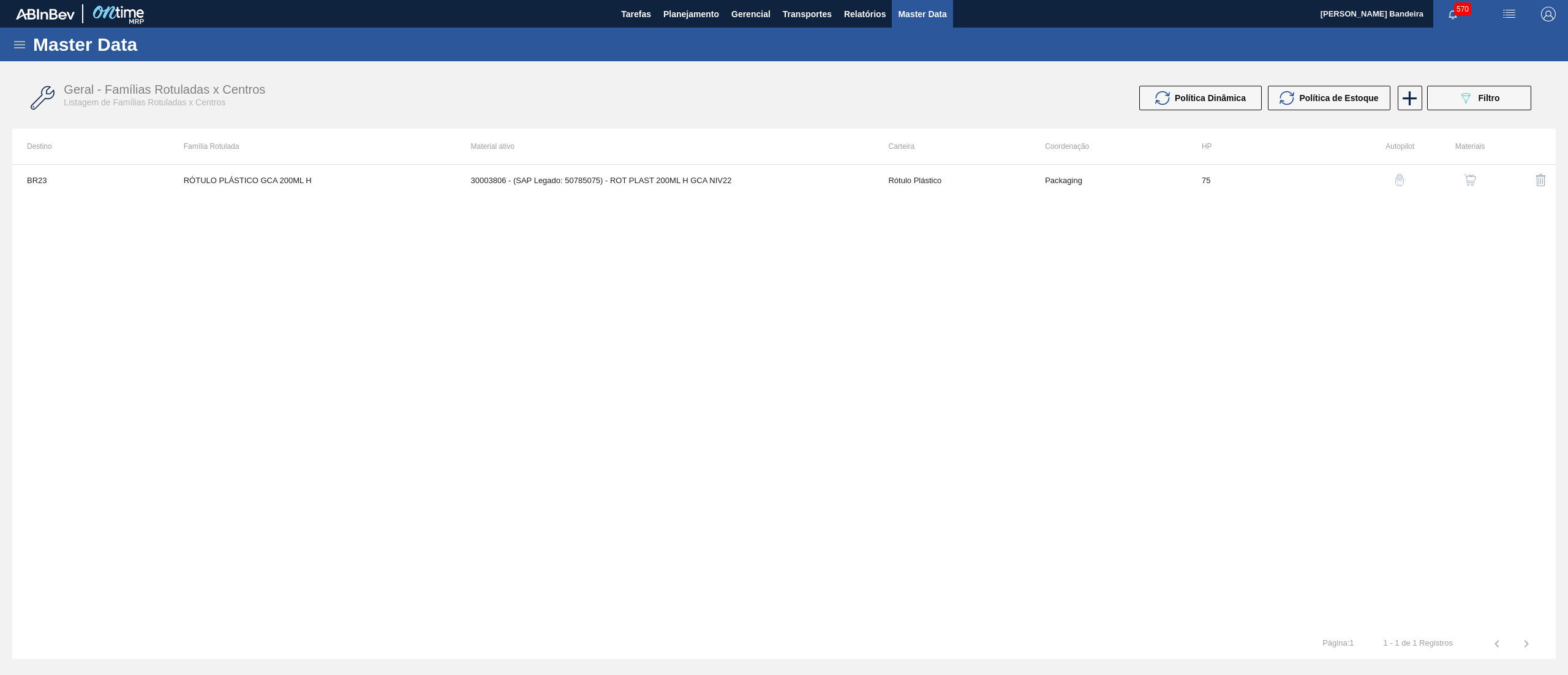
click at [1471, 178] on img "button" at bounding box center [1470, 180] width 12 height 12
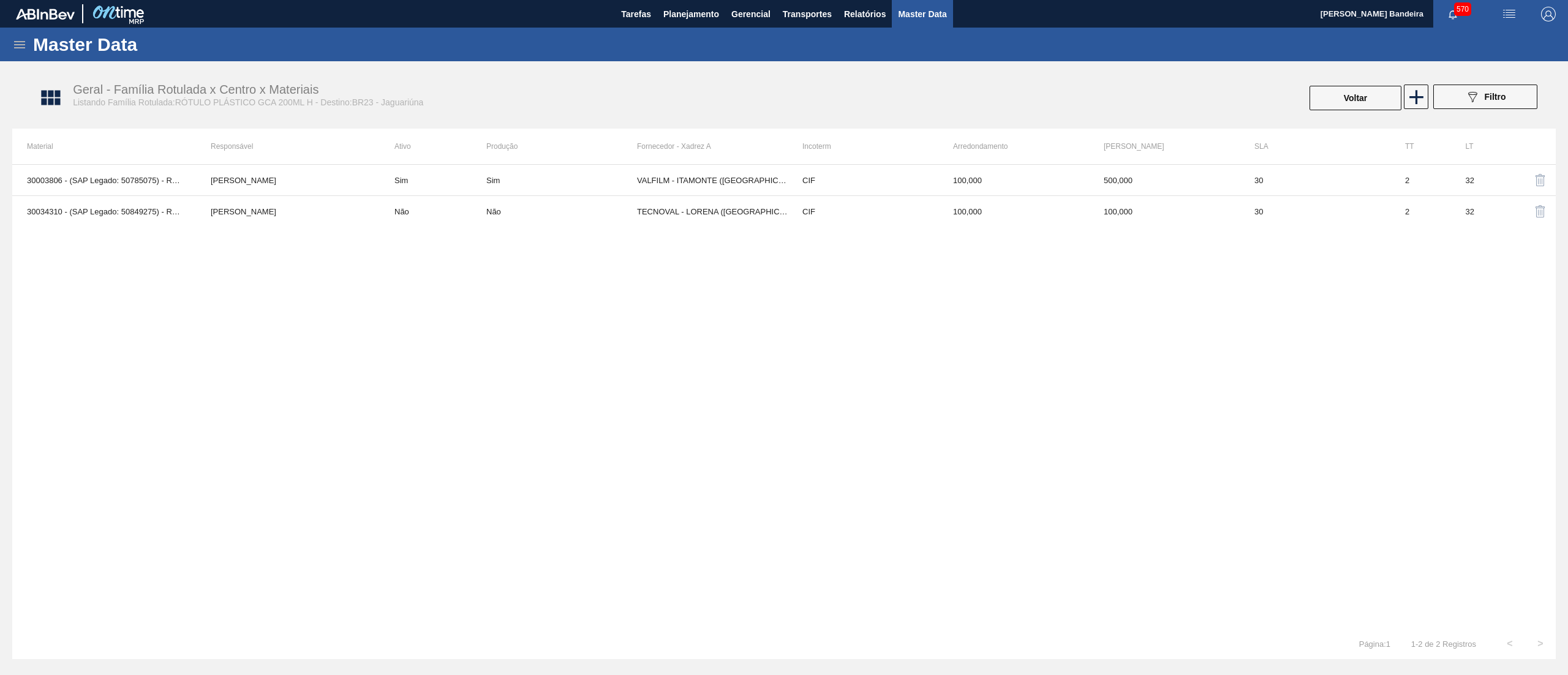
drag, startPoint x: 689, startPoint y: 230, endPoint x: 687, endPoint y: 212, distance: 18.1
click at [689, 225] on div "30003806 - (SAP Legado: 50785075) - ROT PLAST 200ML H GCA NIV22 [PERSON_NAME] S…" at bounding box center [784, 396] width 1544 height 464
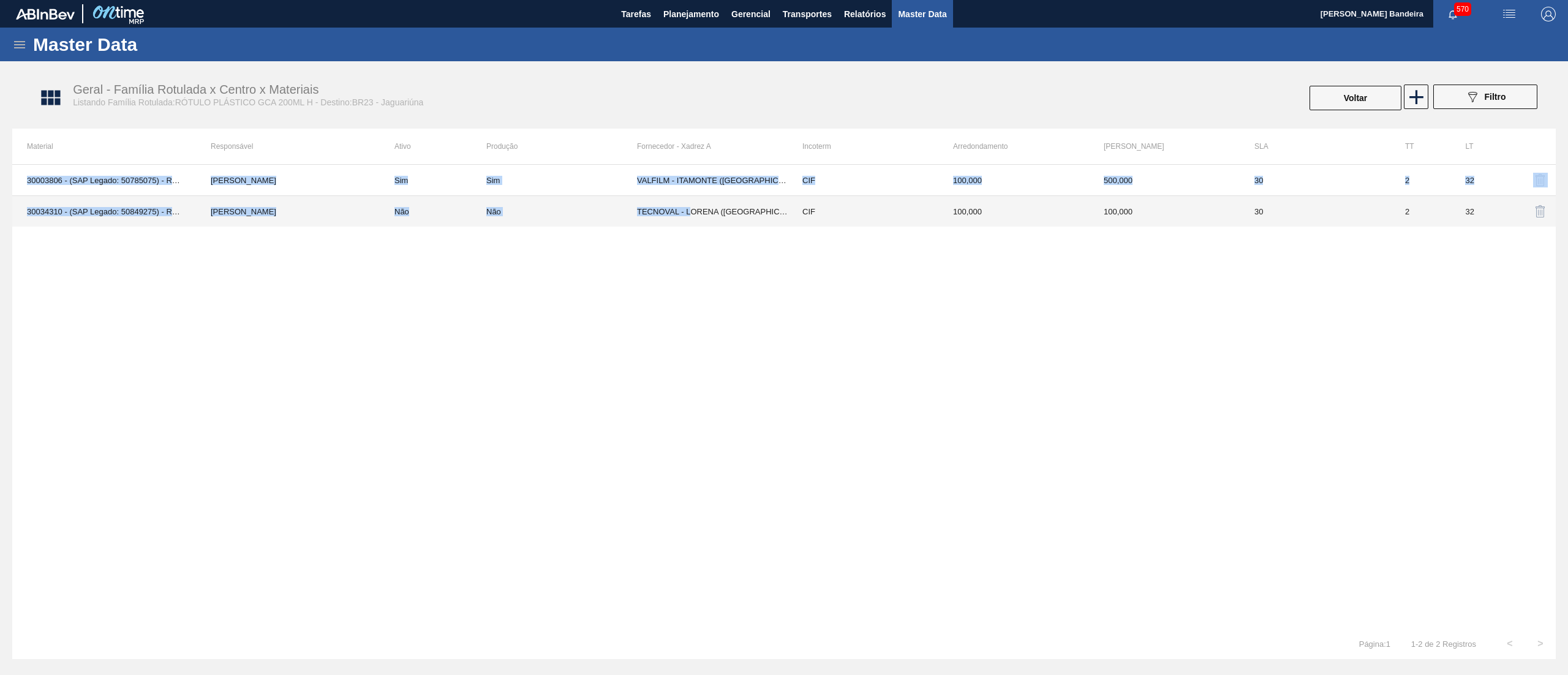
click at [687, 212] on td "TECNOVAL - LORENA ([GEOGRAPHIC_DATA])" at bounding box center [712, 211] width 151 height 32
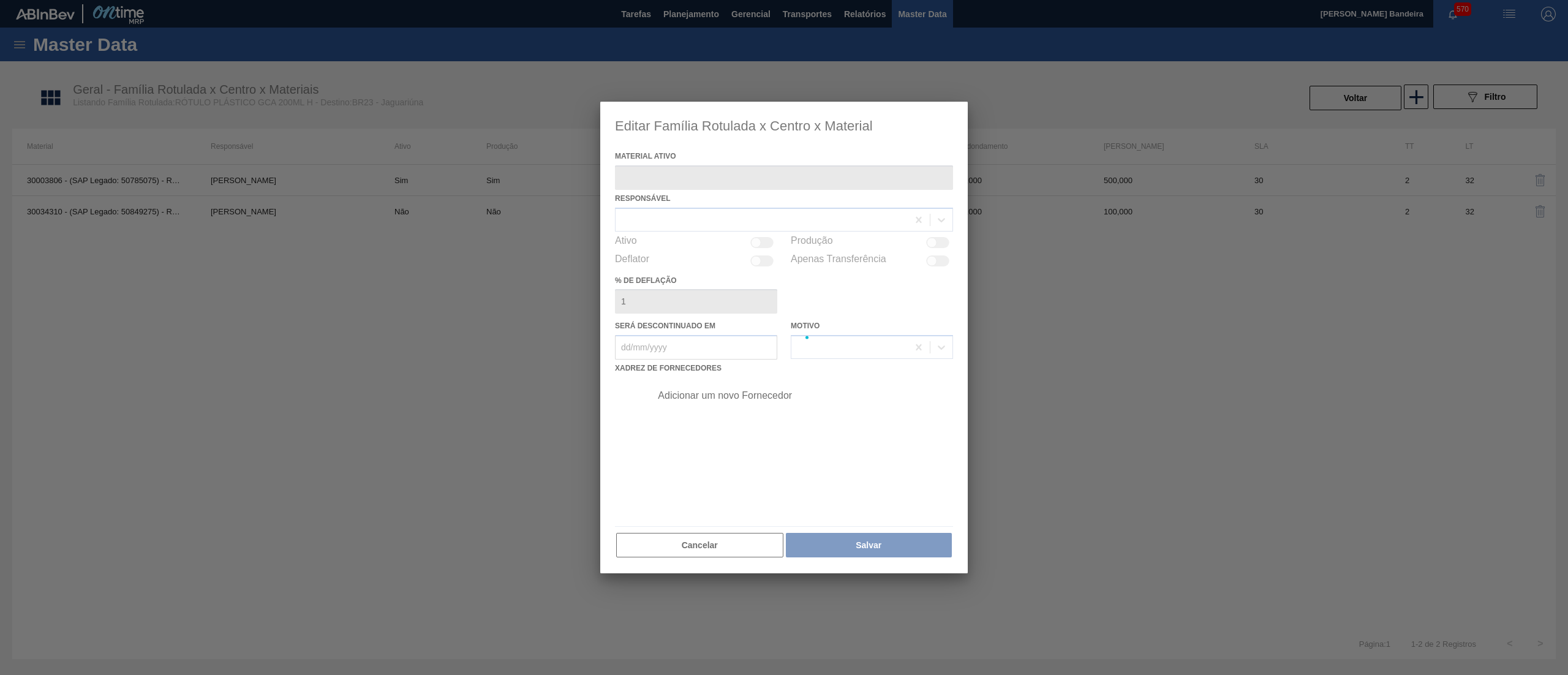
type ativo "30034310 - (SAP Legado: 50849275) - ROT PLAST 200ML H GCA S CL NIV25"
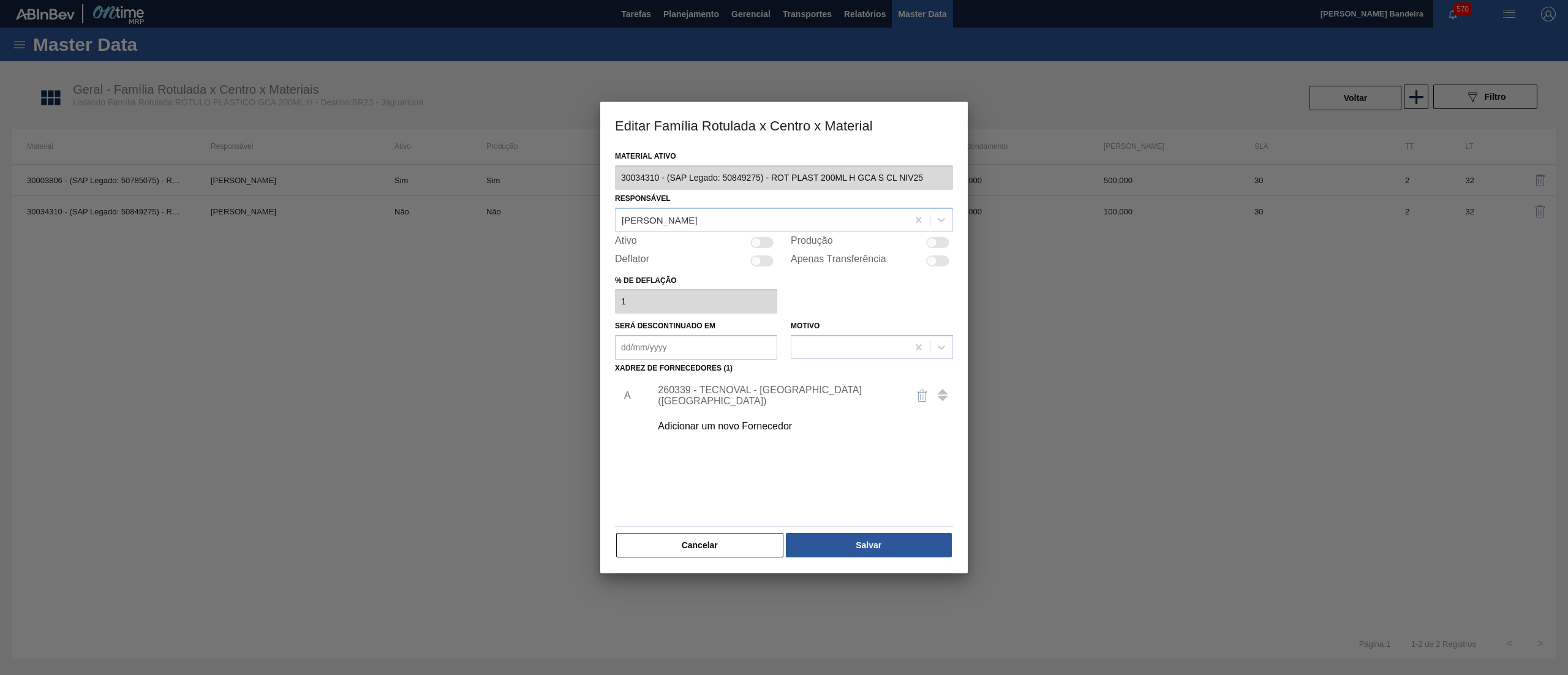
click at [716, 434] on div "Adicionar um novo Fornecedor" at bounding box center [799, 426] width 310 height 31
click at [716, 423] on div "Adicionar um novo Fornecedor" at bounding box center [778, 425] width 240 height 11
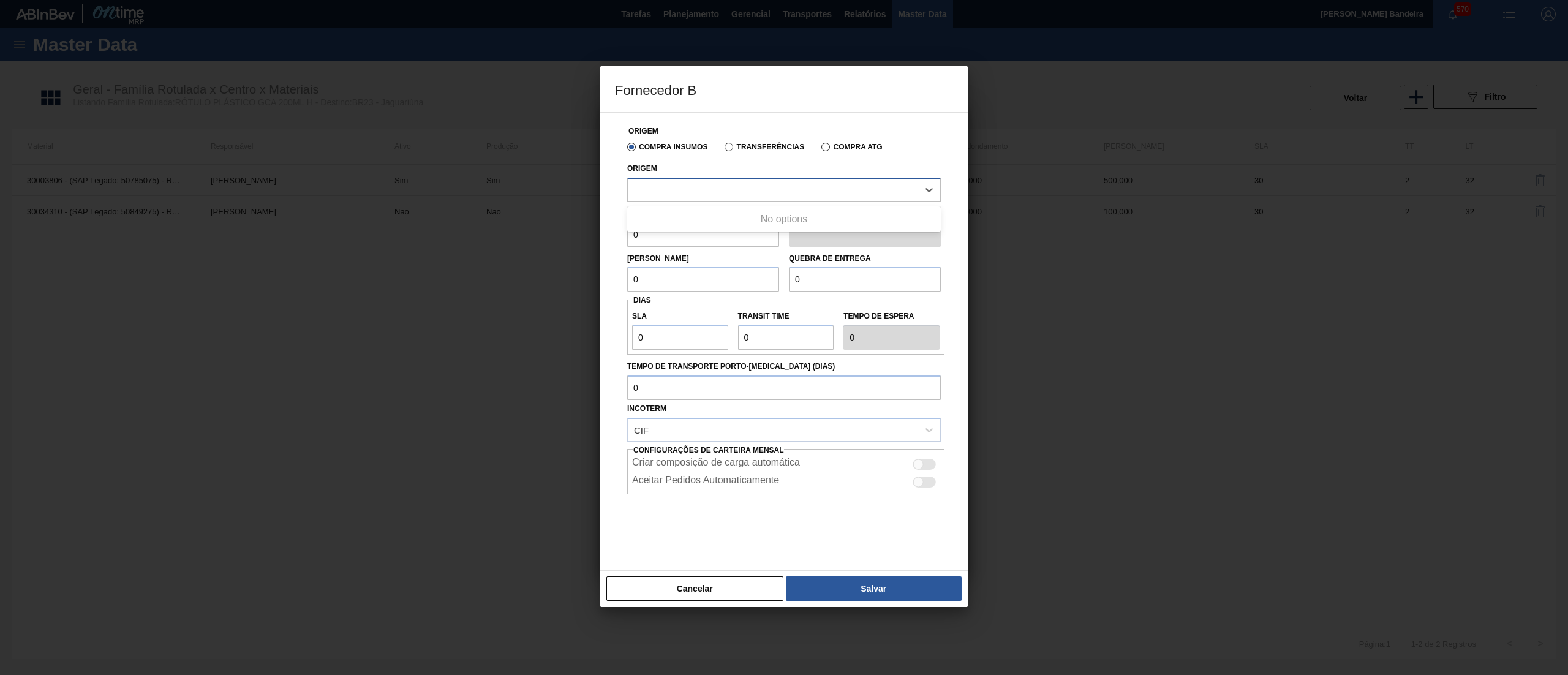
click at [704, 193] on div at bounding box center [773, 189] width 290 height 17
click at [711, 214] on div "238841 - VALFILM - [GEOGRAPHIC_DATA] ([GEOGRAPHIC_DATA])" at bounding box center [784, 220] width 314 height 22
drag, startPoint x: 692, startPoint y: 227, endPoint x: 307, endPoint y: 216, distance: 385.2
click at [307, 216] on div "Fornecedor B Origem Compra Insumos Transferências Compra ATG Origem 238841 - VA…" at bounding box center [784, 337] width 1568 height 675
drag, startPoint x: 692, startPoint y: 240, endPoint x: 491, endPoint y: 235, distance: 201.1
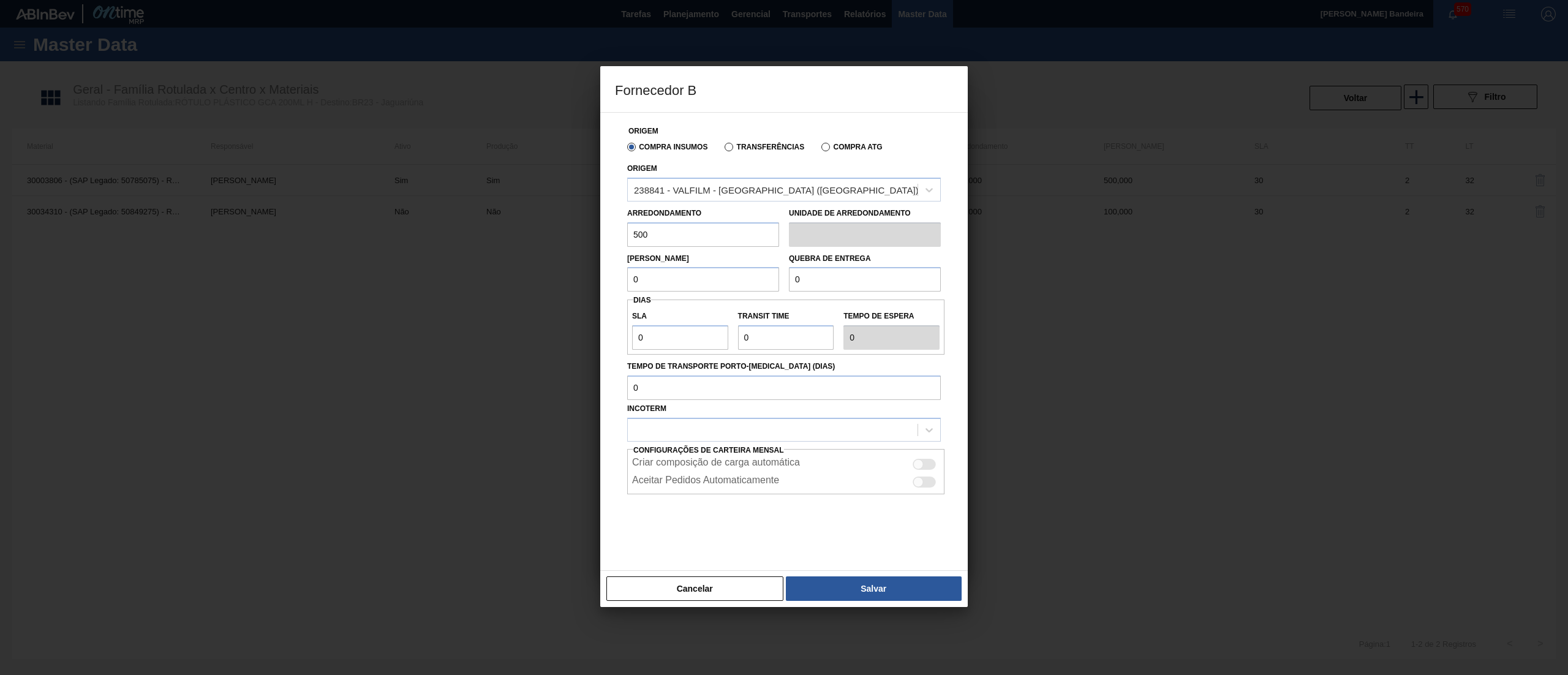
click at [491, 235] on div "Fornecedor B Origem Compra Insumos Transferências Compra ATG Origem 238841 - VA…" at bounding box center [784, 337] width 1568 height 675
type input "500"
drag, startPoint x: 664, startPoint y: 274, endPoint x: 632, endPoint y: 280, distance: 32.6
click at [584, 286] on div "Fornecedor B Origem Compra Insumos Transferências Compra ATG Origem 238841 - VA…" at bounding box center [784, 337] width 1568 height 675
paste input "50"
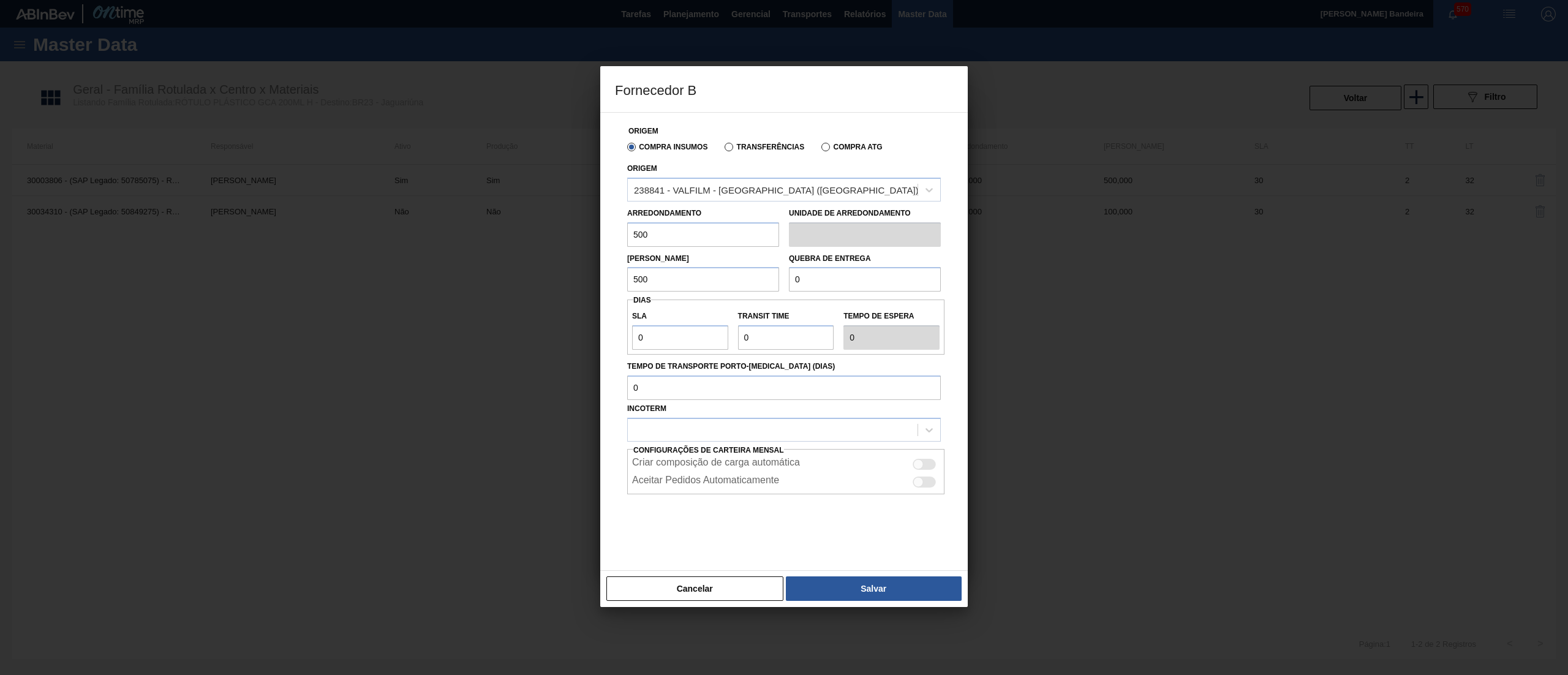
type input "500"
paste input "50"
drag, startPoint x: 844, startPoint y: 279, endPoint x: 696, endPoint y: 315, distance: 152.3
click at [680, 293] on div "Origem Compra Insumos Transferências Compra ATG Origem 238841 - VALFILM - [GEOG…" at bounding box center [784, 334] width 338 height 443
type input "500"
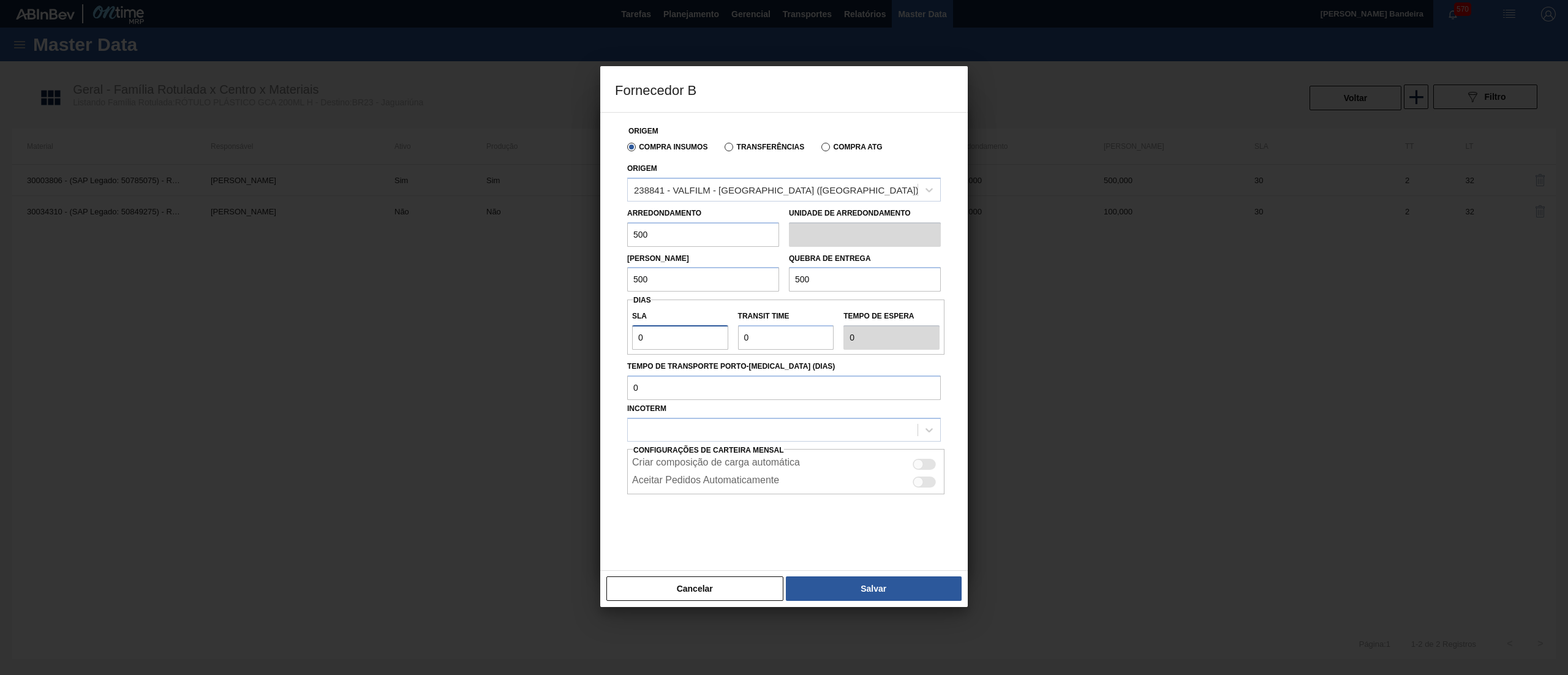
drag, startPoint x: 696, startPoint y: 342, endPoint x: 561, endPoint y: 345, distance: 135.0
click at [561, 345] on div "Fornecedor B Origem Compra Insumos Transferências Compra ATG Origem 238841 - VA…" at bounding box center [784, 337] width 1568 height 675
type input "3"
type input "30"
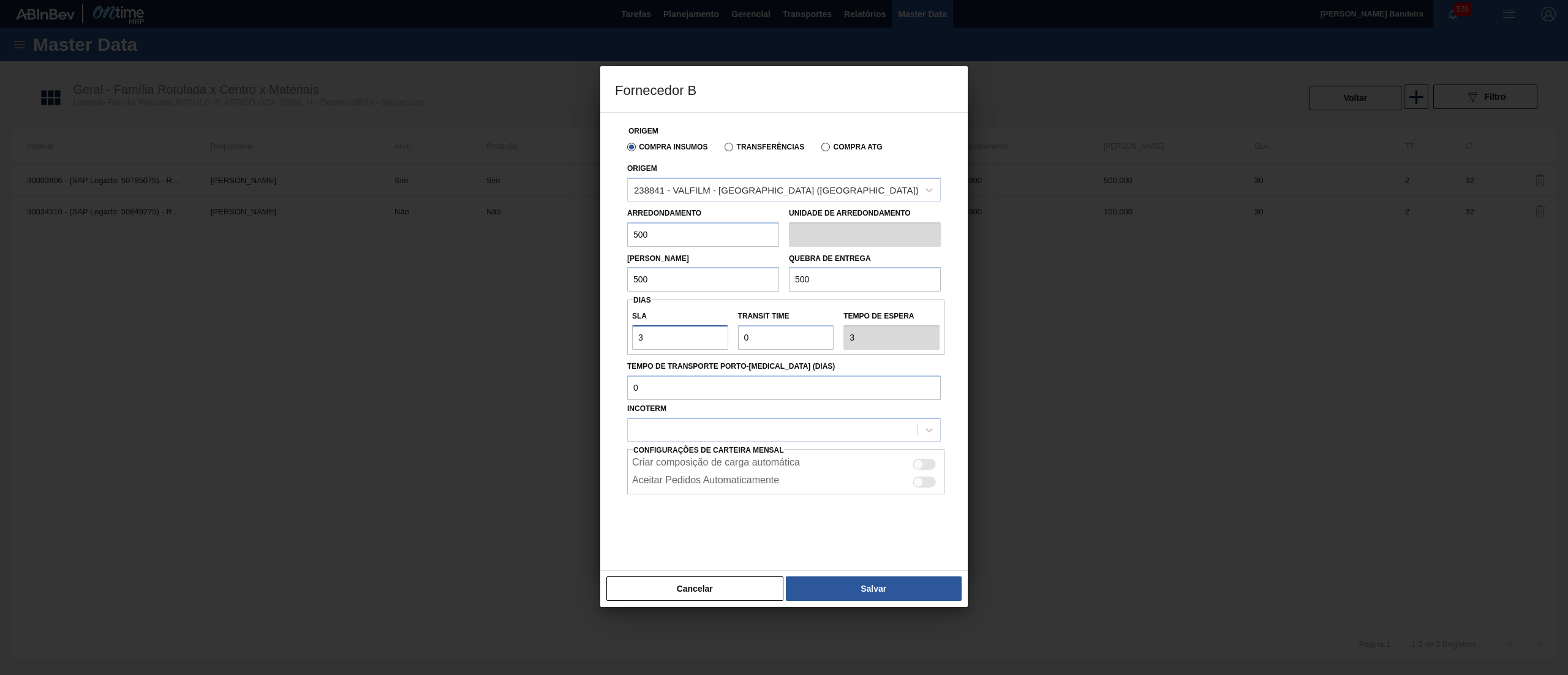
type input "30"
drag, startPoint x: 780, startPoint y: 338, endPoint x: 704, endPoint y: 347, distance: 76.5
click at [704, 347] on div "SLA 30 Transit Time Tempo de espera 30" at bounding box center [785, 327] width 317 height 45
type input "2"
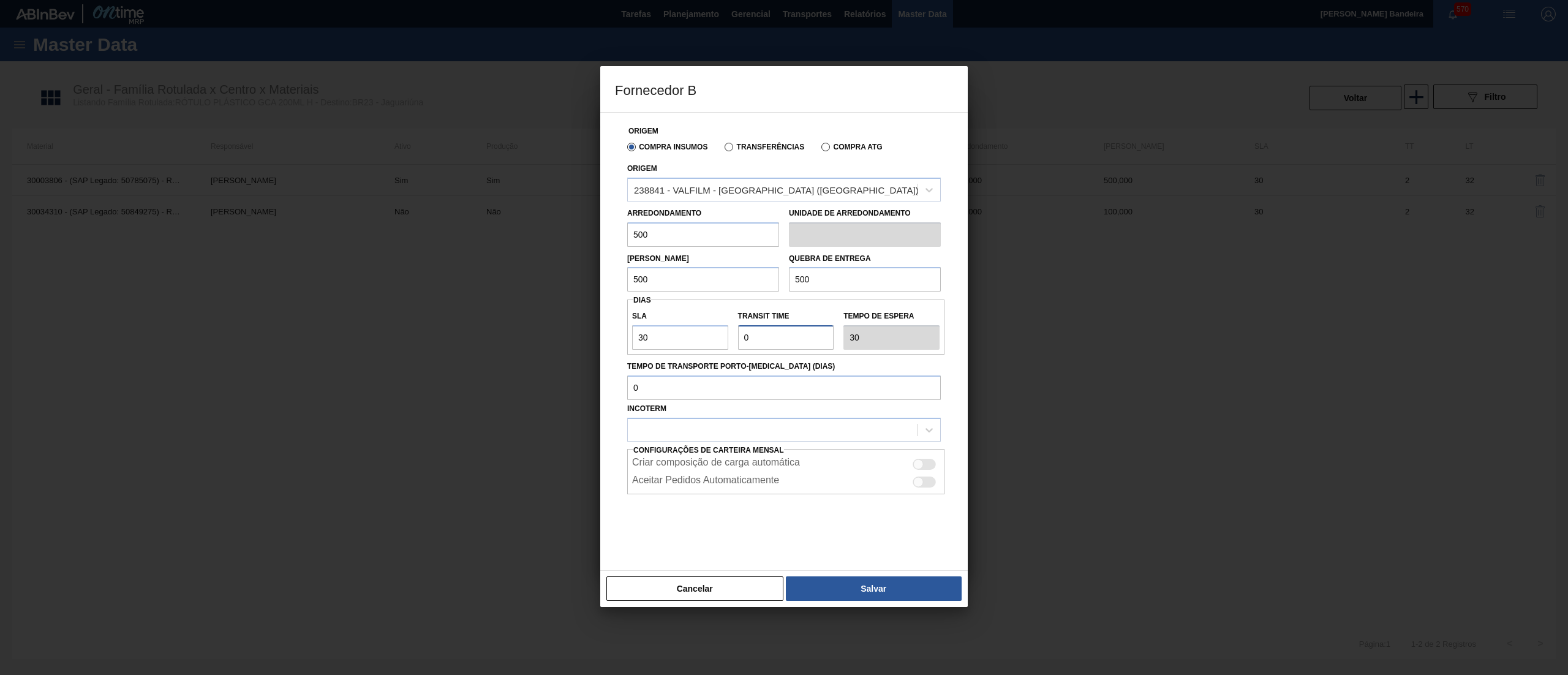
type input "32"
type input "2"
click at [687, 430] on div at bounding box center [773, 429] width 290 height 17
click at [669, 465] on div "CIF" at bounding box center [784, 459] width 314 height 22
click at [850, 589] on button "Salvar" at bounding box center [874, 588] width 176 height 24
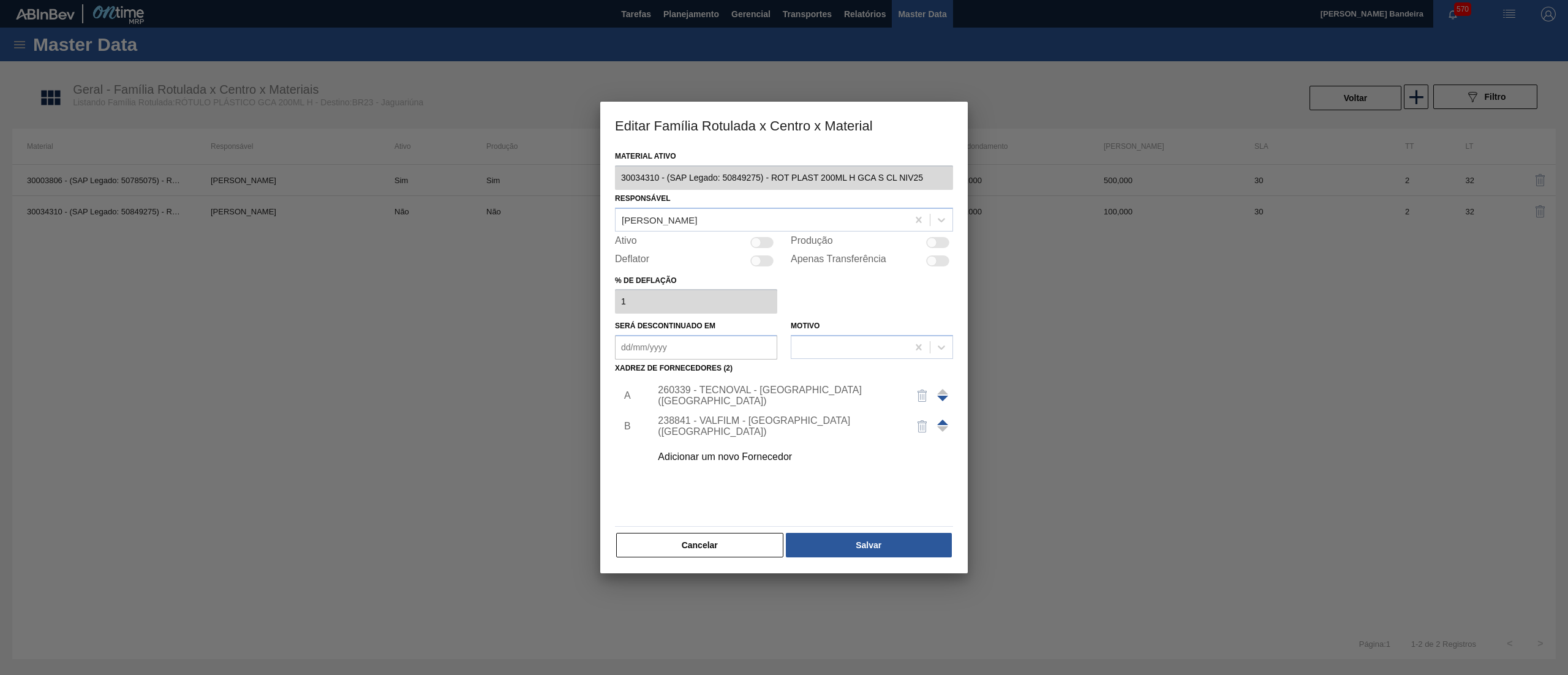
click at [935, 419] on button "button" at bounding box center [922, 425] width 29 height 29
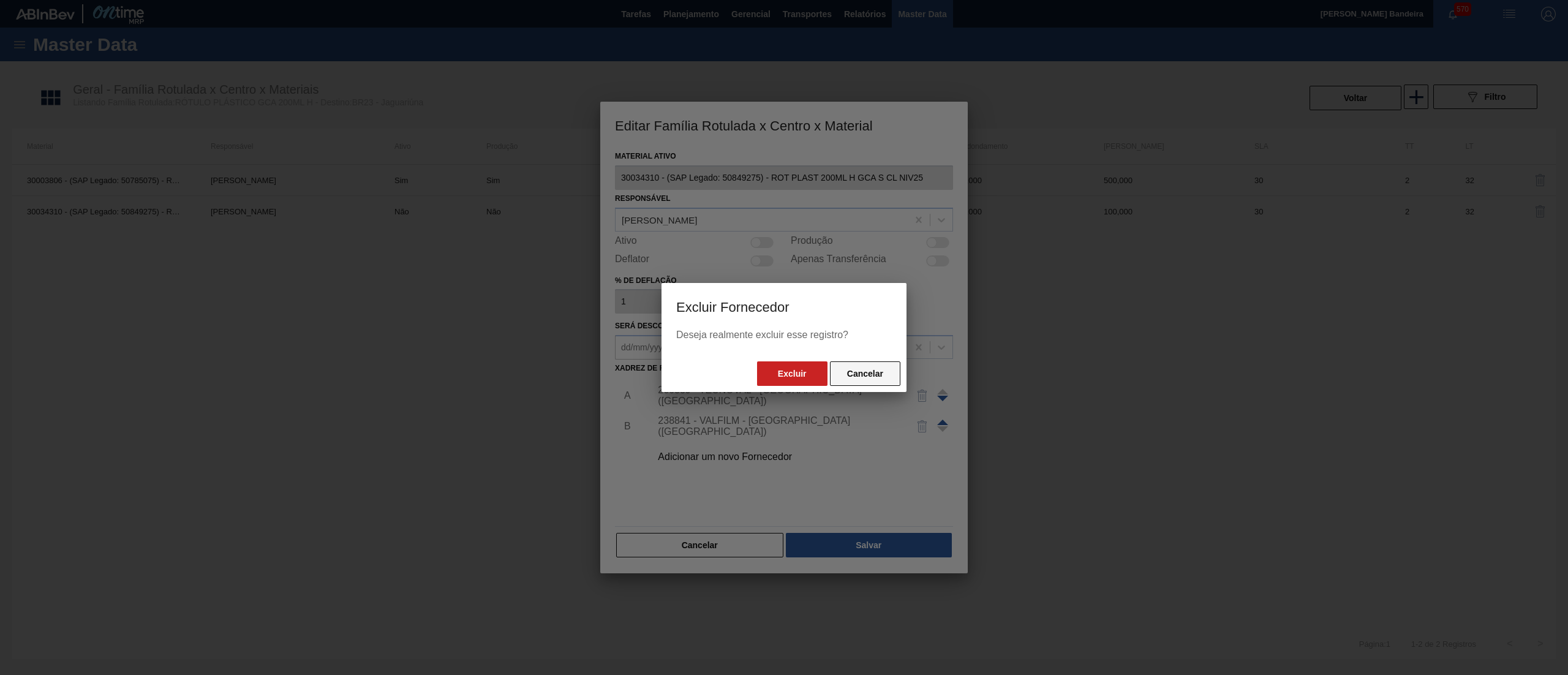
click at [866, 381] on button "Cancelar" at bounding box center [865, 373] width 71 height 24
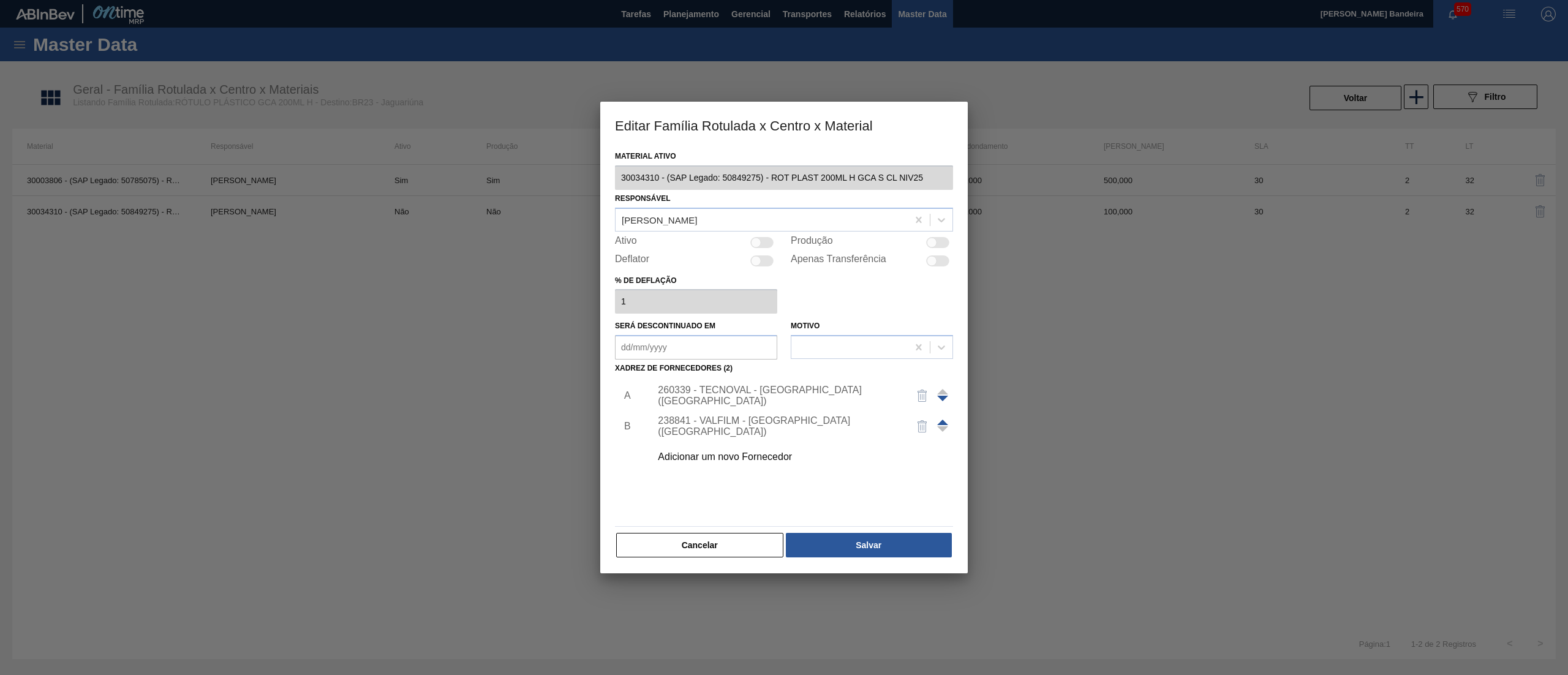
click at [943, 420] on span at bounding box center [943, 422] width 11 height 6
click at [920, 427] on img "button" at bounding box center [923, 426] width 15 height 15
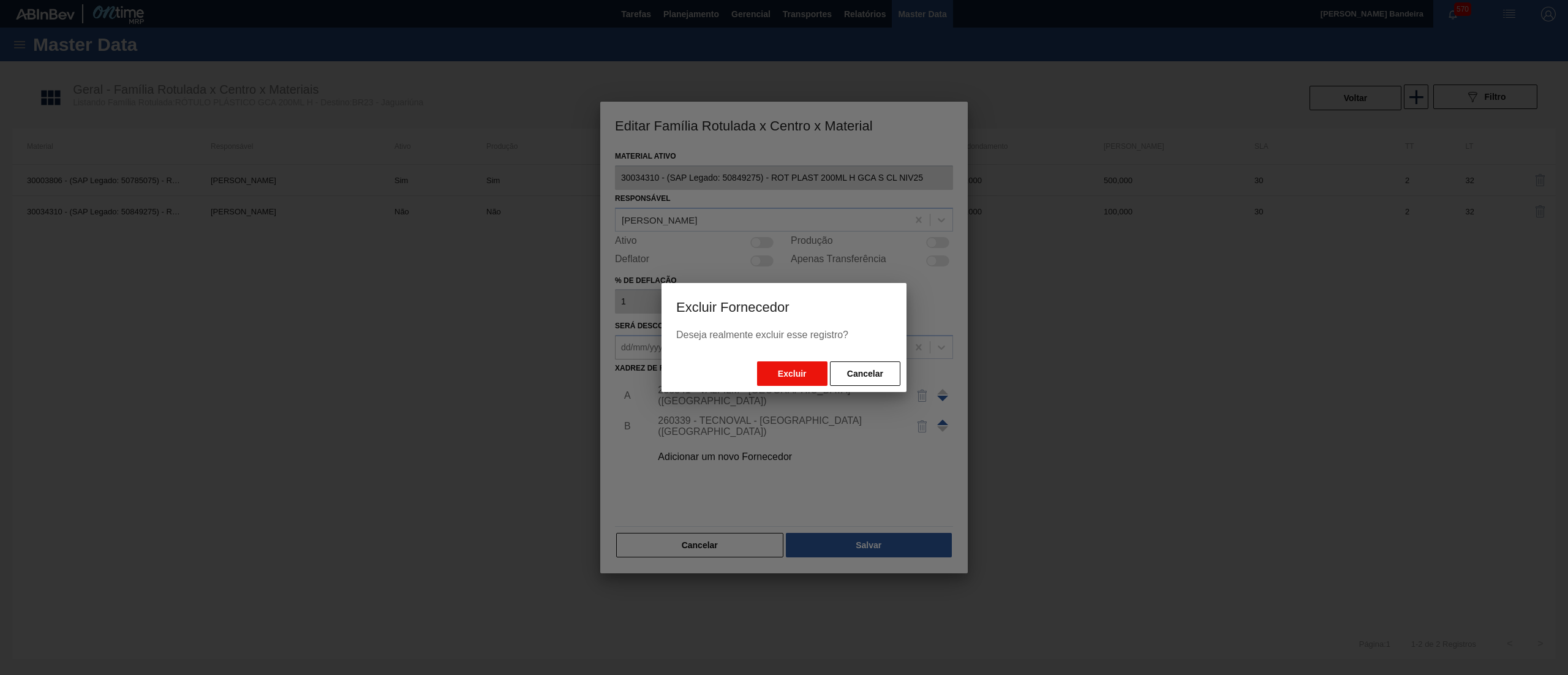
click at [801, 379] on button "Excluir" at bounding box center [792, 373] width 71 height 24
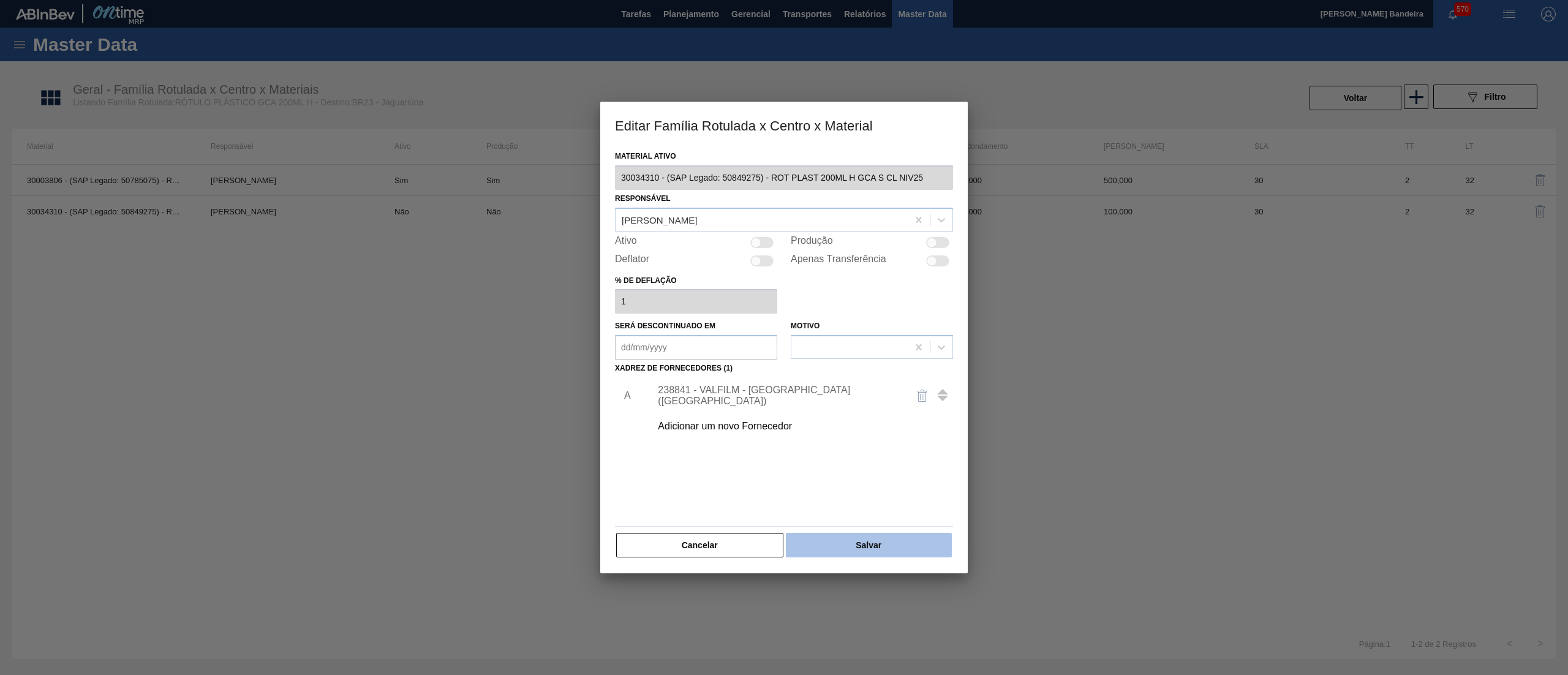
click at [852, 541] on button "Salvar" at bounding box center [869, 544] width 166 height 24
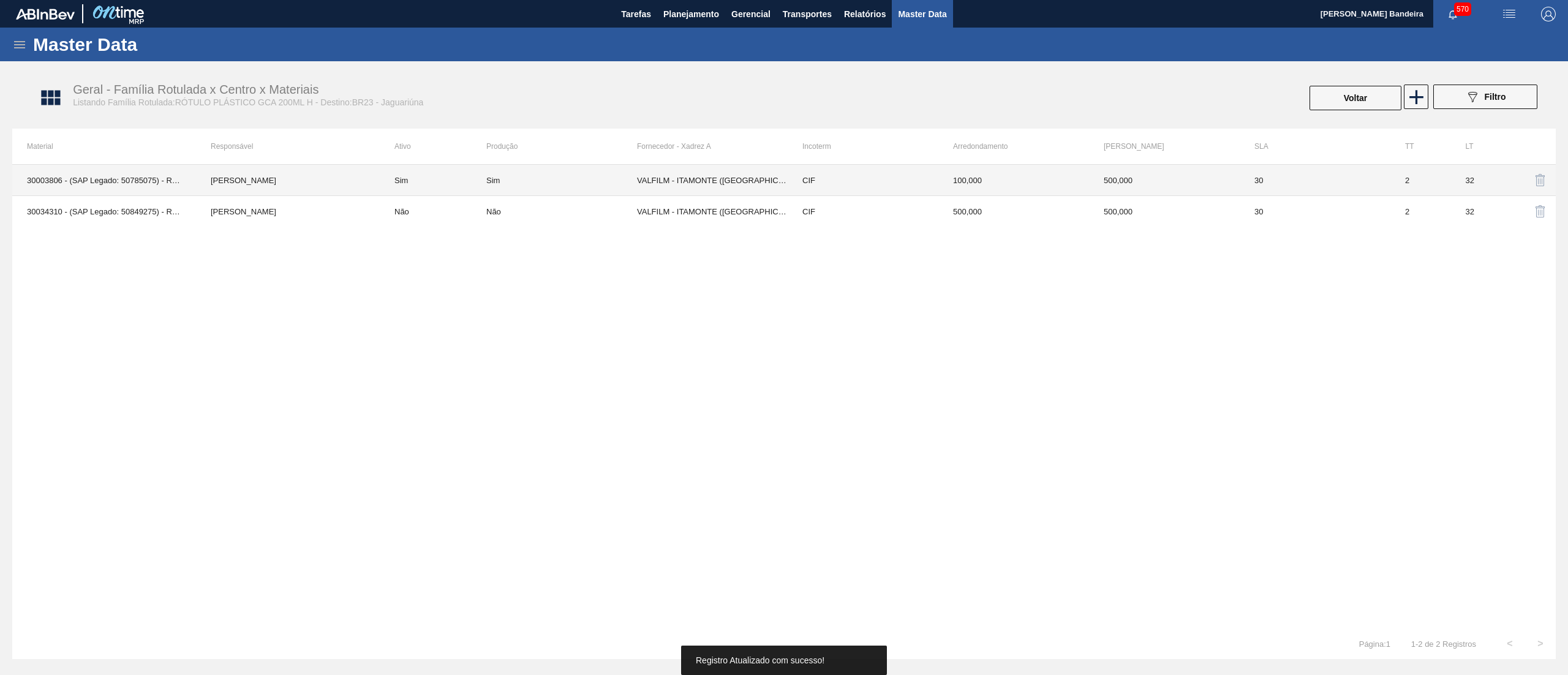
click at [527, 185] on td "Sim" at bounding box center [561, 181] width 151 height 32
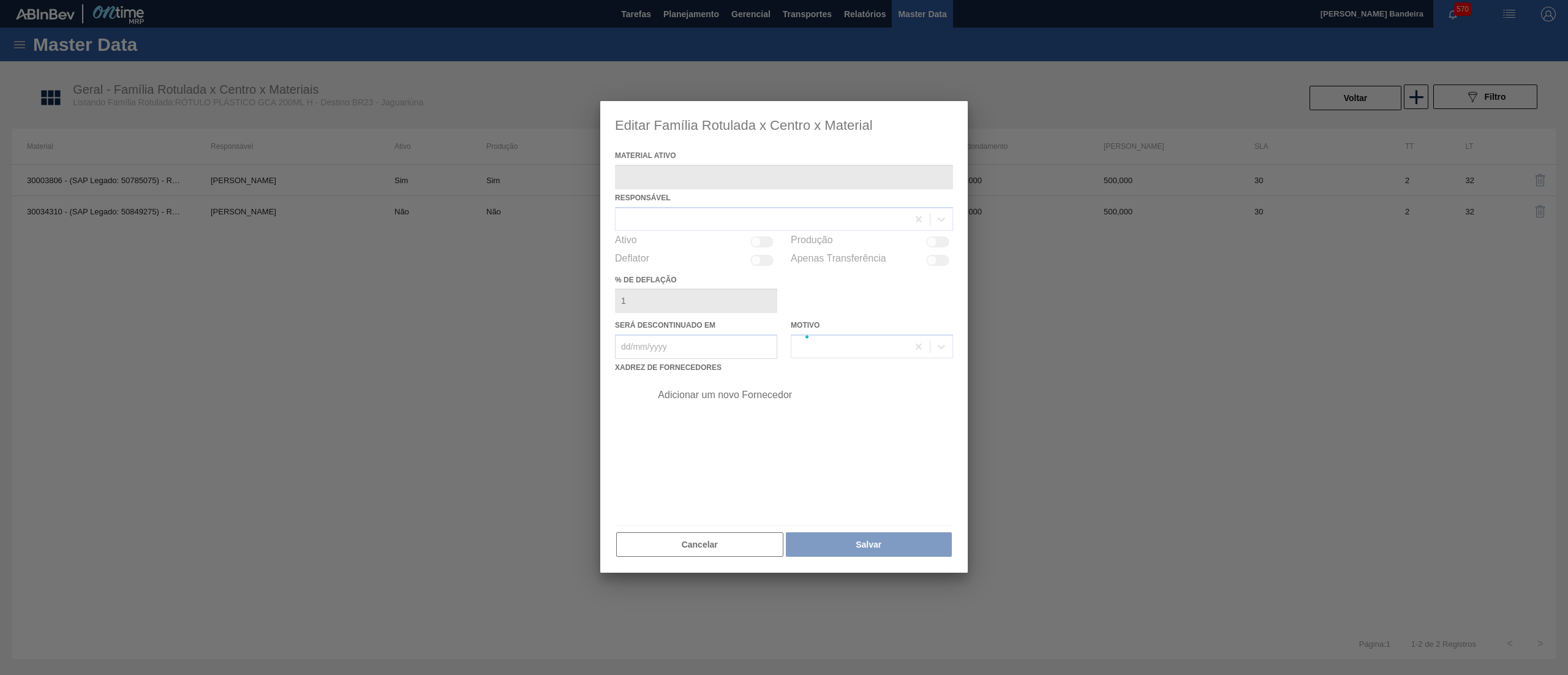
type ativo "30003806 - (SAP Legado: 50785075) - ROT PLAST 200ML H GCA NIV22"
checkbox input "true"
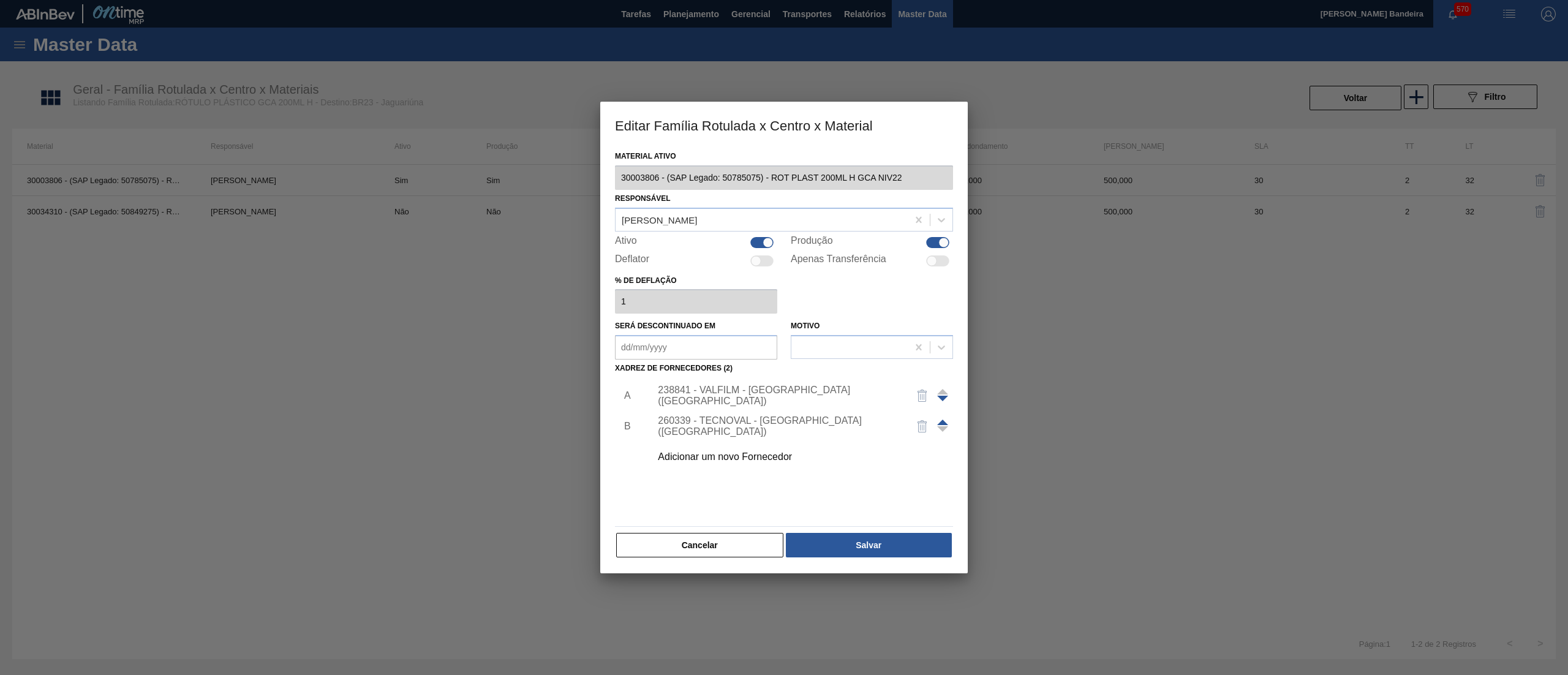
click at [760, 241] on div at bounding box center [762, 242] width 23 height 11
checkbox input "false"
click at [864, 541] on button "Salvar" at bounding box center [869, 544] width 166 height 24
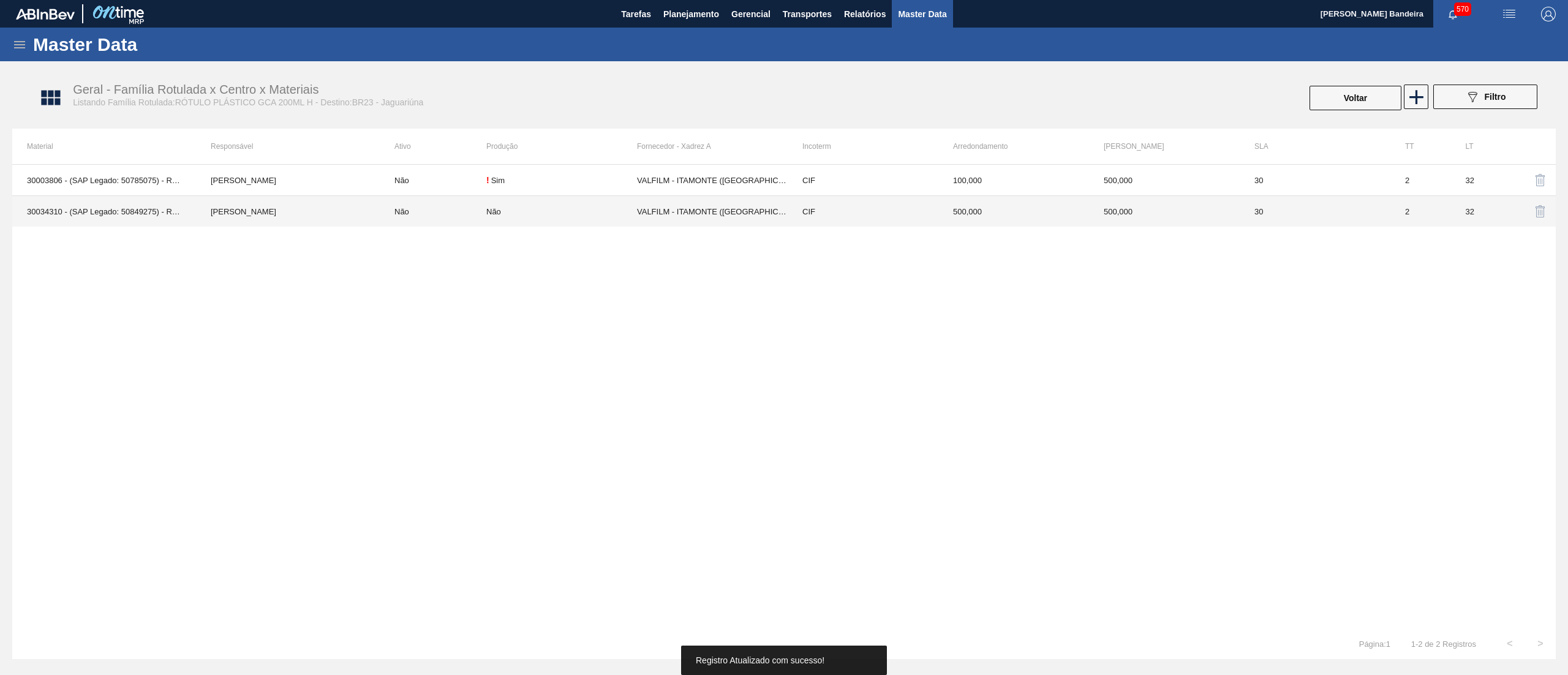
click at [544, 208] on div "Não" at bounding box center [561, 211] width 151 height 9
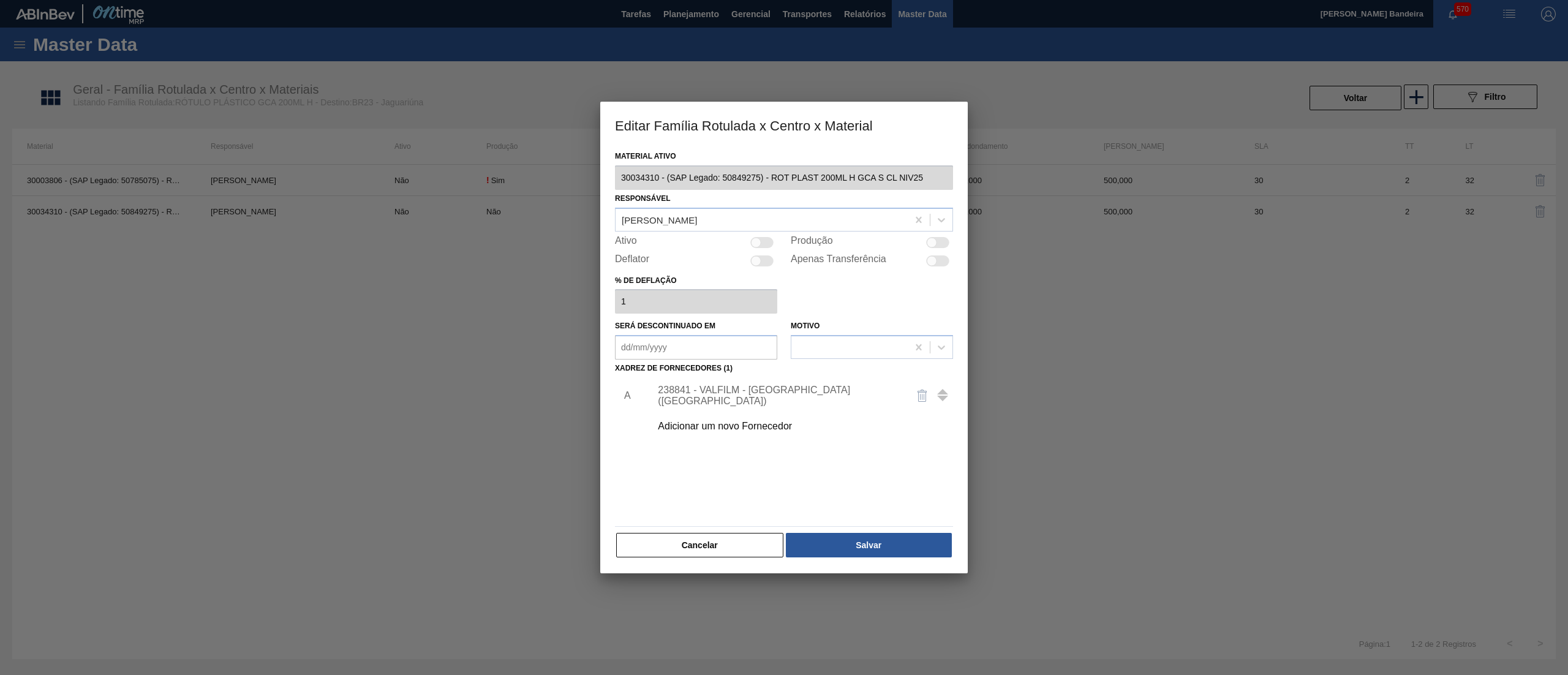
click at [761, 241] on div at bounding box center [762, 242] width 23 height 11
checkbox input "true"
click at [868, 529] on div "Material ativo 30034310 - (SAP Legado: 50849275) - ROT PLAST 200ML H GCA S CL N…" at bounding box center [784, 353] width 338 height 411
click at [864, 543] on button "Salvar" at bounding box center [869, 544] width 166 height 24
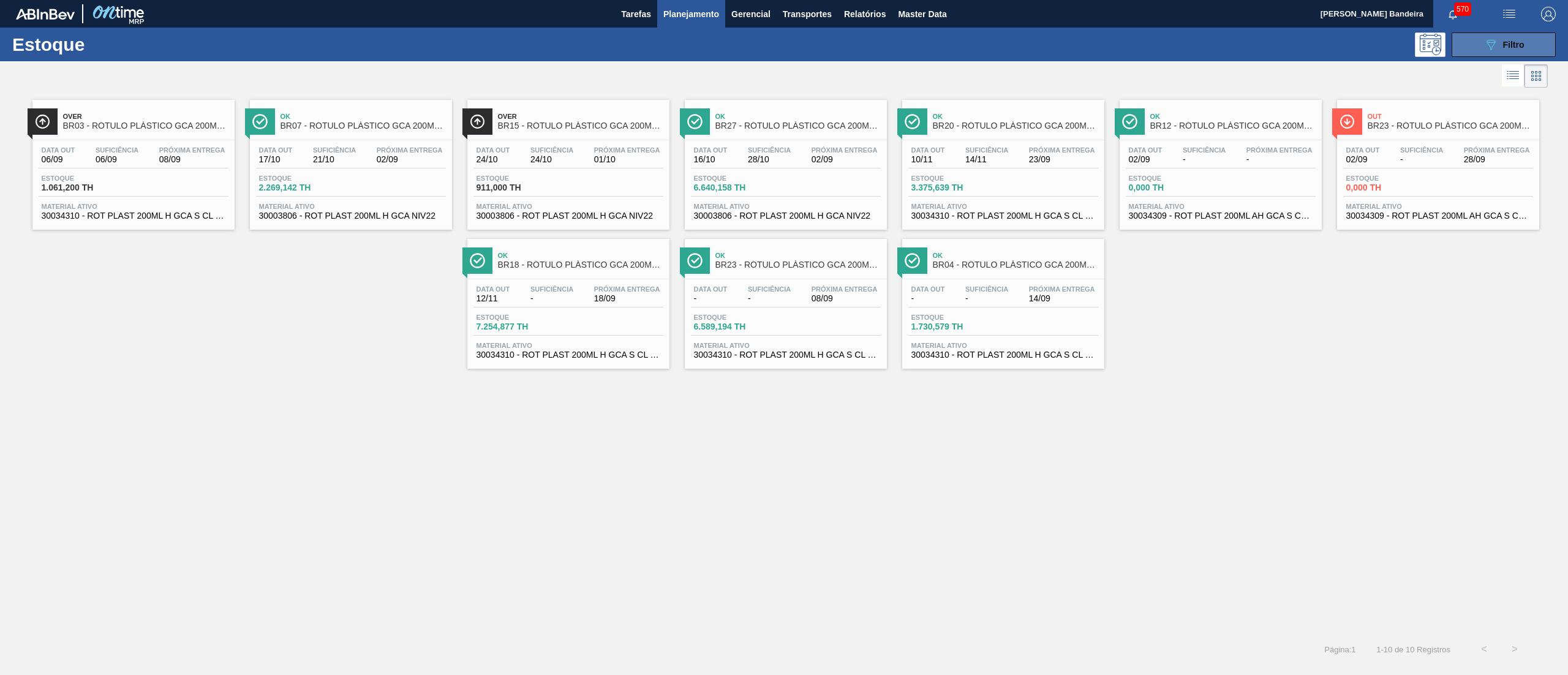
click at [1489, 38] on icon "089F7B8B-B2A5-4AFE-B5C0-19BA573D28AC" at bounding box center [1491, 45] width 15 height 15
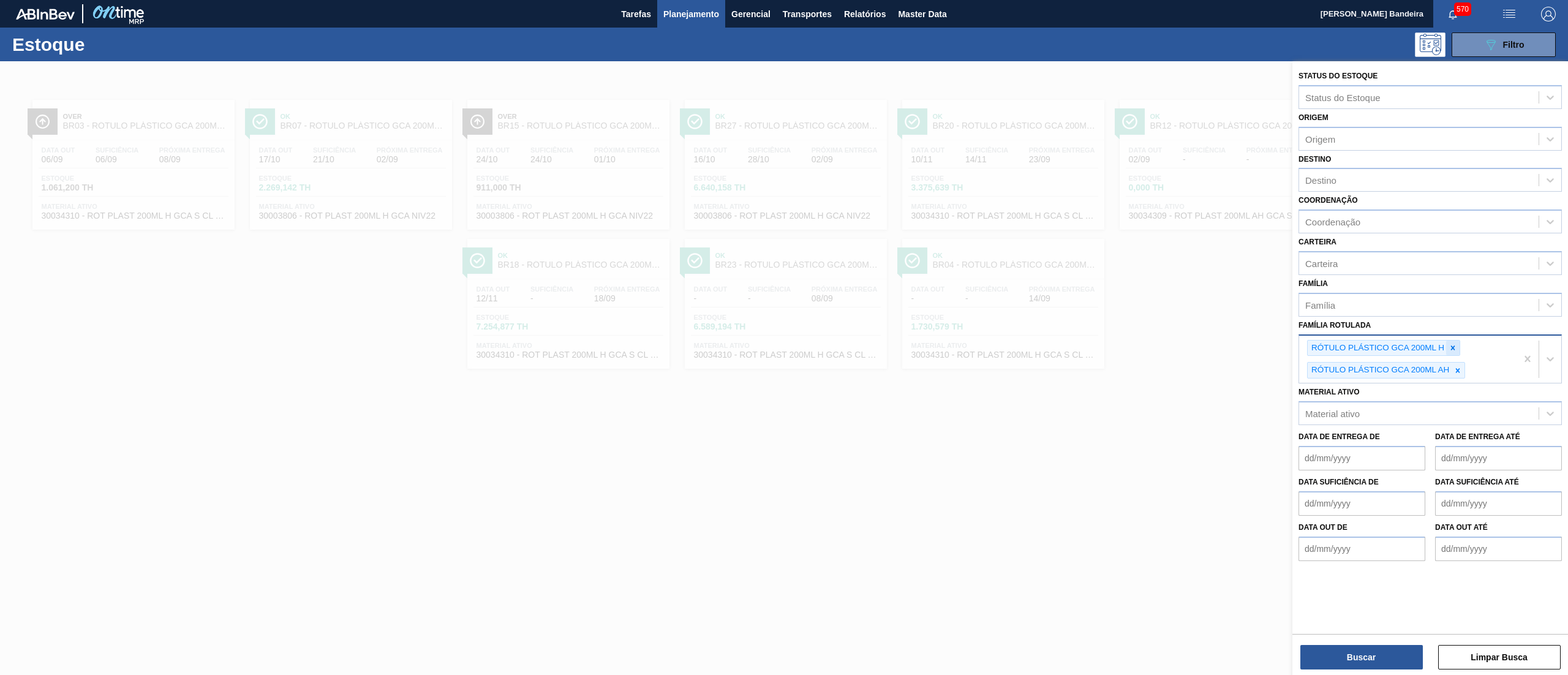
click at [1459, 347] on div at bounding box center [1453, 348] width 13 height 15
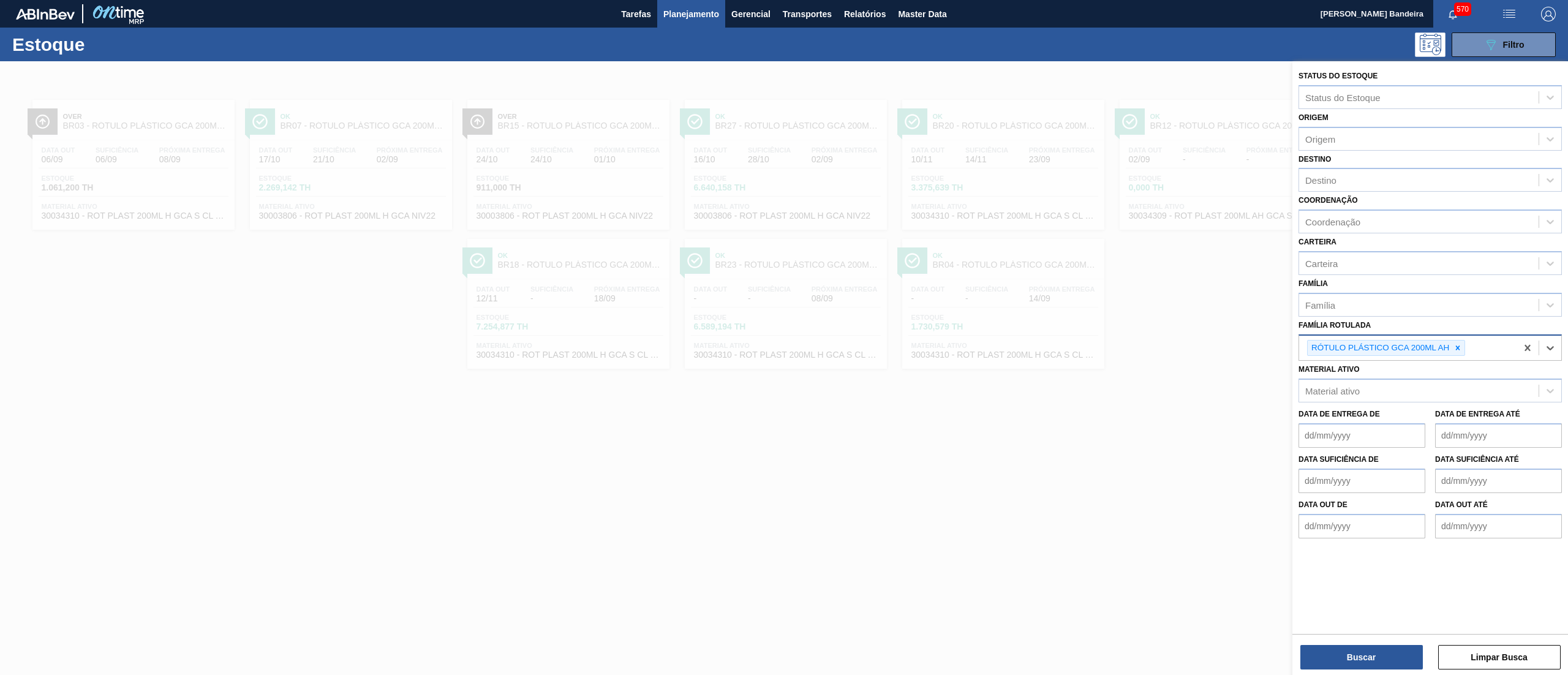
click at [1459, 347] on icon at bounding box center [1458, 347] width 4 height 4
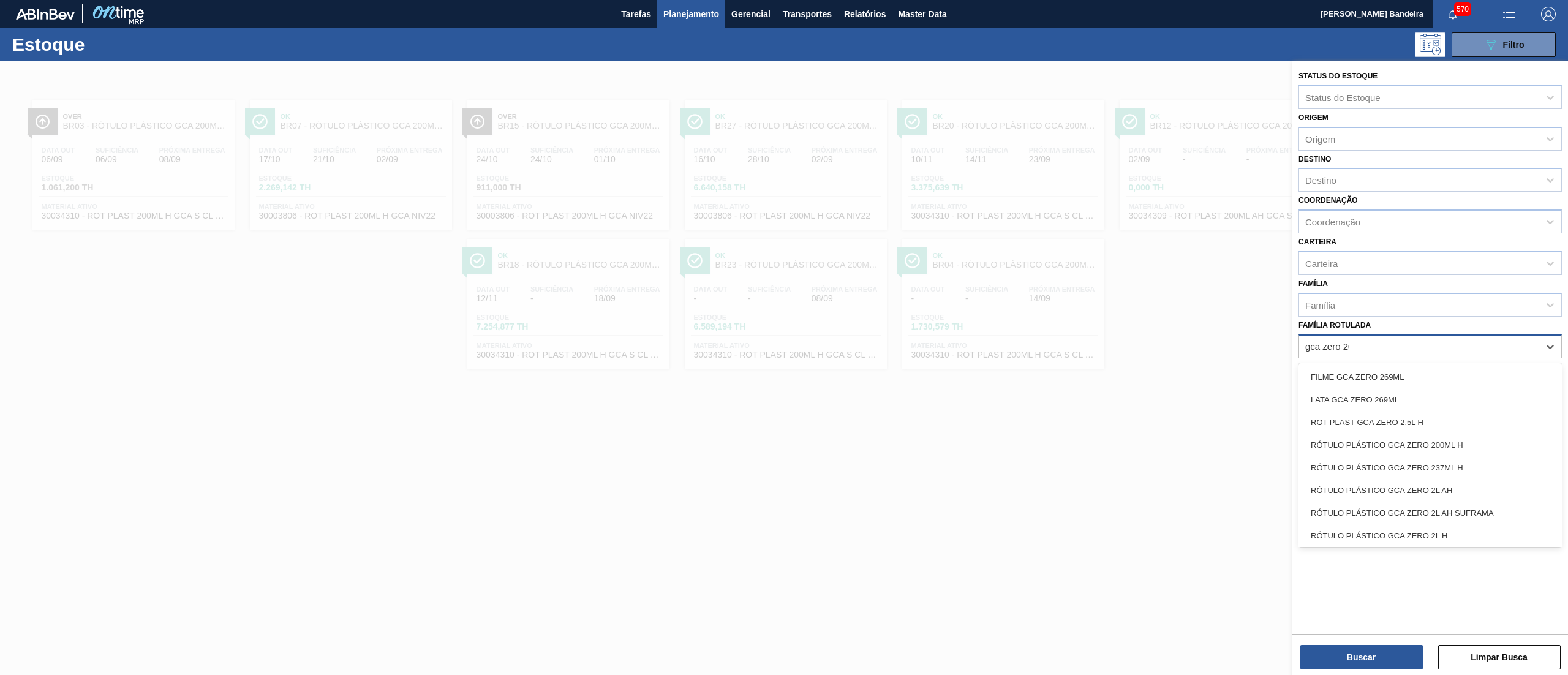
type Rotulada "gca zero 200"
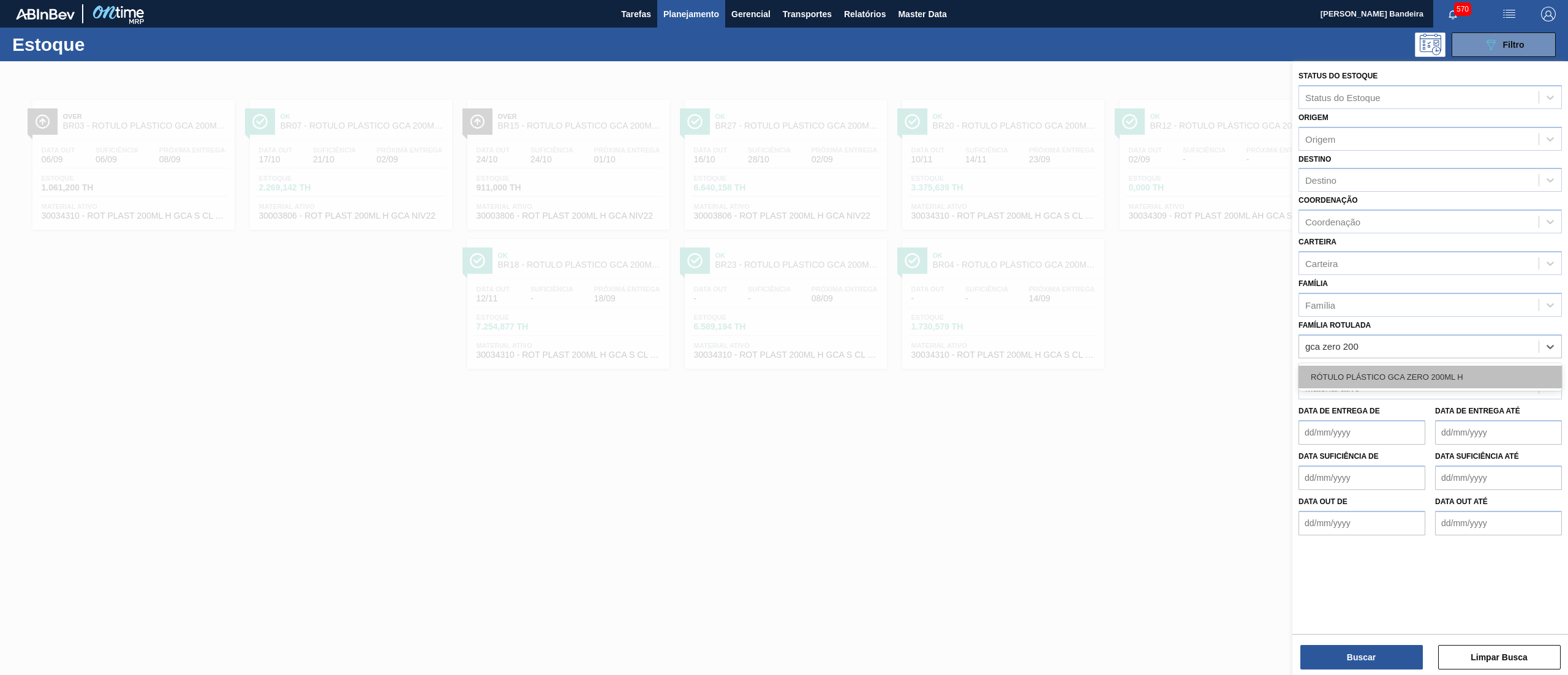
click at [1441, 384] on div "RÓTULO PLÁSTICO GCA ZERO 200ML H" at bounding box center [1431, 376] width 263 height 22
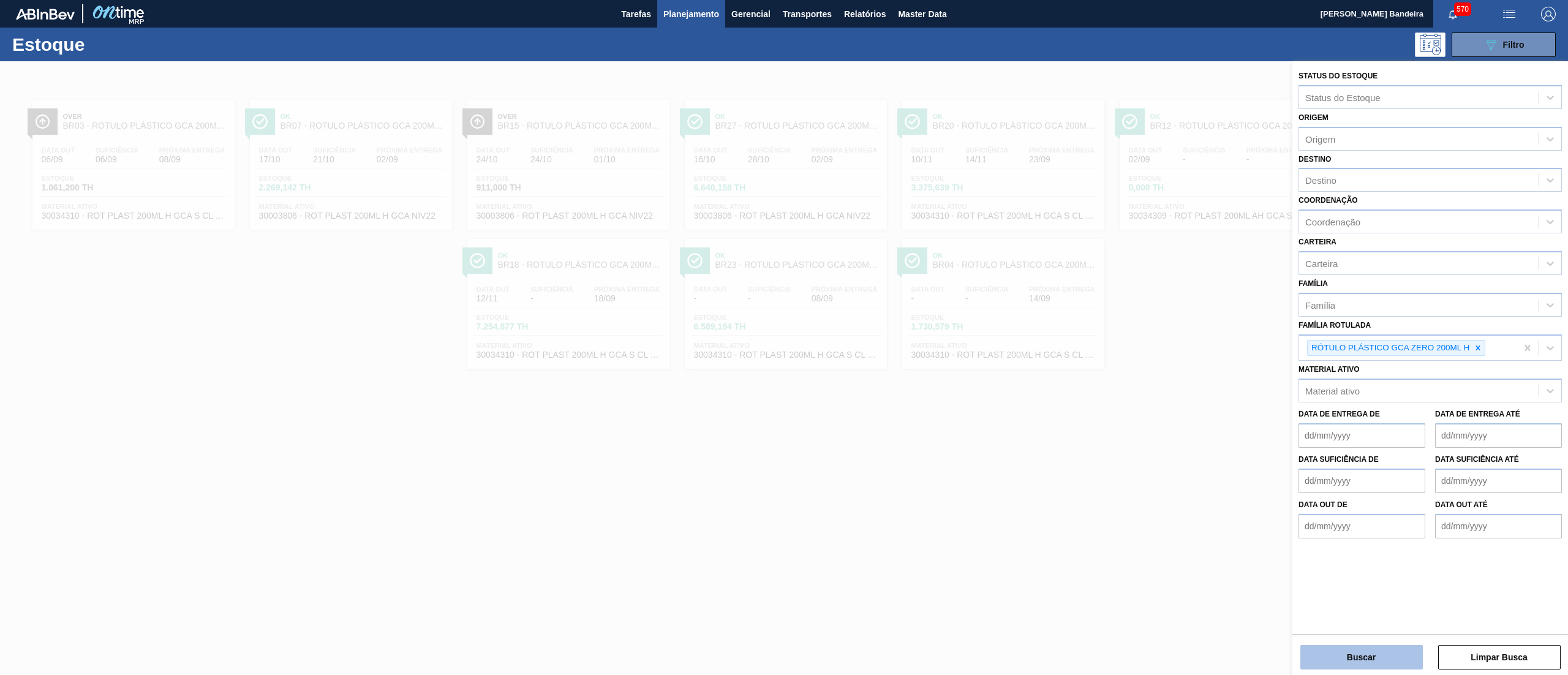
click at [1392, 651] on button "Buscar" at bounding box center [1361, 657] width 122 height 24
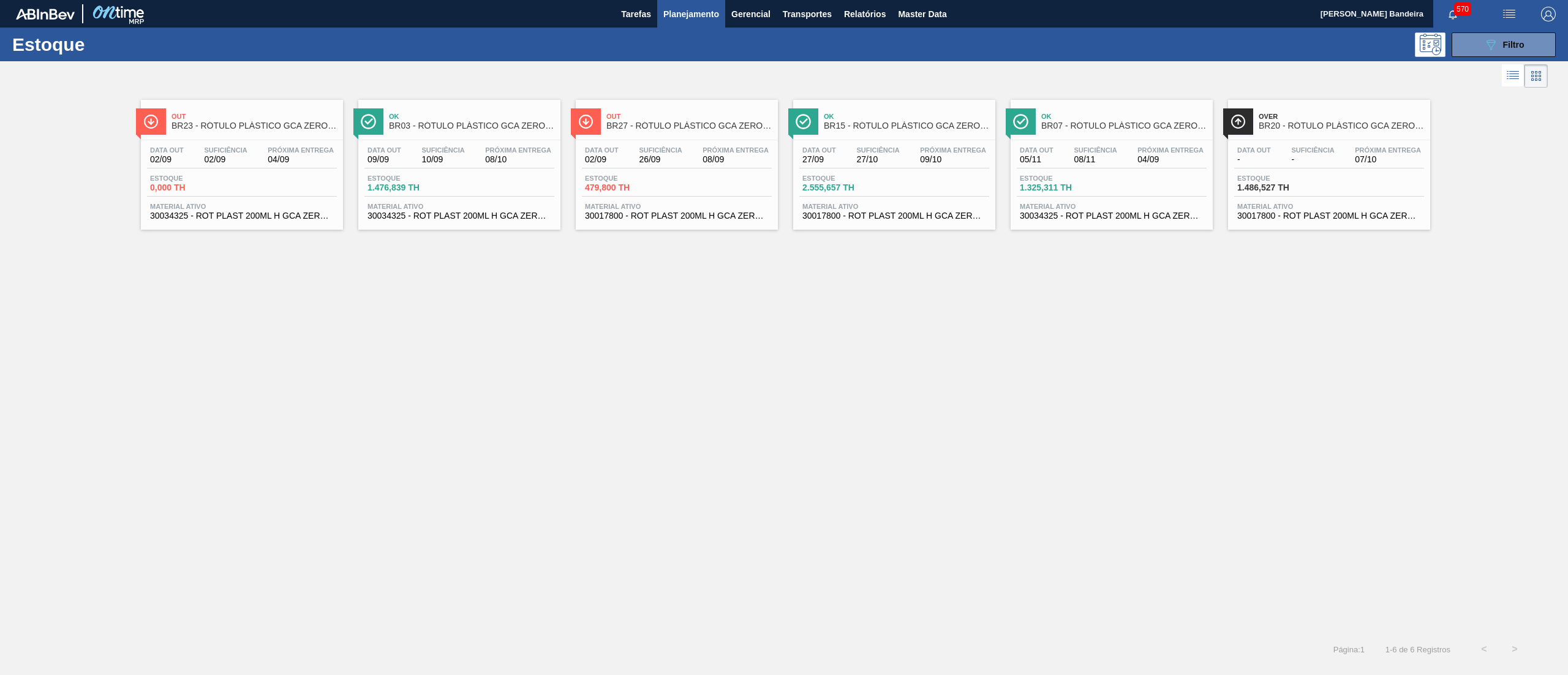
click at [1260, 212] on span "30017800 - ROT PLAST 200ML H GCA ZERO NIV22" at bounding box center [1329, 216] width 184 height 9
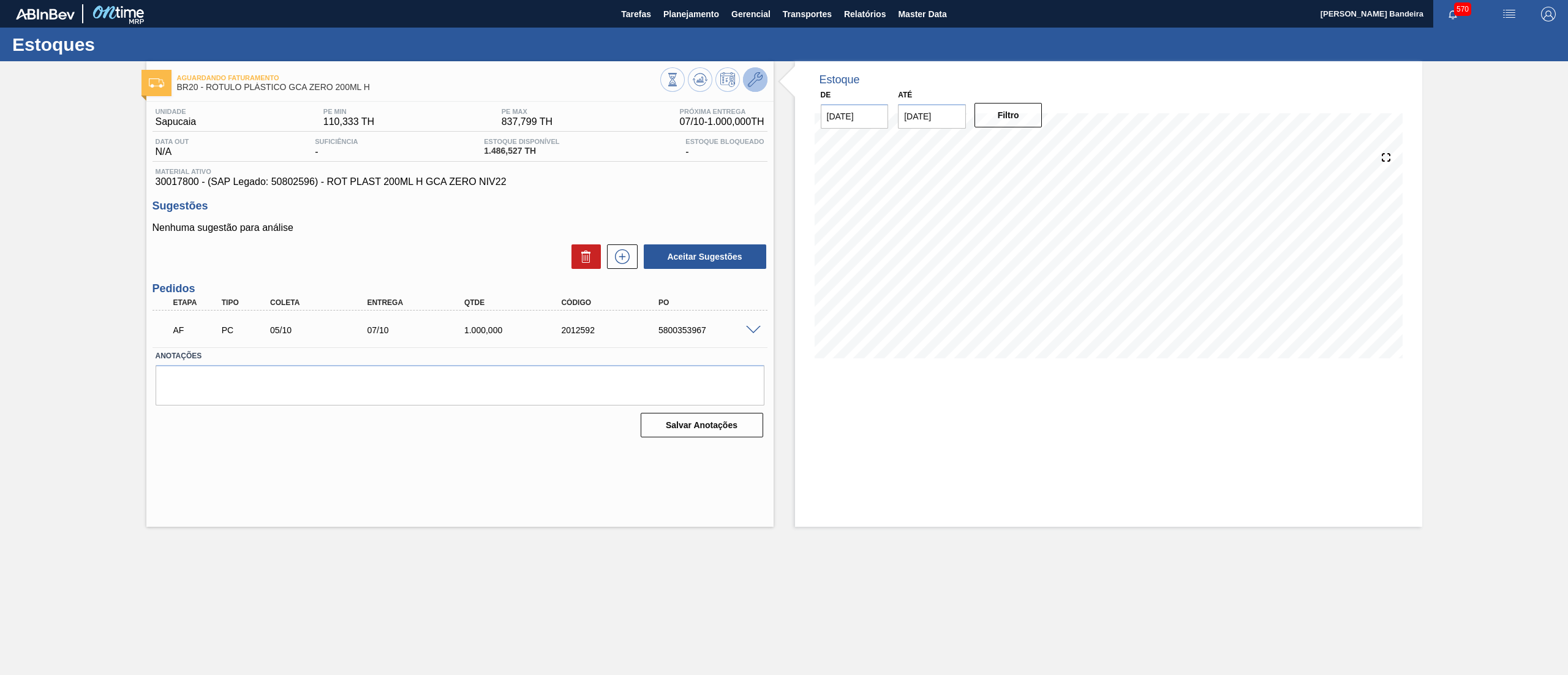
click at [754, 71] on button at bounding box center [754, 79] width 24 height 24
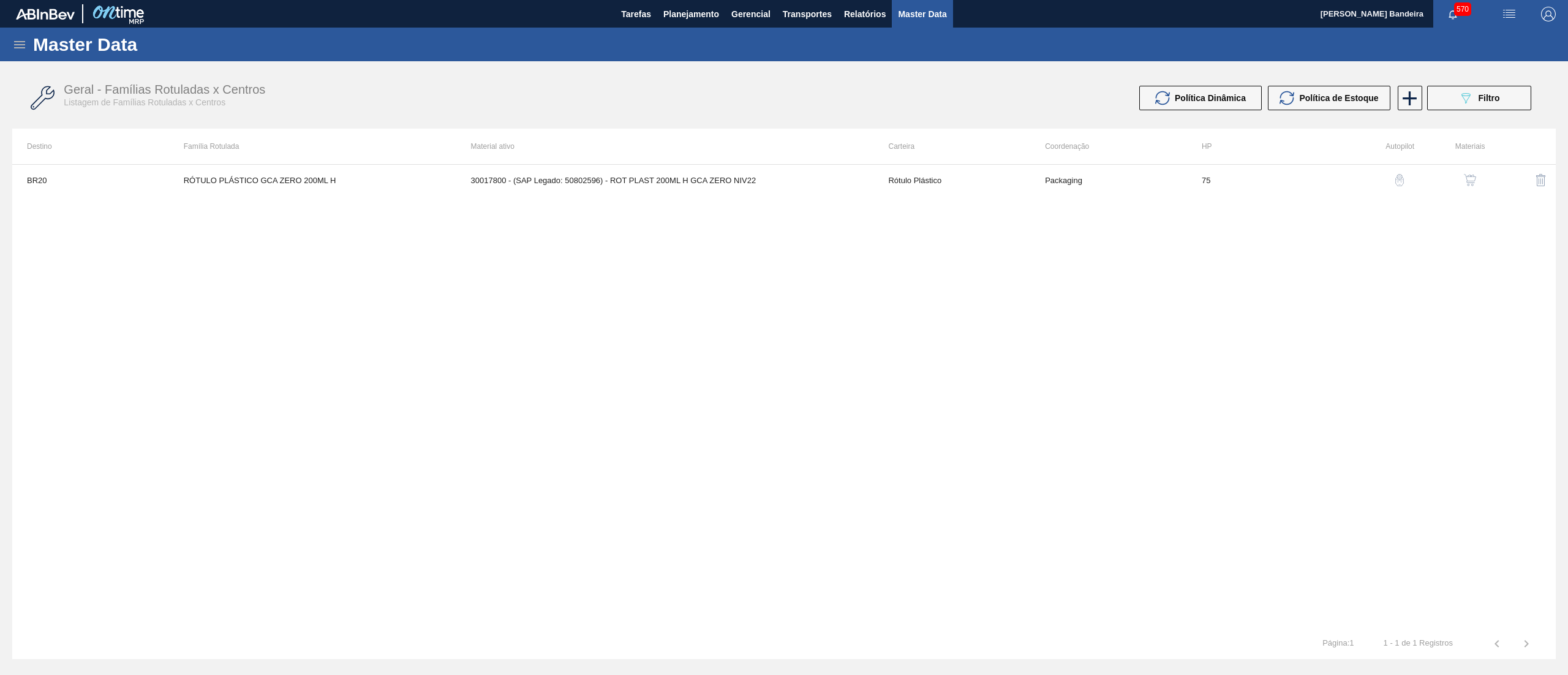
click at [1463, 172] on button "button" at bounding box center [1470, 180] width 29 height 29
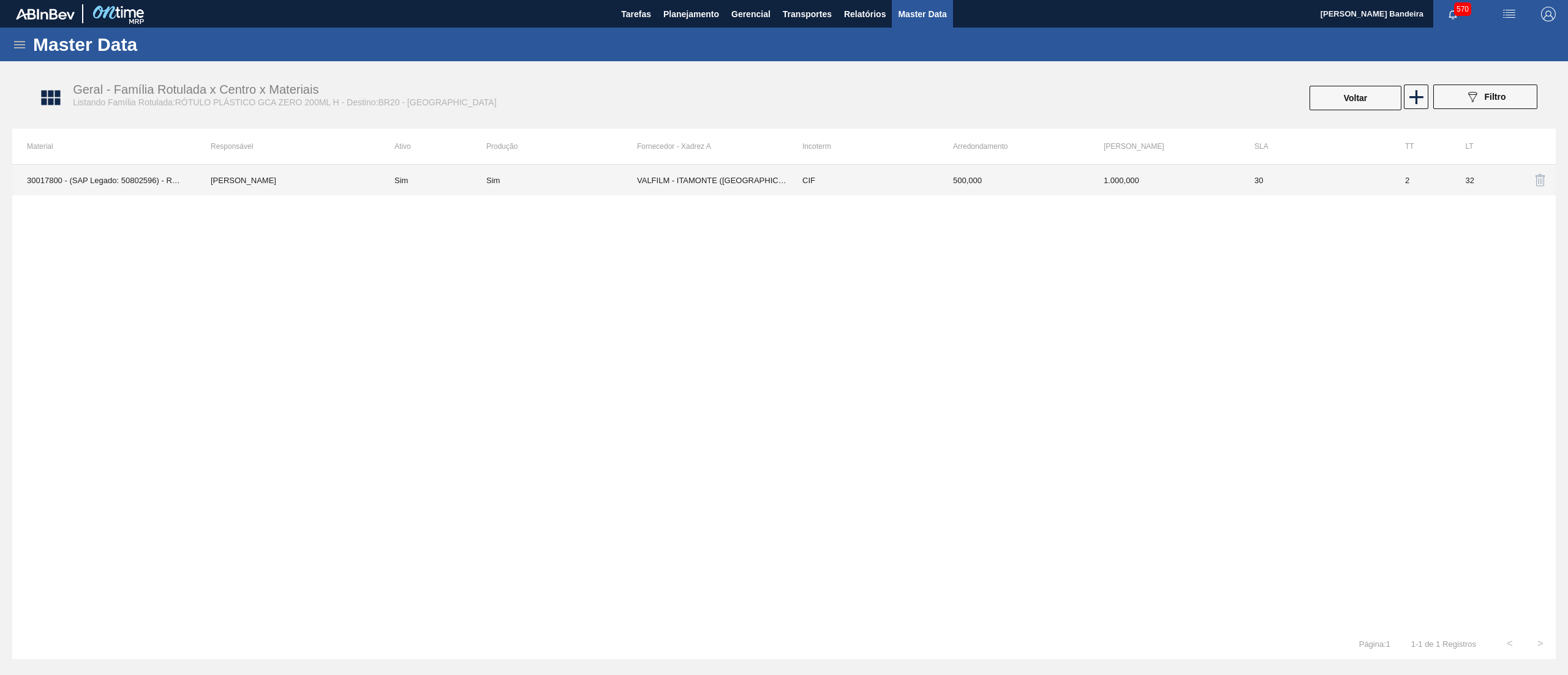
click at [895, 186] on td "CIF" at bounding box center [863, 180] width 151 height 31
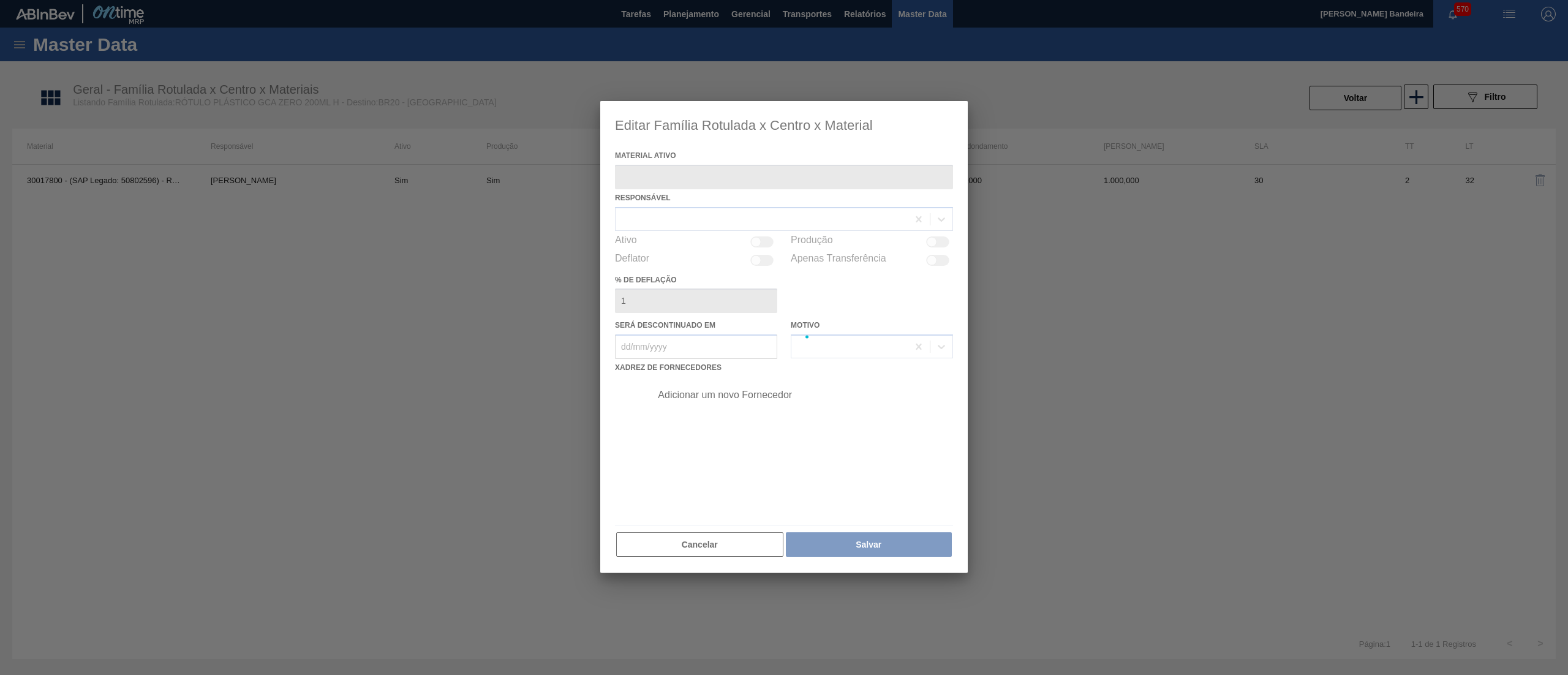
type ativo "30017800 - (SAP Legado: 50802596) - ROT PLAST 200ML H GCA ZERO NIV22"
checkbox input "true"
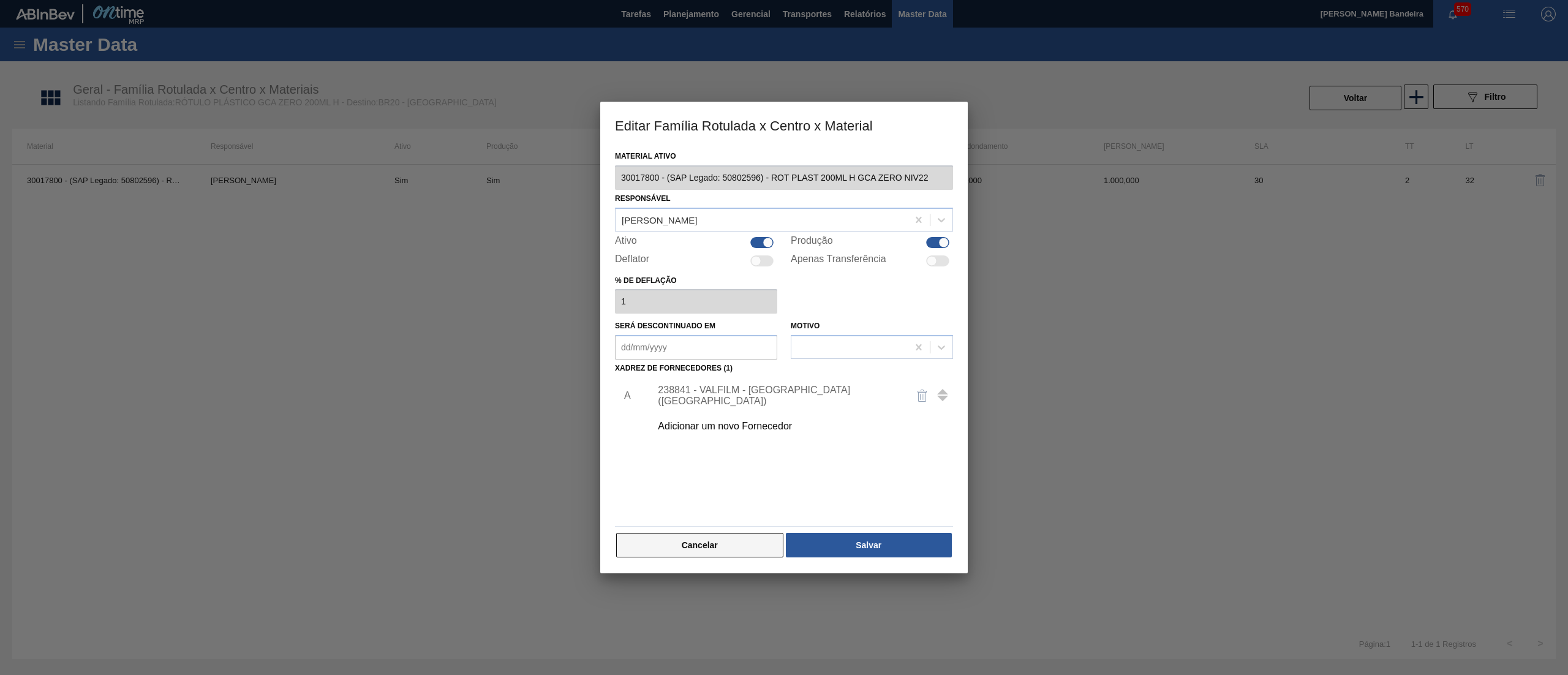
click at [708, 538] on button "Cancelar" at bounding box center [699, 544] width 167 height 24
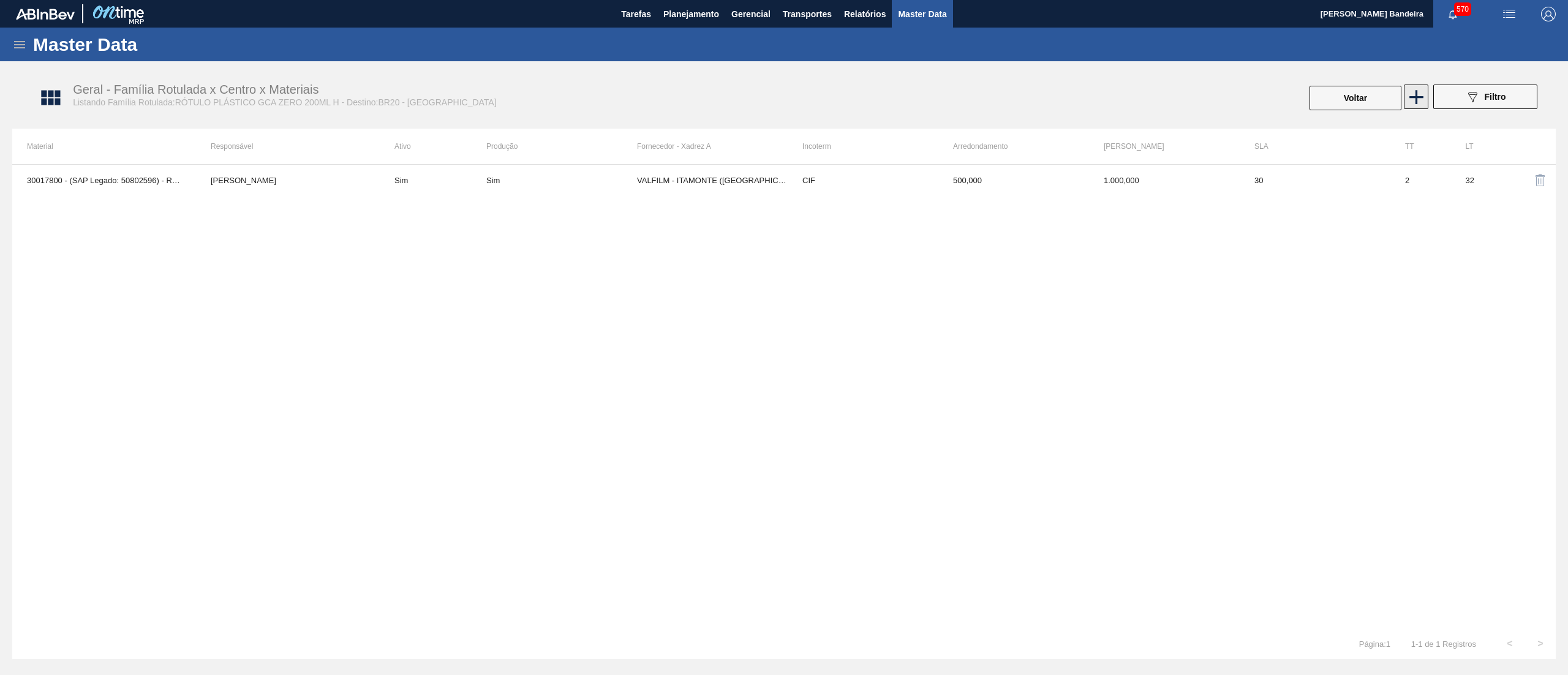
click at [1408, 103] on icon at bounding box center [1416, 97] width 24 height 24
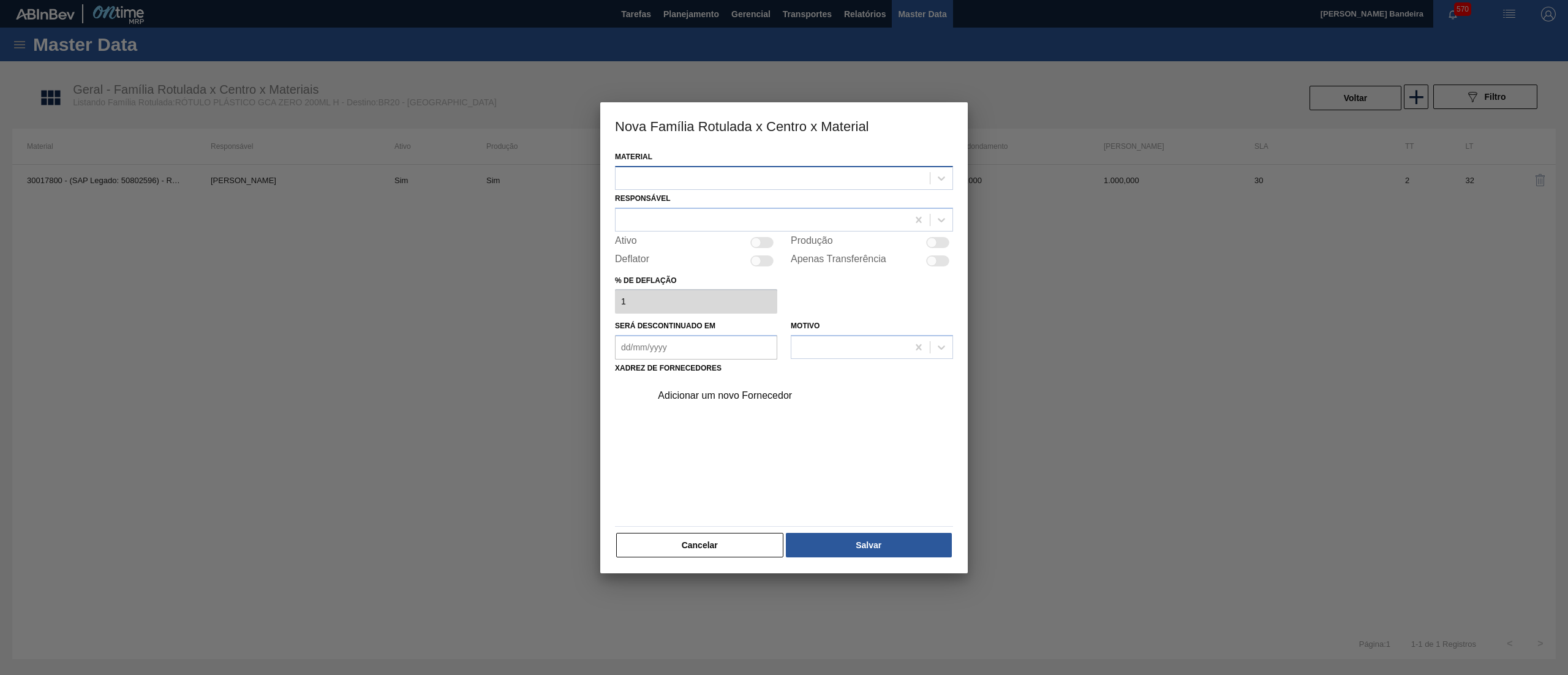
click at [662, 182] on div at bounding box center [772, 177] width 314 height 17
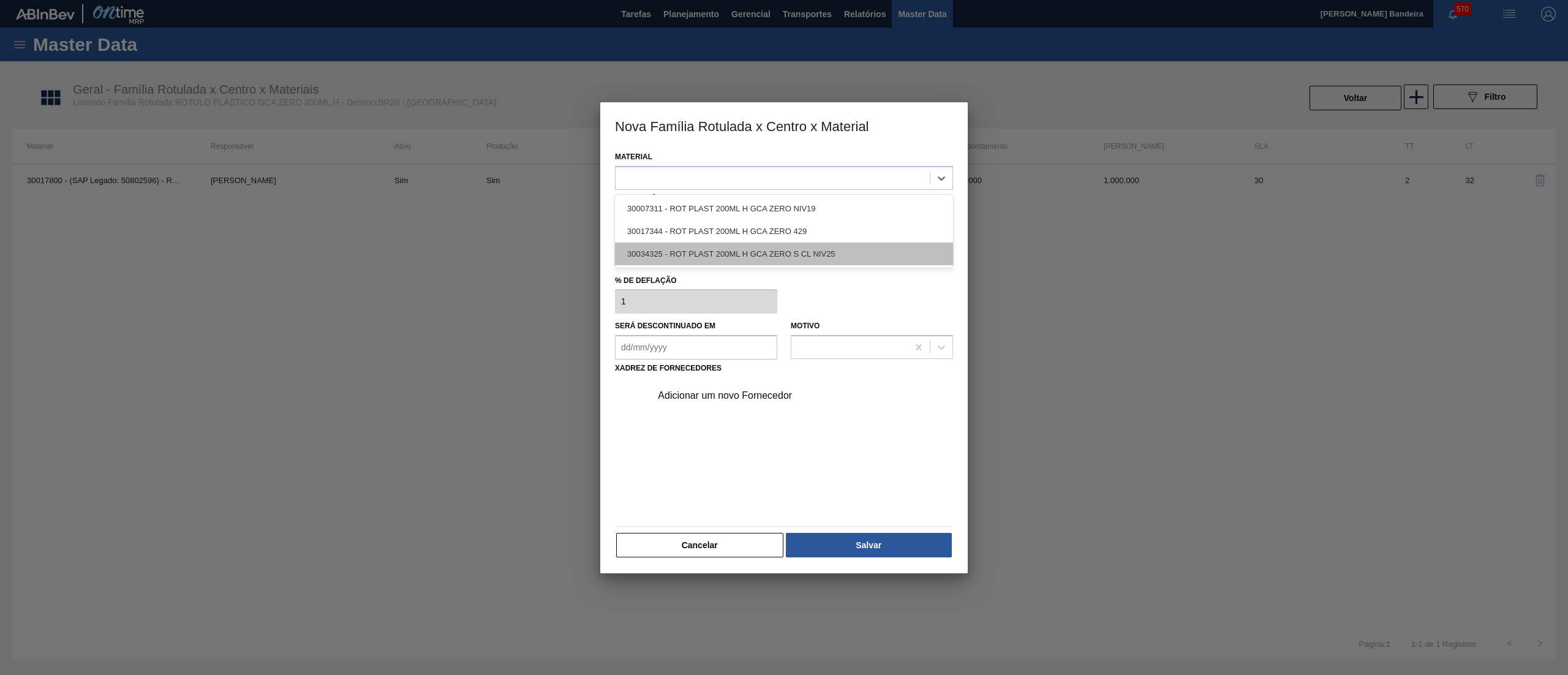
click at [694, 254] on div "30034325 - ROT PLAST 200ML H GCA ZERO S CL NIV25" at bounding box center [784, 253] width 338 height 22
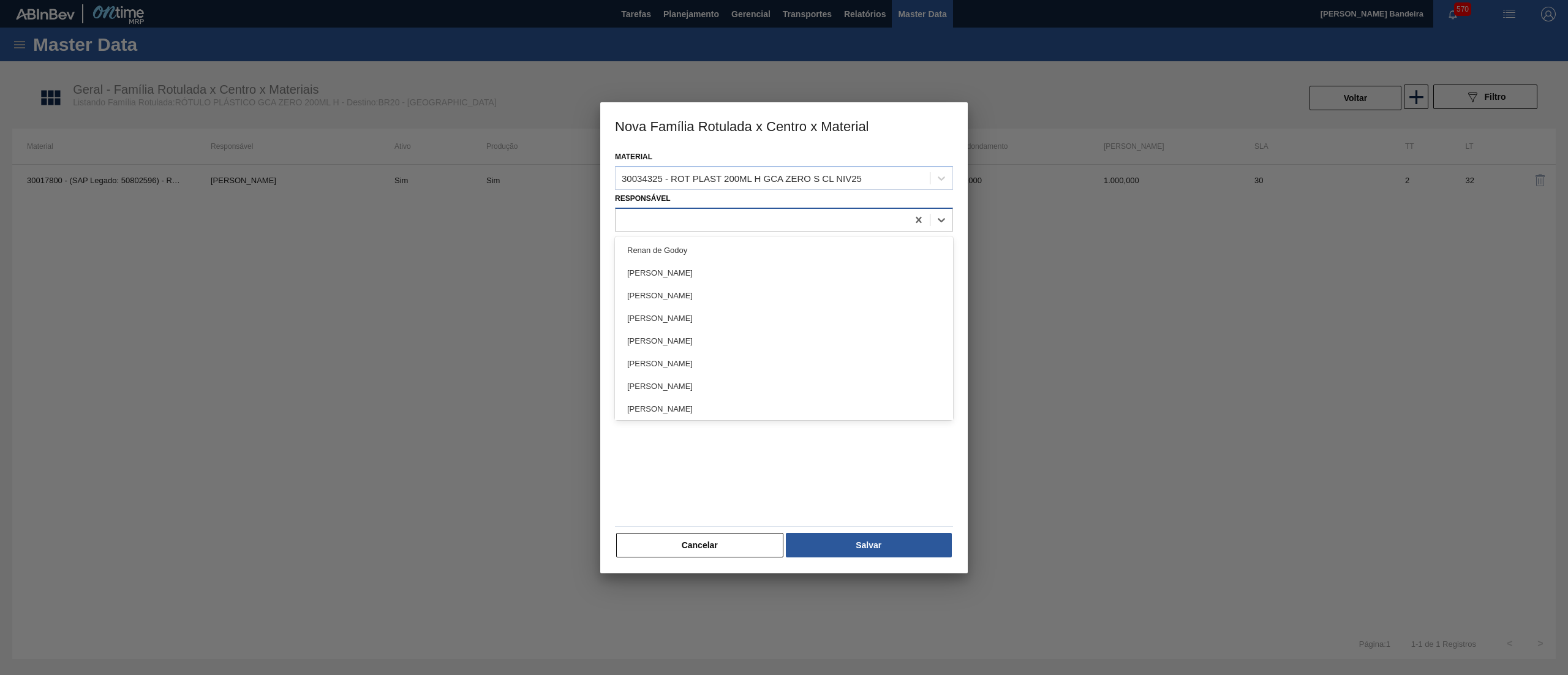
click at [696, 212] on div at bounding box center [761, 219] width 292 height 17
type input "far"
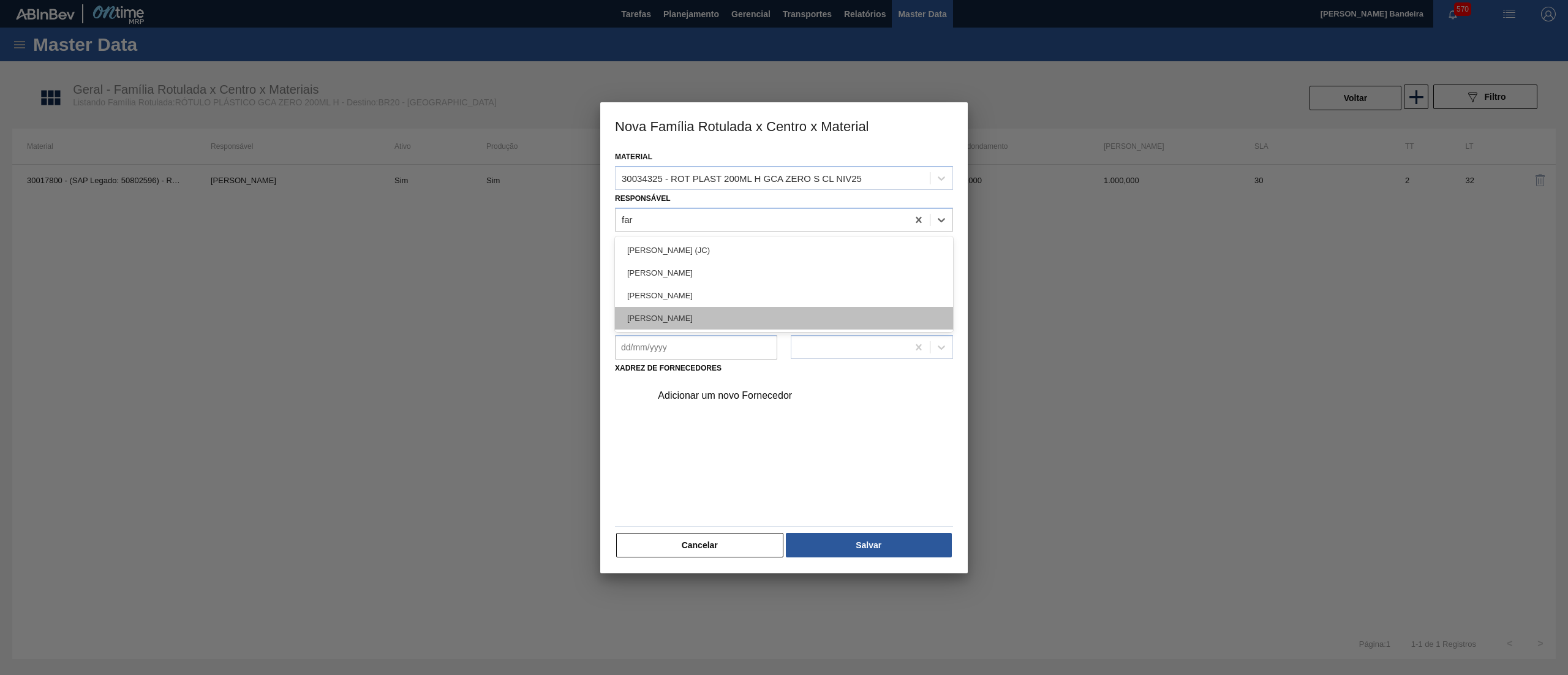
click at [718, 312] on div "[PERSON_NAME]" at bounding box center [784, 318] width 338 height 22
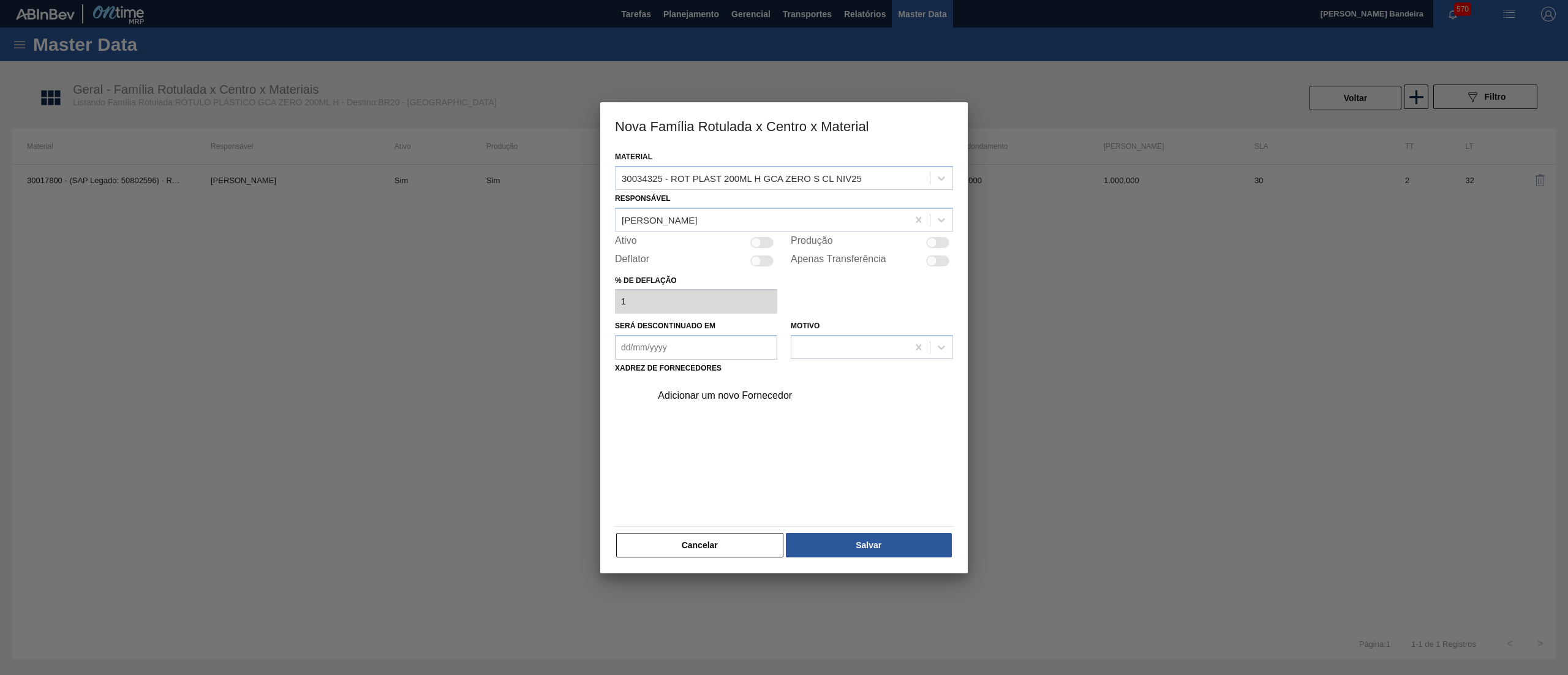
click at [764, 242] on div at bounding box center [762, 242] width 23 height 11
checkbox input "true"
click at [717, 393] on div "Adicionar um novo Fornecedor" at bounding box center [778, 395] width 240 height 11
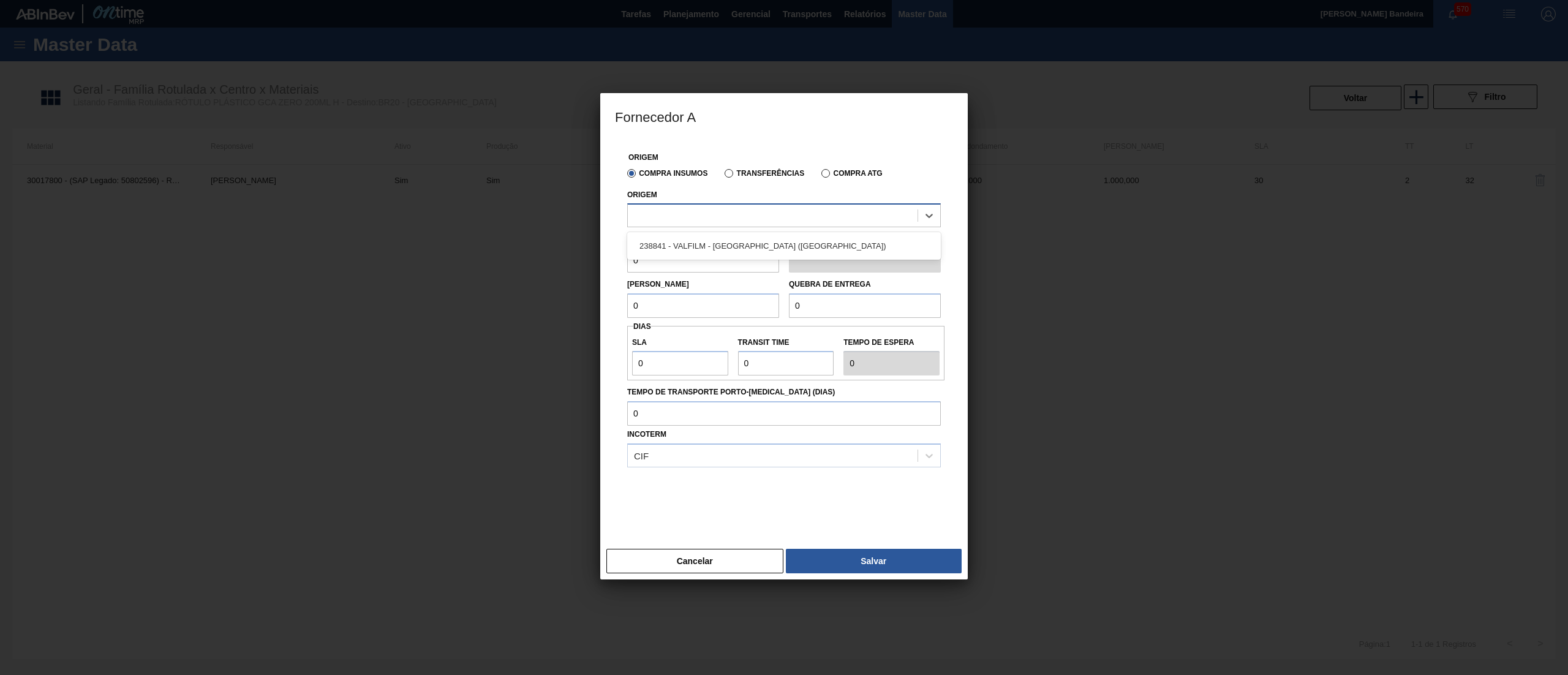
click at [697, 219] on div at bounding box center [773, 216] width 290 height 17
click at [719, 246] on div "238841 - VALFILM - [GEOGRAPHIC_DATA] ([GEOGRAPHIC_DATA])" at bounding box center [784, 246] width 314 height 22
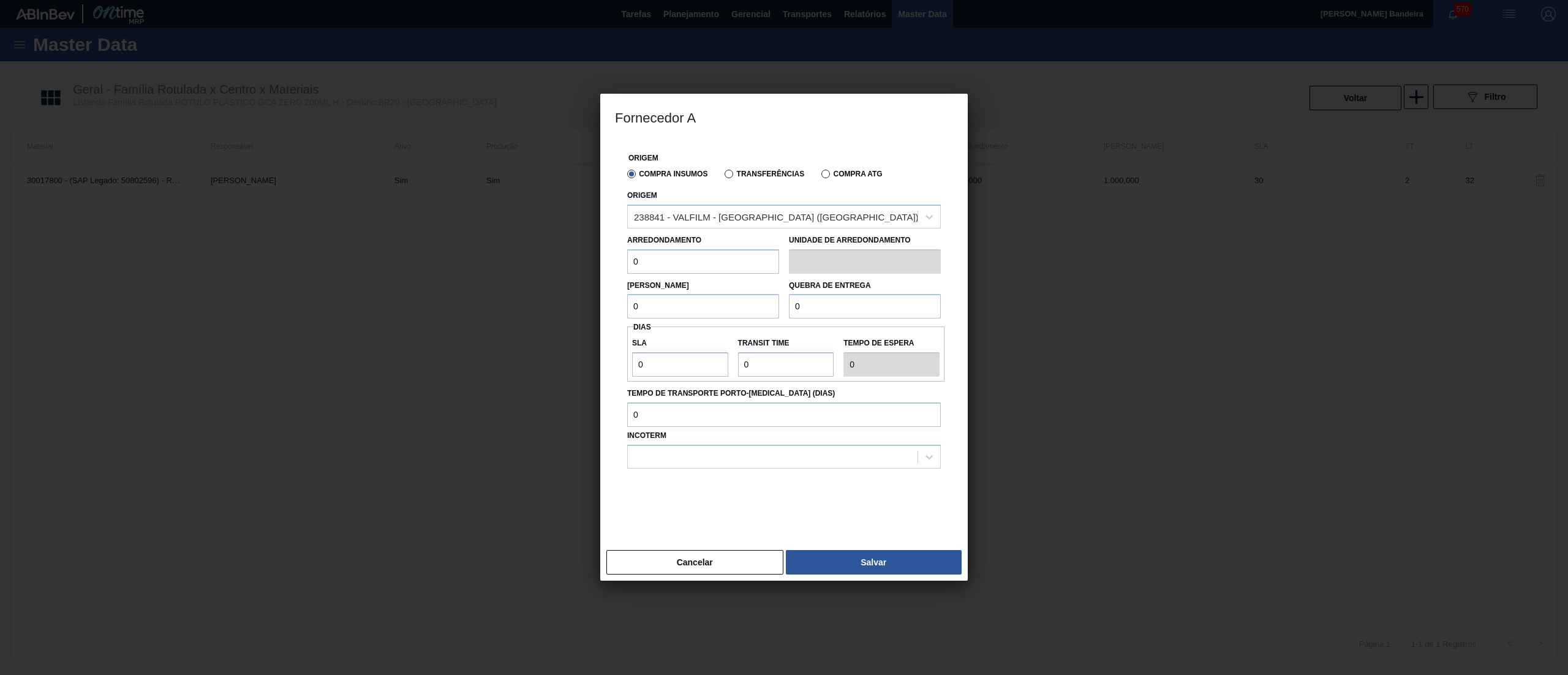
drag, startPoint x: 569, startPoint y: 276, endPoint x: 490, endPoint y: 274, distance: 79.0
click at [490, 274] on div "Fornecedor A Origem Compra Insumos Transferências Compra ATG Origem 238841 - VA…" at bounding box center [784, 337] width 1568 height 675
drag, startPoint x: 689, startPoint y: 266, endPoint x: 515, endPoint y: 285, distance: 175.0
click at [515, 285] on div "Fornecedor A Origem Compra Insumos Transferências Compra ATG Origem 238841 - VA…" at bounding box center [784, 337] width 1568 height 675
type input "500"
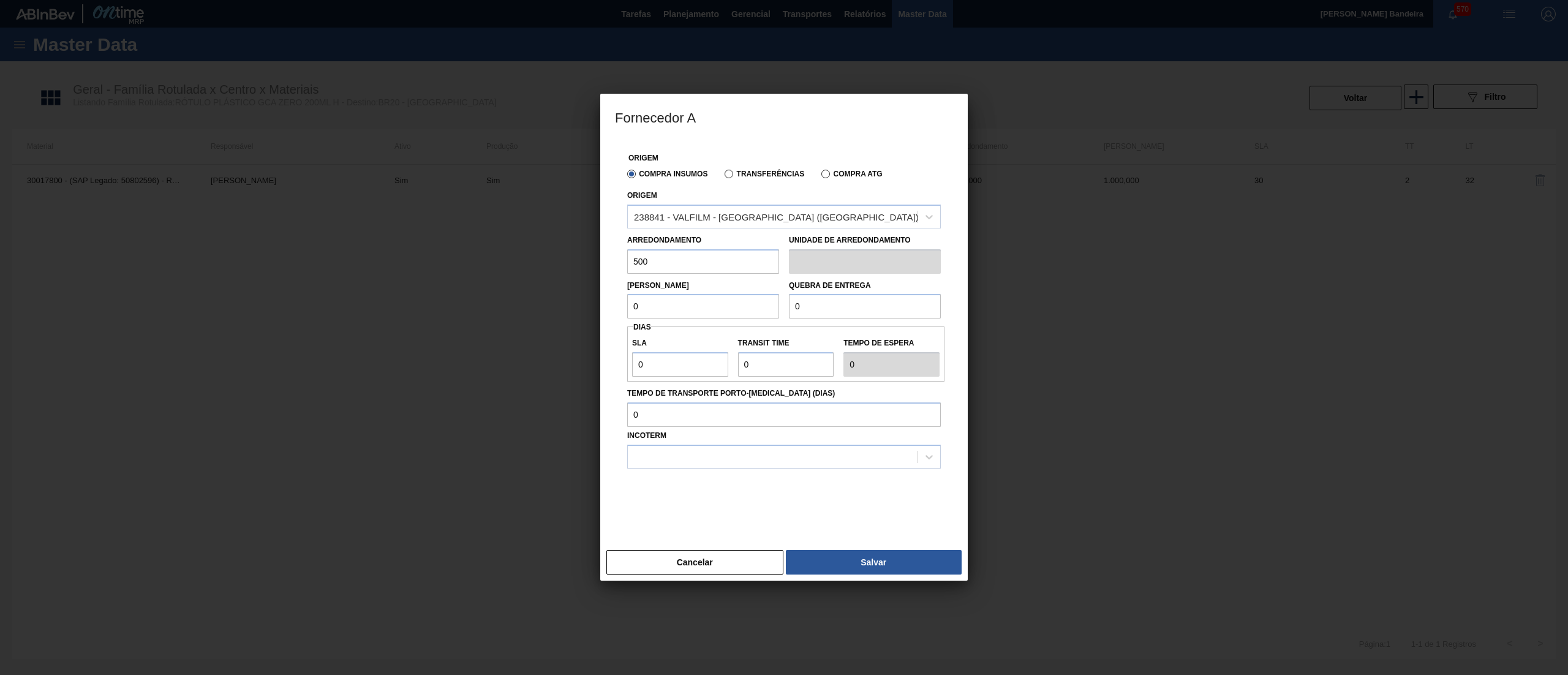
drag, startPoint x: 615, startPoint y: 305, endPoint x: 569, endPoint y: 305, distance: 46.0
click at [569, 305] on div "Fornecedor A Origem Compra Insumos Transferências Compra ATG Origem 238841 - VA…" at bounding box center [784, 337] width 1568 height 675
paste input "50"
type input "500"
drag, startPoint x: 861, startPoint y: 313, endPoint x: 658, endPoint y: 320, distance: 203.1
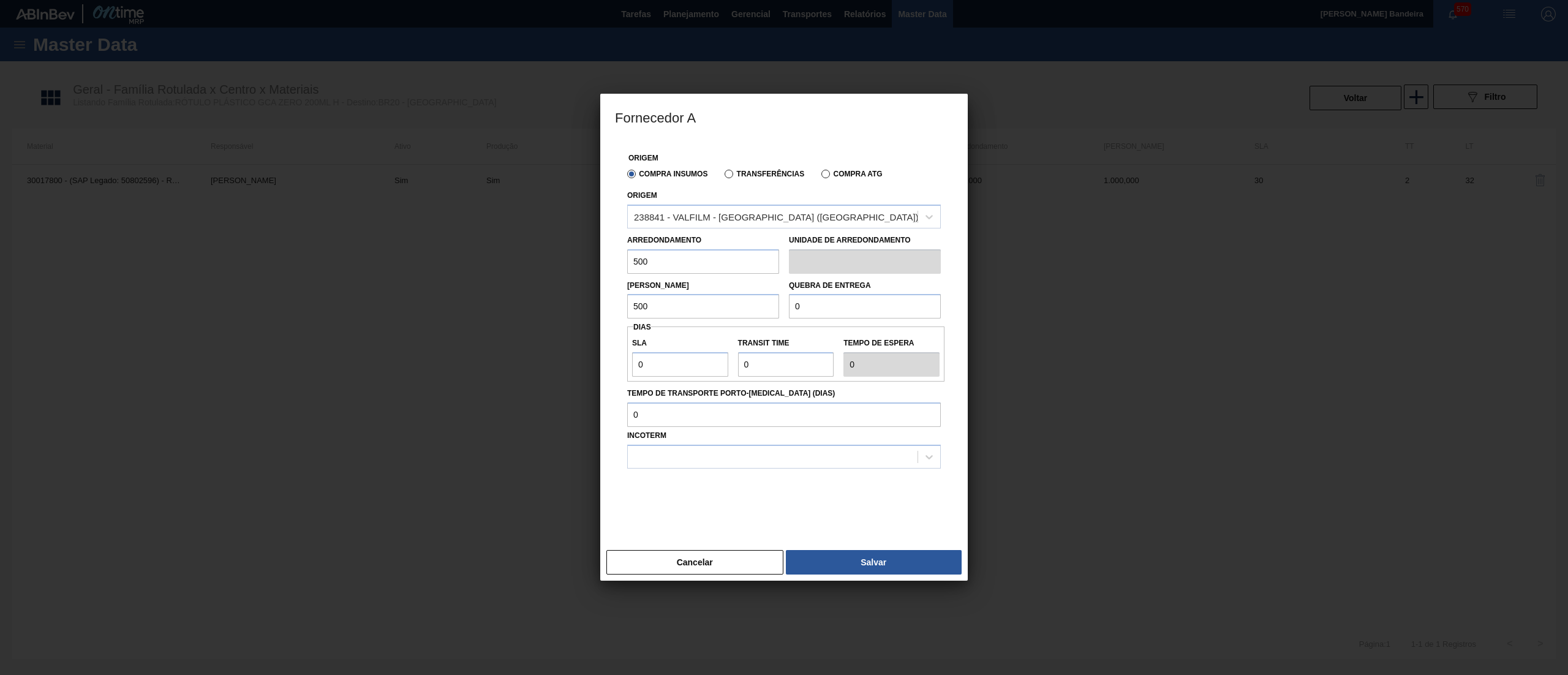
click at [660, 320] on div "Origem Compra Insumos Transferências Compra ATG Origem 238841 - VALFILM - [GEOG…" at bounding box center [784, 335] width 338 height 390
paste input "50"
type input "500"
drag, startPoint x: 622, startPoint y: 371, endPoint x: 554, endPoint y: 370, distance: 68.0
click at [554, 370] on div "Fornecedor A Origem Compra Insumos Transferências Compra ATG Origem 238841 - VA…" at bounding box center [784, 337] width 1568 height 675
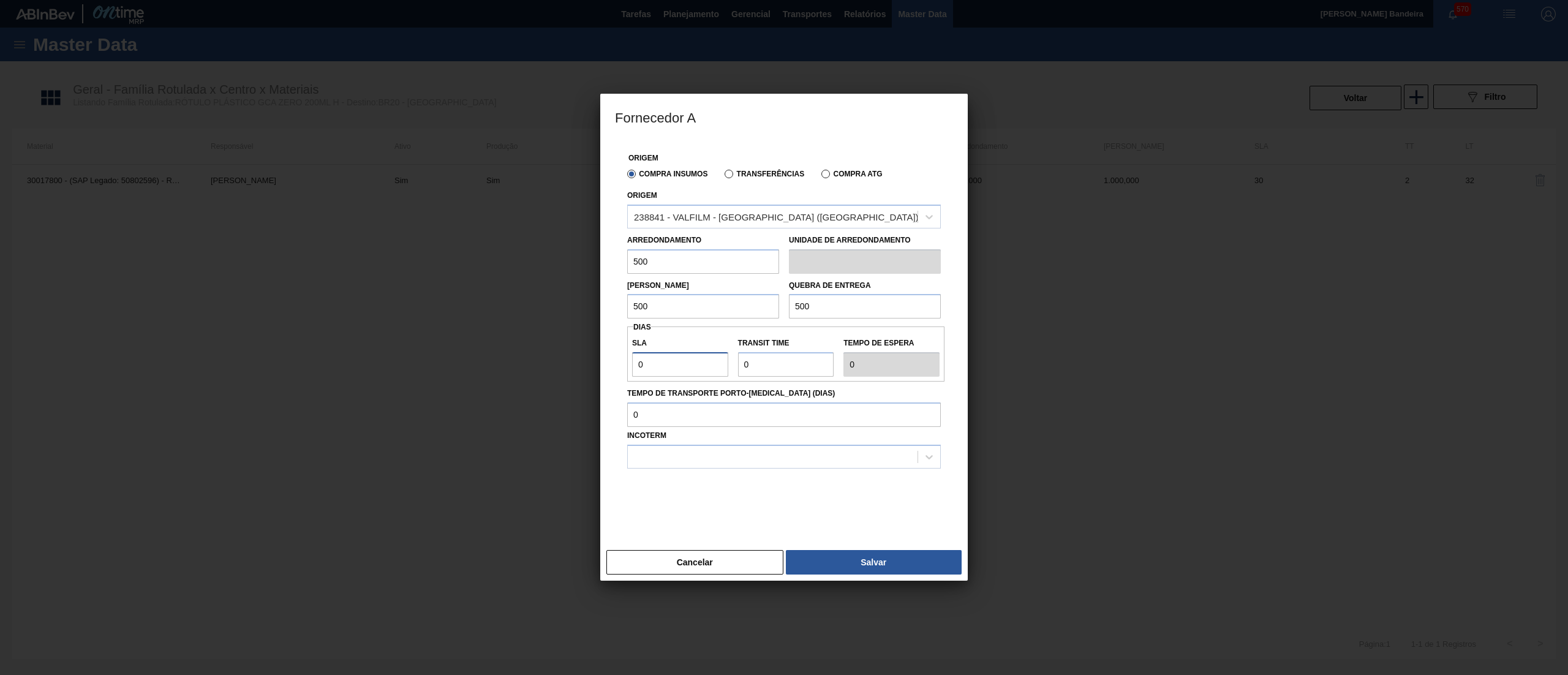
type input "3"
type input "30"
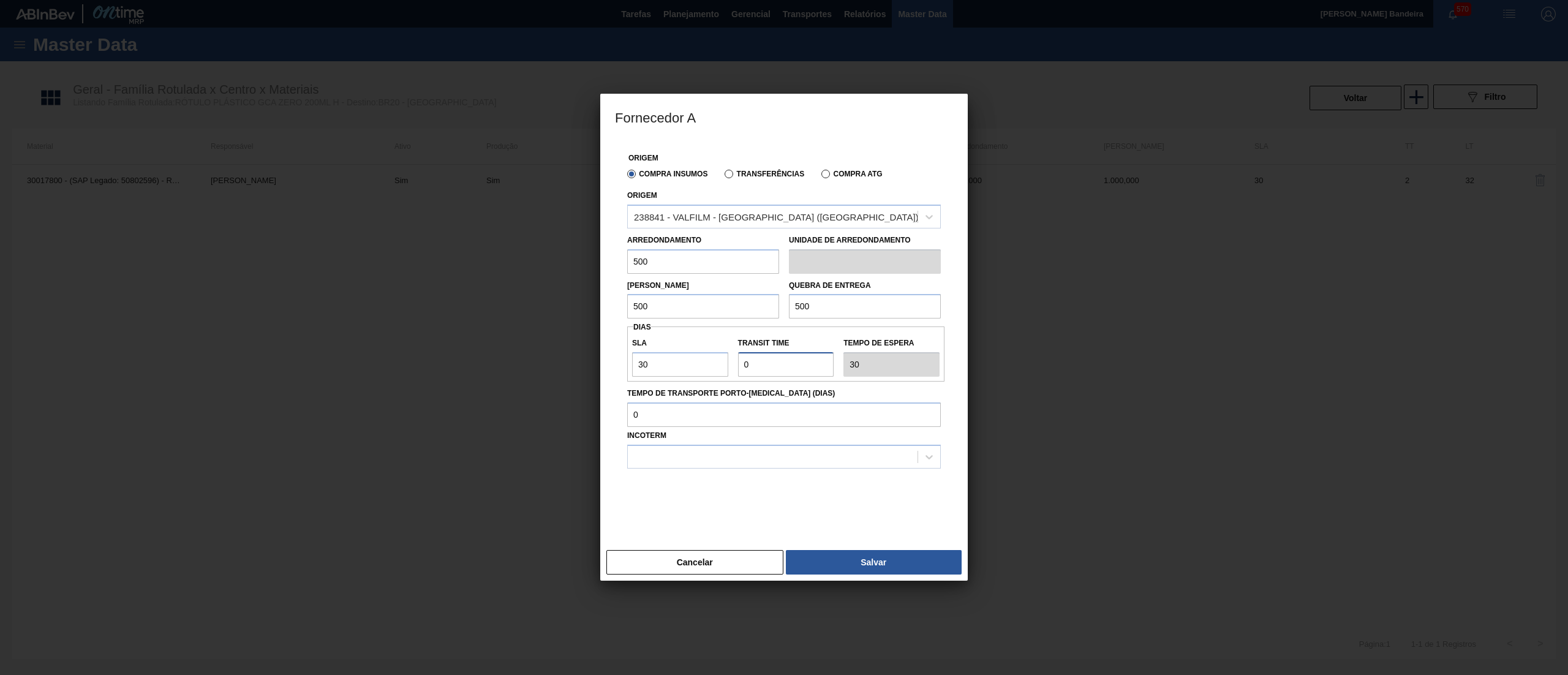
drag, startPoint x: 794, startPoint y: 360, endPoint x: 606, endPoint y: 356, distance: 188.0
click at [606, 356] on div "Origem Compra Insumos Transferências Compra ATG Origem 238841 - VALFILM - [GEOG…" at bounding box center [784, 342] width 367 height 405
type input "2"
type input "32"
type input "2"
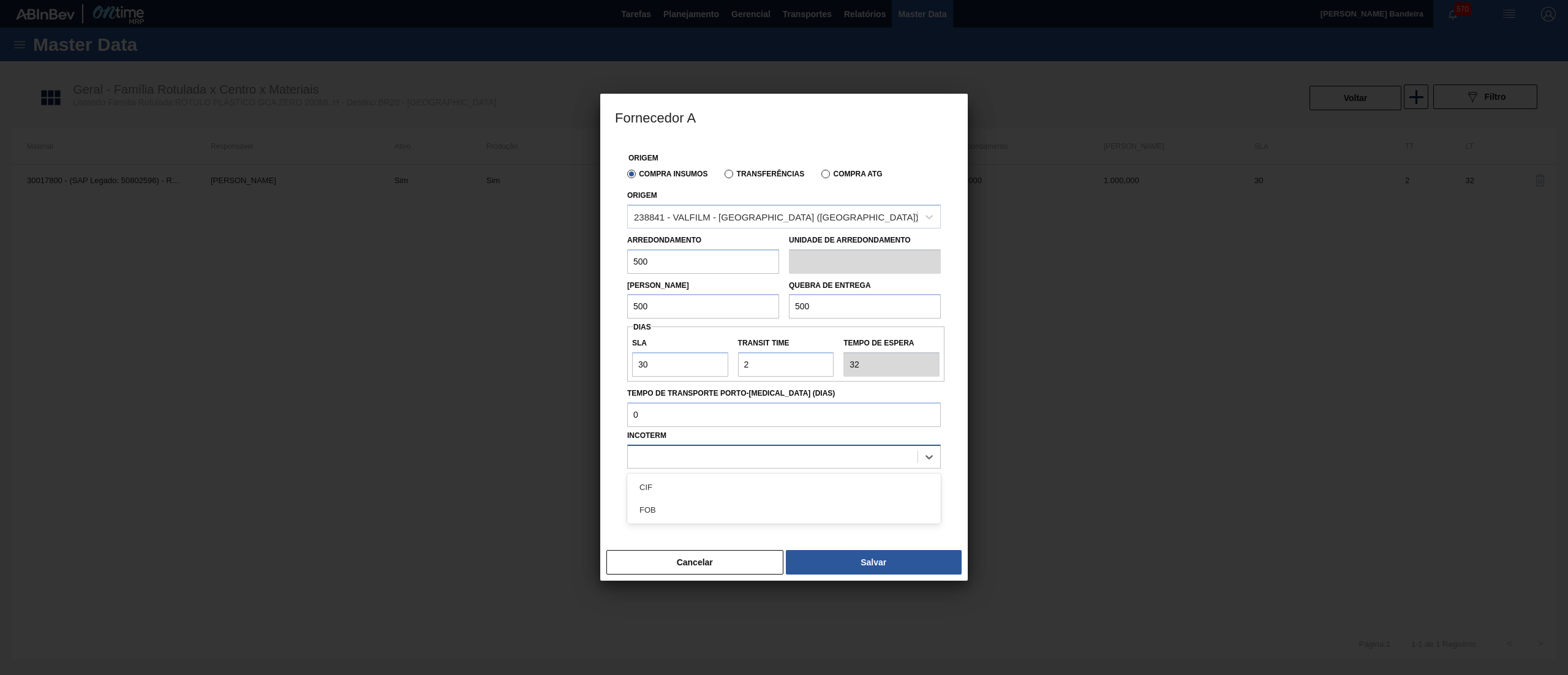
click at [689, 455] on div at bounding box center [773, 456] width 290 height 17
click at [684, 492] on div "CIF" at bounding box center [784, 487] width 314 height 22
click at [859, 563] on button "Salvar" at bounding box center [874, 562] width 176 height 24
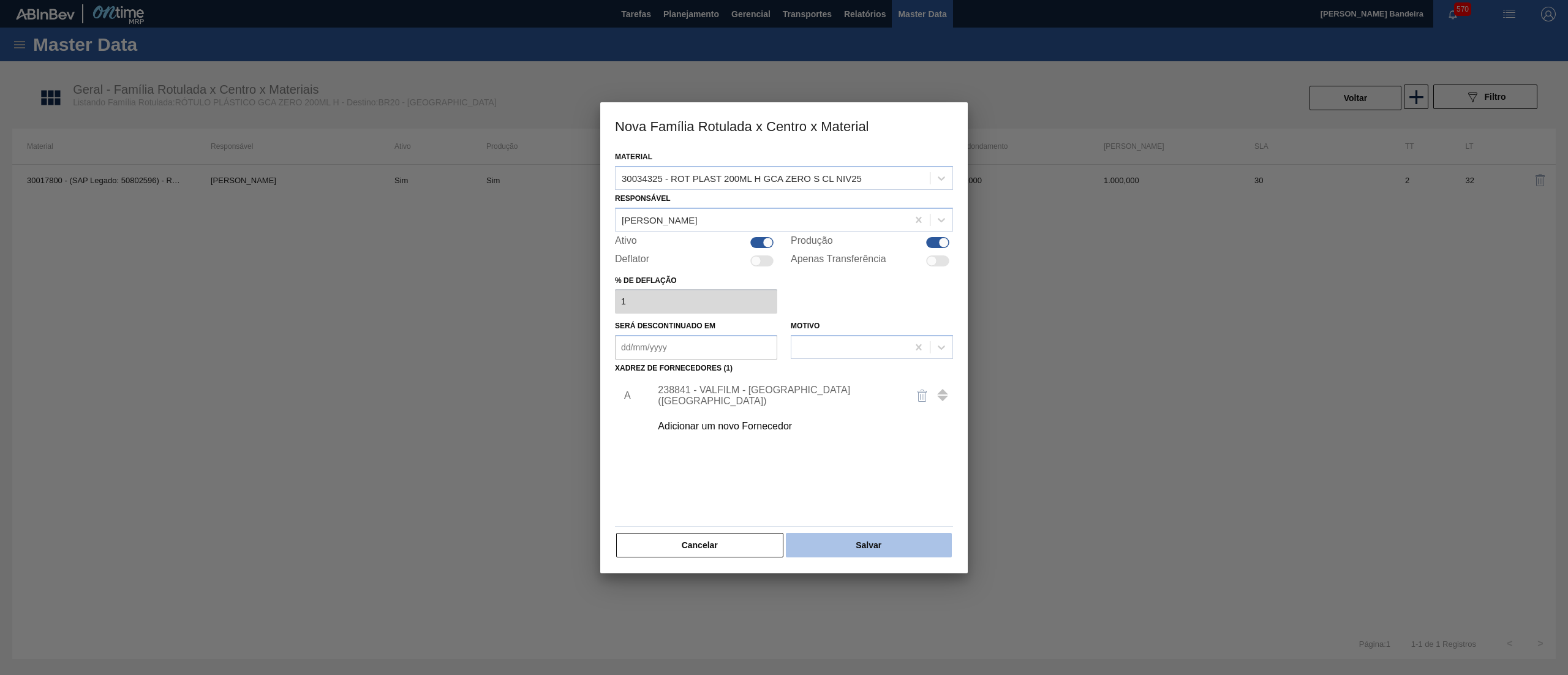
click at [880, 536] on button "Salvar" at bounding box center [869, 544] width 166 height 24
click at [754, 242] on div at bounding box center [762, 242] width 23 height 11
checkbox input "false"
click at [886, 535] on button "Salvar" at bounding box center [869, 544] width 166 height 24
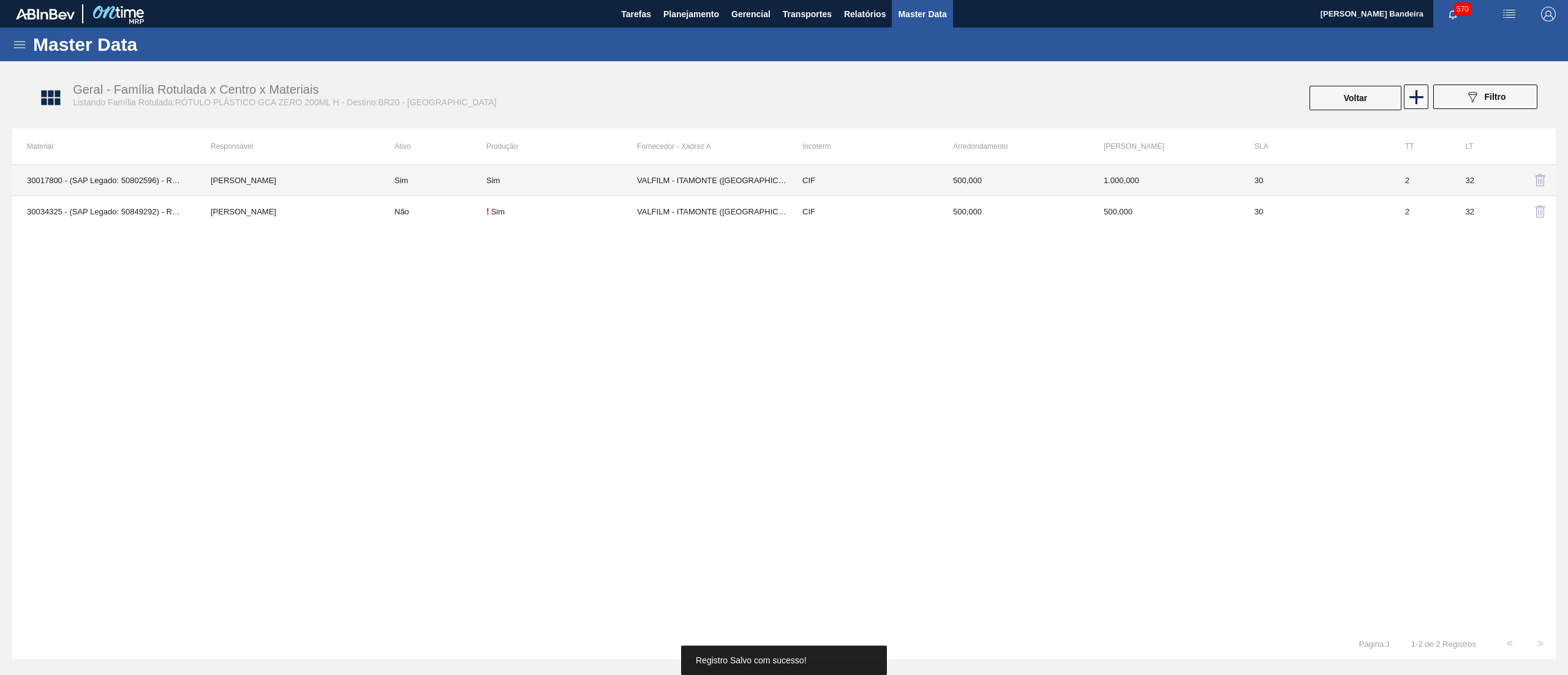
click at [364, 188] on td "[PERSON_NAME]" at bounding box center [287, 181] width 184 height 32
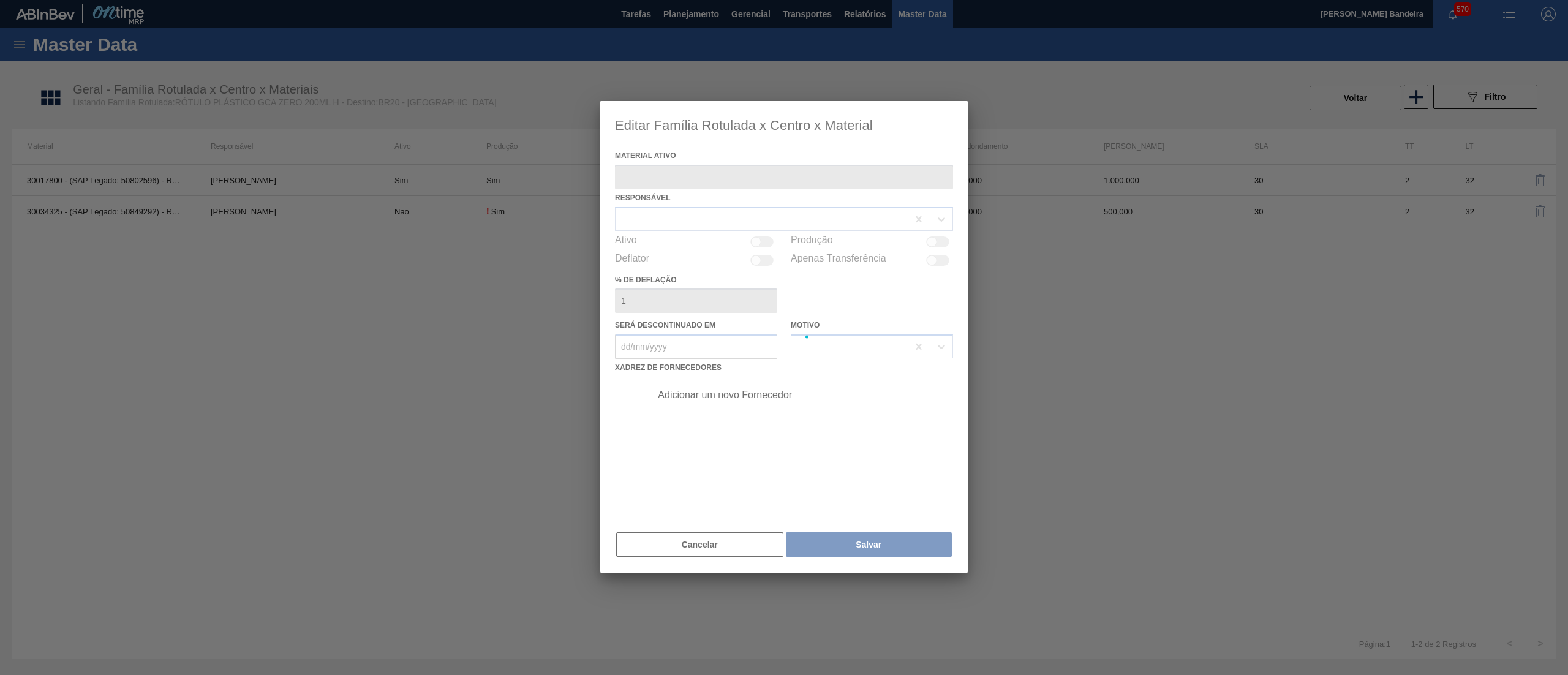
type ativo "30017800 - (SAP Legado: 50802596) - ROT PLAST 200ML H GCA ZERO NIV22"
checkbox input "true"
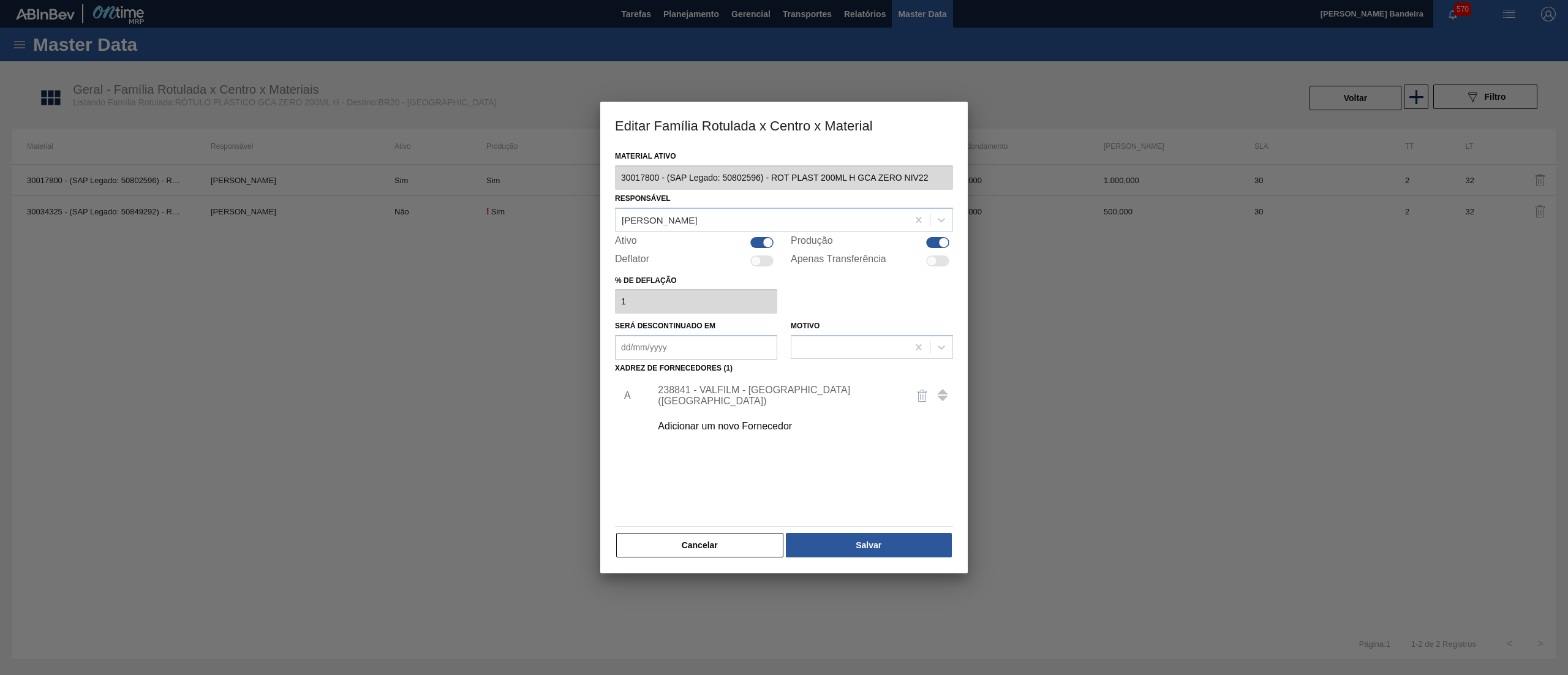
click at [759, 242] on div at bounding box center [762, 242] width 23 height 11
checkbox input "false"
click at [852, 541] on button "Salvar" at bounding box center [869, 544] width 166 height 24
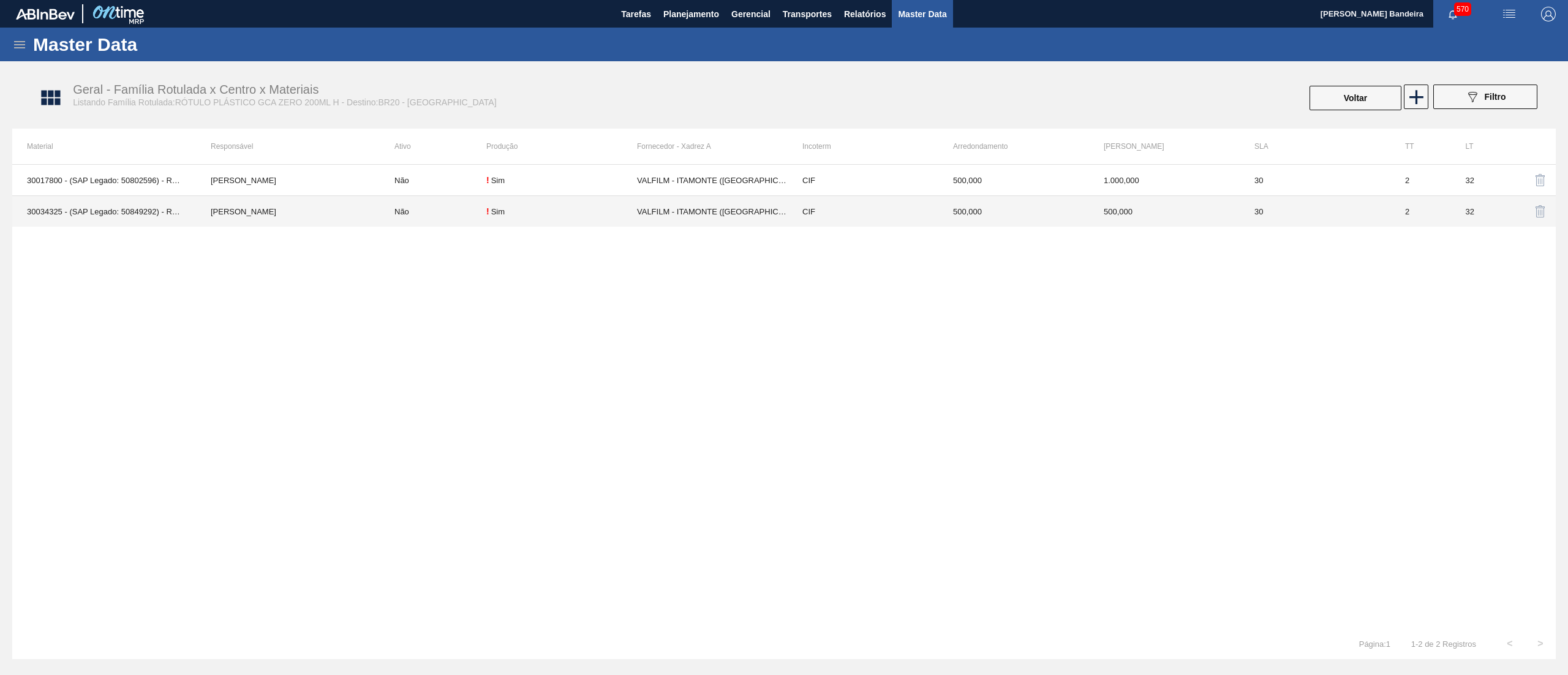
click at [585, 217] on td "! Sim" at bounding box center [561, 211] width 151 height 32
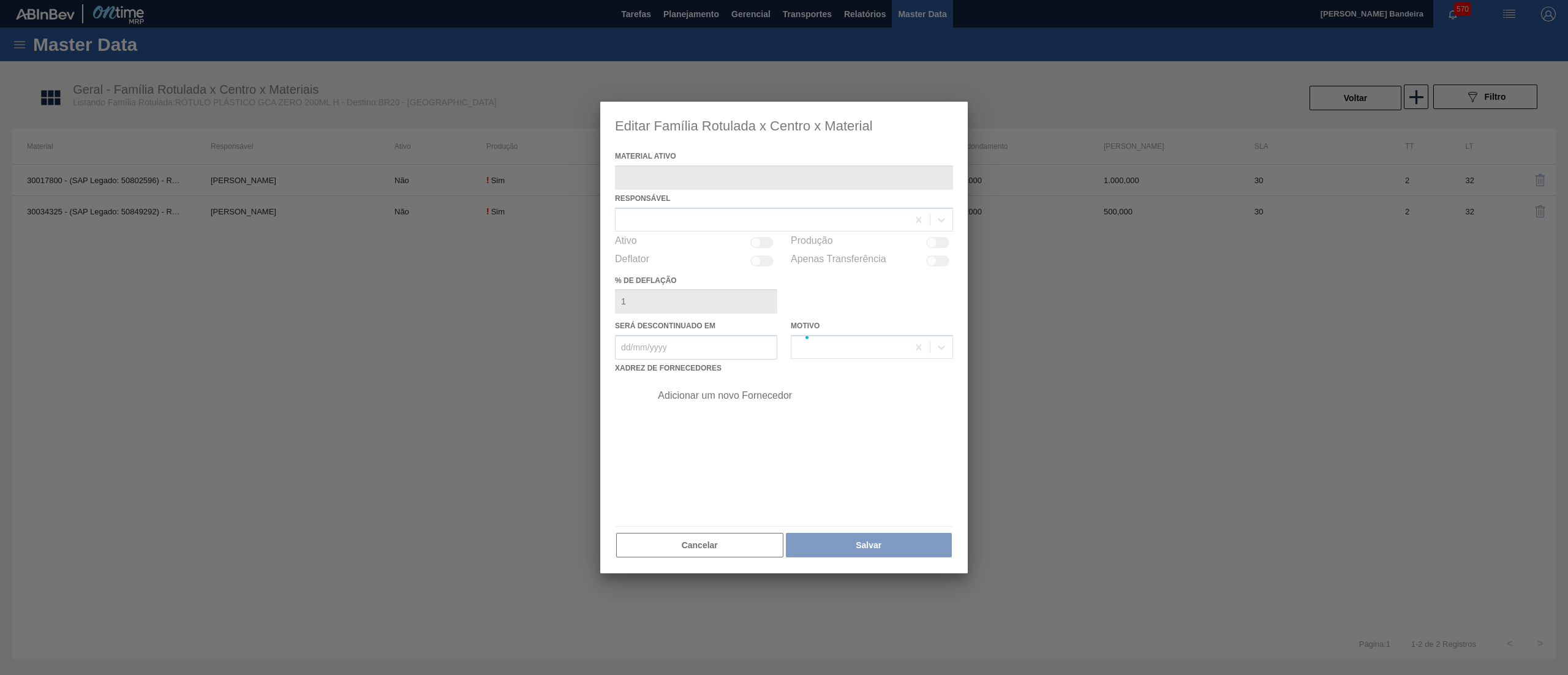
type ativo "30034325 - (SAP Legado: 50849292) - ROT PLAST 200ML H GCA ZERO S CL NIV25"
checkbox input "true"
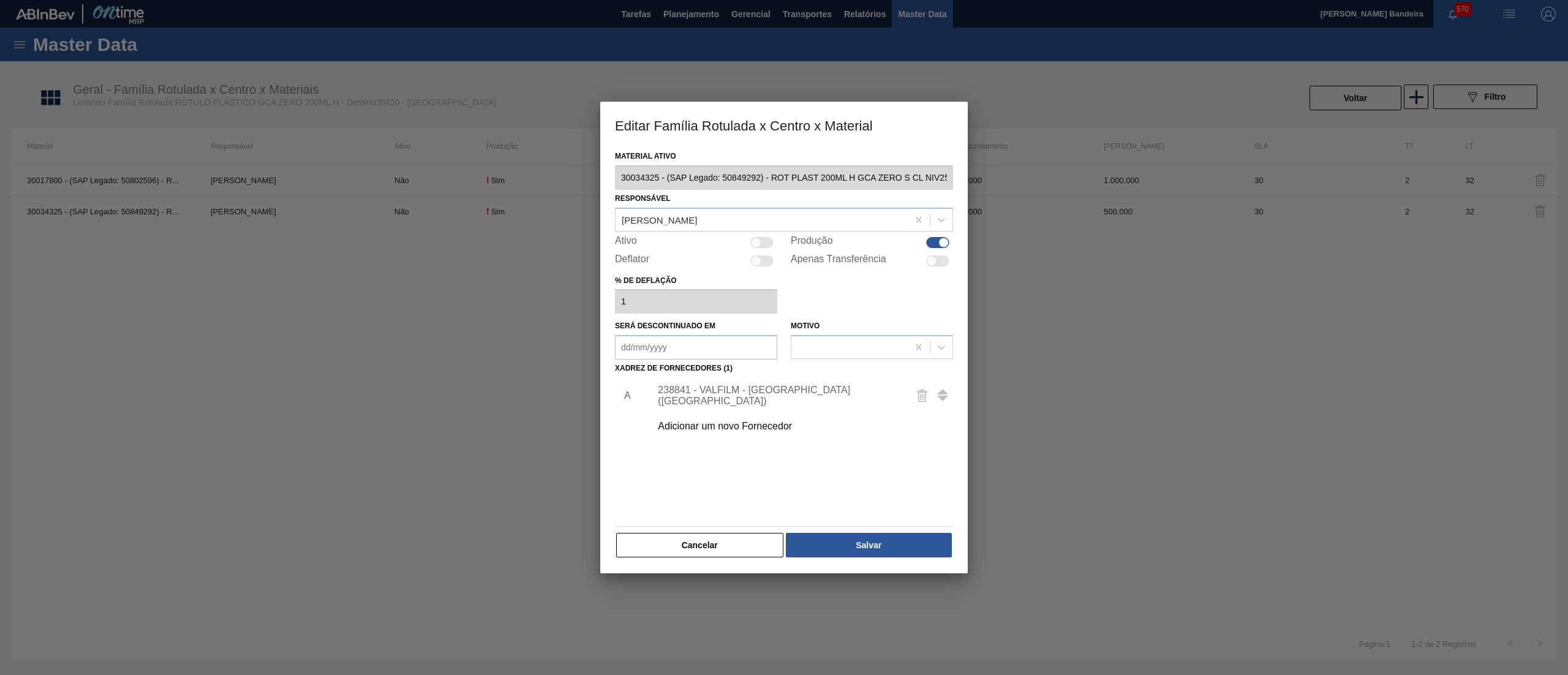
click at [766, 237] on div at bounding box center [762, 242] width 23 height 11
checkbox input "true"
click at [880, 541] on button "Salvar" at bounding box center [869, 544] width 166 height 24
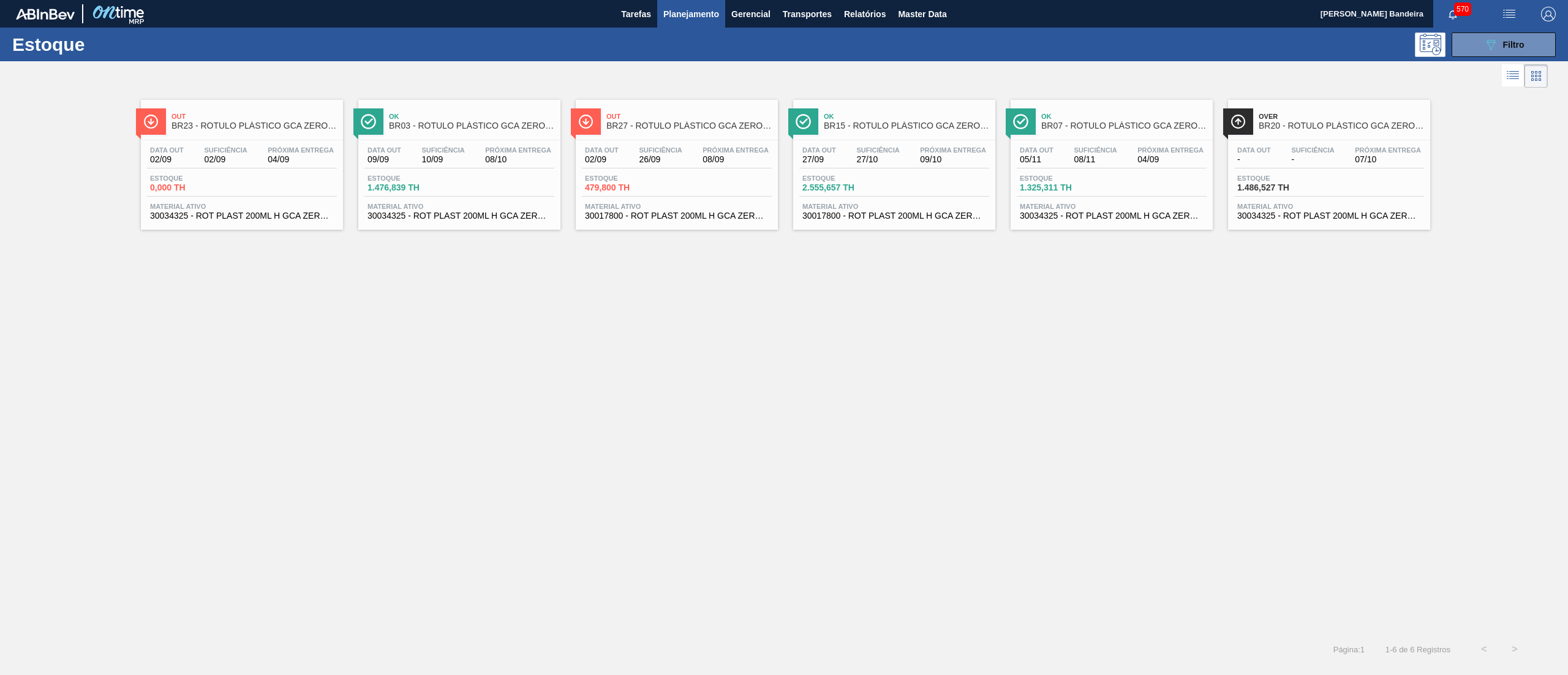
click at [921, 221] on div "Data [DATE] Suficiência 27/10 Próxima Entrega 09/10 Estoque 2.555,657 TH Materi…" at bounding box center [894, 181] width 202 height 83
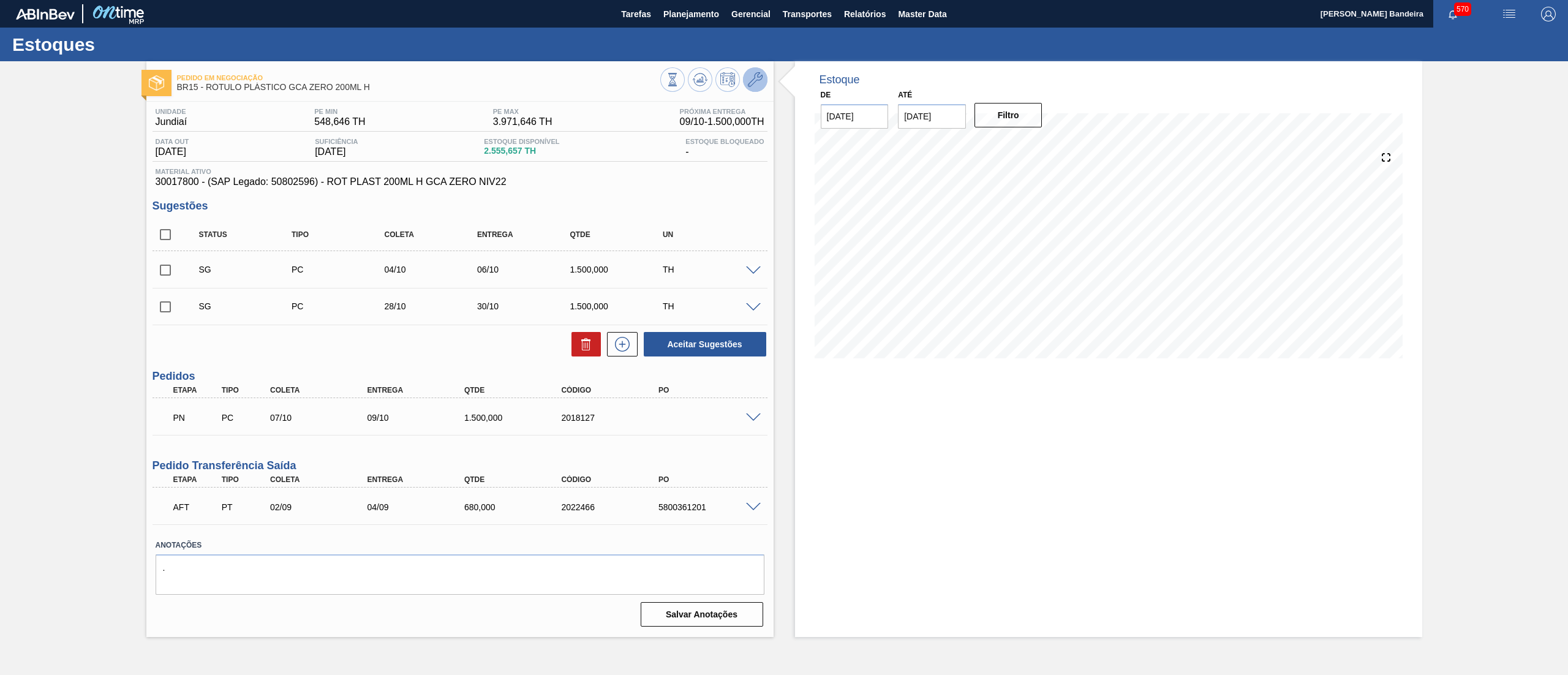
click at [744, 80] on button at bounding box center [754, 79] width 24 height 24
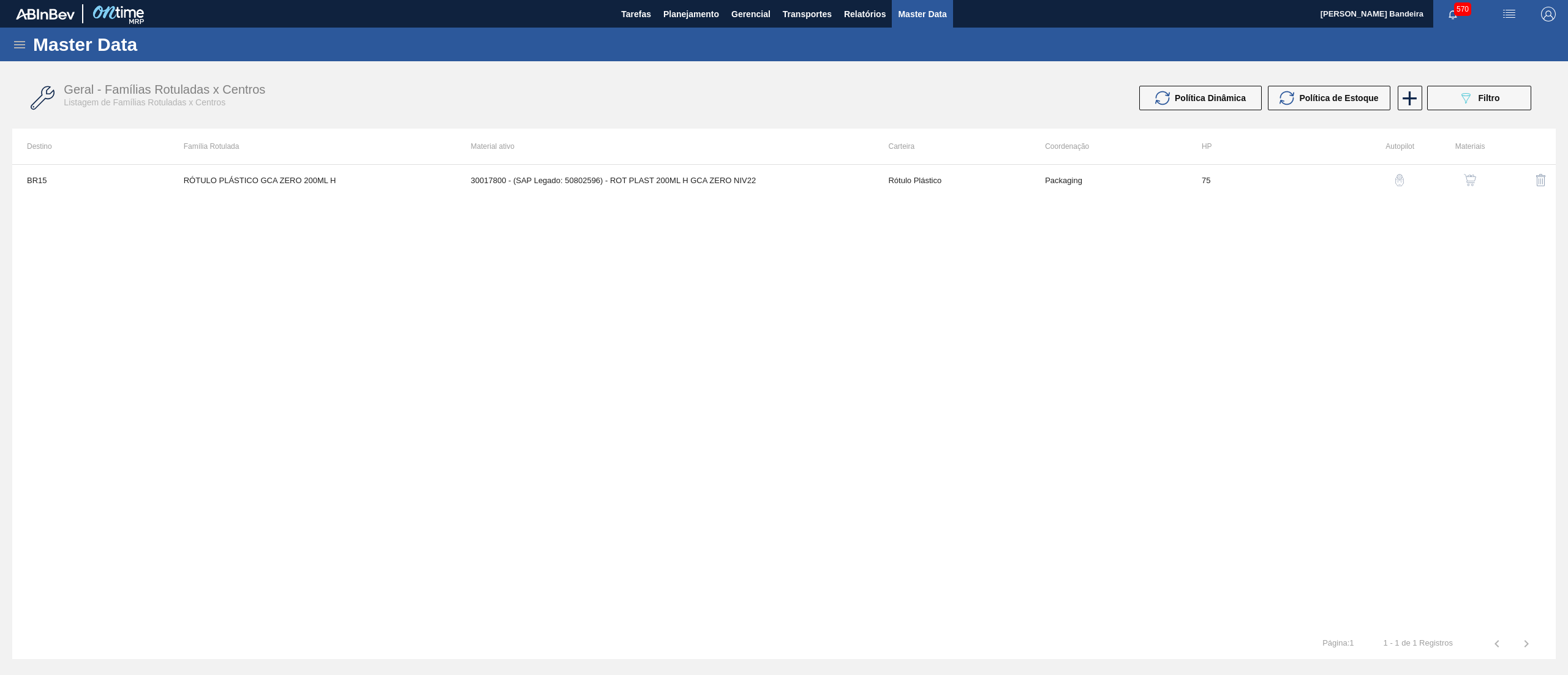
click at [1473, 186] on button "button" at bounding box center [1470, 180] width 29 height 29
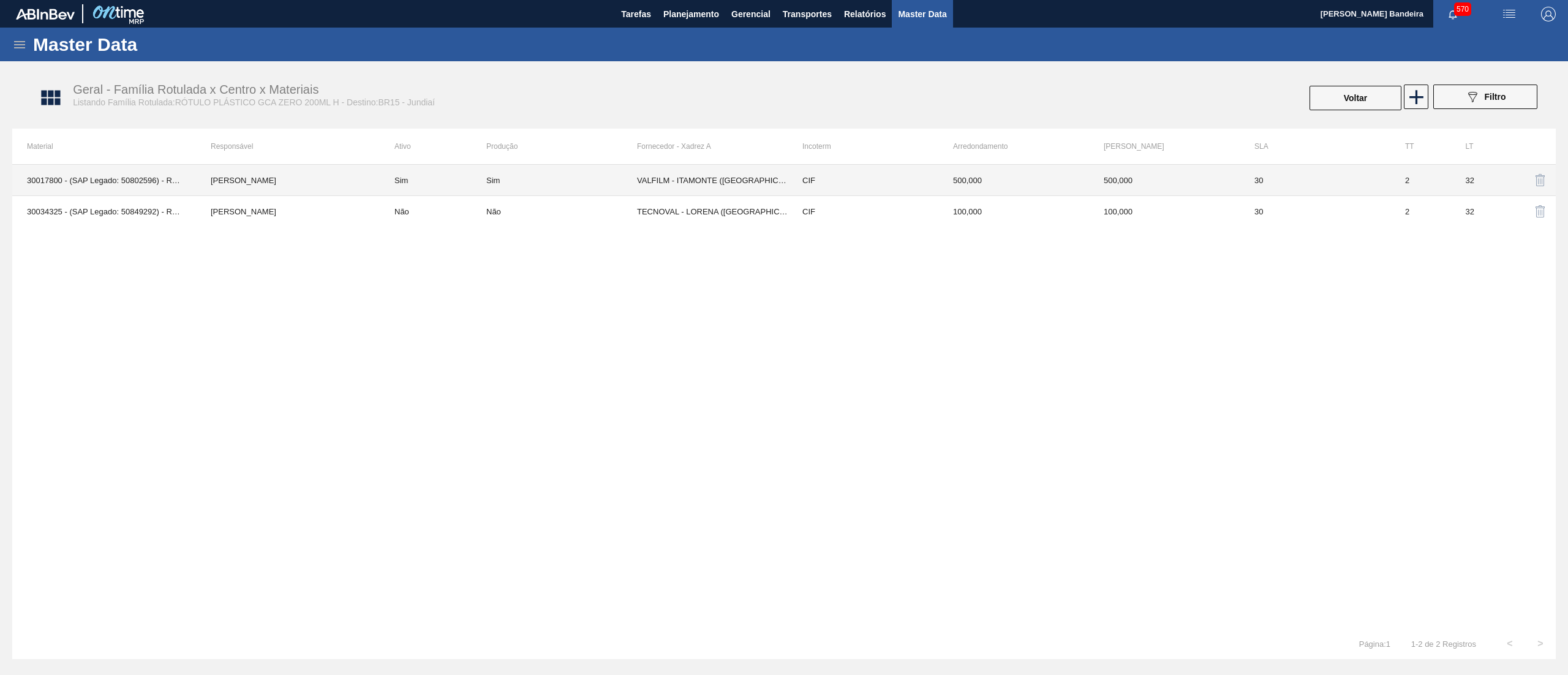
click at [594, 183] on div "Sim" at bounding box center [561, 180] width 151 height 9
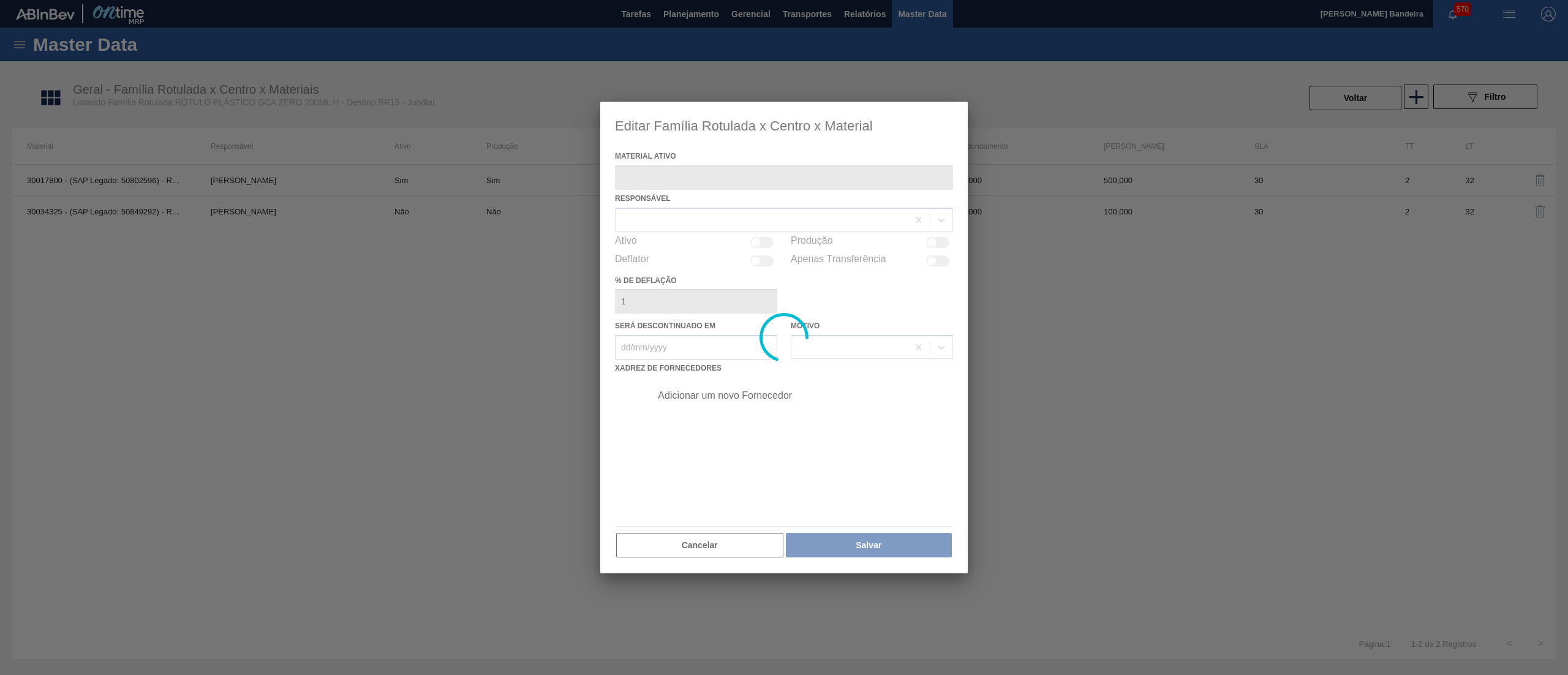
type ativo "30017800 - (SAP Legado: 50802596) - ROT PLAST 200ML H GCA ZERO NIV22"
checkbox input "true"
click at [758, 244] on div at bounding box center [784, 337] width 367 height 471
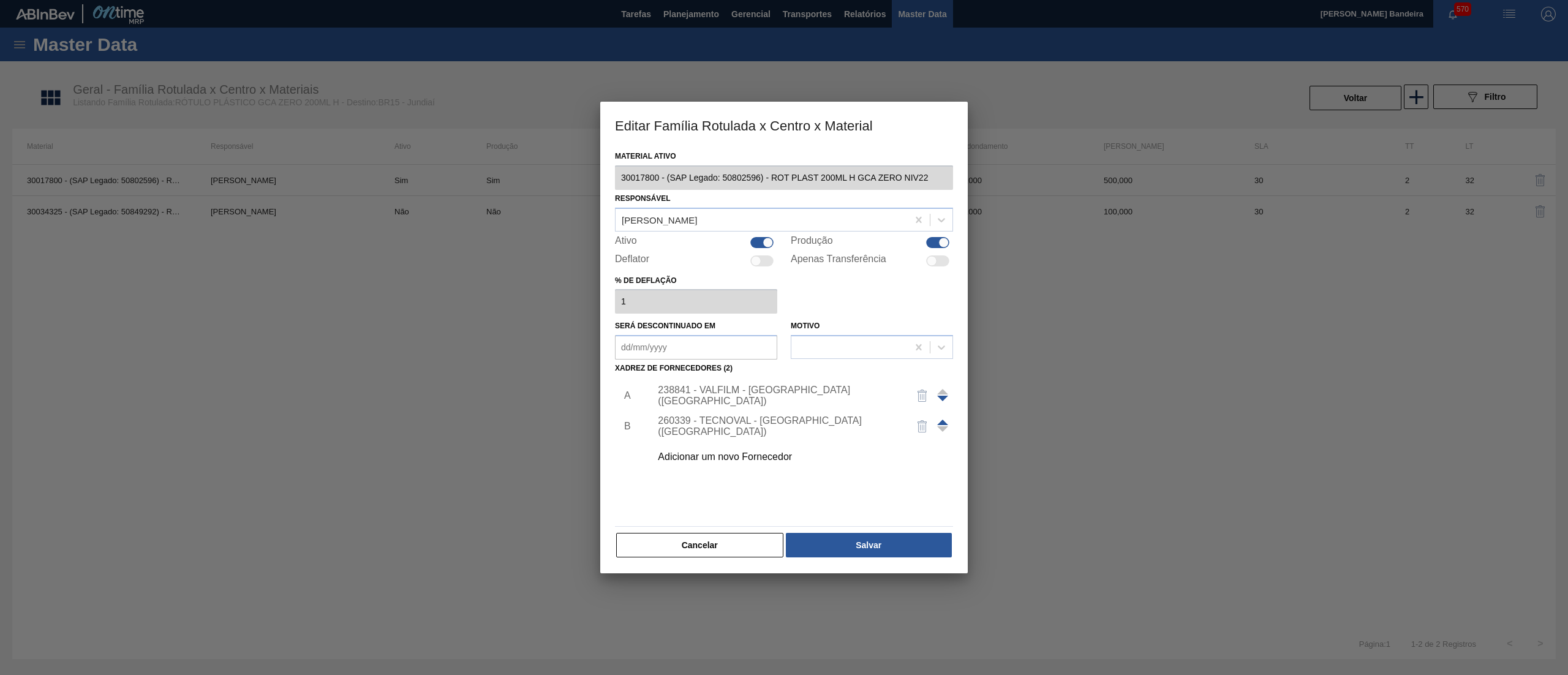
click at [754, 242] on div at bounding box center [762, 242] width 23 height 11
checkbox input "false"
click at [877, 543] on button "Salvar" at bounding box center [869, 544] width 166 height 24
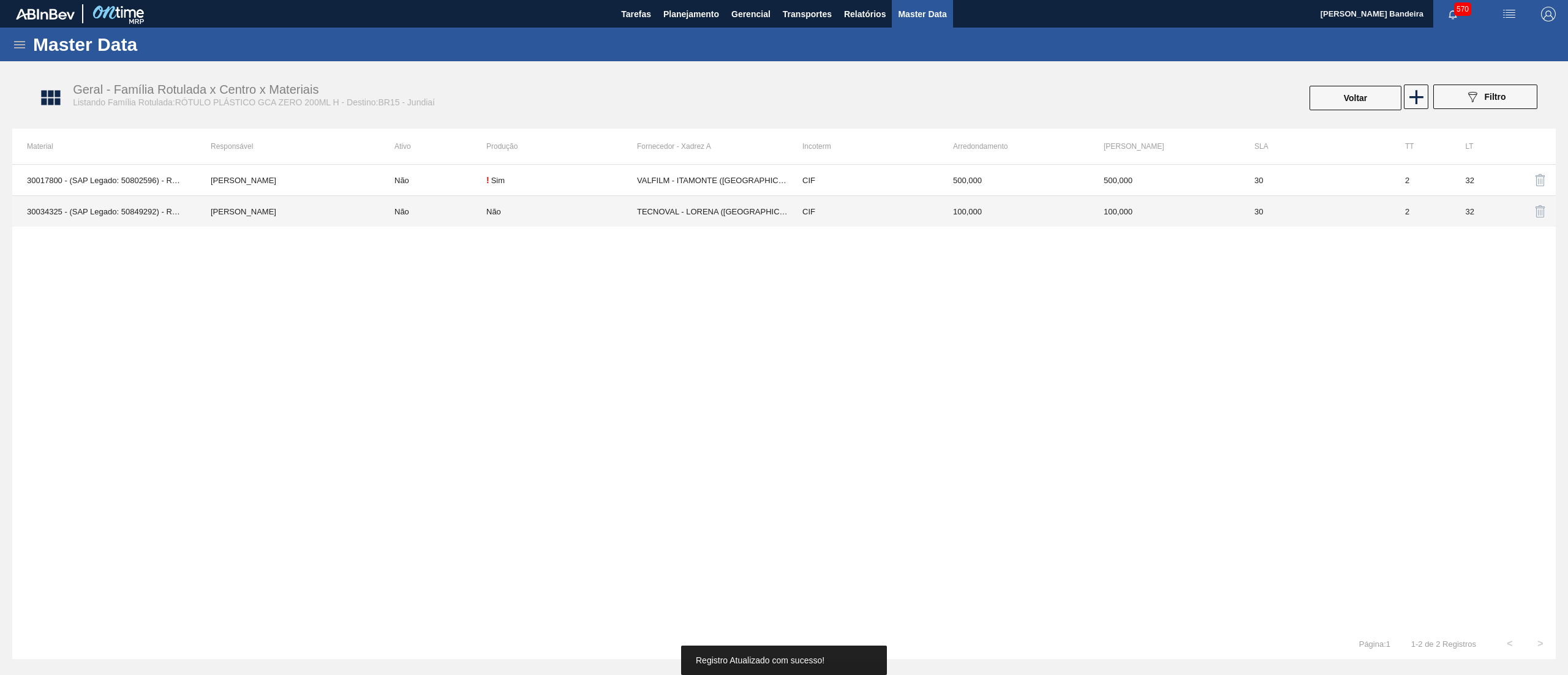
click at [540, 212] on div "Não" at bounding box center [561, 211] width 151 height 9
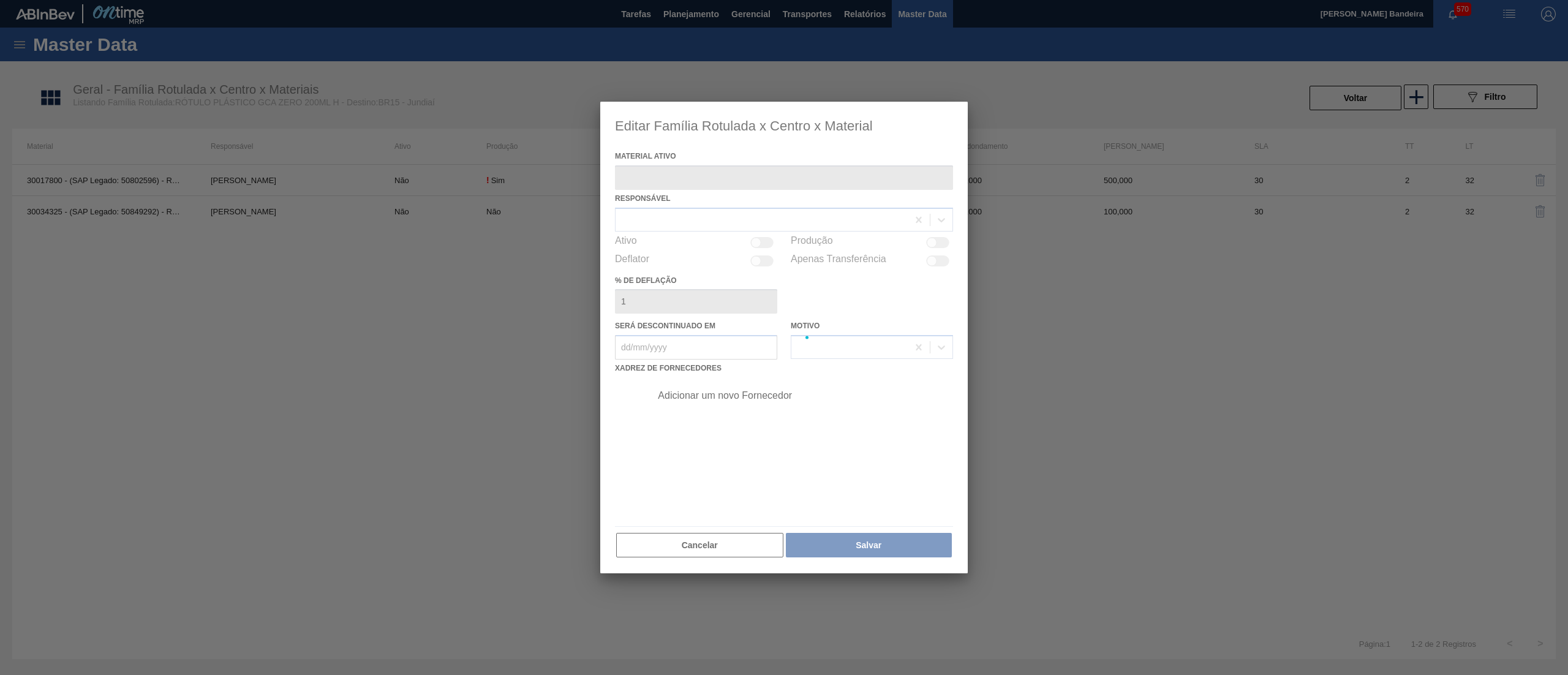
type ativo "30034325 - (SAP Legado: 50849292) - ROT PLAST 200ML H GCA ZERO S CL NIV25"
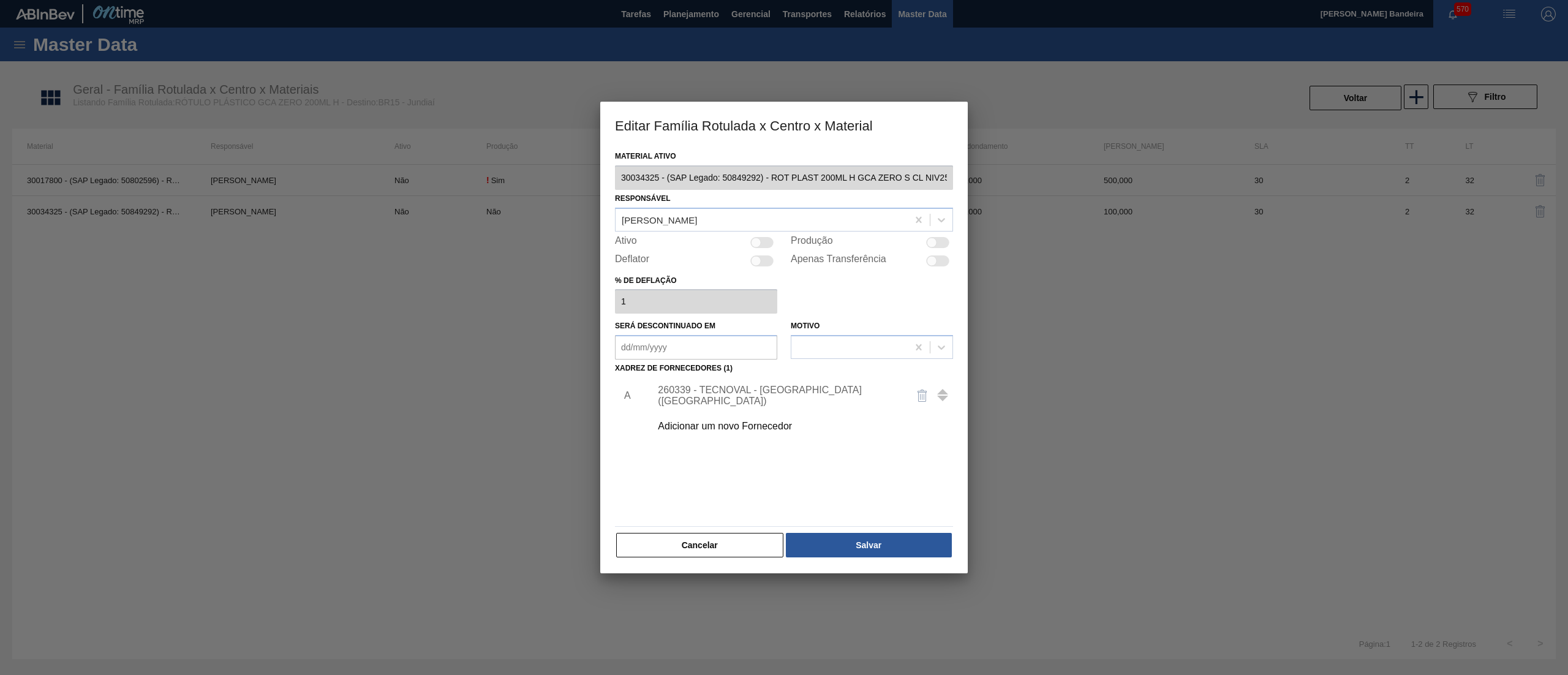
click at [761, 241] on div at bounding box center [762, 242] width 23 height 11
checkbox input "true"
click at [920, 390] on img "button" at bounding box center [923, 395] width 15 height 15
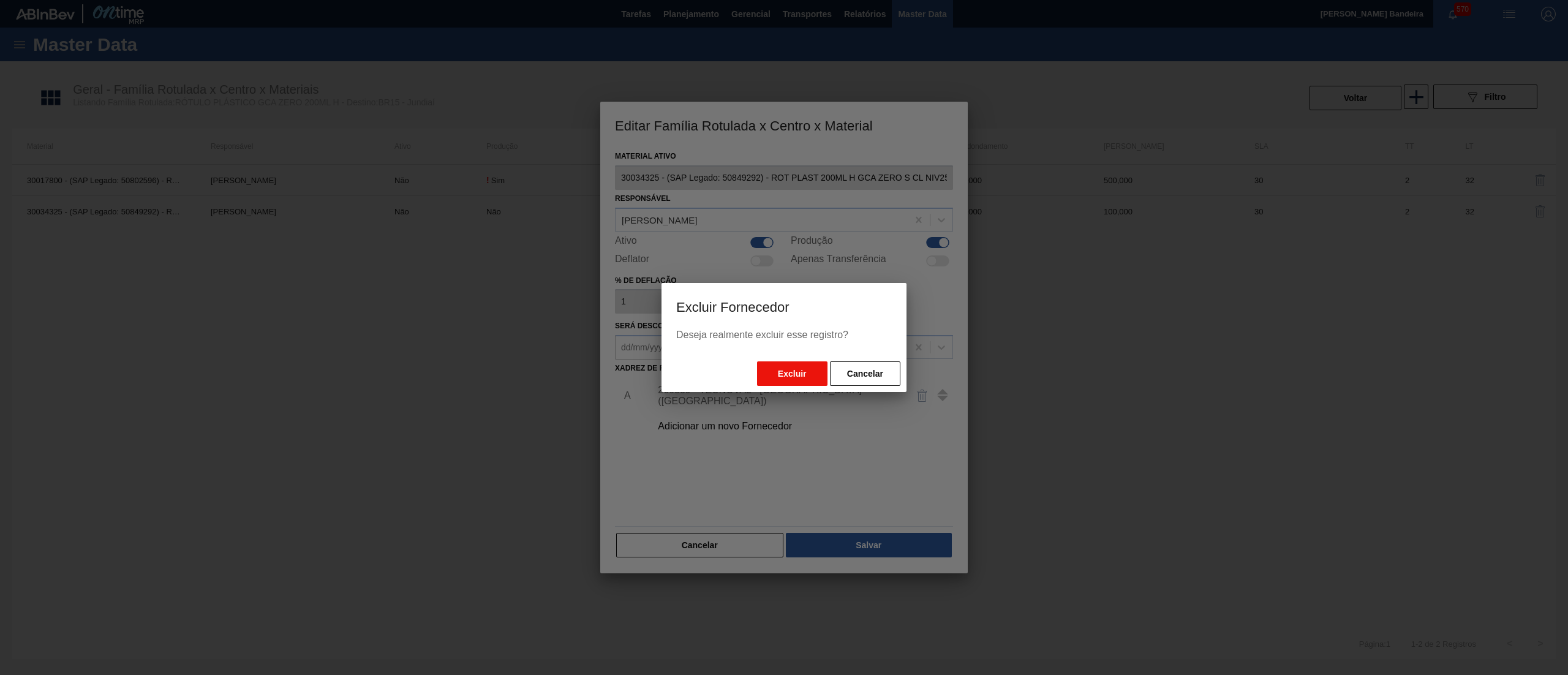
click at [796, 370] on button "Excluir" at bounding box center [792, 373] width 71 height 24
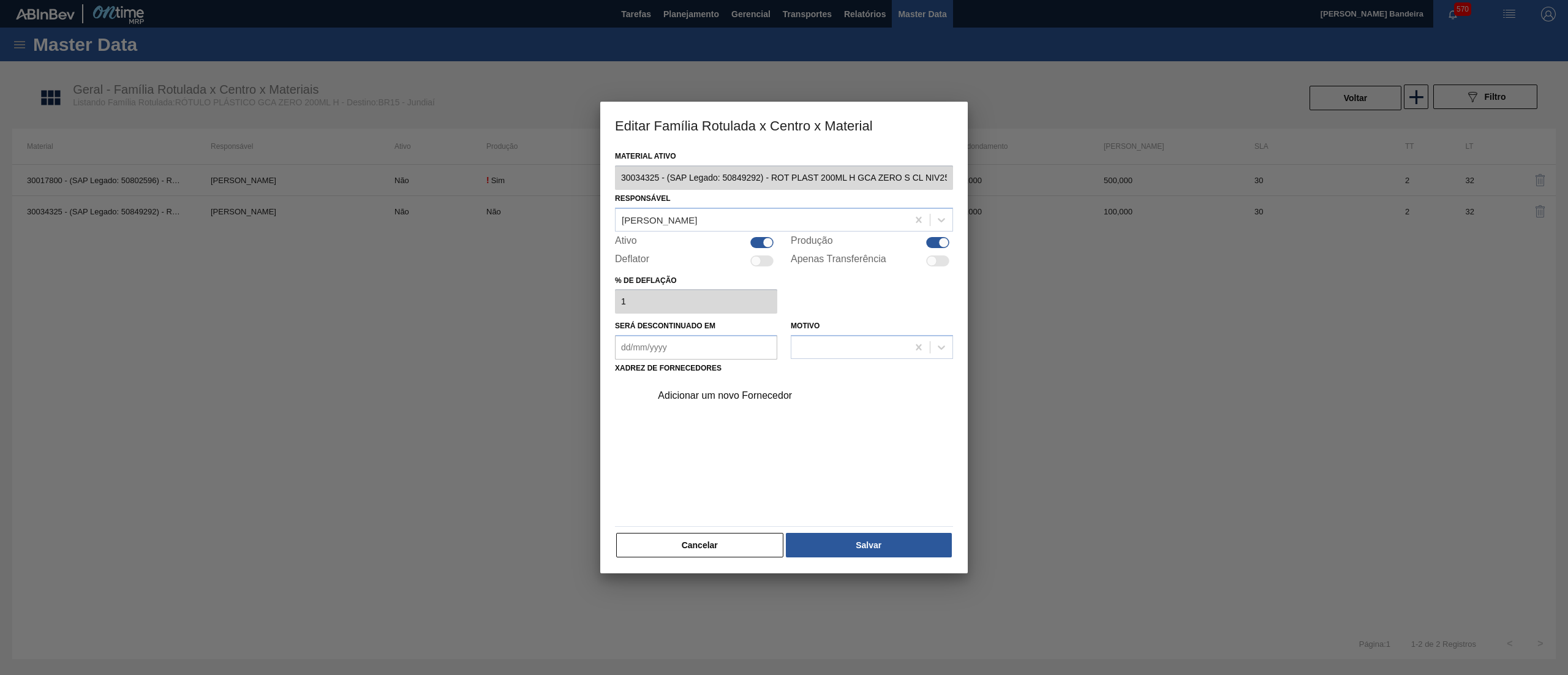
click at [736, 396] on div "Adicionar um novo Fornecedor" at bounding box center [778, 395] width 240 height 11
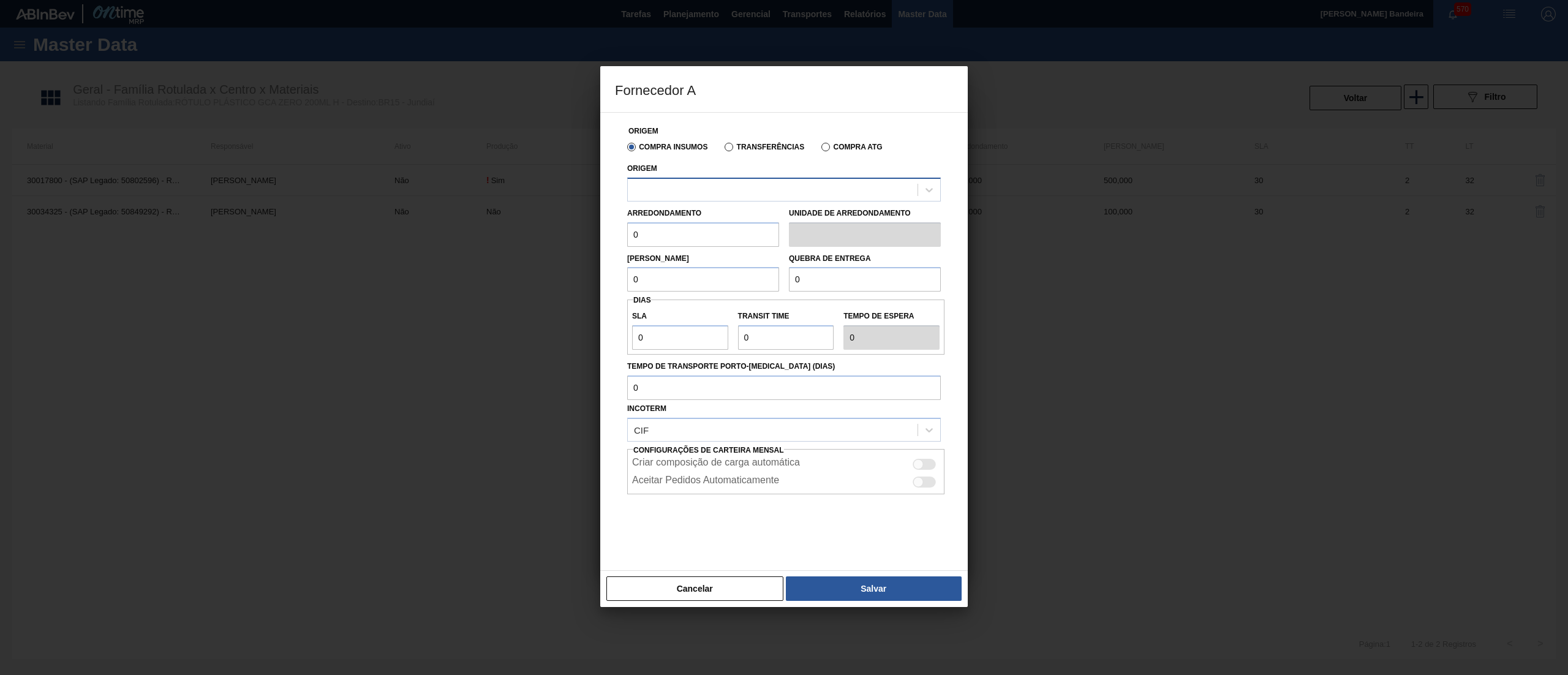
click at [738, 186] on div at bounding box center [773, 189] width 290 height 17
click at [749, 219] on div "238841 - VALFILM - [GEOGRAPHIC_DATA] ([GEOGRAPHIC_DATA])" at bounding box center [784, 220] width 314 height 22
drag, startPoint x: 708, startPoint y: 235, endPoint x: 465, endPoint y: 212, distance: 244.1
click at [465, 212] on div "Fornecedor A Origem Compra Insumos Transferências Compra ATG Origem 238841 - VA…" at bounding box center [784, 337] width 1568 height 675
drag, startPoint x: 666, startPoint y: 227, endPoint x: 523, endPoint y: 242, distance: 143.8
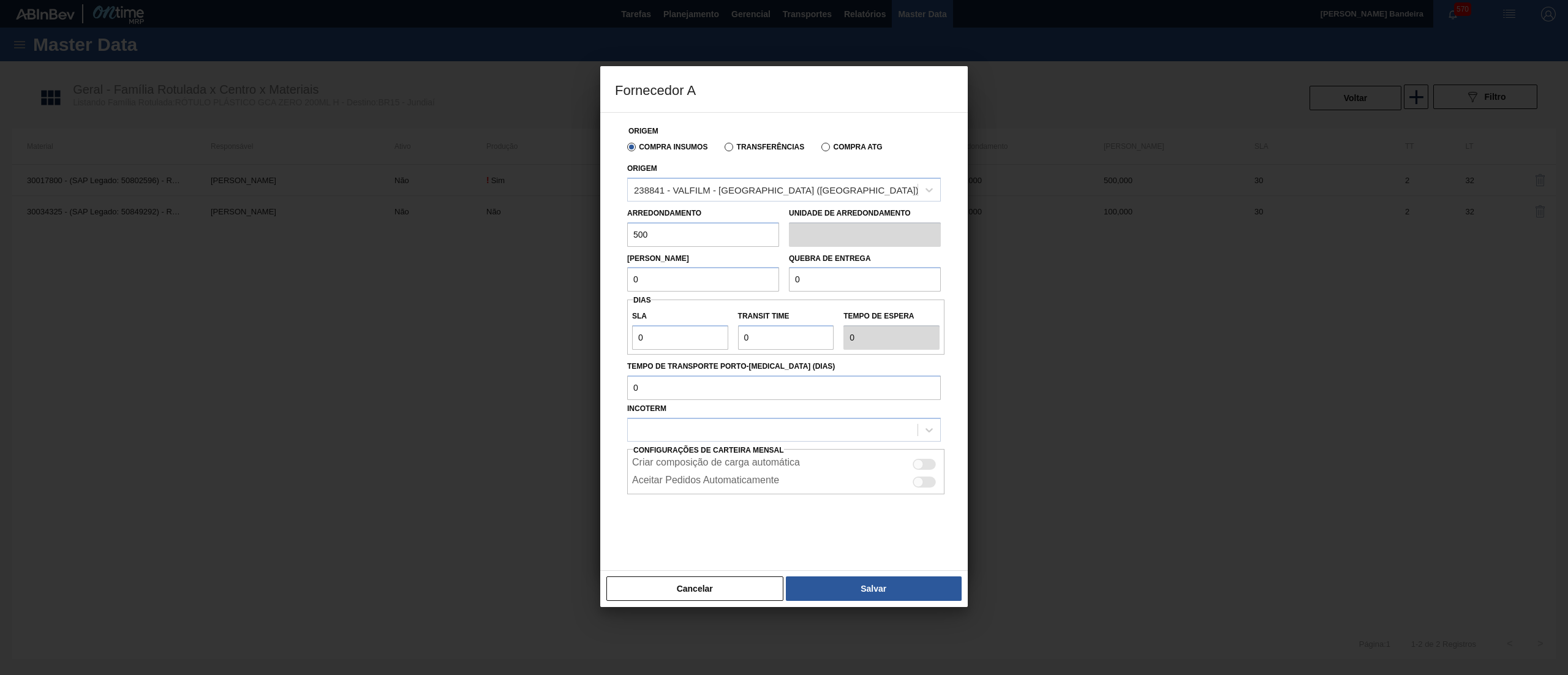
click at [523, 242] on div "Fornecedor A Origem Compra Insumos Transferências Compra ATG Origem 238841 - VA…" at bounding box center [784, 337] width 1568 height 675
type input "500"
drag, startPoint x: 664, startPoint y: 281, endPoint x: 616, endPoint y: 284, distance: 48.1
click at [616, 284] on div "Origem Compra Insumos Transferências Compra ATG Origem 238841 - VALFILM - [GEOG…" at bounding box center [784, 334] width 338 height 443
paste input "50"
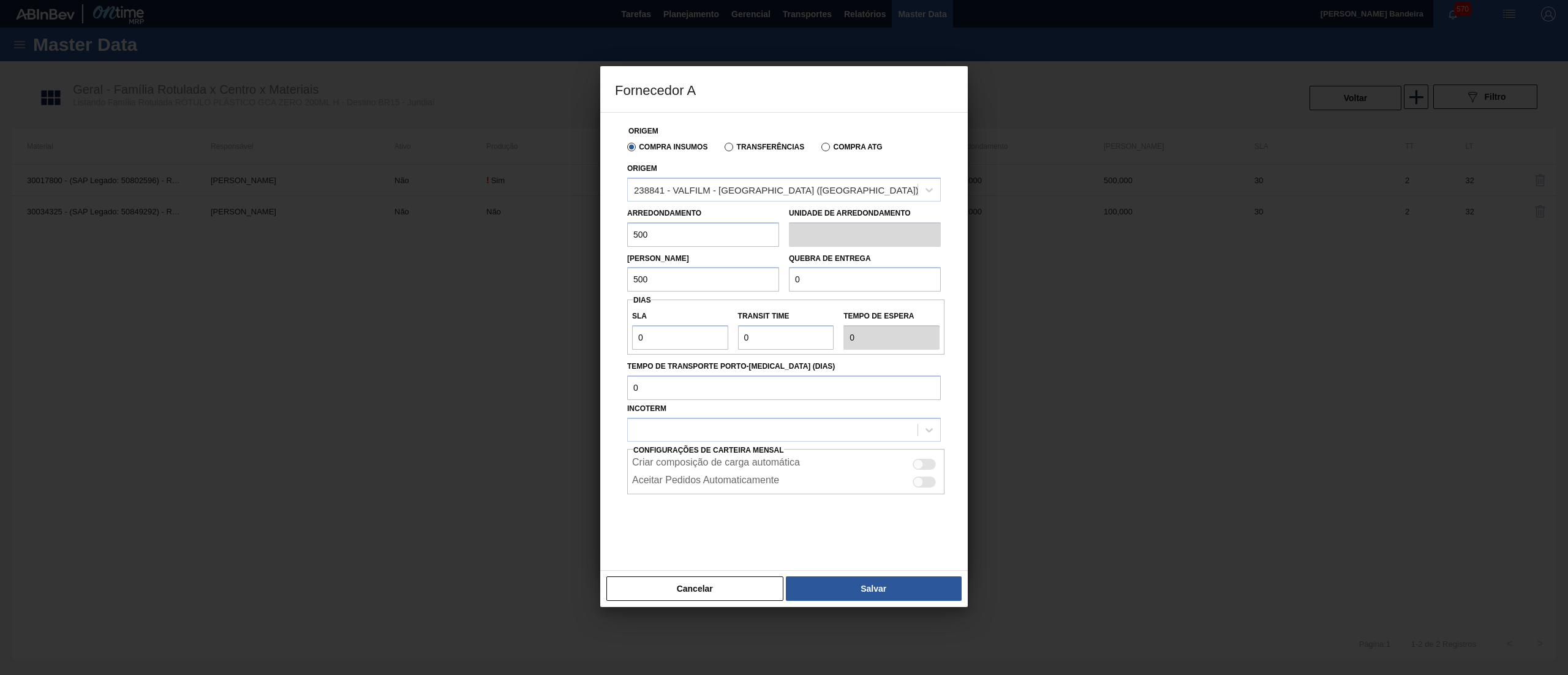
type input "500"
drag, startPoint x: 864, startPoint y: 279, endPoint x: 702, endPoint y: 276, distance: 162.0
click at [702, 276] on div "Lote Mínimo 500 Quebra de entrega 0" at bounding box center [784, 269] width 323 height 45
paste input "50"
type input "500"
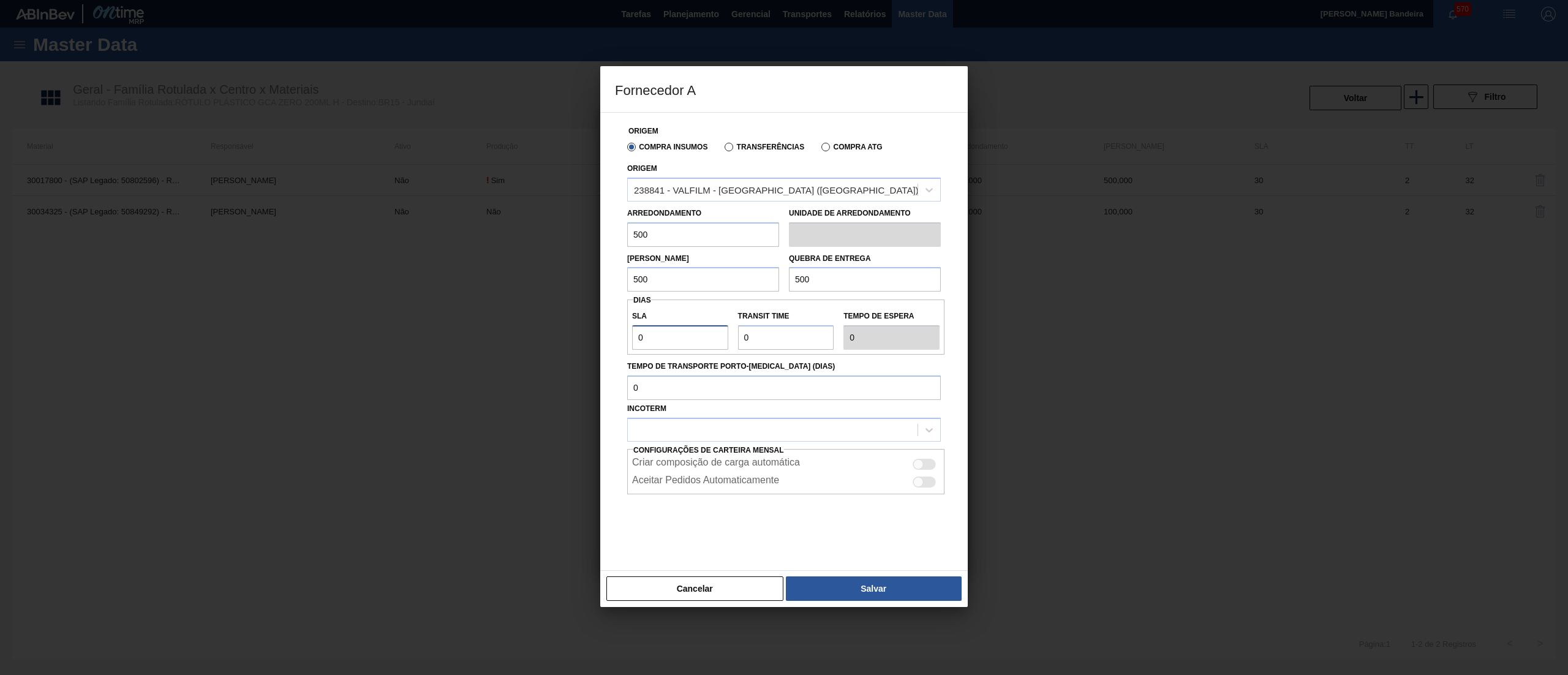
drag, startPoint x: 569, startPoint y: 330, endPoint x: 552, endPoint y: 330, distance: 17.0
click at [552, 330] on div "Fornecedor A Origem Compra Insumos Transferências Compra ATG Origem 238841 - VA…" at bounding box center [784, 337] width 1568 height 675
type input "3"
type input "30"
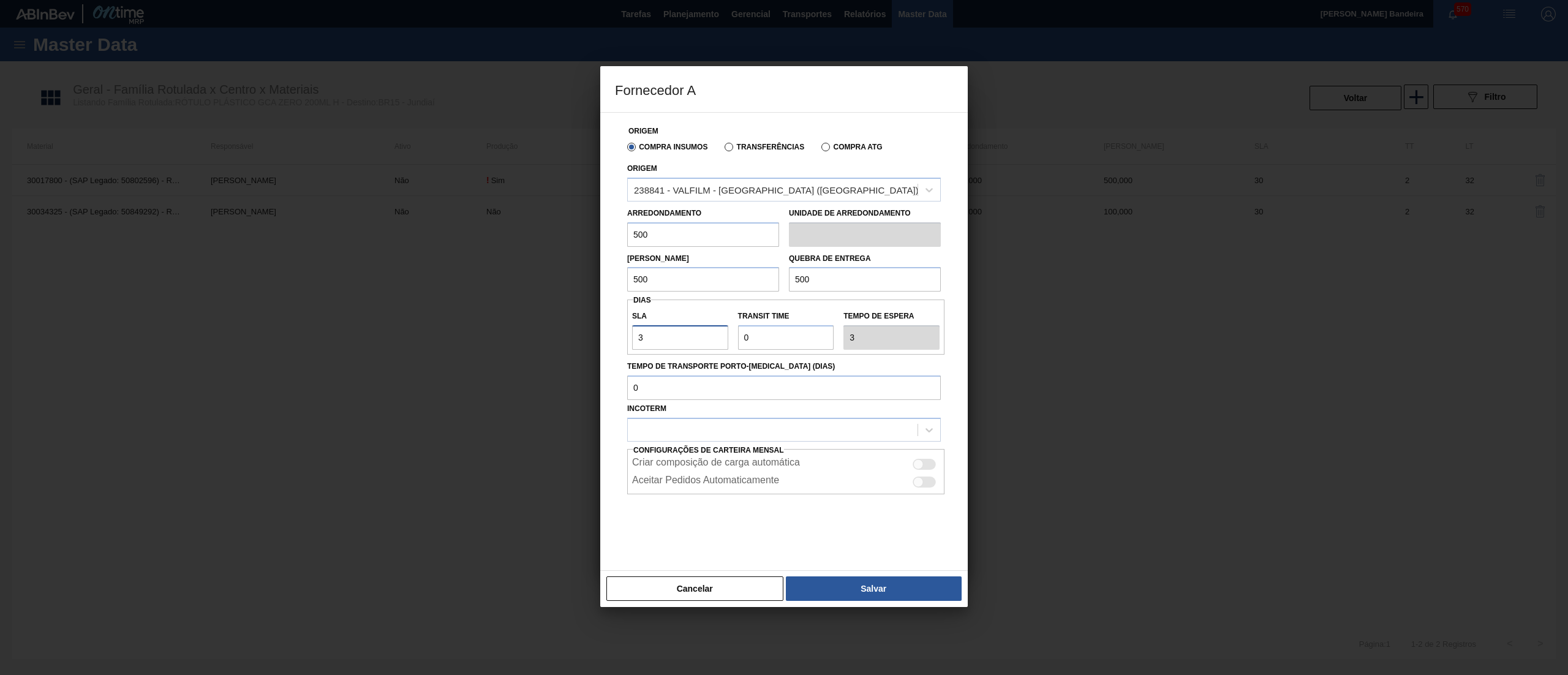
type input "30"
click at [635, 337] on div "SLA 30 Transit Time Tempo de espera 30" at bounding box center [785, 327] width 317 height 45
type input "2"
type input "32"
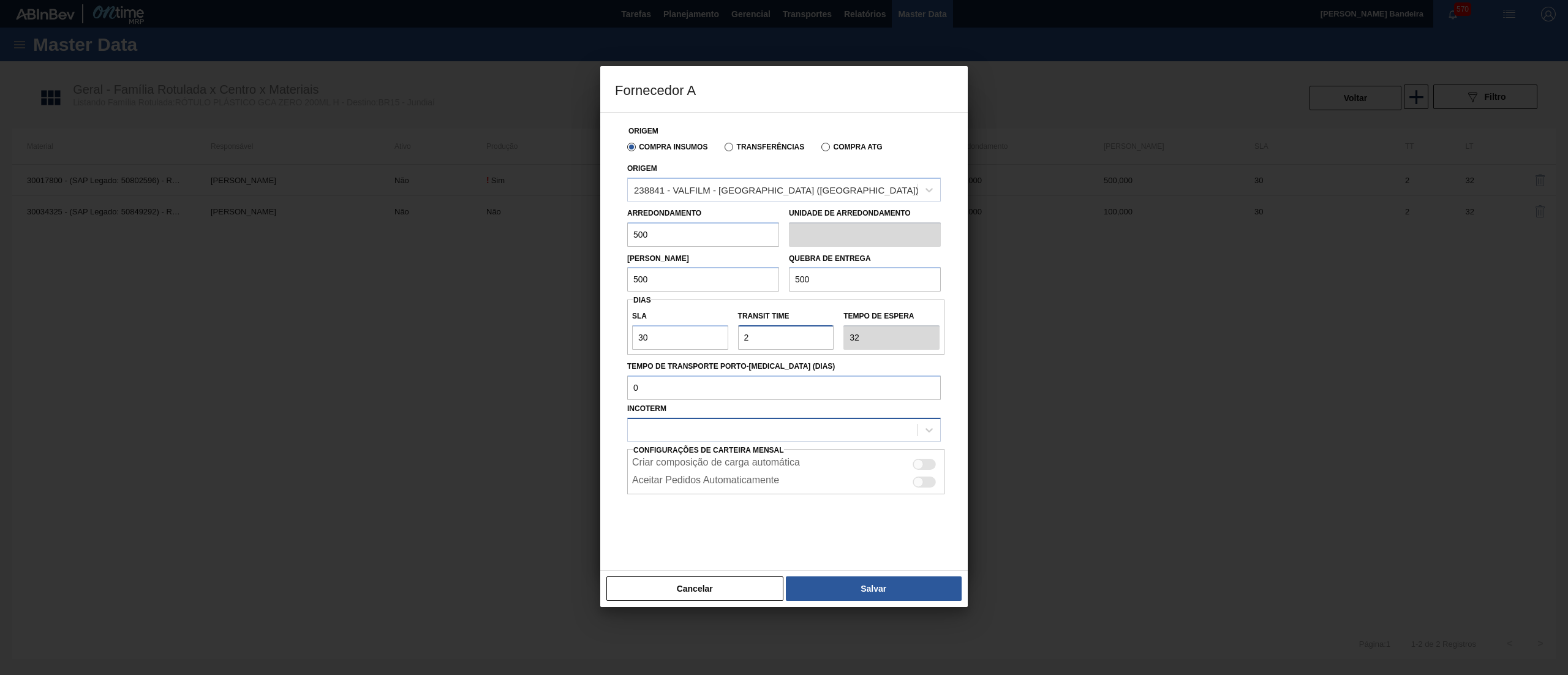
type input "2"
click at [699, 434] on div at bounding box center [773, 429] width 290 height 17
click at [694, 457] on div "CIF" at bounding box center [784, 459] width 314 height 22
click at [816, 583] on button "Salvar" at bounding box center [874, 588] width 176 height 24
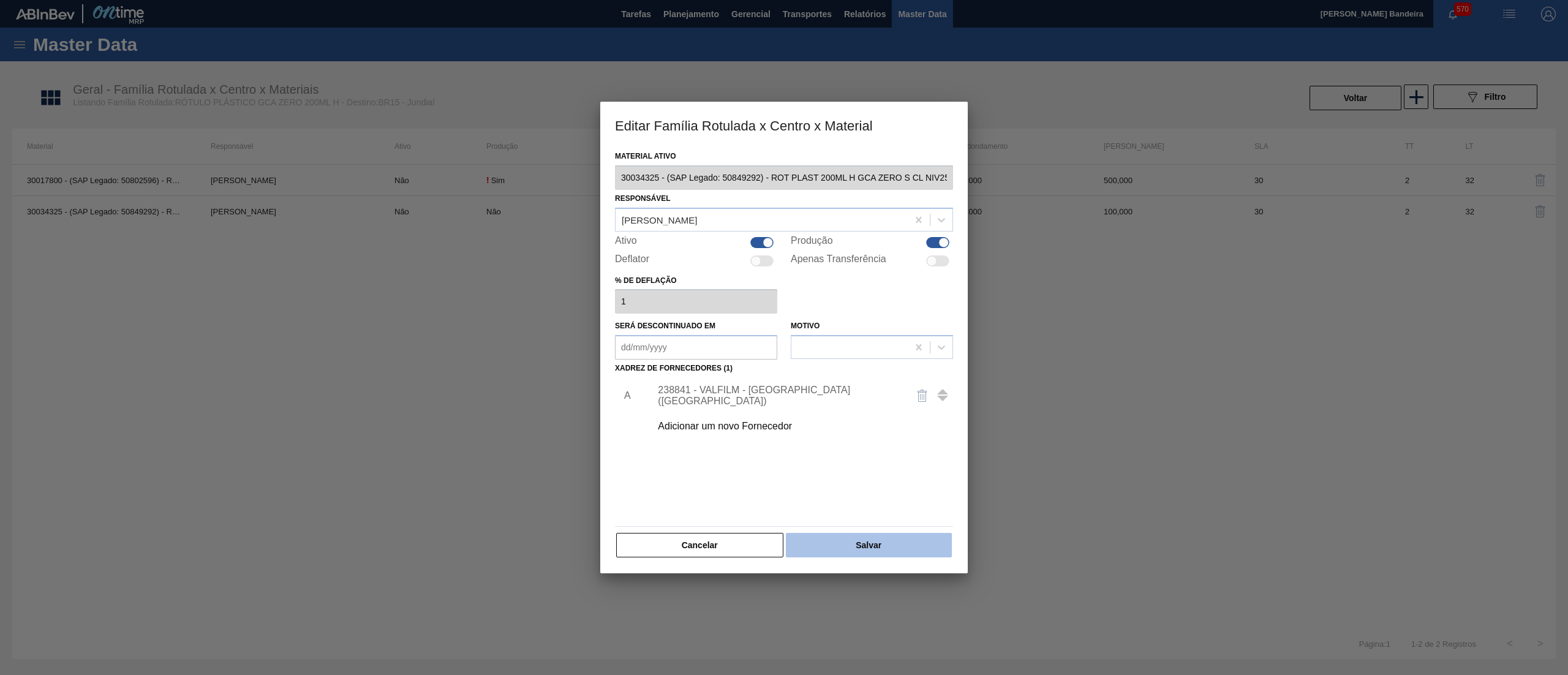
click at [873, 541] on button "Salvar" at bounding box center [869, 544] width 166 height 24
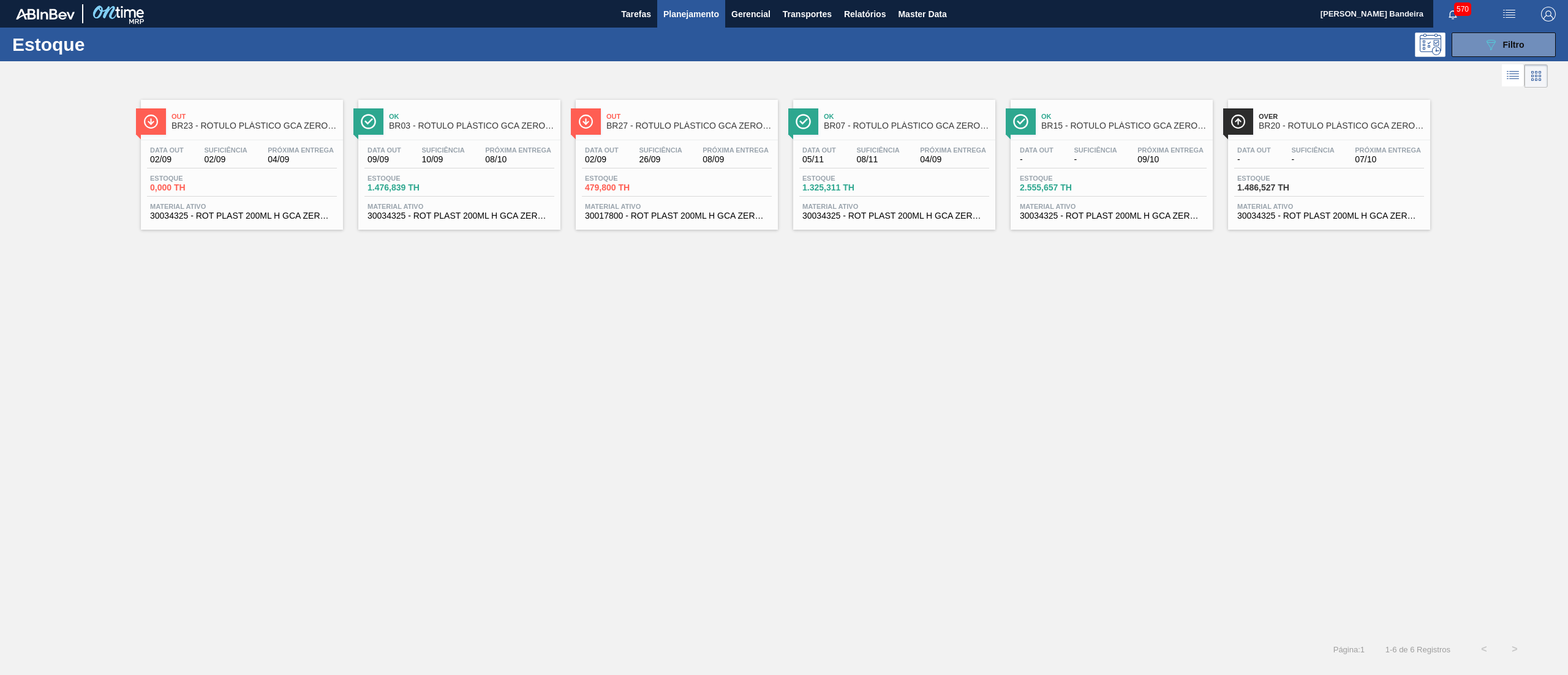
click at [665, 216] on span "30017800 - ROT PLAST 200ML H GCA ZERO NIV22" at bounding box center [677, 216] width 184 height 9
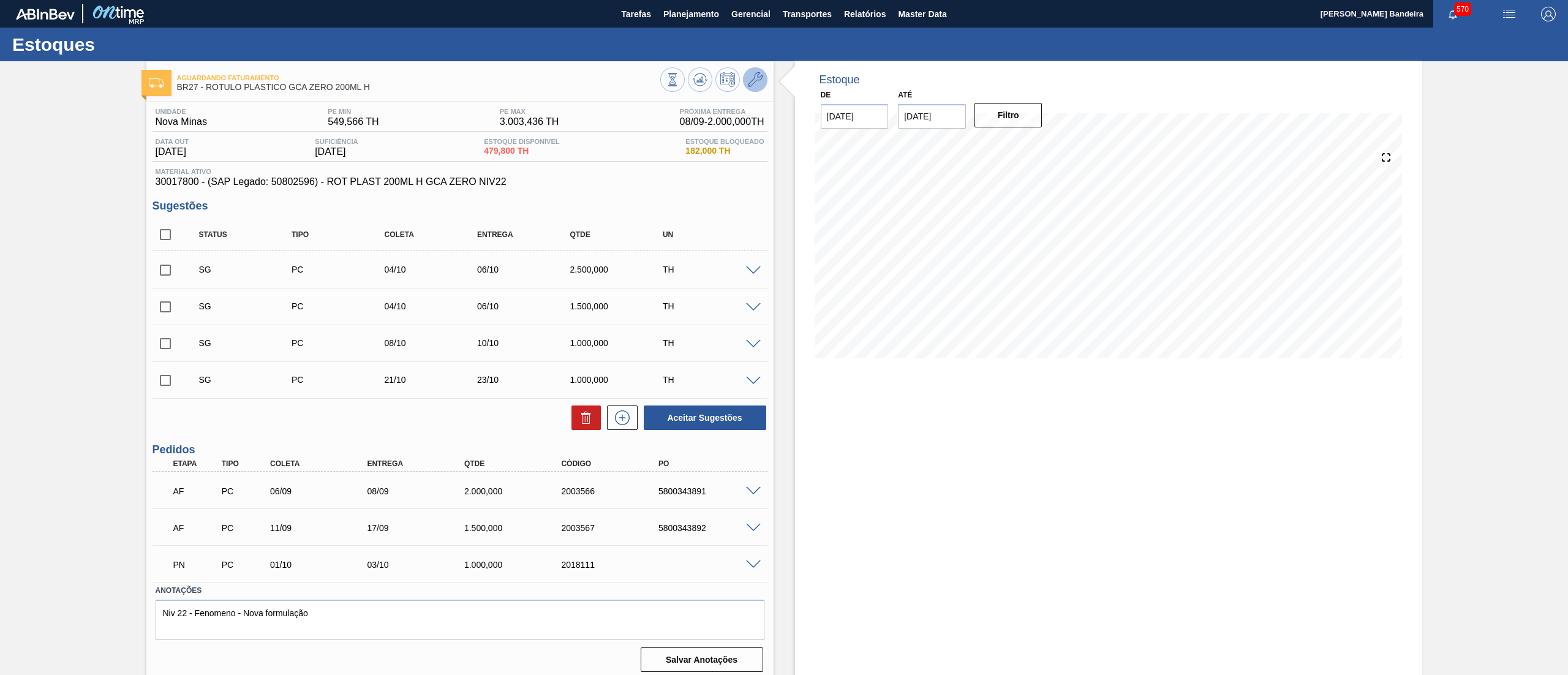
click at [755, 73] on icon at bounding box center [755, 80] width 15 height 15
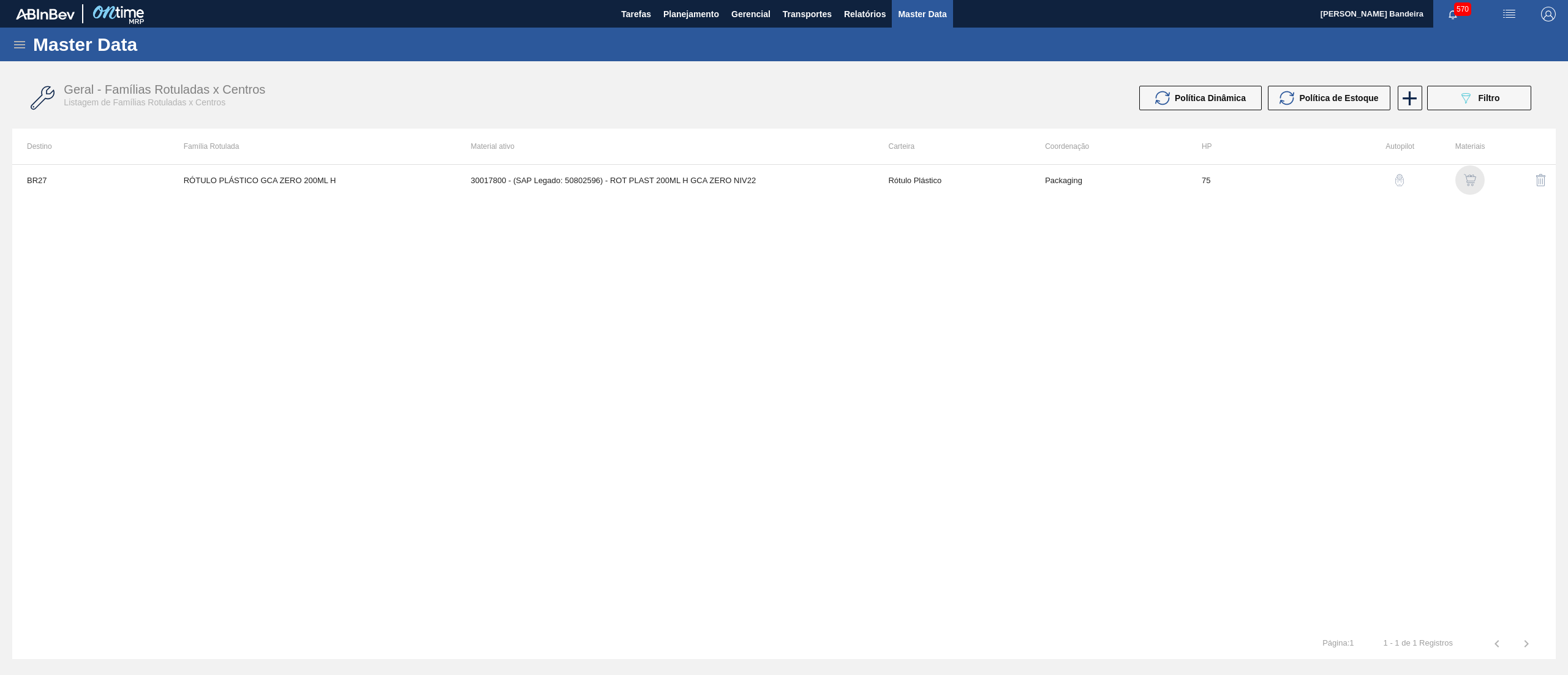
click at [1475, 178] on img "button" at bounding box center [1470, 180] width 12 height 12
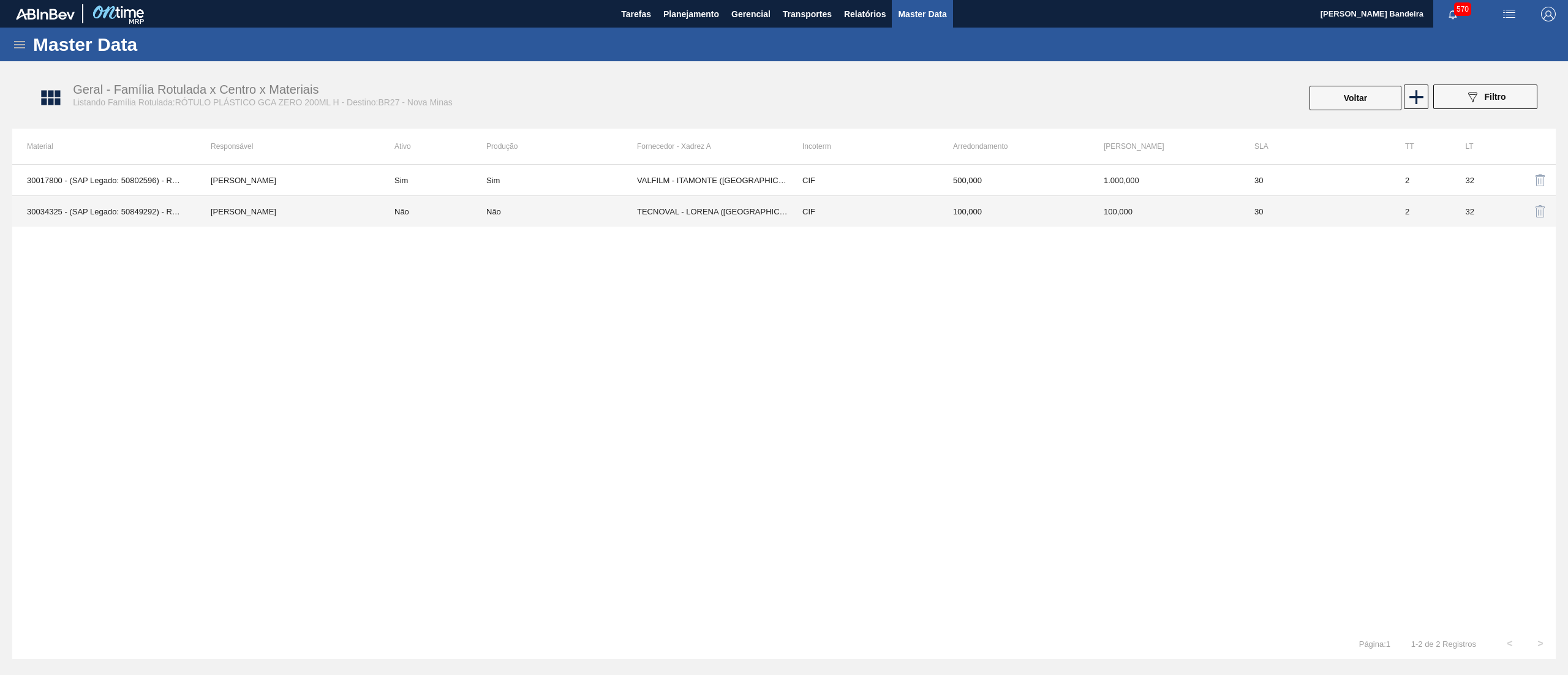
click at [873, 220] on td "CIF" at bounding box center [863, 211] width 151 height 32
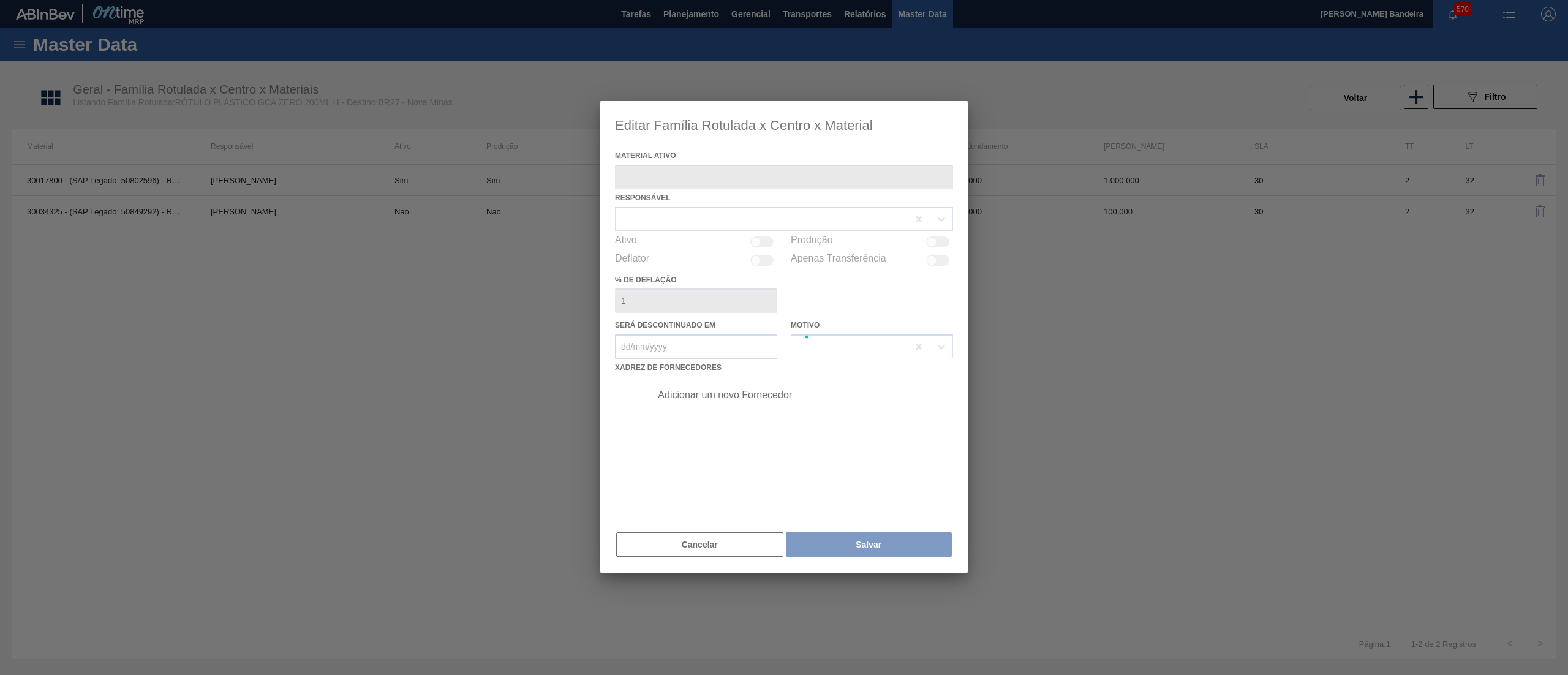
type ativo "30034325 - (SAP Legado: 50849292) - ROT PLAST 200ML H GCA ZERO S CL NIV25"
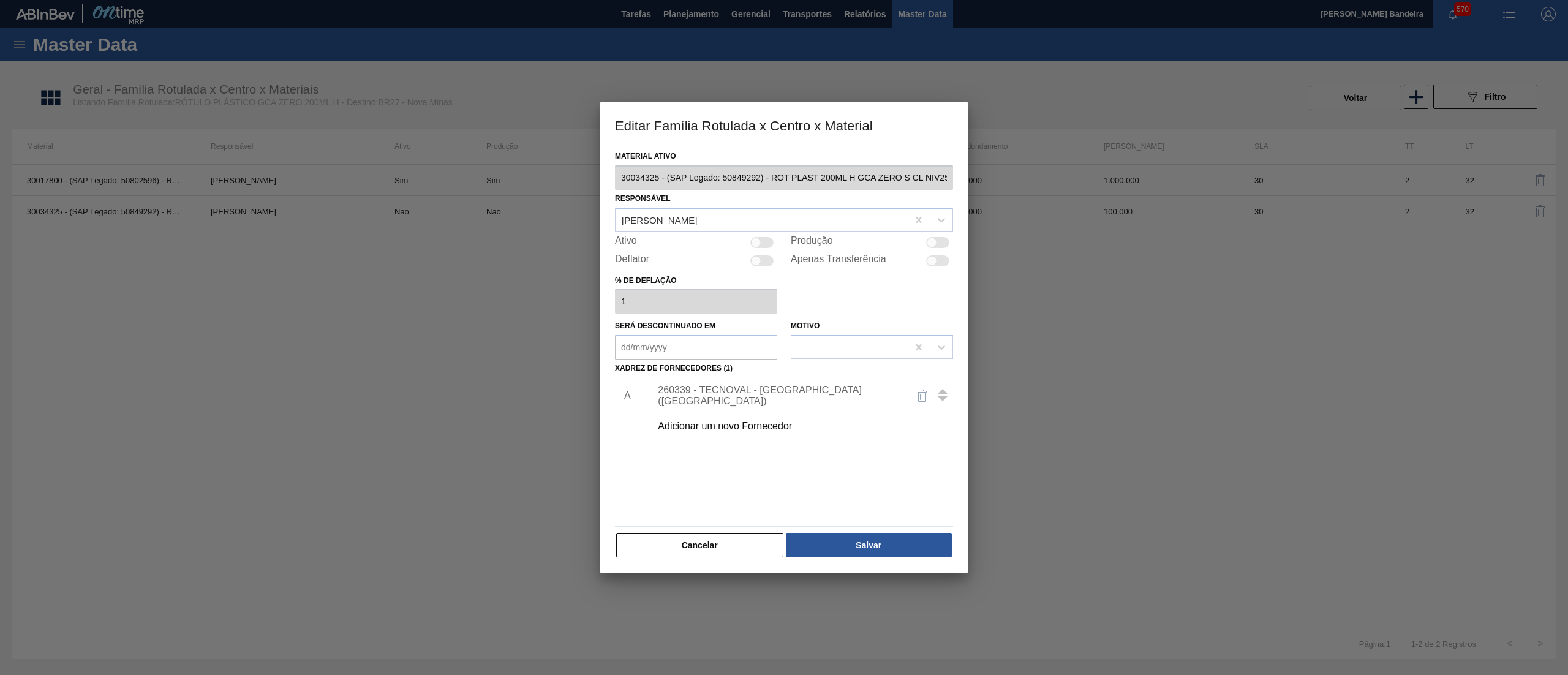
click at [708, 420] on div "Adicionar um novo Fornecedor" at bounding box center [778, 425] width 240 height 11
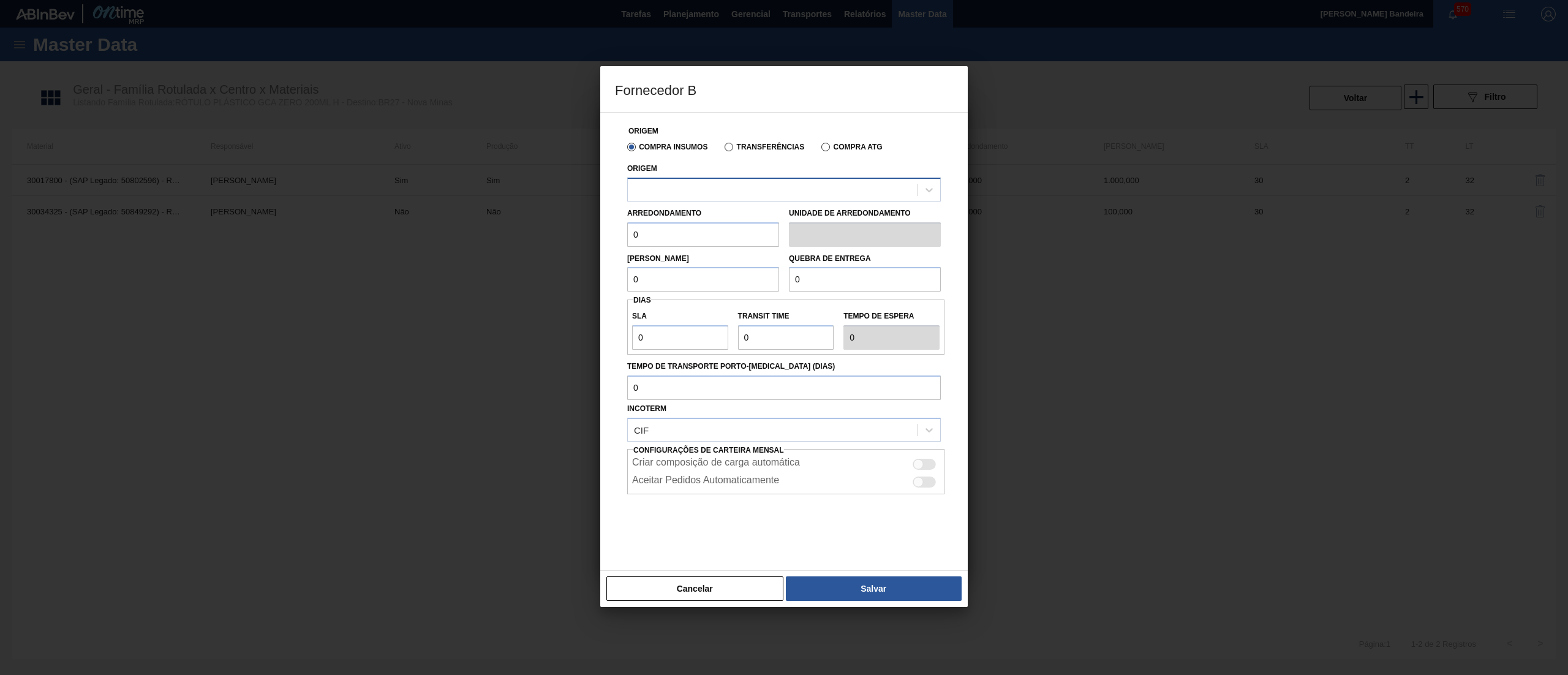
click at [713, 197] on div at bounding box center [773, 189] width 290 height 17
click at [694, 580] on button "Cancelar" at bounding box center [694, 588] width 177 height 24
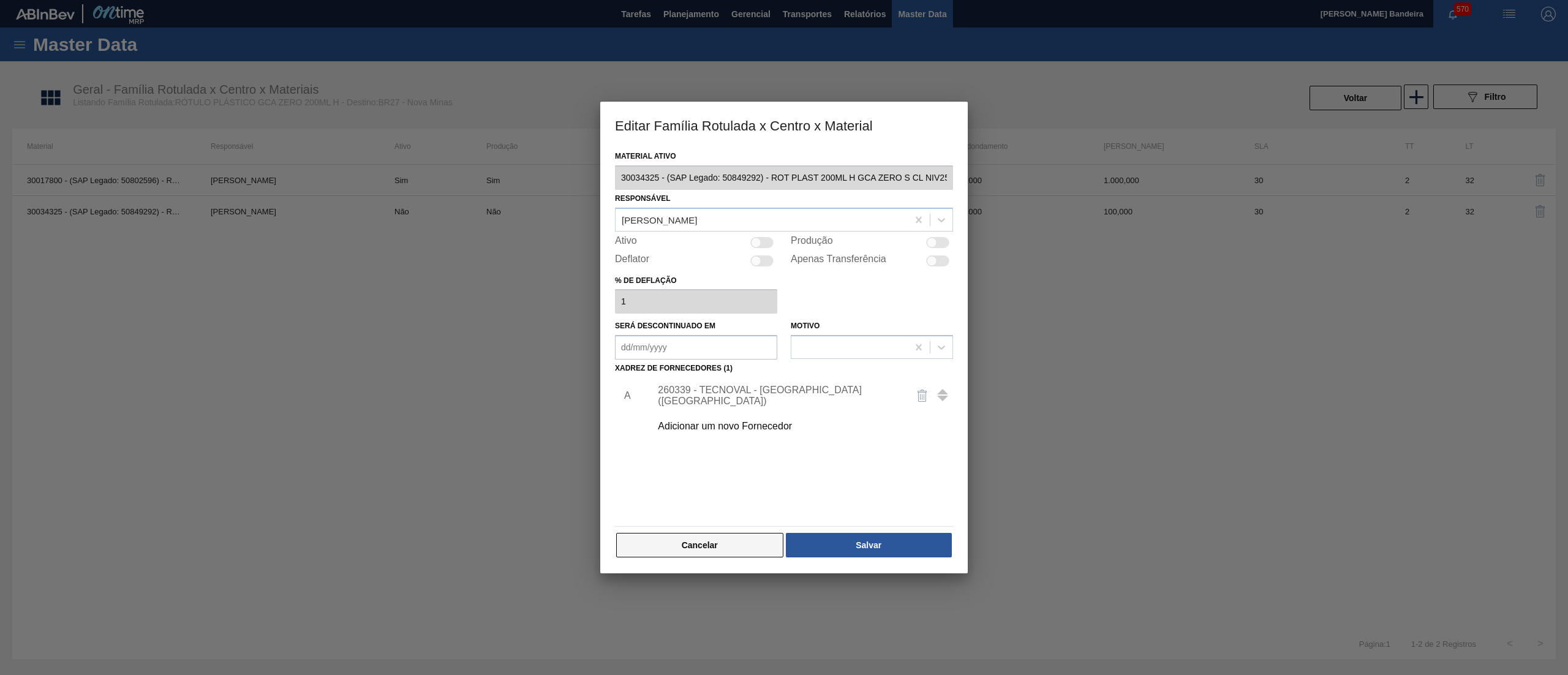
click at [731, 553] on button "Cancelar" at bounding box center [699, 544] width 167 height 24
